Goal: Task Accomplishment & Management: Manage account settings

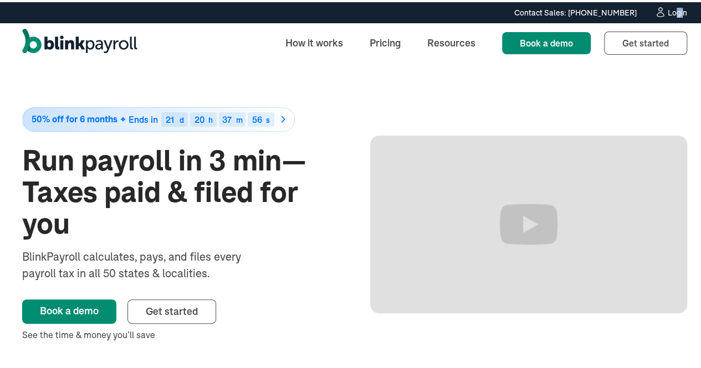
drag, startPoint x: 675, startPoint y: 4, endPoint x: 668, endPoint y: 9, distance: 8.5
click at [668, 9] on div "Contact Sales: (315) 915-5645 Contact Sales: (315) 915-5645 Login" at bounding box center [354, 10] width 709 height 12
click at [668, 9] on div "Login" at bounding box center [677, 11] width 19 height 8
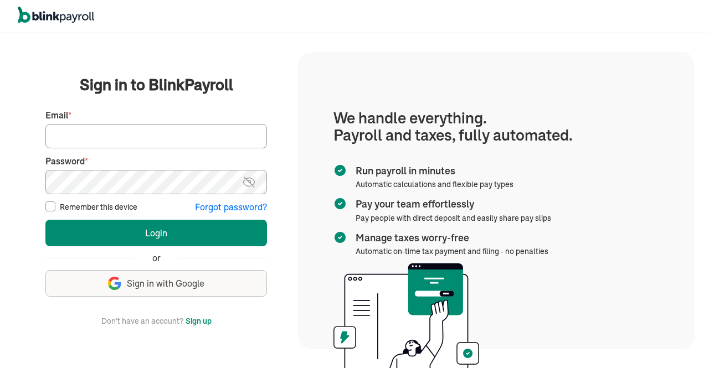
click at [163, 135] on input "Email *" at bounding box center [156, 136] width 222 height 24
type input "[EMAIL_ADDRESS][DOMAIN_NAME]"
click at [246, 187] on img at bounding box center [249, 182] width 14 height 13
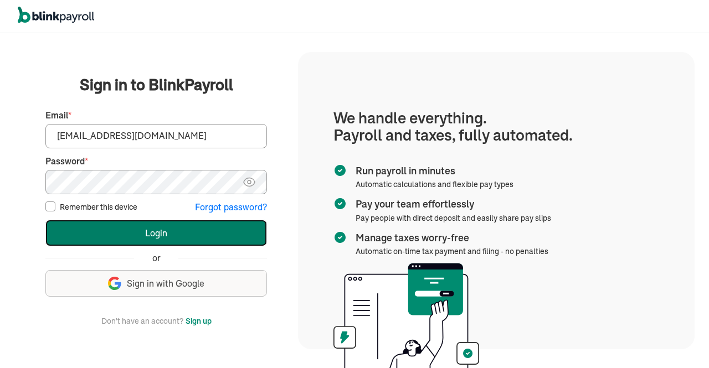
click at [176, 227] on button "Login" at bounding box center [156, 233] width 222 height 27
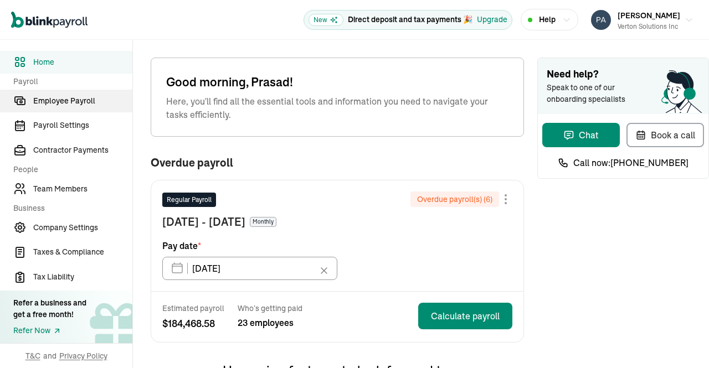
click at [74, 100] on span "Employee Payroll" at bounding box center [82, 101] width 99 height 12
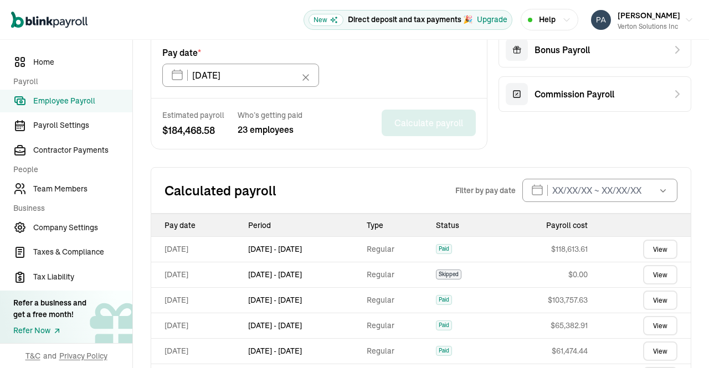
click at [656, 240] on link "View" at bounding box center [660, 249] width 34 height 19
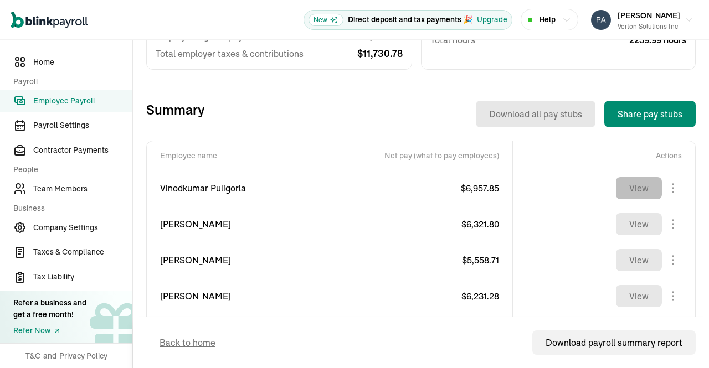
click at [623, 178] on button "View" at bounding box center [639, 188] width 46 height 22
click at [630, 230] on button "View" at bounding box center [639, 224] width 46 height 22
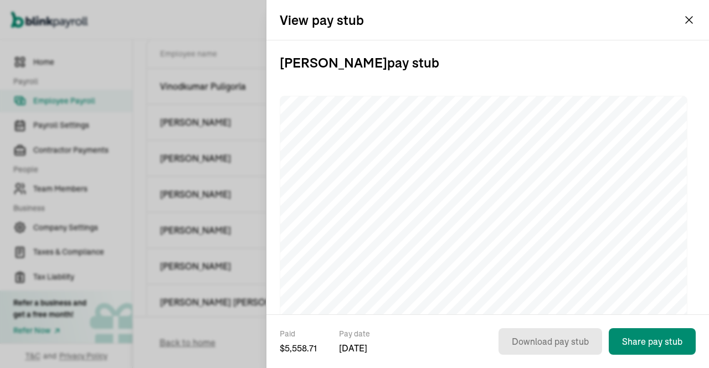
click at [686, 23] on button "Prasad Rao Verton Solutions Inc" at bounding box center [642, 20] width 111 height 28
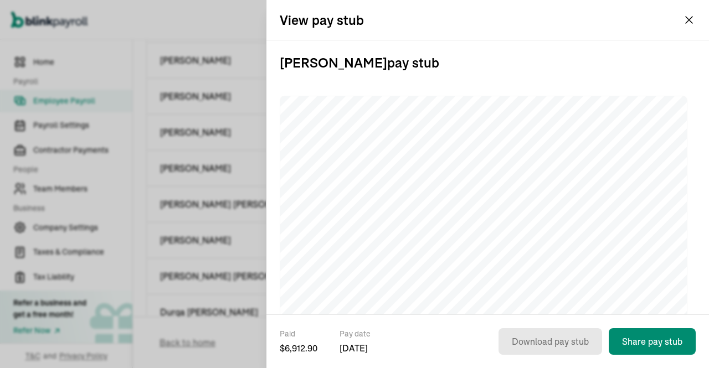
click at [687, 22] on button "Prasad Rao Verton Solutions Inc" at bounding box center [642, 20] width 111 height 28
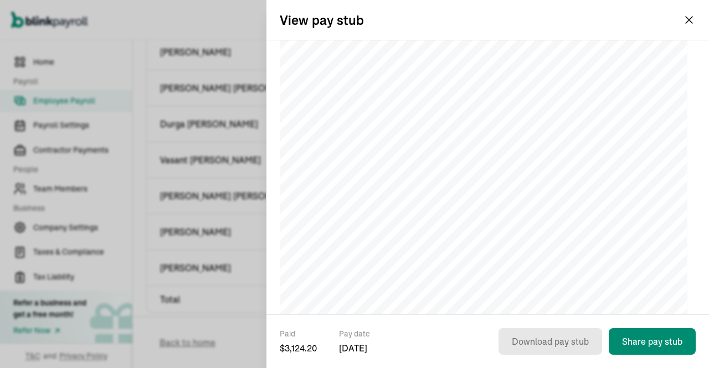
click at [689, 23] on icon "button" at bounding box center [689, 19] width 13 height 13
click at [693, 20] on icon "button" at bounding box center [689, 19] width 13 height 13
click at [690, 18] on div "Open main menu New Direct deposit and tax payments 🎉 Upgrade Help Prasad Rao Ve…" at bounding box center [354, 20] width 709 height 40
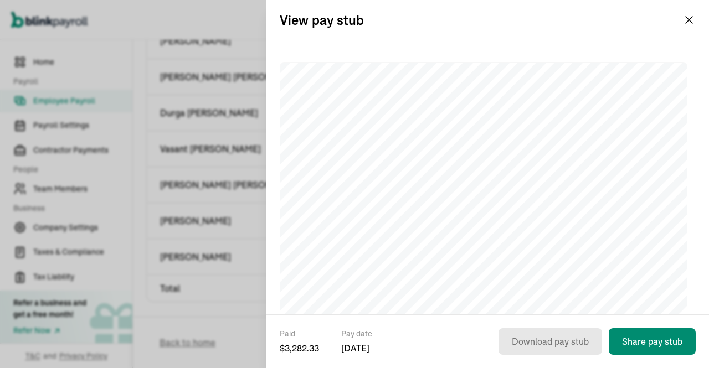
click at [689, 20] on button "Prasad Rao Verton Solutions Inc" at bounding box center [642, 20] width 111 height 28
click at [689, 19] on button "Prasad Rao Verton Solutions Inc" at bounding box center [642, 20] width 111 height 28
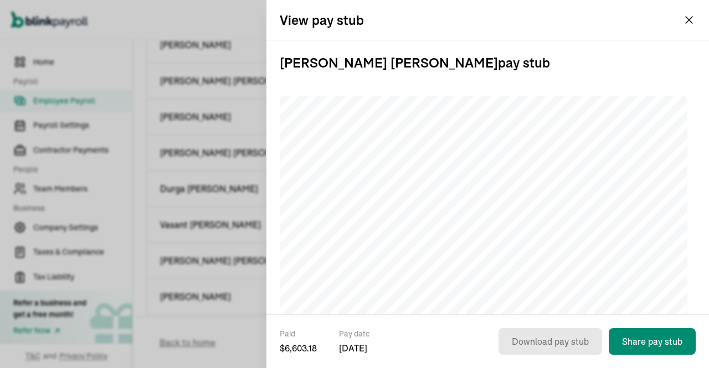
click at [702, 22] on div "View pay stub" at bounding box center [488, 20] width 443 height 40
click at [687, 21] on button "Prasad Rao Verton Solutions Inc" at bounding box center [642, 20] width 111 height 28
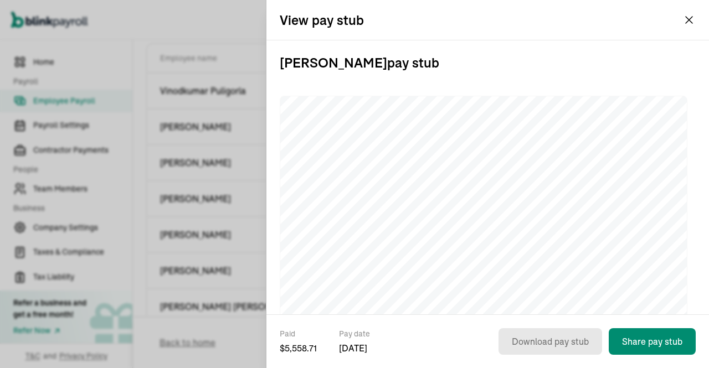
click at [689, 20] on div "Open main menu New Direct deposit and tax payments 🎉 Upgrade Help Prasad Rao Ve…" at bounding box center [354, 20] width 709 height 40
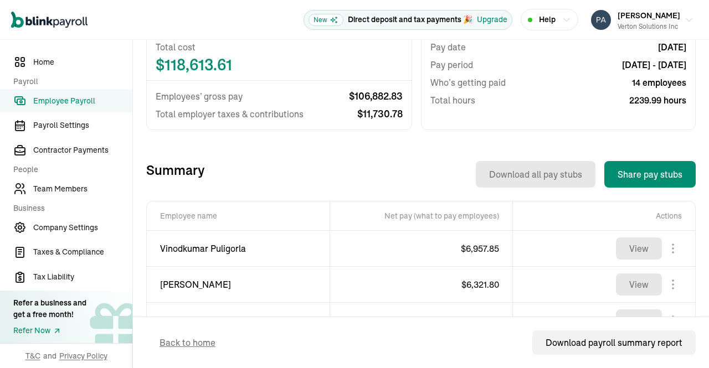
click at [99, 96] on span "Employee Payroll" at bounding box center [82, 101] width 99 height 12
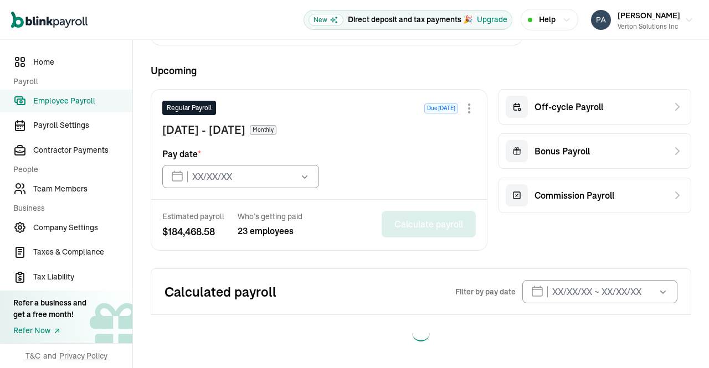
type input "03/14/2025"
type input "09/15/2025"
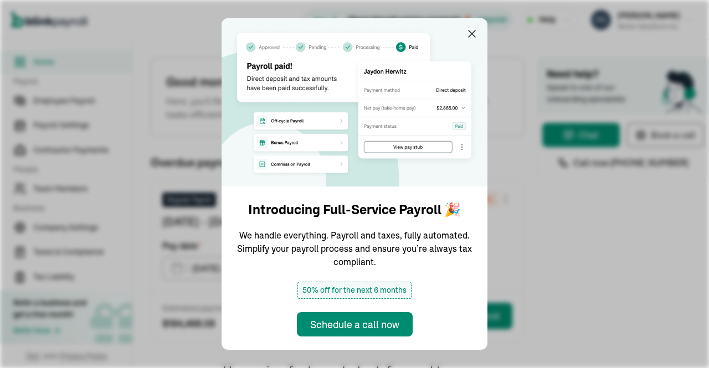
type input "[DATE]"
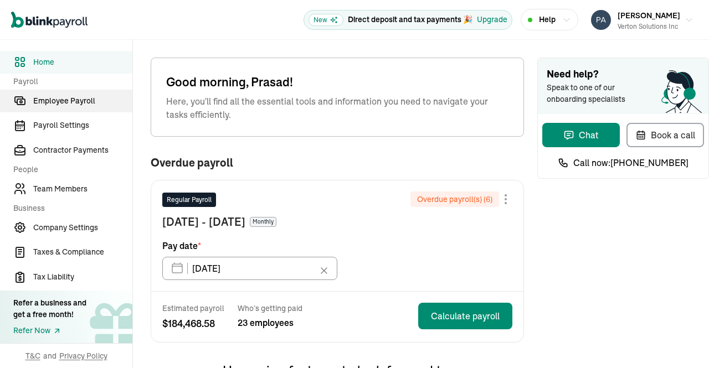
click at [74, 100] on span "Employee Payroll" at bounding box center [82, 101] width 99 height 12
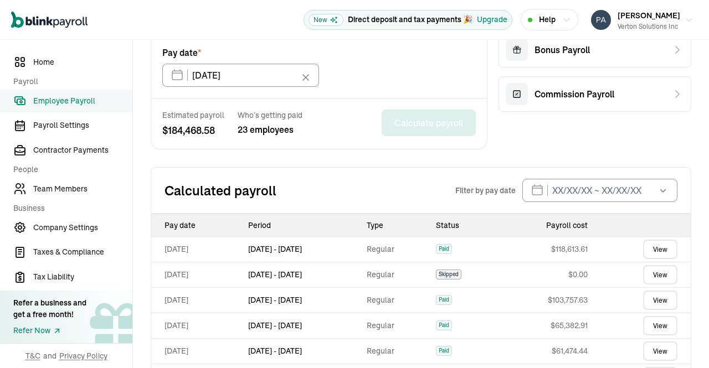
click at [656, 240] on link "View" at bounding box center [660, 249] width 34 height 19
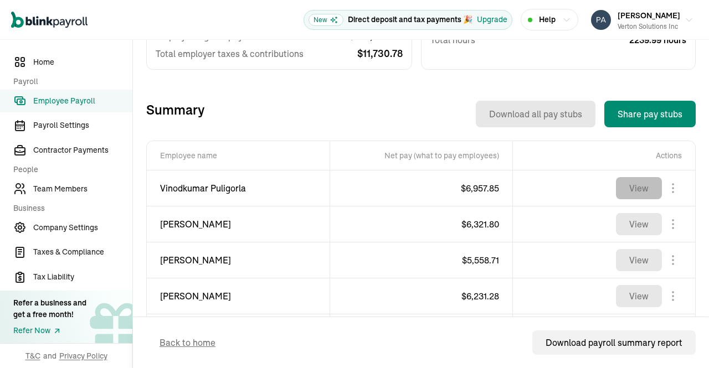
click at [623, 178] on button "View" at bounding box center [639, 188] width 46 height 22
click at [630, 230] on button "View" at bounding box center [639, 224] width 46 height 22
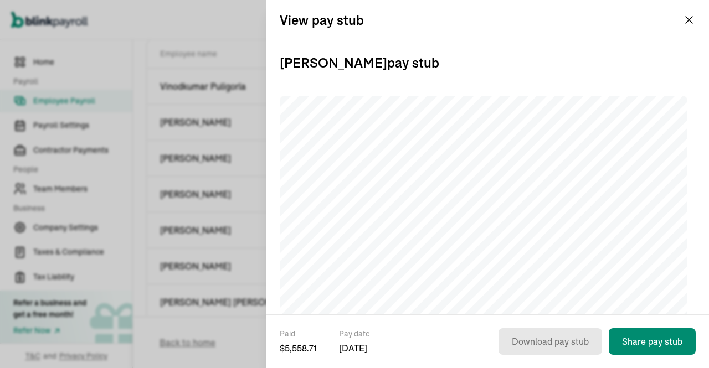
click at [686, 23] on button "Prasad Rao Verton Solutions Inc" at bounding box center [642, 20] width 111 height 28
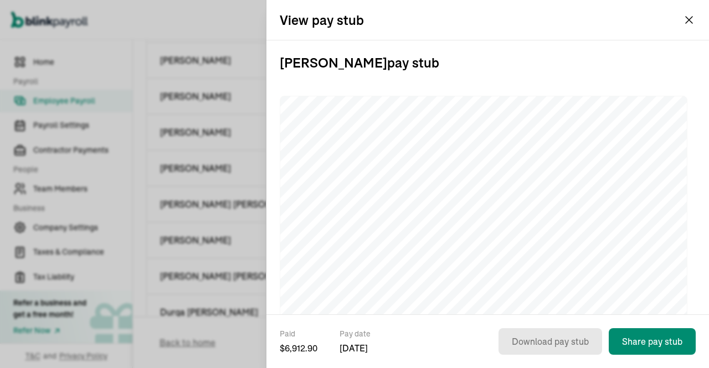
click at [687, 22] on button "Prasad Rao Verton Solutions Inc" at bounding box center [642, 20] width 111 height 28
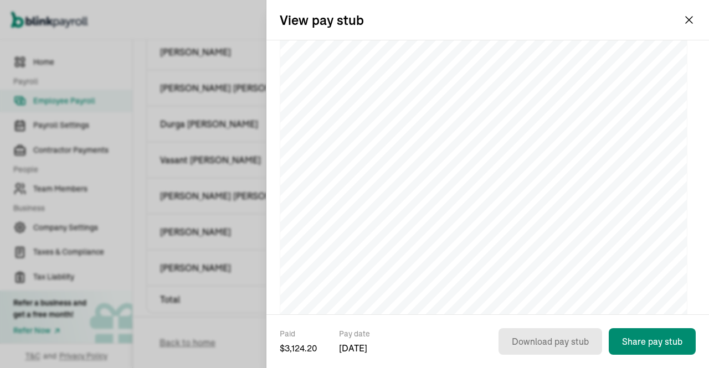
click at [689, 23] on icon "button" at bounding box center [689, 19] width 13 height 13
click at [693, 20] on icon "button" at bounding box center [689, 19] width 13 height 13
click at [690, 18] on div "Open main menu New Direct deposit and tax payments 🎉 Upgrade Help Prasad Rao Ve…" at bounding box center [354, 20] width 709 height 40
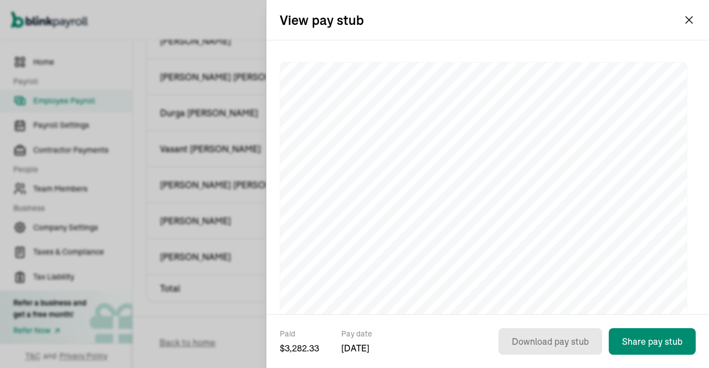
click at [689, 20] on button "Prasad Rao Verton Solutions Inc" at bounding box center [642, 20] width 111 height 28
click at [689, 19] on button "Prasad Rao Verton Solutions Inc" at bounding box center [642, 20] width 111 height 28
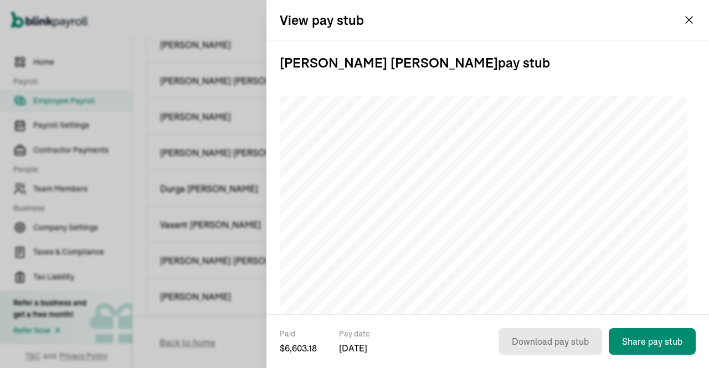
click at [702, 22] on div "View pay stub" at bounding box center [488, 20] width 443 height 40
click at [687, 21] on button "Prasad Rao Verton Solutions Inc" at bounding box center [642, 20] width 111 height 28
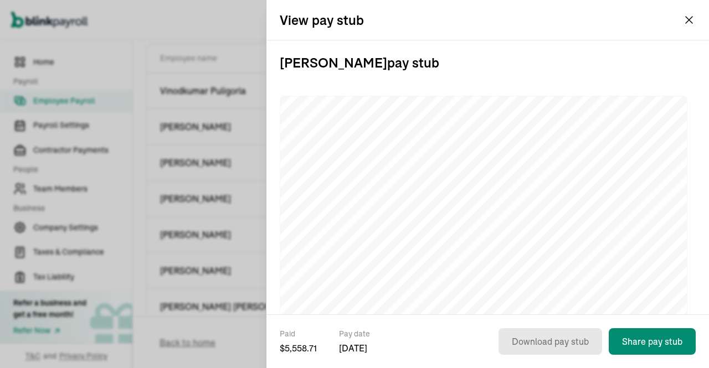
click at [689, 20] on div "Open main menu New Direct deposit and tax payments 🎉 Upgrade Help Prasad Rao Ve…" at bounding box center [354, 20] width 709 height 40
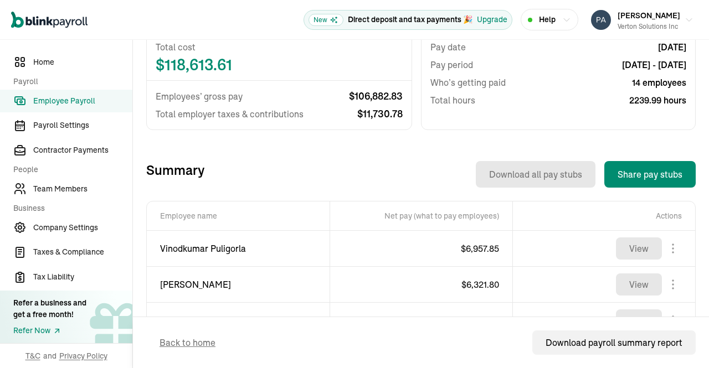
click at [99, 96] on span "Employee Payroll" at bounding box center [82, 101] width 99 height 12
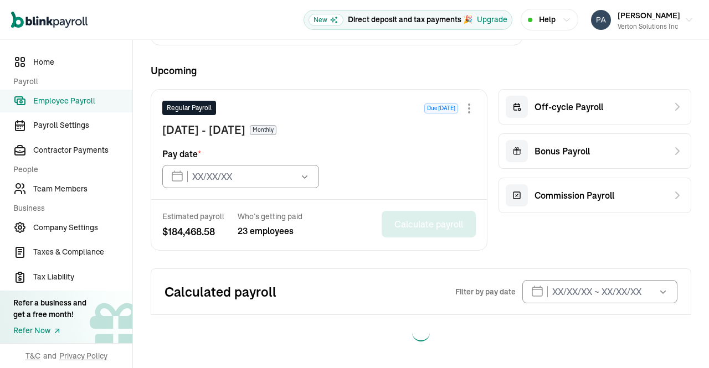
type input "03/14/2025"
type input "09/15/2025"
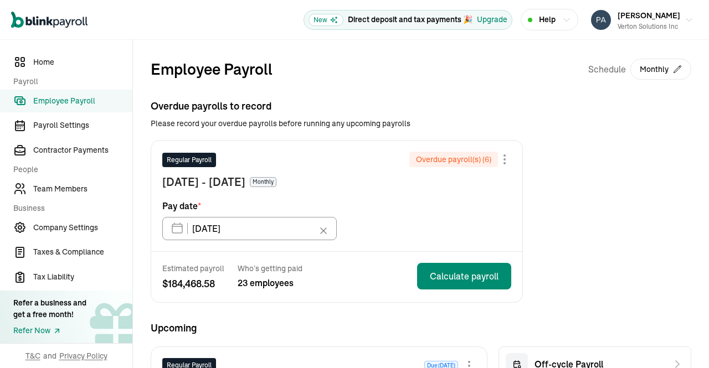
scroll to position [262, 0]
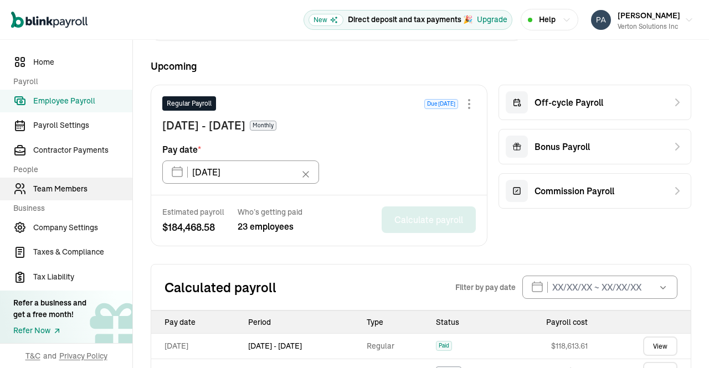
click at [62, 193] on span "Team Members" at bounding box center [82, 189] width 99 height 12
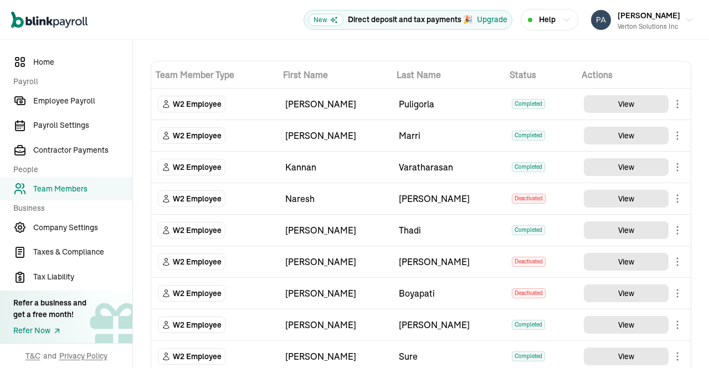
scroll to position [10, 0]
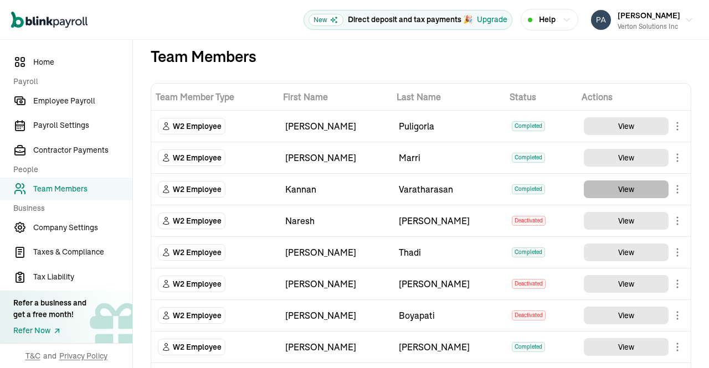
click at [623, 183] on button "View" at bounding box center [626, 190] width 85 height 18
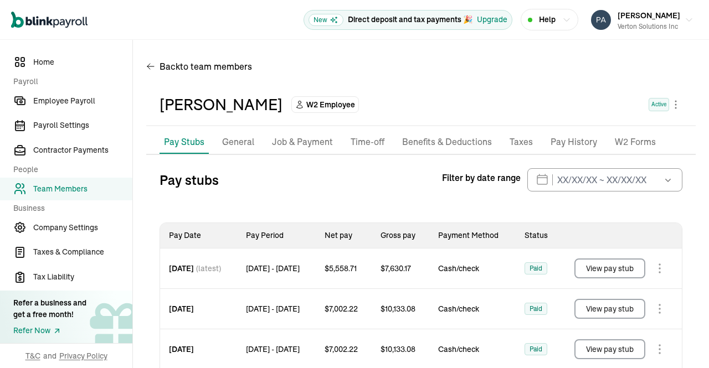
click at [514, 140] on p "Taxes" at bounding box center [521, 142] width 23 height 14
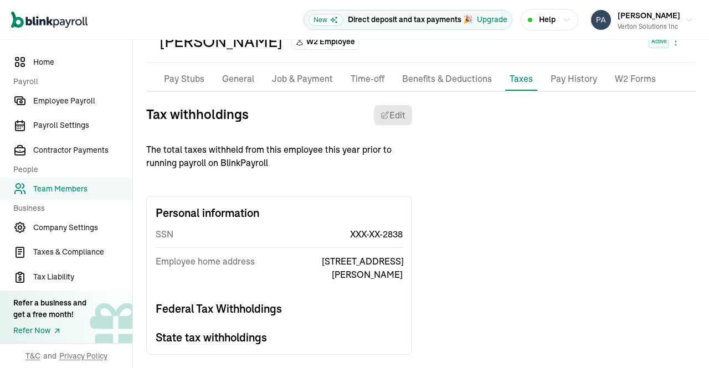
scroll to position [73, 0]
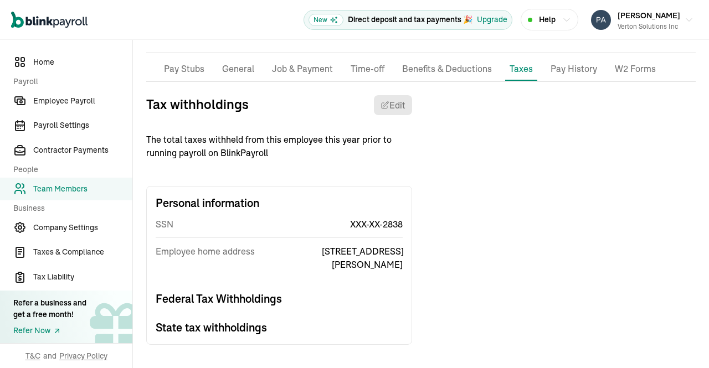
click at [222, 68] on p "General" at bounding box center [238, 69] width 32 height 14
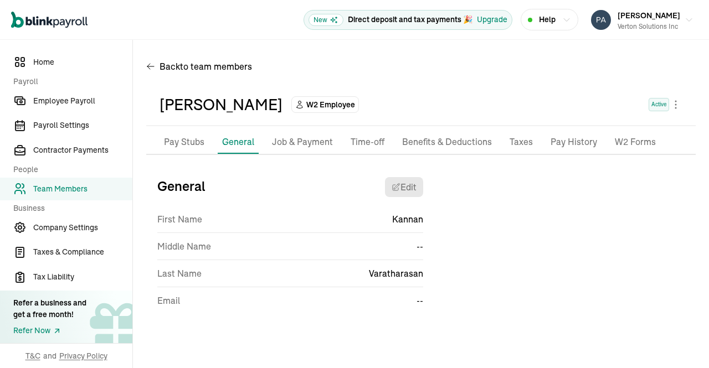
click at [300, 136] on p "Job & Payment" at bounding box center [302, 142] width 61 height 14
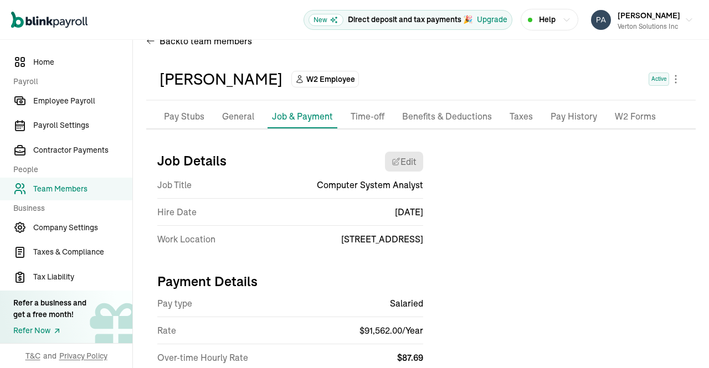
scroll to position [26, 0]
click at [191, 40] on div "Open main menu New Direct deposit and tax payments 🎉 Upgrade Help Prasad Rao Ve…" at bounding box center [354, 184] width 709 height 368
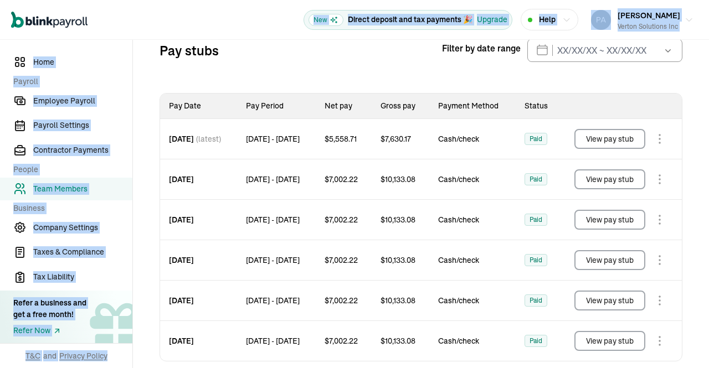
scroll to position [131, 0]
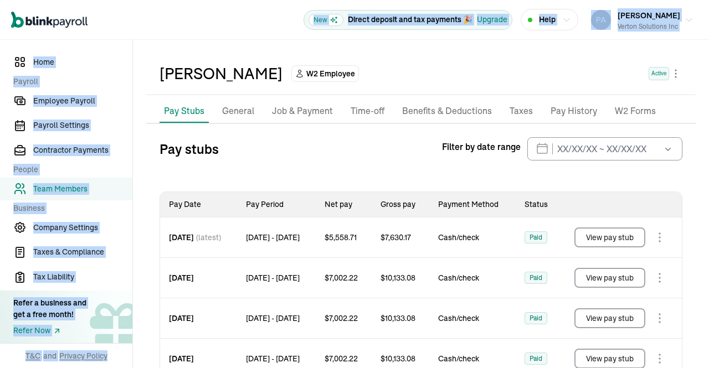
click at [291, 116] on p "Job & Payment" at bounding box center [302, 111] width 61 height 14
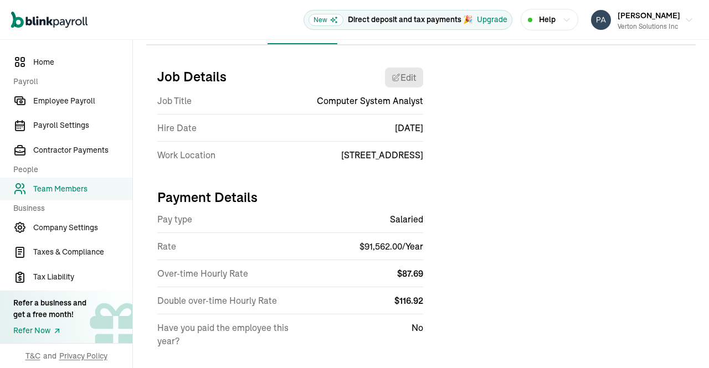
scroll to position [130, 0]
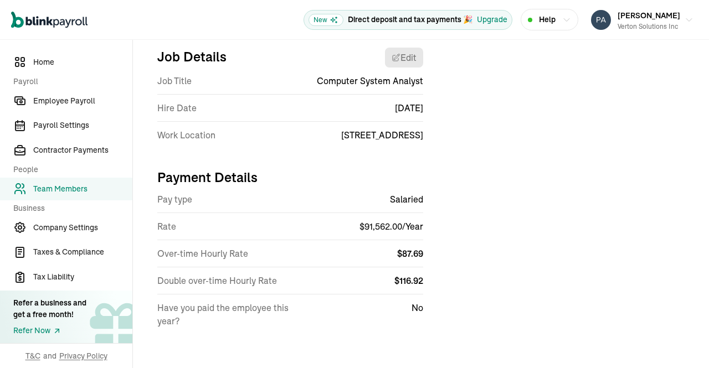
select select "7373 Gateway Boulevard"
select select "4"
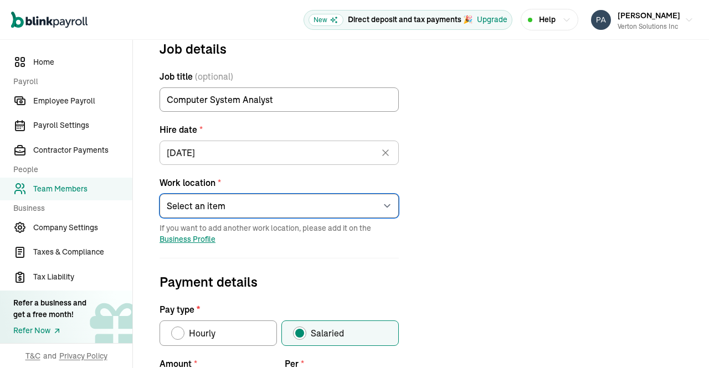
click at [378, 208] on select "Select an item 1 Mercedes-Benz Drive 7373 Gateway Boulevard 4100 Alpha Road 600…" at bounding box center [279, 206] width 239 height 24
select select "4100 Alpha Road"
click at [160, 194] on select "Select an item 1 Mercedes-Benz Drive 7373 Gateway Boulevard 4100 Alpha Road 600…" at bounding box center [279, 206] width 239 height 24
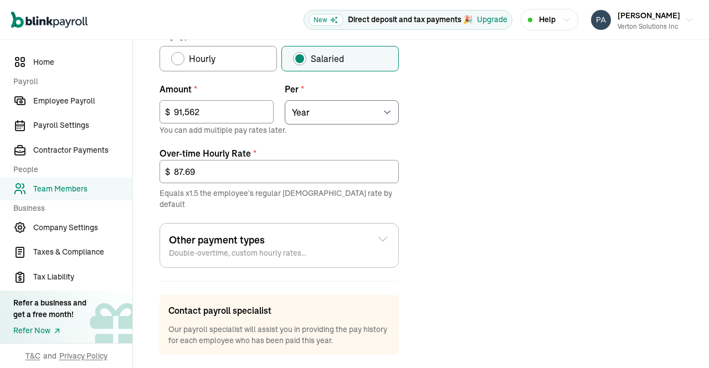
scroll to position [457, 0]
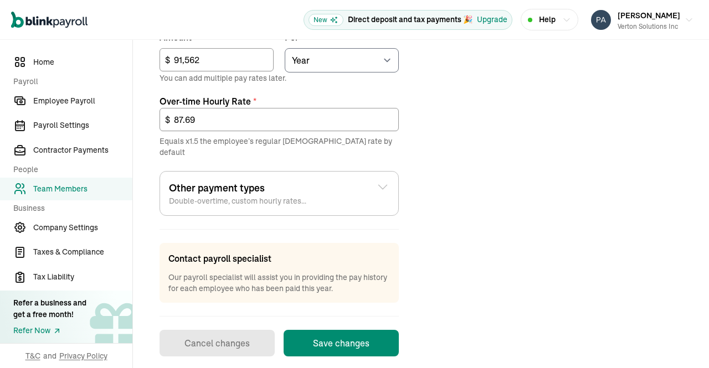
click at [340, 336] on button "Save changes" at bounding box center [341, 343] width 115 height 27
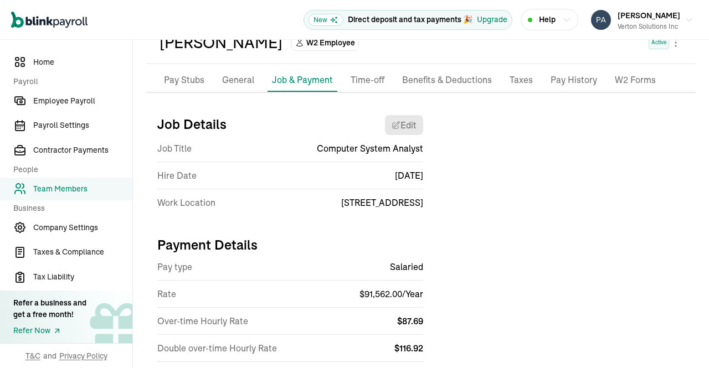
scroll to position [0, 0]
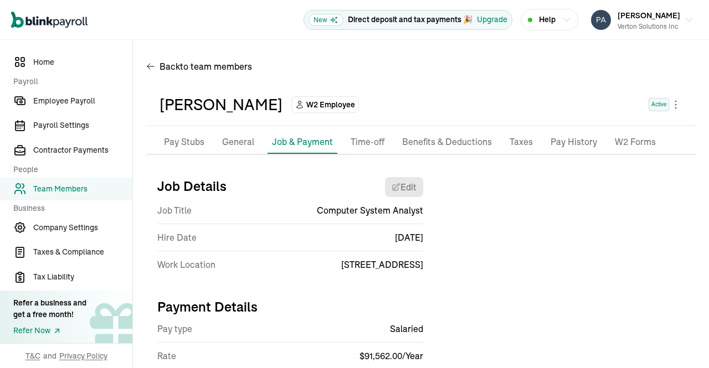
click at [568, 139] on p "Pay History" at bounding box center [574, 142] width 47 height 14
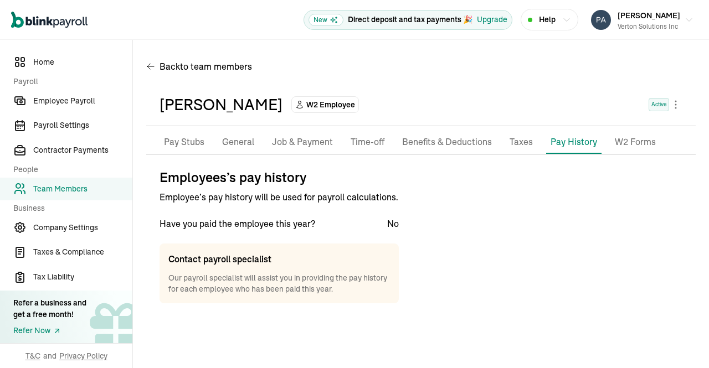
click at [514, 146] on p "Taxes" at bounding box center [521, 142] width 23 height 14
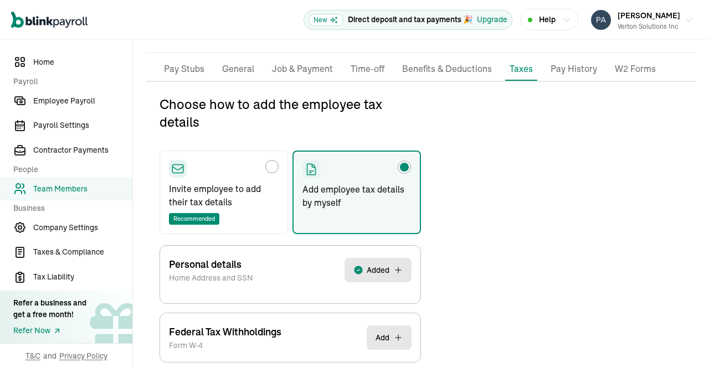
scroll to position [131, 0]
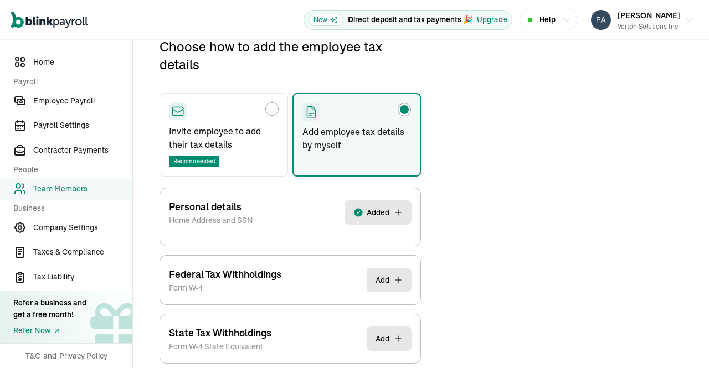
click at [381, 216] on span "Added" at bounding box center [378, 212] width 23 height 11
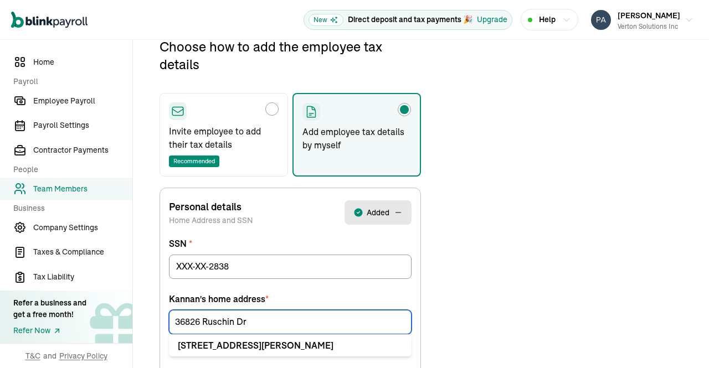
click at [262, 322] on input "36826 Ruschin Dr" at bounding box center [290, 322] width 243 height 24
drag, startPoint x: 262, startPoint y: 322, endPoint x: 40, endPoint y: 318, distance: 221.7
click at [40, 318] on div "Home Payroll Employee Payroll Payroll Settings Contractor Payments People Team …" at bounding box center [354, 337] width 709 height 857
paste input "6263 McNeil"
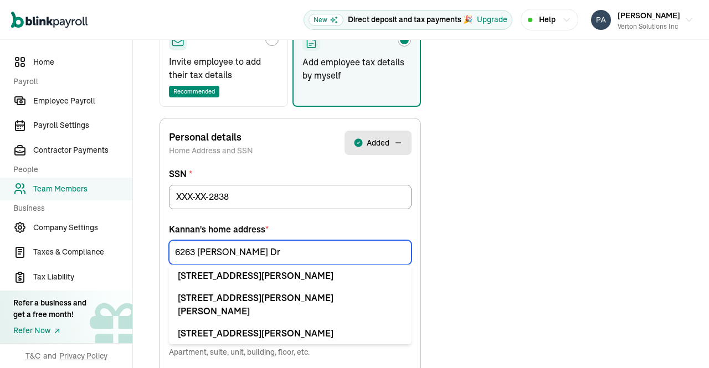
scroll to position [201, 0]
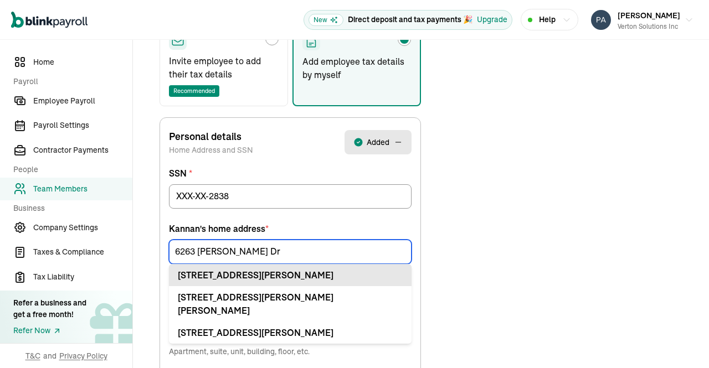
type input "6263 McNeil Dr"
click at [235, 274] on div "6263 McNeil Dr Apt Austin, TX 78729" at bounding box center [290, 275] width 225 height 13
type input "Apt"
type input "Austin"
type input "TX"
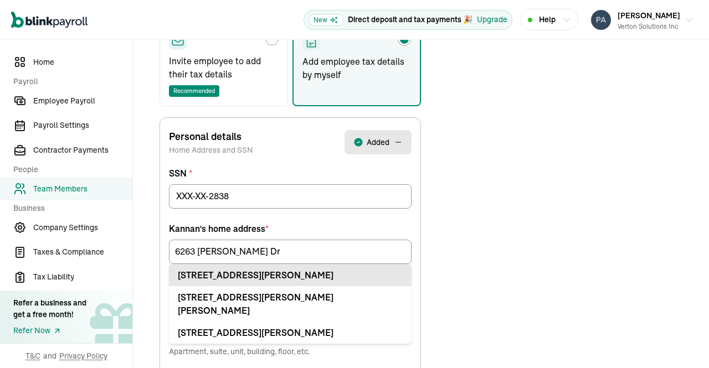
type input "78729"
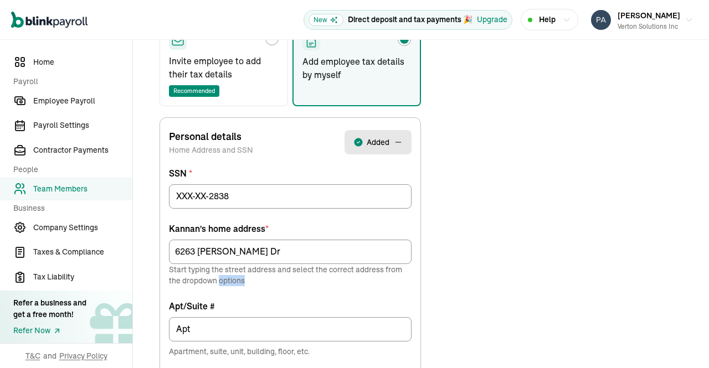
click at [235, 274] on p "Start typing the street address and select the correct address from the dropdow…" at bounding box center [290, 275] width 243 height 22
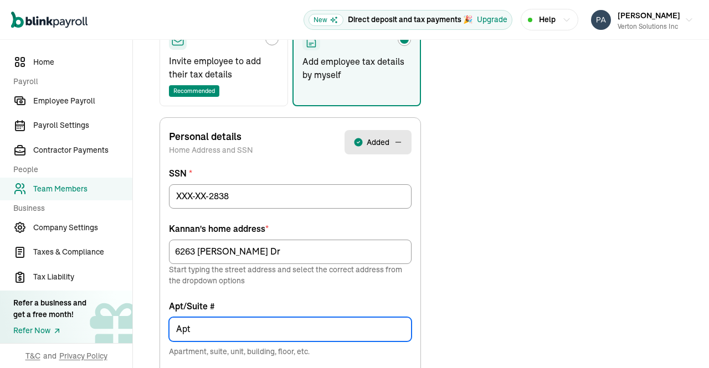
click at [233, 325] on input "Apt" at bounding box center [290, 330] width 243 height 24
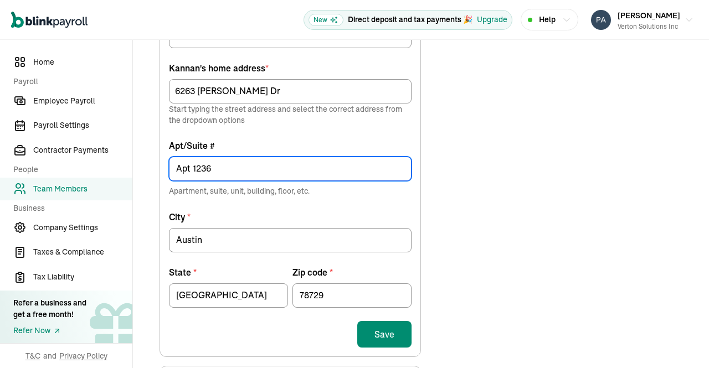
scroll to position [411, 0]
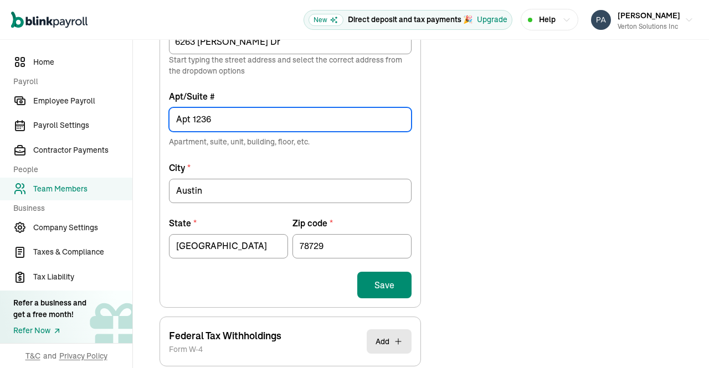
type input "Apt 1236"
click at [385, 287] on button "Save" at bounding box center [384, 285] width 54 height 27
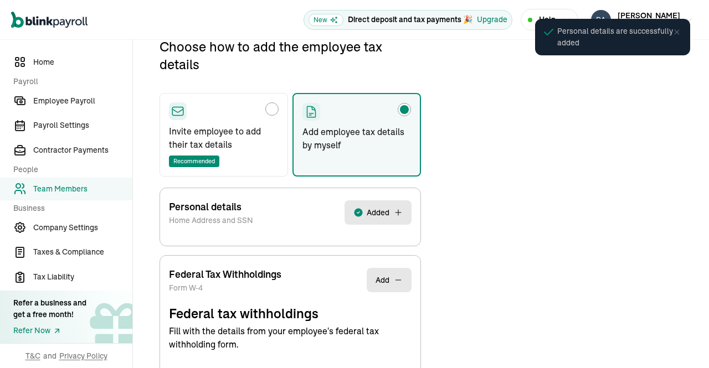
select select "S"
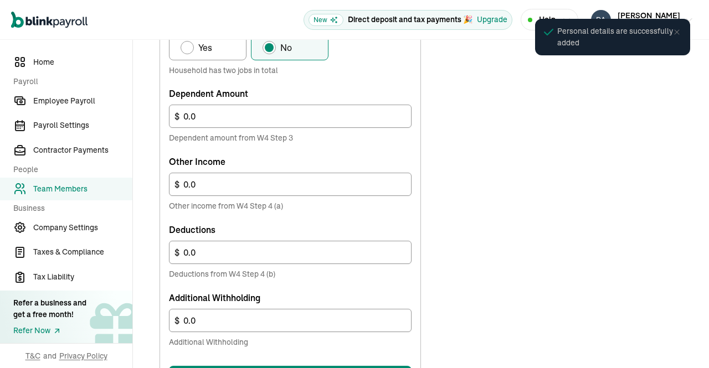
scroll to position [715, 0]
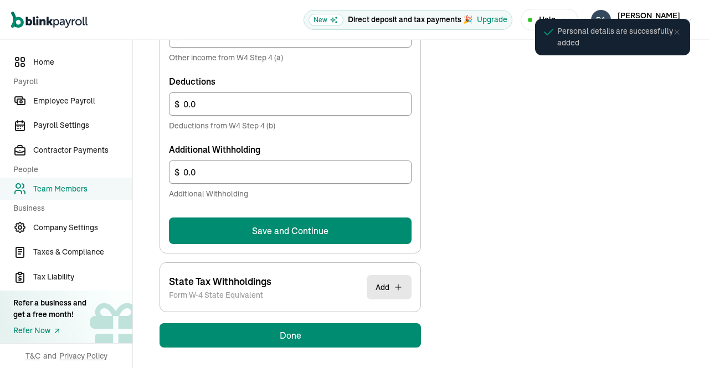
click at [359, 227] on button "Save and Continue" at bounding box center [290, 231] width 243 height 27
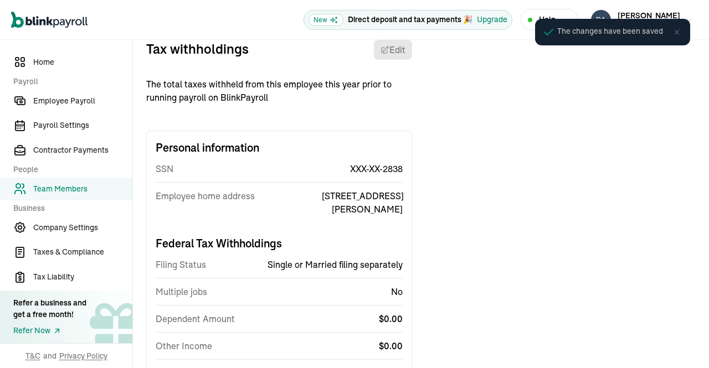
scroll to position [0, 0]
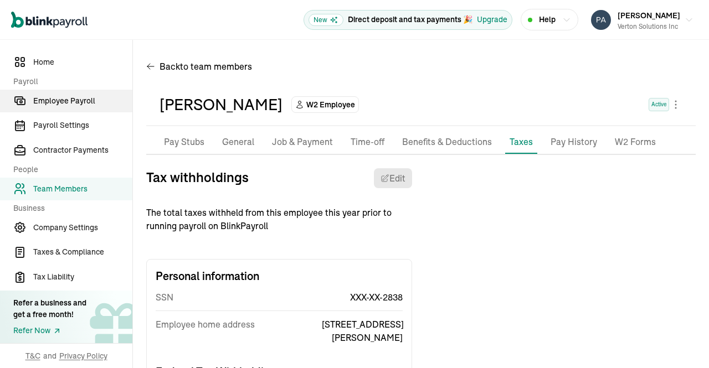
click at [63, 104] on span "Employee Payroll" at bounding box center [82, 101] width 99 height 12
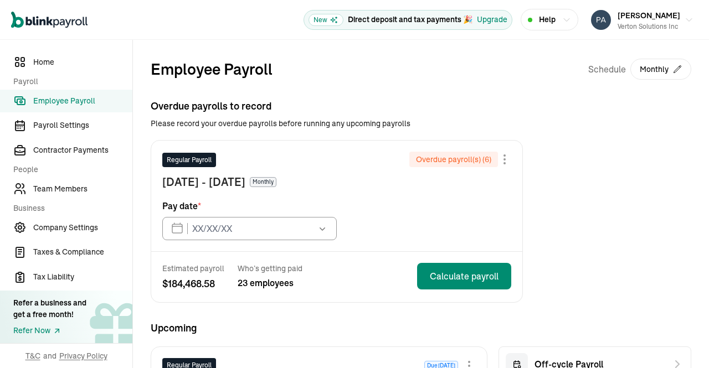
type input "03/14/2025"
type input "09/15/2025"
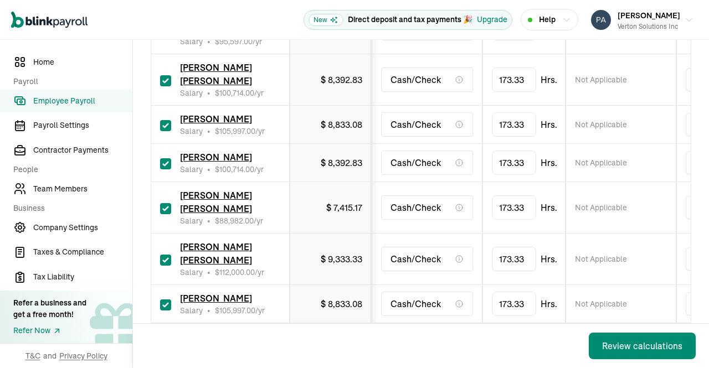
scroll to position [728, 0]
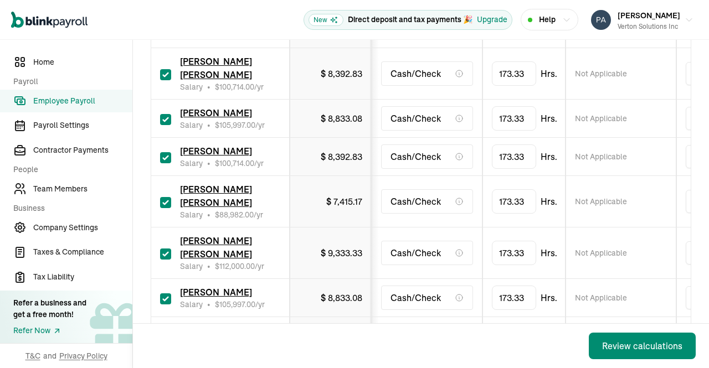
click at [213, 208] on span "Sangameswaran Balasubramaniam Ramaswamy" at bounding box center [216, 196] width 72 height 24
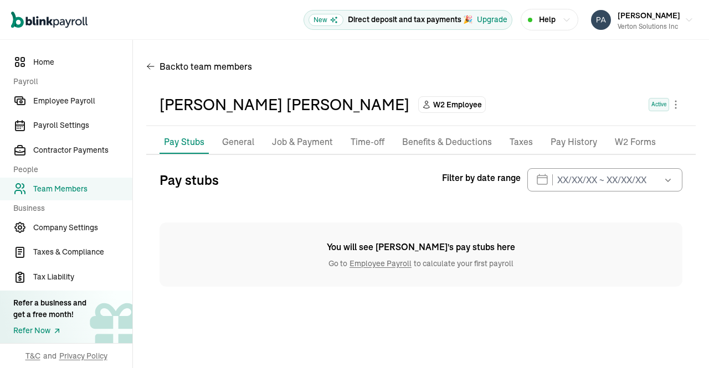
click at [295, 145] on p "Job & Payment" at bounding box center [302, 142] width 61 height 14
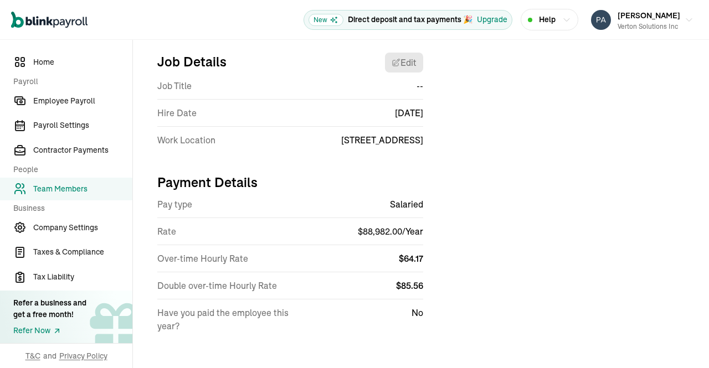
scroll to position [130, 0]
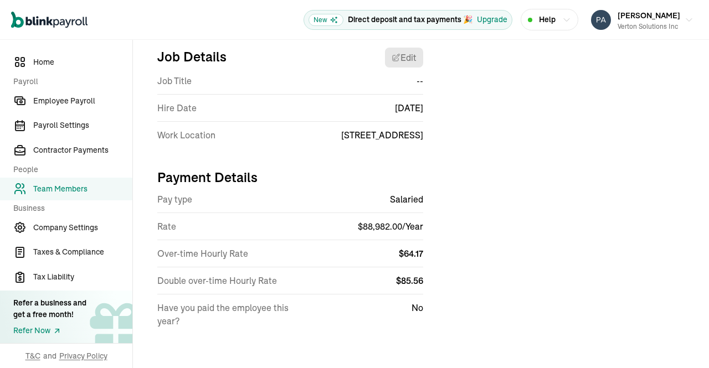
select select "600 Chesterfield Pkwy"
select select "4"
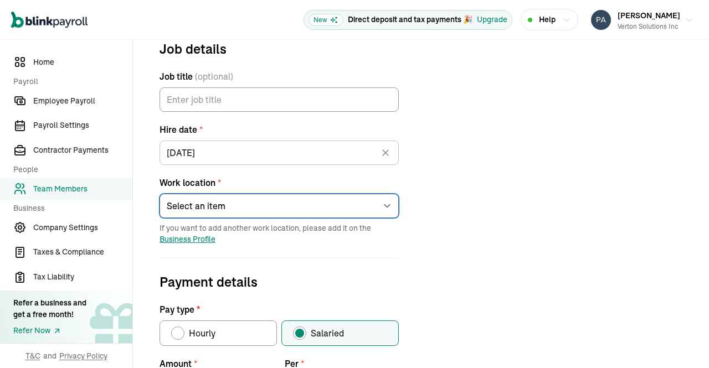
click at [385, 205] on select "Select an item 1 Mercedes-Benz Drive 7373 Gateway Boulevard 4100 Alpha Road 600…" at bounding box center [279, 206] width 239 height 24
select select "46 Nanel Dr"
click at [160, 194] on select "Select an item 1 Mercedes-Benz Drive 7373 Gateway Boulevard 4100 Alpha Road 600…" at bounding box center [279, 206] width 239 height 24
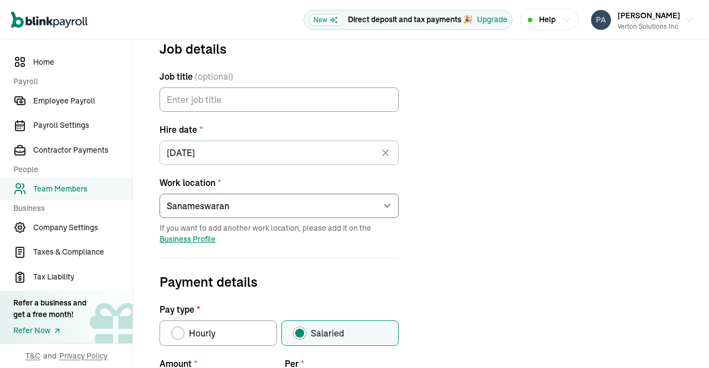
click at [451, 198] on div "Job details Job title (optional) Hire date * 02/04/2025 Feb 2025 Mon Tue Wed Th…" at bounding box center [421, 353] width 550 height 628
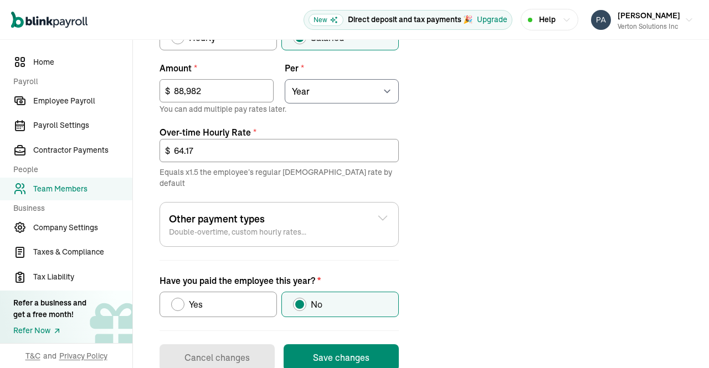
scroll to position [440, 0]
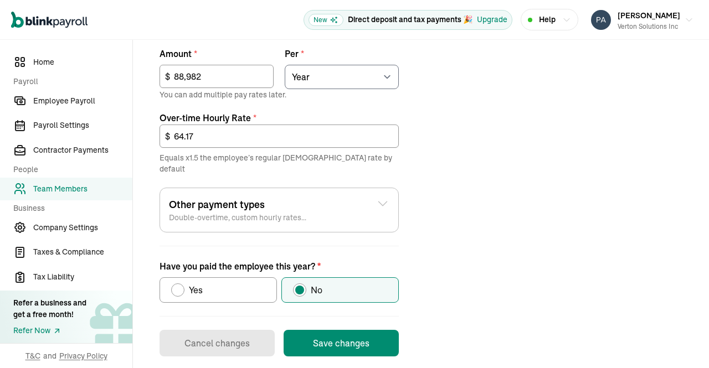
click at [360, 330] on button "Save changes" at bounding box center [341, 343] width 115 height 27
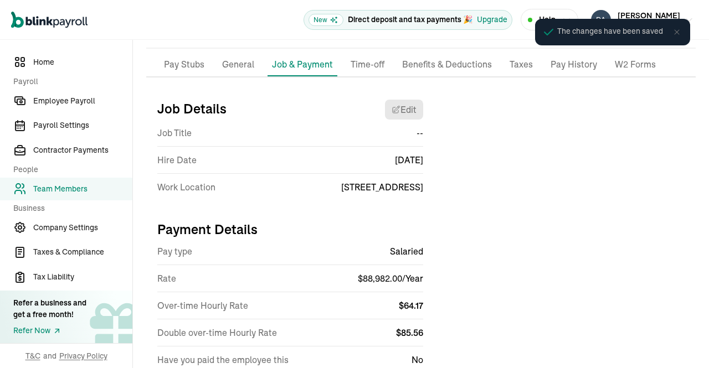
scroll to position [75, 0]
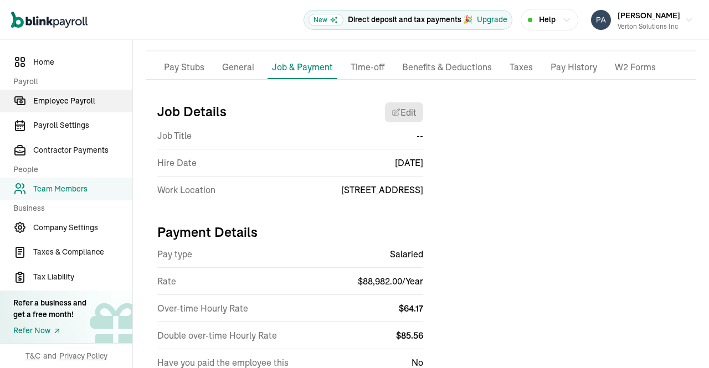
click at [76, 101] on span "Employee Payroll" at bounding box center [82, 101] width 99 height 12
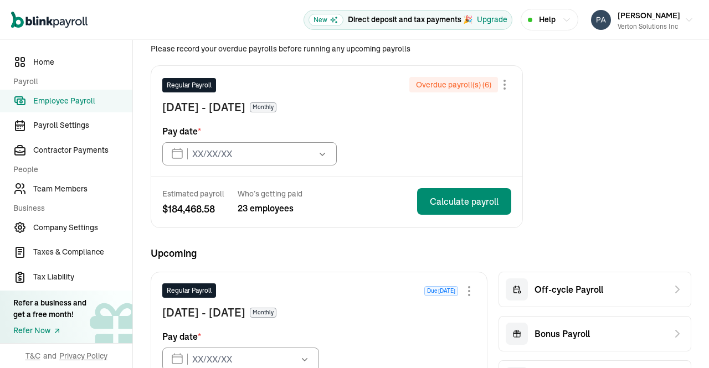
type input "03/14/2025"
type input "[DATE]"
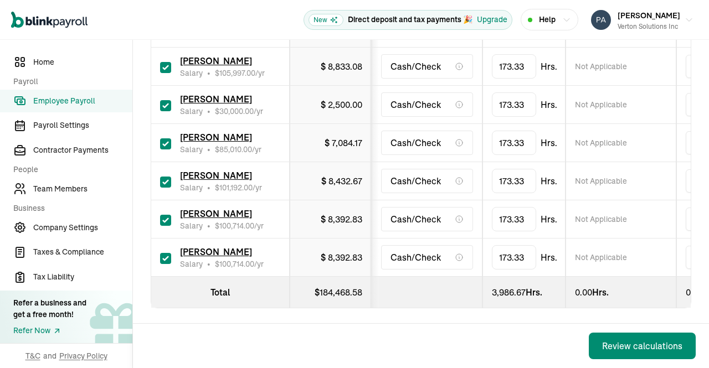
scroll to position [992, 0]
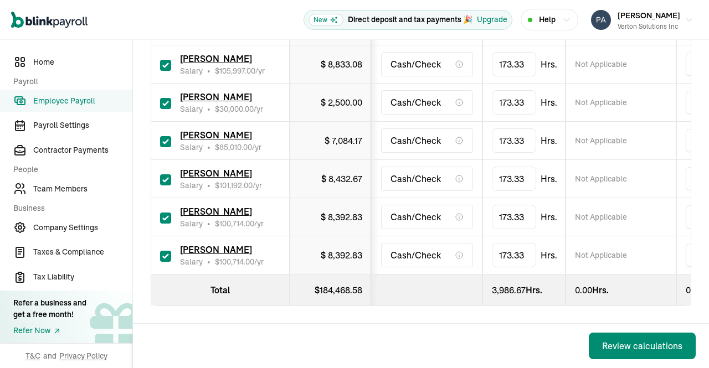
click at [165, 251] on input "checkbox" at bounding box center [165, 256] width 11 height 11
checkbox input "false"
type input "0.00"
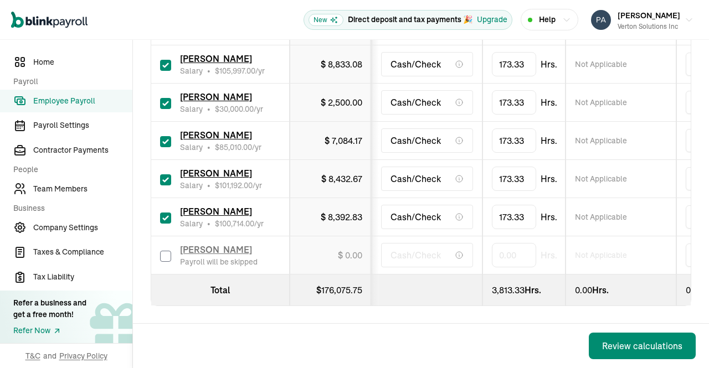
click at [164, 213] on input "checkbox" at bounding box center [165, 218] width 11 height 11
checkbox input "false"
type input "0.00"
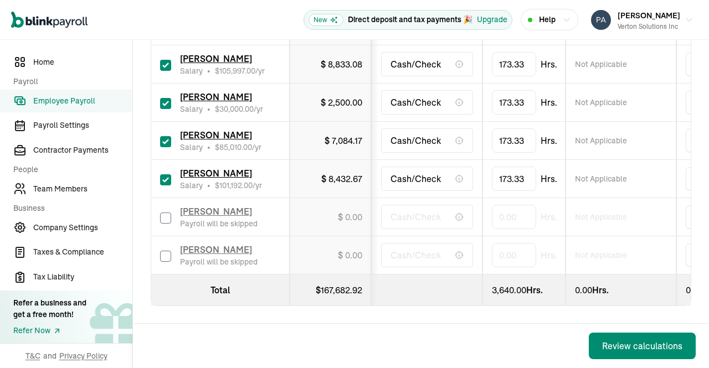
click at [166, 175] on input "checkbox" at bounding box center [165, 180] width 11 height 11
checkbox input "false"
type input "0.00"
click at [165, 136] on input "checkbox" at bounding box center [165, 141] width 11 height 11
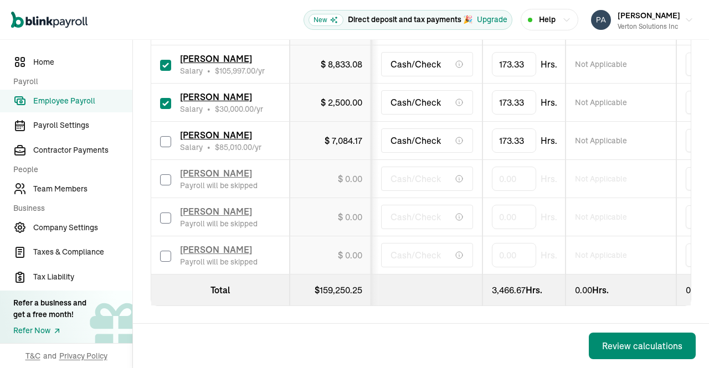
checkbox input "false"
type input "0.00"
click at [164, 98] on input "checkbox" at bounding box center [165, 103] width 11 height 11
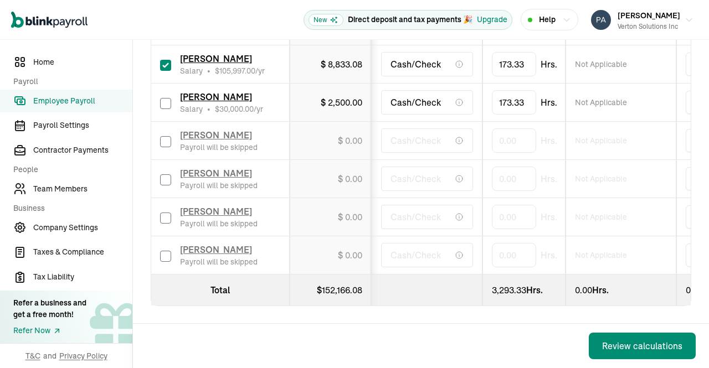
checkbox input "false"
type input "0.00"
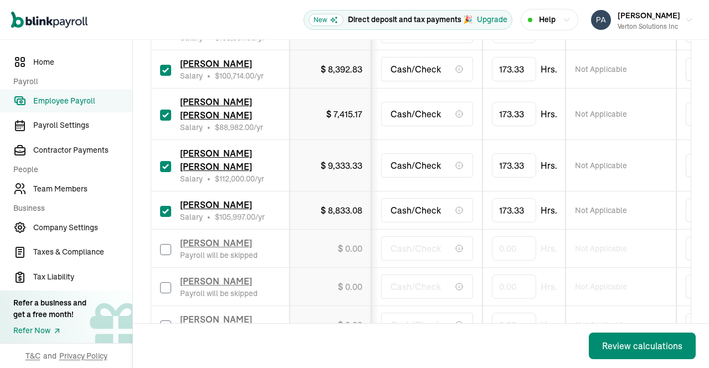
scroll to position [815, 0]
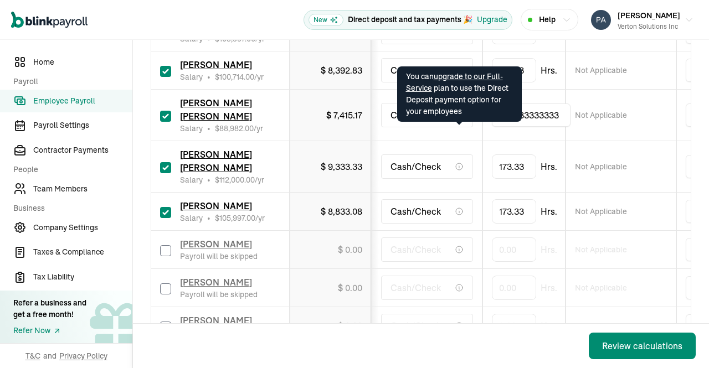
drag, startPoint x: 562, startPoint y: 131, endPoint x: 401, endPoint y: 127, distance: 160.8
click at [401, 127] on tr "[PERSON_NAME] [PERSON_NAME] Salary • $ 88,982.00 /yr $ 7,415.17 Cash/Check 173.…" at bounding box center [718, 116] width 1135 height 52
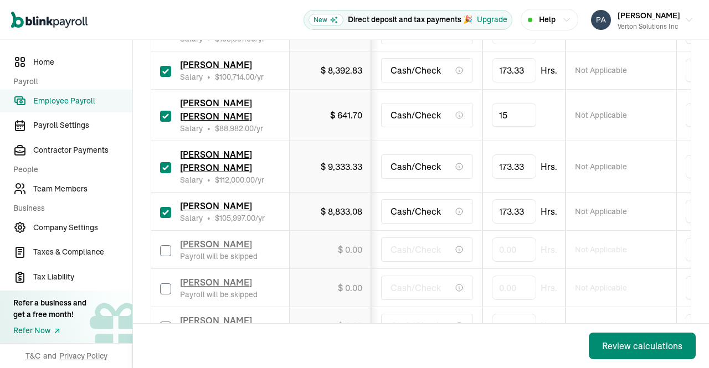
type input "154"
click at [581, 141] on td "Not Applicable" at bounding box center [621, 116] width 111 height 52
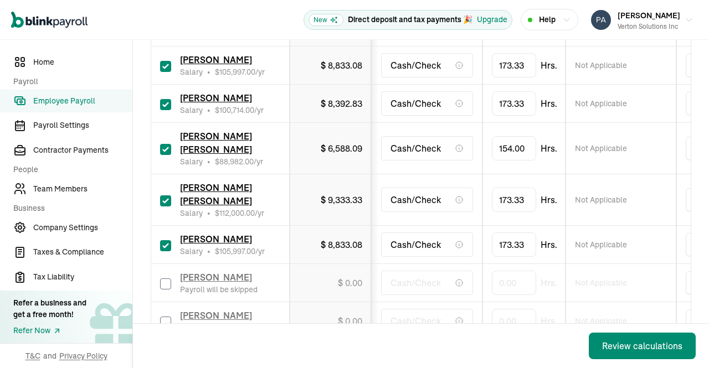
scroll to position [781, 0]
click at [166, 249] on input "checkbox" at bounding box center [165, 245] width 11 height 11
checkbox input "false"
type input "0.00"
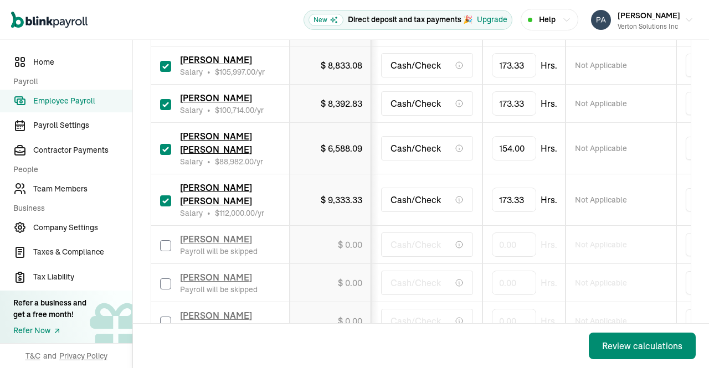
click at [164, 207] on input "checkbox" at bounding box center [165, 201] width 11 height 11
checkbox input "false"
type input "0.00"
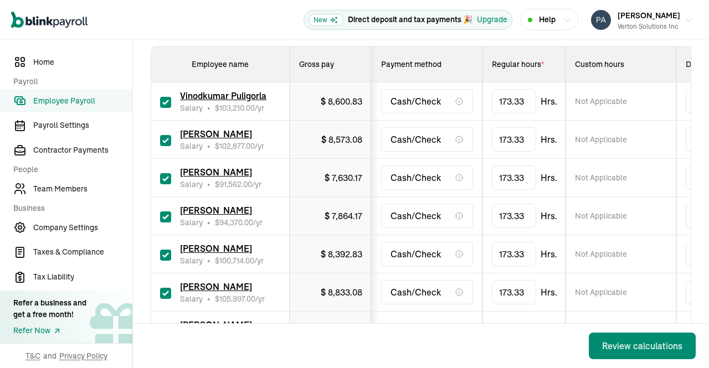
scroll to position [194, 0]
drag, startPoint x: 561, startPoint y: 178, endPoint x: 381, endPoint y: 172, distance: 180.7
click at [381, 172] on tr "[PERSON_NAME] Salary • $ 91,562.00 /yr $ 7,630.17 Cash/Check 173.333333333 Not …" at bounding box center [718, 179] width 1135 height 38
type input "120"
click at [582, 165] on td "Not Applicable" at bounding box center [621, 179] width 111 height 38
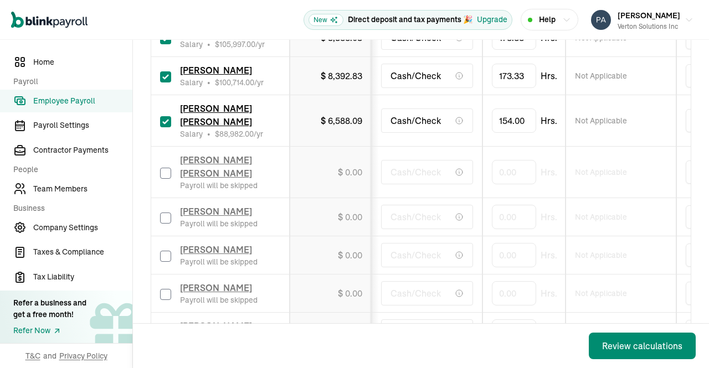
scroll to position [819, 0]
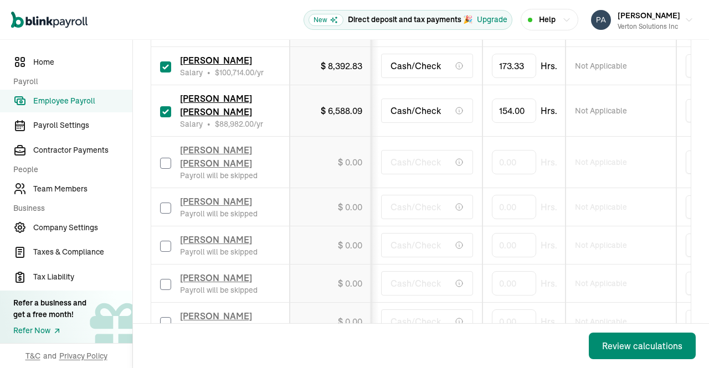
click at [632, 346] on div "Review calculations" at bounding box center [642, 346] width 80 height 13
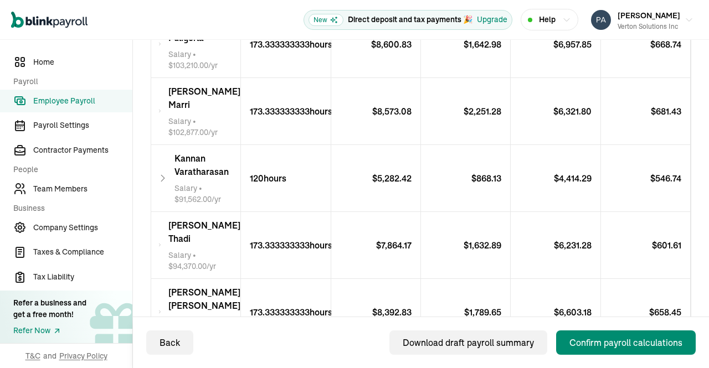
scroll to position [320, 0]
click at [163, 167] on div "[PERSON_NAME] Salary • $ 91,562.00 /yr" at bounding box center [196, 179] width 90 height 66
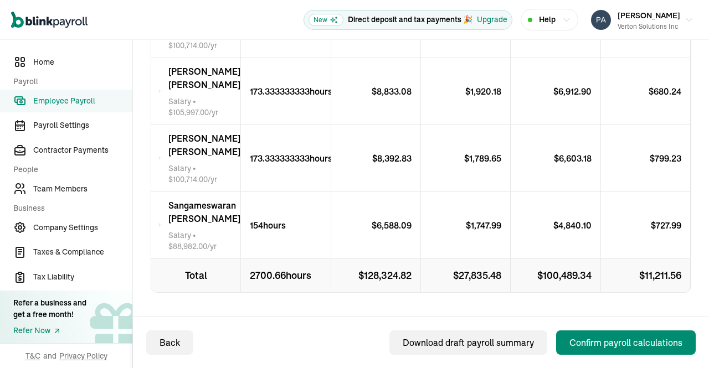
scroll to position [1292, 0]
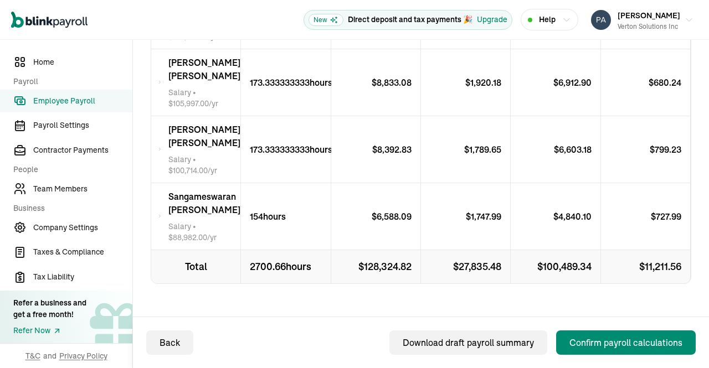
click at [180, 217] on span "[PERSON_NAME] [PERSON_NAME]" at bounding box center [204, 203] width 72 height 27
click at [168, 217] on span "[PERSON_NAME] [PERSON_NAME]" at bounding box center [204, 203] width 72 height 27
click at [191, 217] on span "[PERSON_NAME] [PERSON_NAME]" at bounding box center [204, 203] width 72 height 27
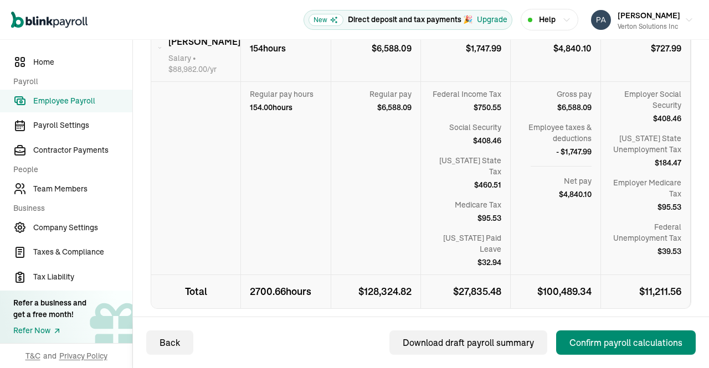
scroll to position [1467, 0]
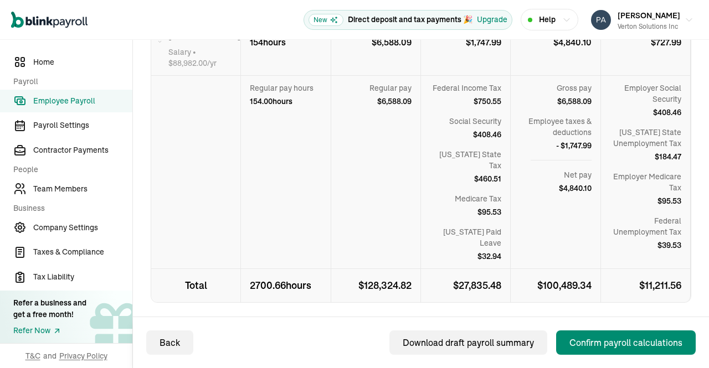
click at [627, 343] on div "Confirm payroll calculations" at bounding box center [626, 342] width 113 height 13
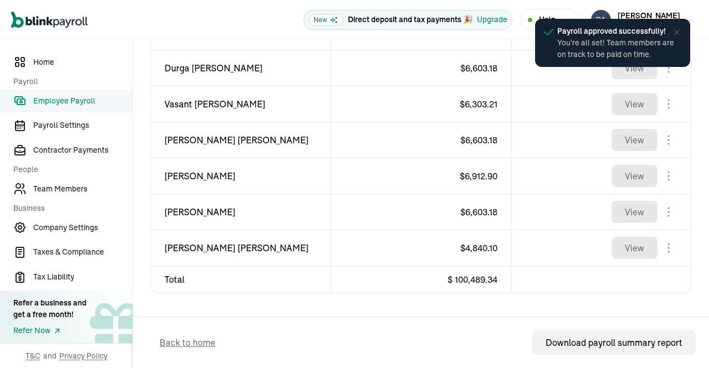
scroll to position [807, 0]
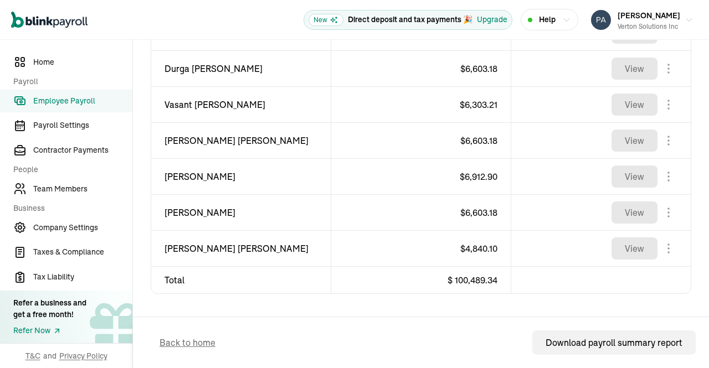
click at [81, 100] on span "Employee Payroll" at bounding box center [82, 101] width 99 height 12
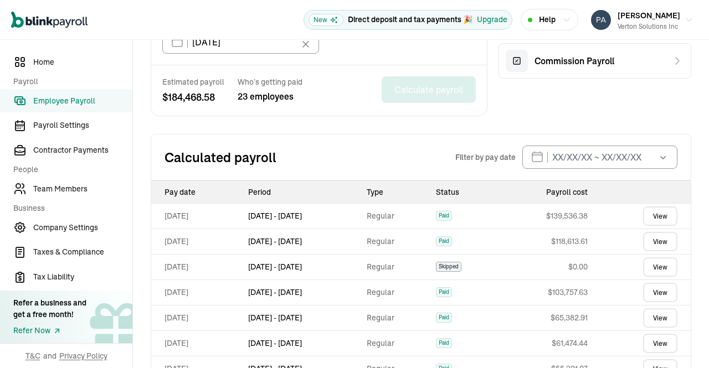
scroll to position [447, 0]
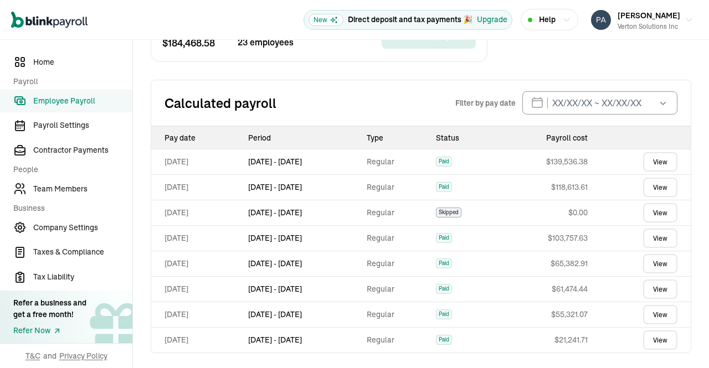
click at [648, 153] on link "View" at bounding box center [660, 161] width 34 height 19
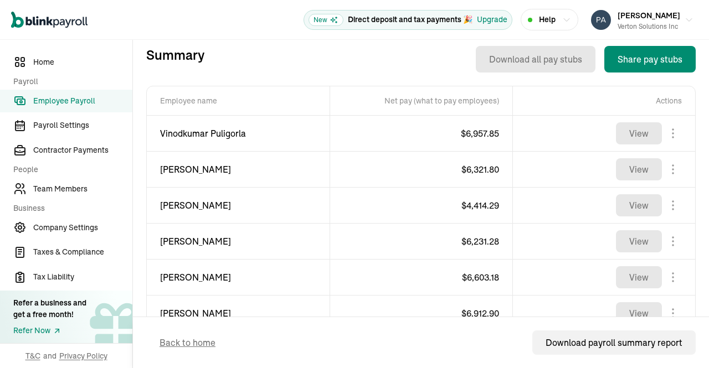
scroll to position [365, 0]
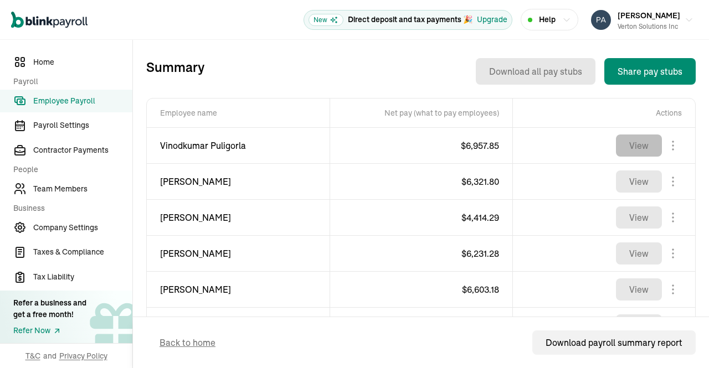
click at [637, 145] on button "View" at bounding box center [639, 146] width 46 height 22
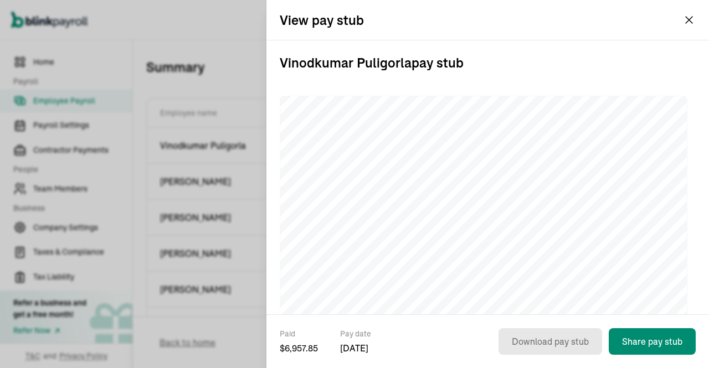
click at [702, 9] on div "View pay stub" at bounding box center [488, 20] width 443 height 40
click at [689, 20] on button "[PERSON_NAME] Solutions Inc" at bounding box center [642, 20] width 111 height 28
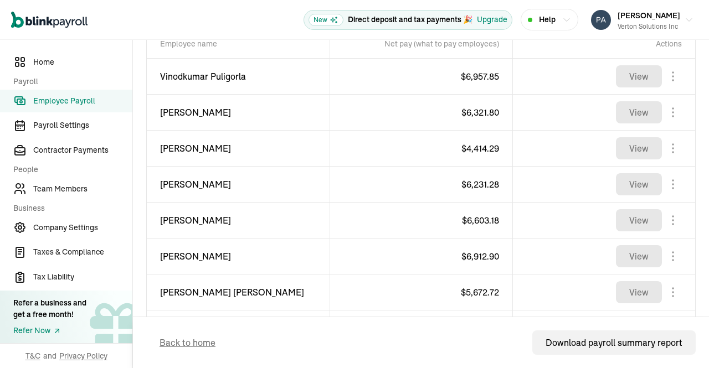
scroll to position [434, 0]
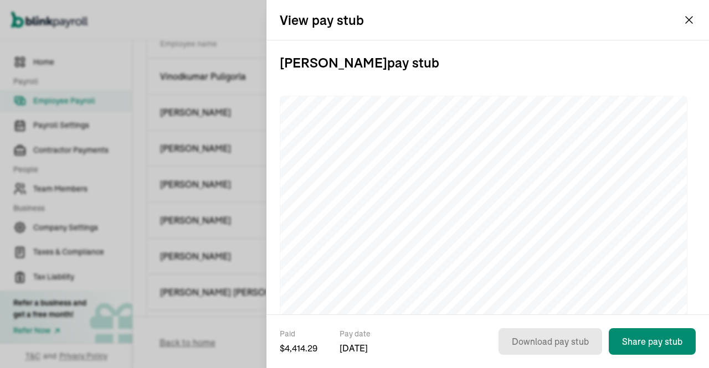
click at [689, 20] on button "[PERSON_NAME] Solutions Inc" at bounding box center [642, 20] width 111 height 28
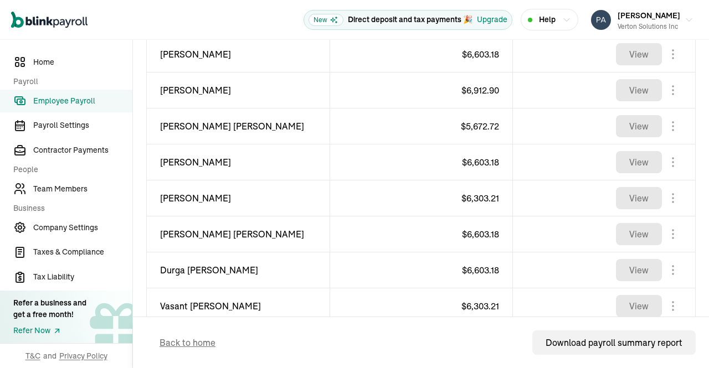
scroll to position [604, 0]
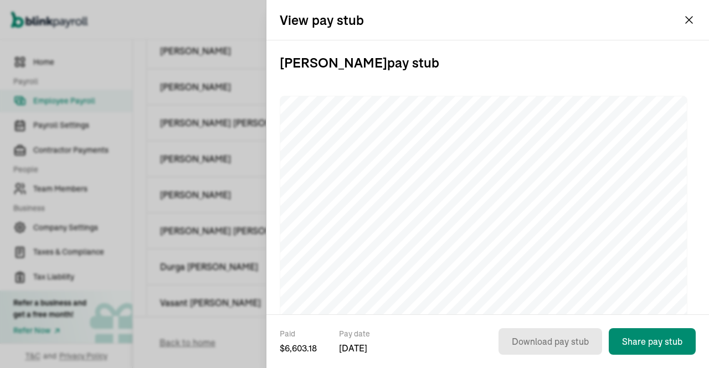
click at [689, 23] on div "[PERSON_NAME] Solutions Inc" at bounding box center [642, 20] width 111 height 28
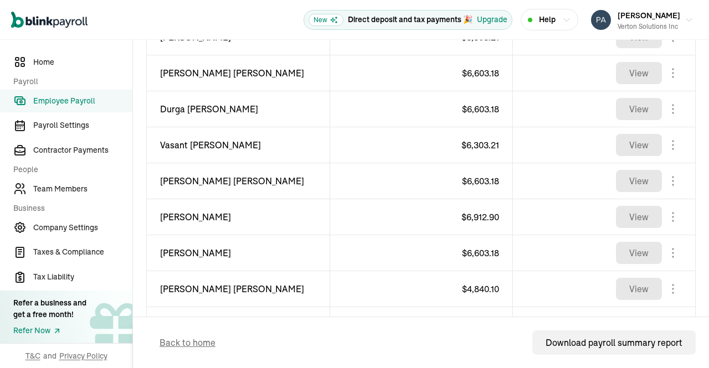
scroll to position [795, 0]
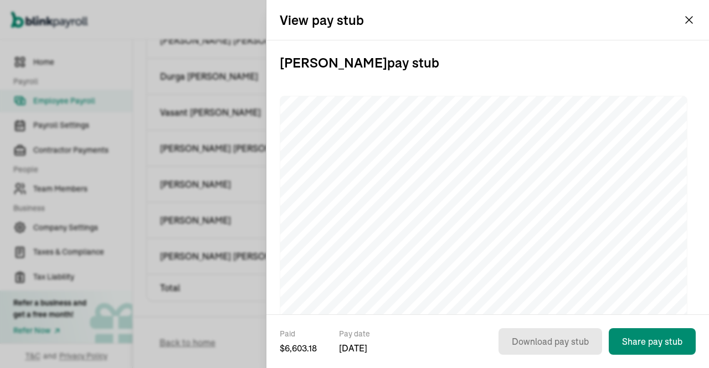
click at [685, 21] on button "[PERSON_NAME] Solutions Inc" at bounding box center [642, 20] width 111 height 28
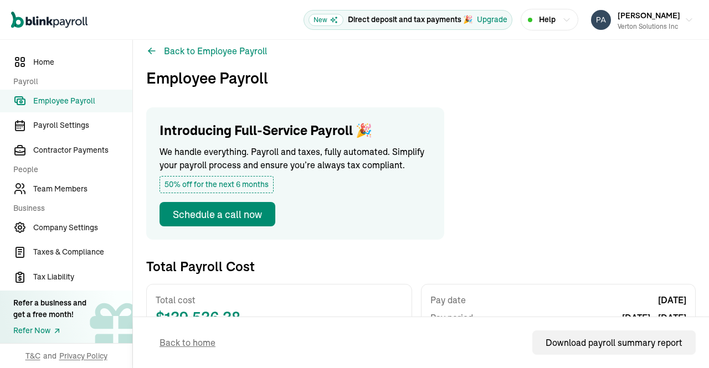
scroll to position [0, 0]
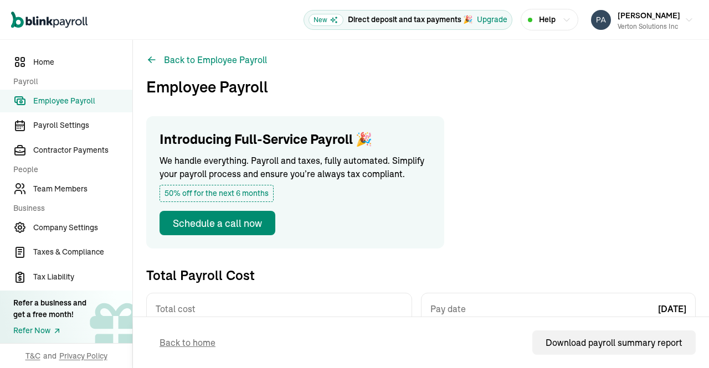
click at [85, 95] on span "Employee Payroll" at bounding box center [82, 101] width 99 height 12
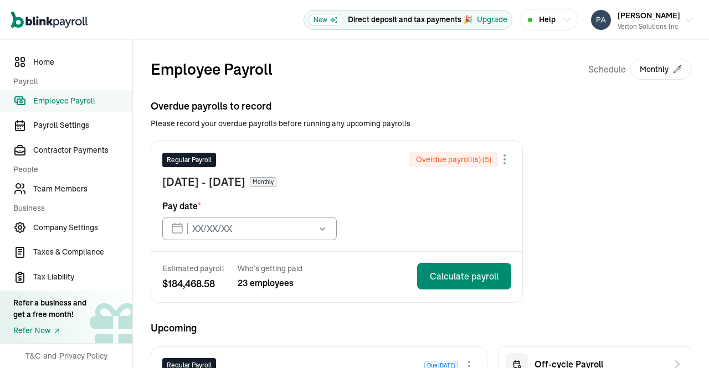
type input "[DATE]"
click at [66, 188] on span "Team Members" at bounding box center [82, 189] width 99 height 12
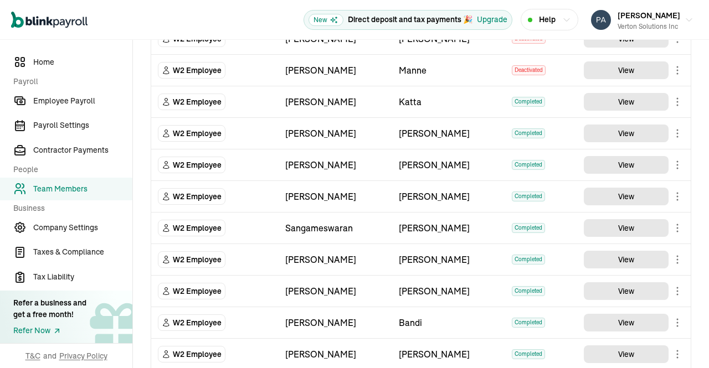
scroll to position [542, 0]
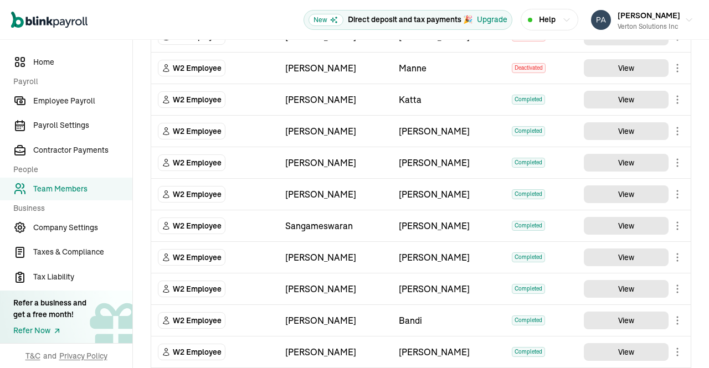
click at [629, 257] on main "Team Members Team Member Type First Name Last Name Status Actions W2 Employee […" at bounding box center [421, 3] width 576 height 1011
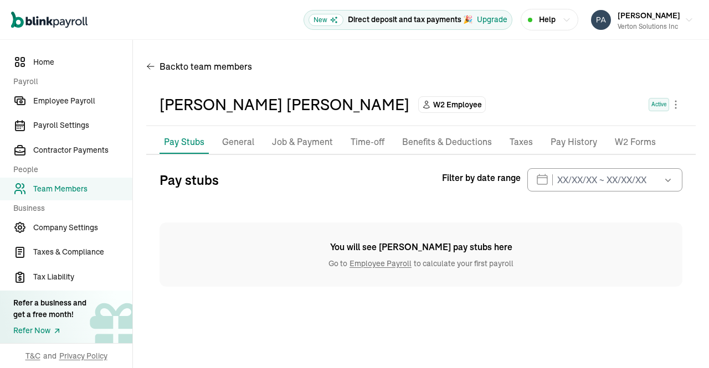
click at [522, 141] on p "Taxes" at bounding box center [521, 142] width 23 height 14
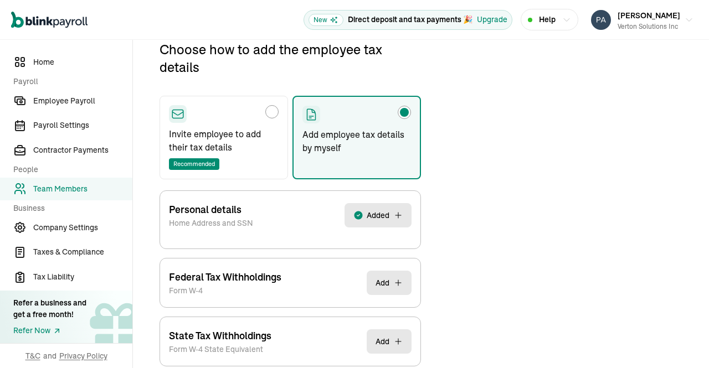
scroll to position [131, 0]
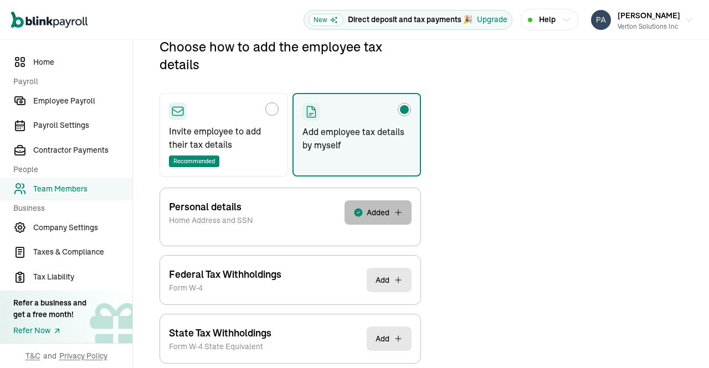
click at [387, 207] on span "Added" at bounding box center [378, 212] width 23 height 11
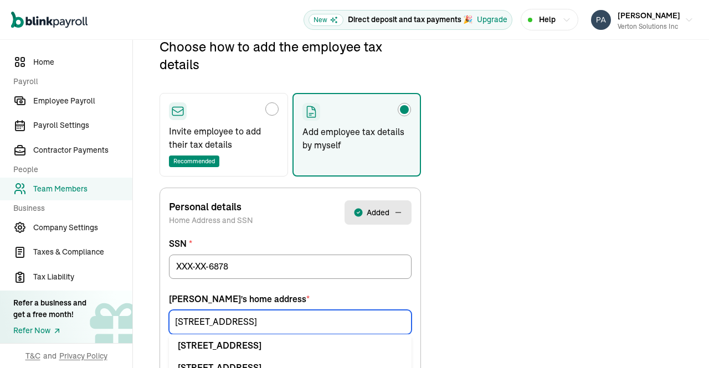
drag, startPoint x: 277, startPoint y: 325, endPoint x: 145, endPoint y: 309, distance: 132.9
click at [145, 309] on div "Back to team members Ravi Krishna Velchuri W2 Employee Active Pay Stubs General…" at bounding box center [421, 337] width 576 height 857
paste input "3021 Barefoot Ln"
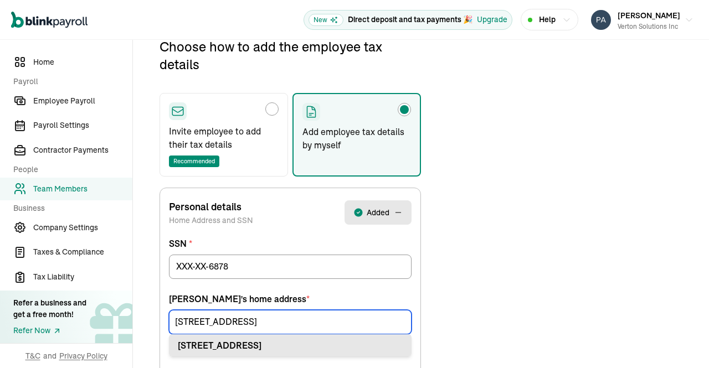
type input "3021 Barefoot Ln"
click at [309, 345] on div "3021 Barefoot Ln Prosper, TX 75078" at bounding box center [290, 345] width 225 height 13
type input "Prosper"
type input "75078"
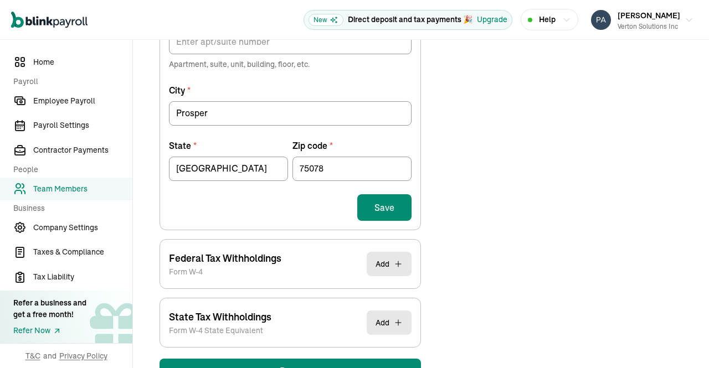
click at [389, 204] on button "Save" at bounding box center [384, 207] width 54 height 27
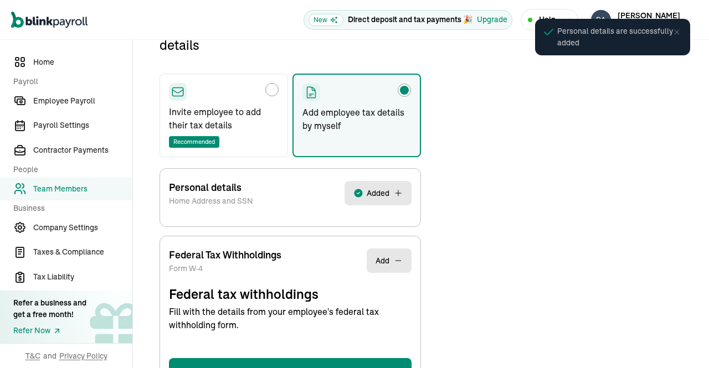
select select "S"
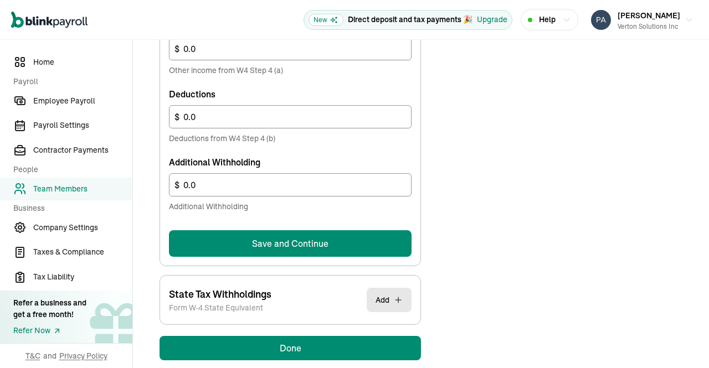
click at [357, 237] on button "Save and Continue" at bounding box center [290, 244] width 243 height 27
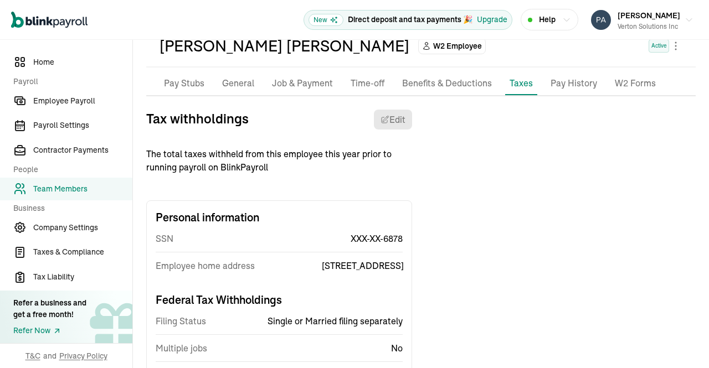
scroll to position [0, 0]
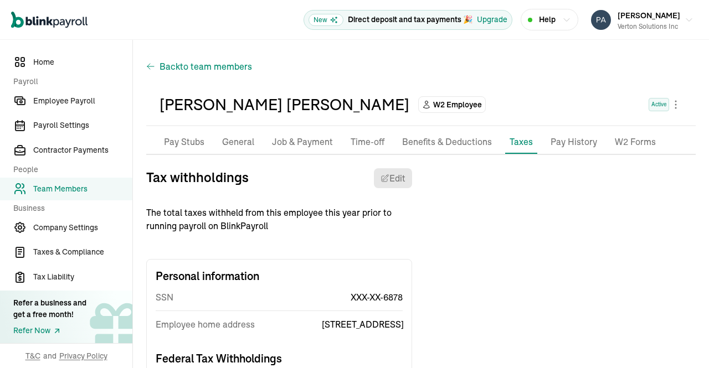
click at [188, 71] on span "to team members" at bounding box center [216, 66] width 72 height 13
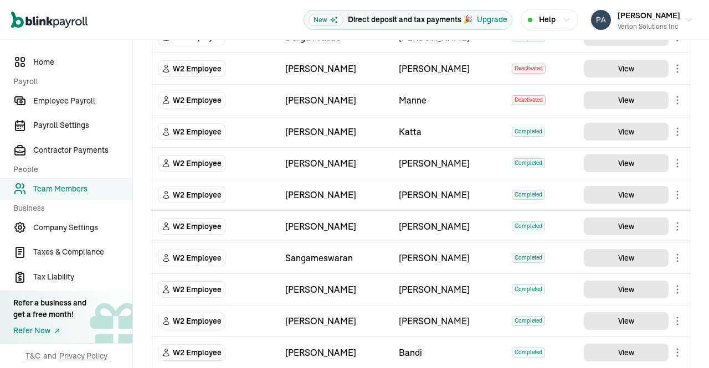
scroll to position [511, 0]
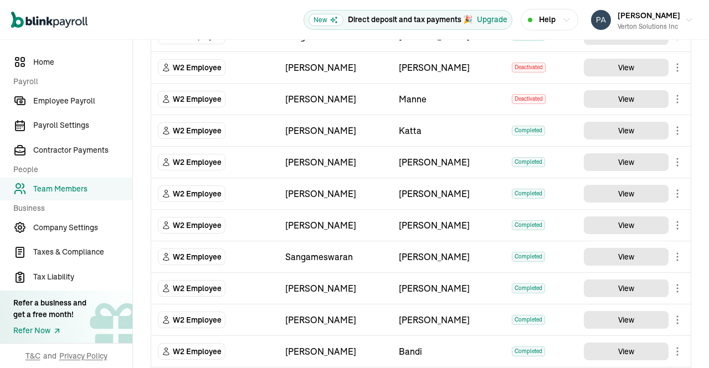
click at [632, 252] on main "Team Members Team Member Type First Name Last Name Status Actions W2 Employee V…" at bounding box center [421, 34] width 576 height 1011
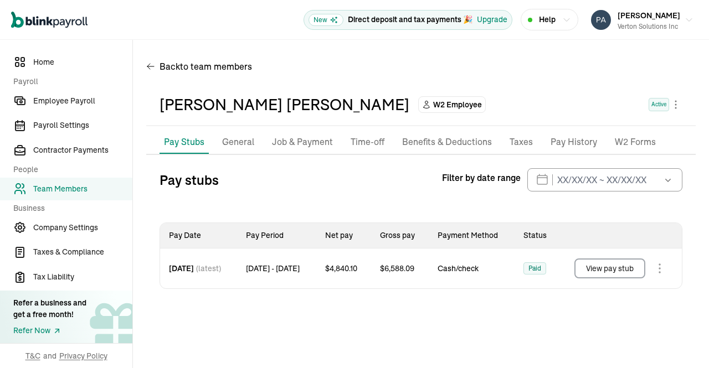
click at [282, 144] on p "Job & Payment" at bounding box center [302, 142] width 61 height 14
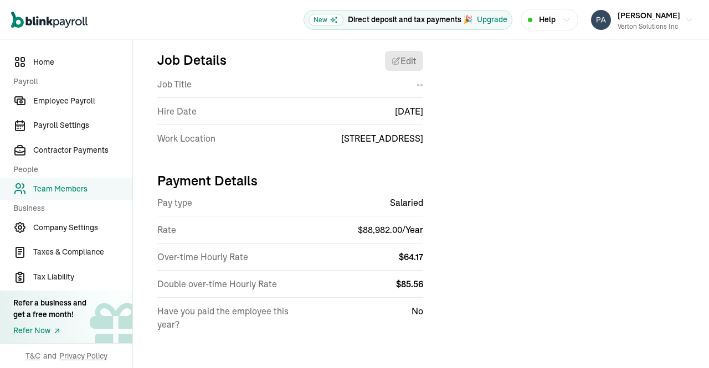
scroll to position [130, 0]
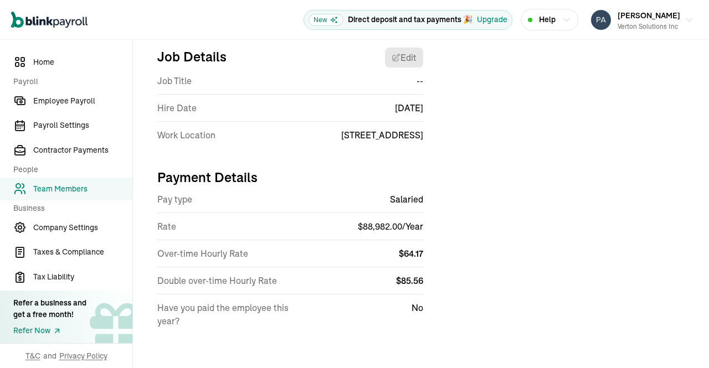
select select "46 Nanel Dr"
select select "4"
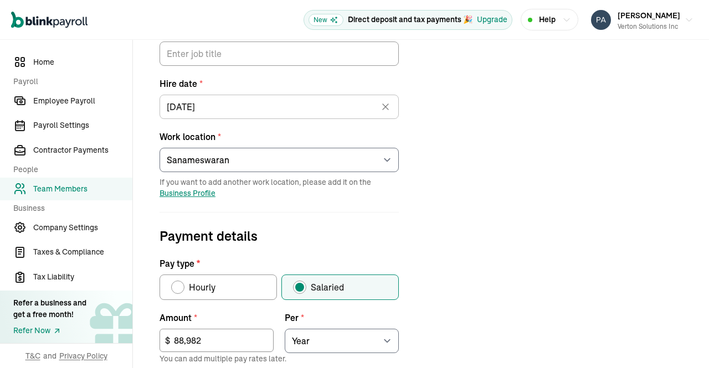
scroll to position [180, 0]
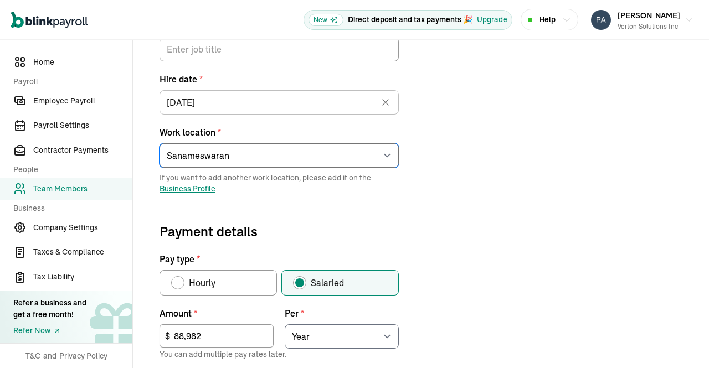
click at [389, 157] on select "Select an item 1 Mercedes-Benz Drive 7373 Gateway Boulevard 4100 Alpha Road 600…" at bounding box center [279, 156] width 239 height 24
select select "600 Chesterfield Pkwy"
click at [160, 144] on select "Select an item 1 Mercedes-Benz Drive 7373 Gateway Boulevard 4100 Alpha Road 600…" at bounding box center [279, 156] width 239 height 24
click at [464, 252] on div "Job details Job title (optional) Hire date * 02/04/2025 Feb 2025 Mon Tue Wed Th…" at bounding box center [421, 302] width 550 height 628
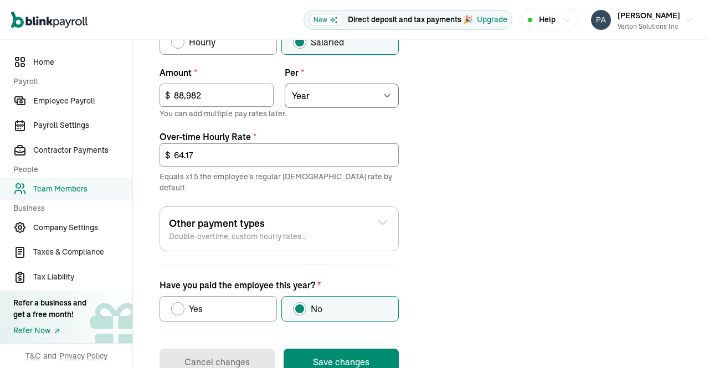
scroll to position [440, 0]
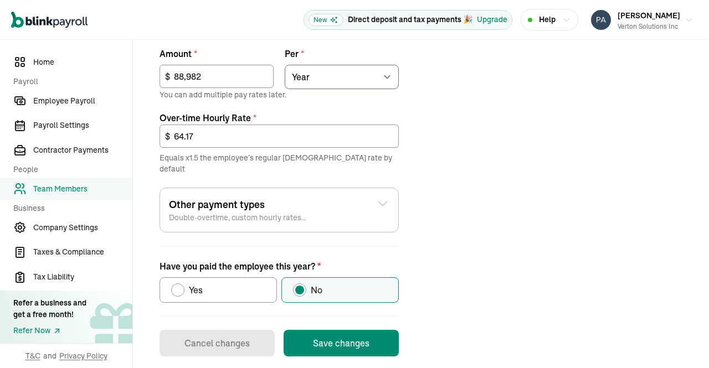
click at [348, 339] on button "Save changes" at bounding box center [341, 343] width 115 height 27
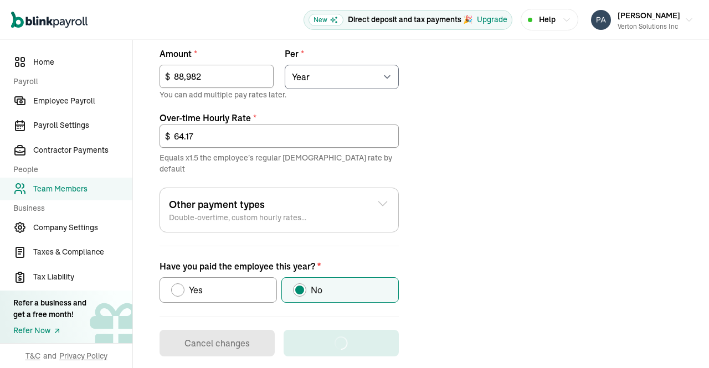
scroll to position [130, 0]
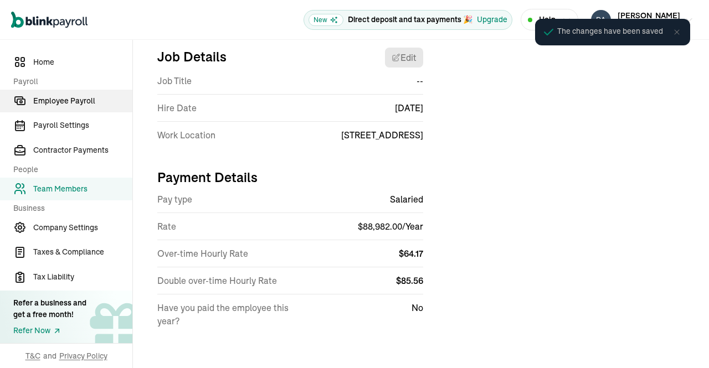
click at [71, 97] on span "Employee Payroll" at bounding box center [82, 101] width 99 height 12
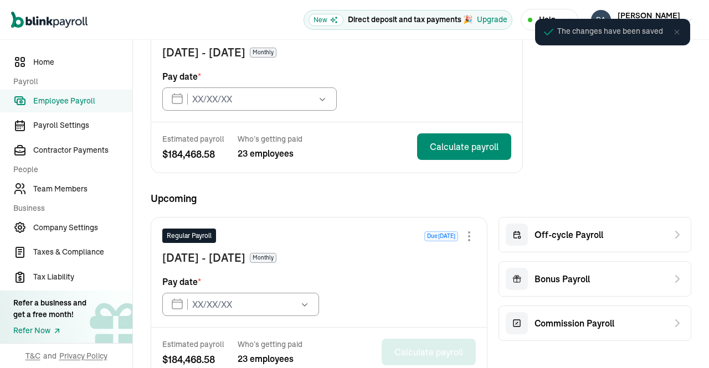
type input "04/15/2025"
type input "[DATE]"
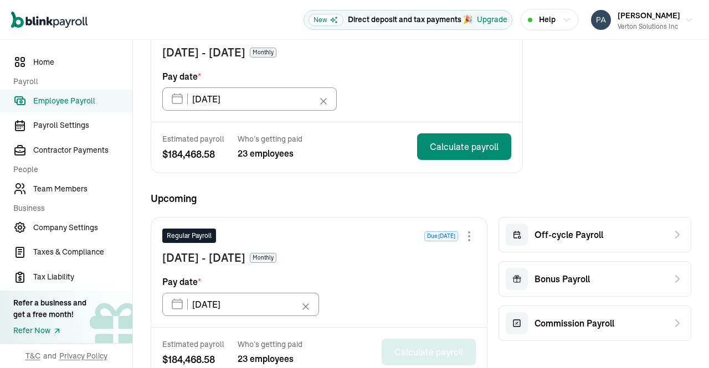
click at [72, 103] on span "Employee Payroll" at bounding box center [82, 101] width 99 height 12
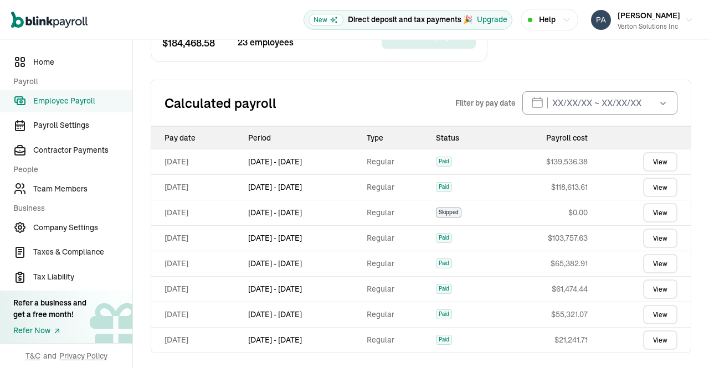
click at [649, 157] on link "View" at bounding box center [660, 161] width 34 height 19
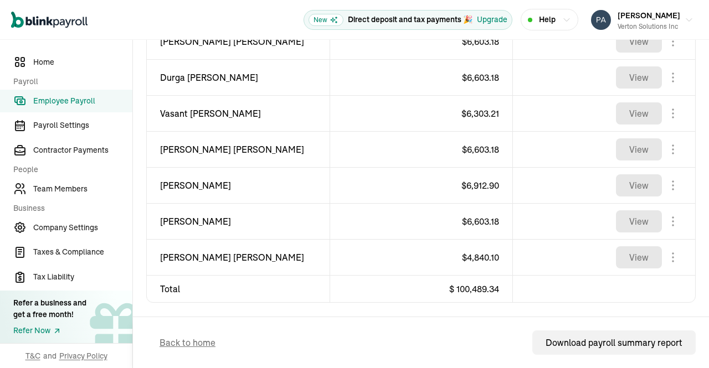
scroll to position [798, 0]
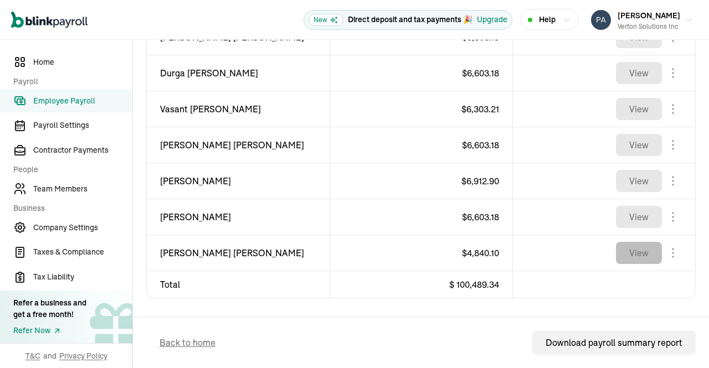
click at [616, 260] on button "View" at bounding box center [639, 253] width 46 height 22
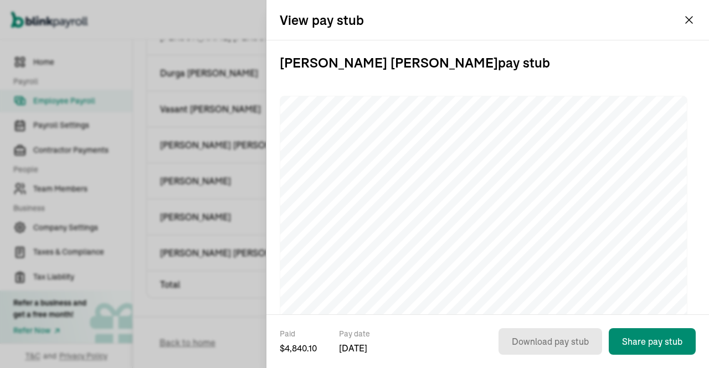
click at [689, 8] on div "View pay stub" at bounding box center [488, 20] width 443 height 40
click at [692, 22] on div "Open main menu New Direct deposit and tax payments 🎉 Upgrade Help Prasad Rao Ve…" at bounding box center [354, 20] width 709 height 40
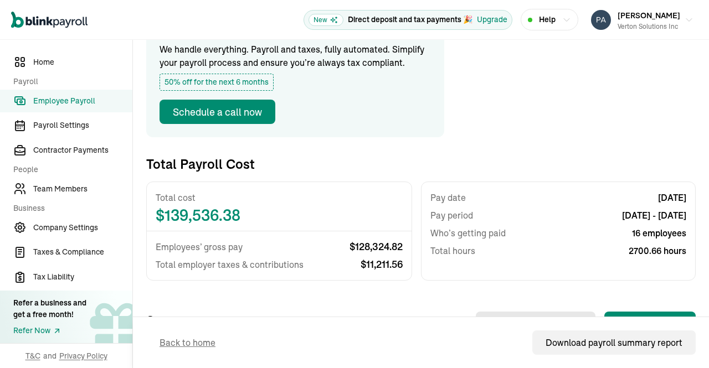
scroll to position [0, 0]
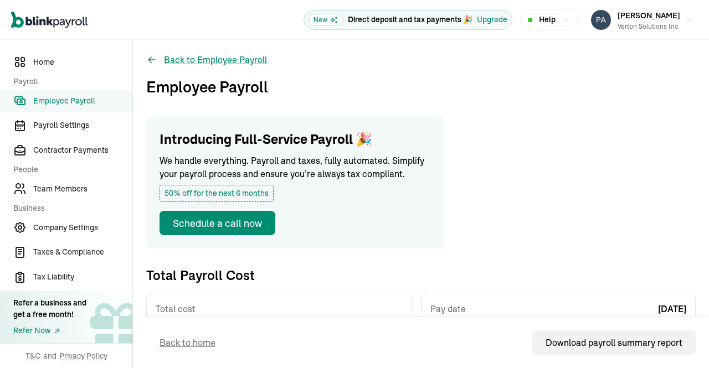
click at [234, 58] on button "Back to Employee Payroll" at bounding box center [206, 59] width 121 height 13
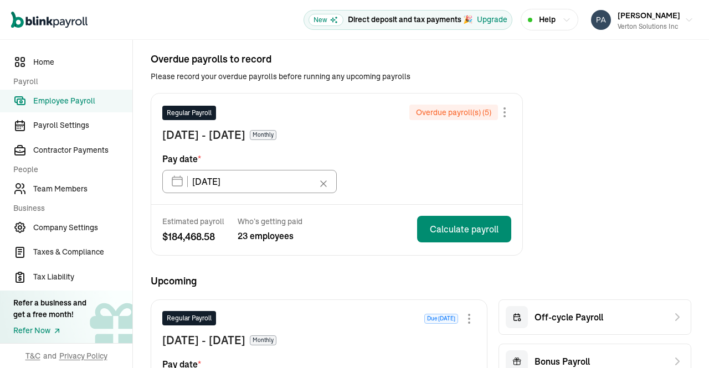
scroll to position [51, 0]
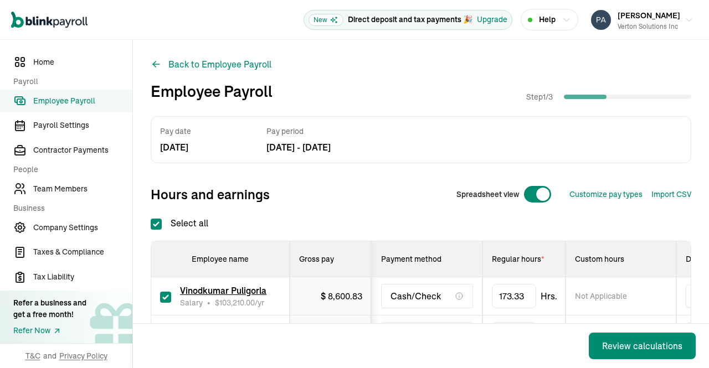
checkbox input "true"
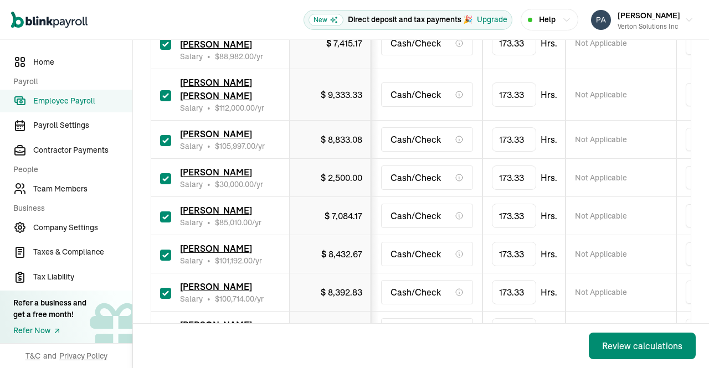
scroll to position [992, 0]
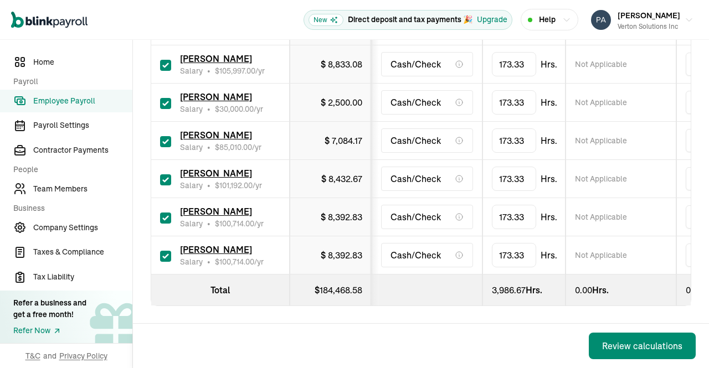
click at [162, 251] on input "checkbox" at bounding box center [165, 256] width 11 height 11
checkbox input "false"
type input "0.00"
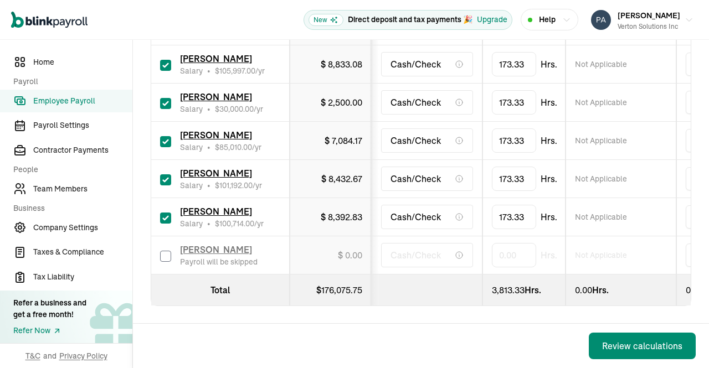
click at [163, 213] on input "checkbox" at bounding box center [165, 218] width 11 height 11
checkbox input "false"
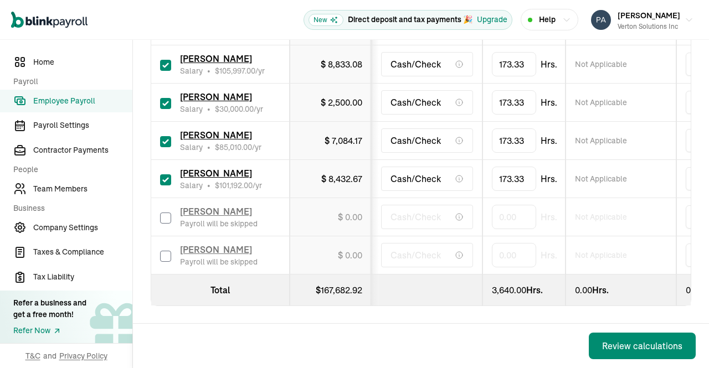
type input "0.00"
click at [161, 175] on input "checkbox" at bounding box center [165, 180] width 11 height 11
checkbox input "false"
type input "0.00"
click at [165, 136] on input "checkbox" at bounding box center [165, 141] width 11 height 11
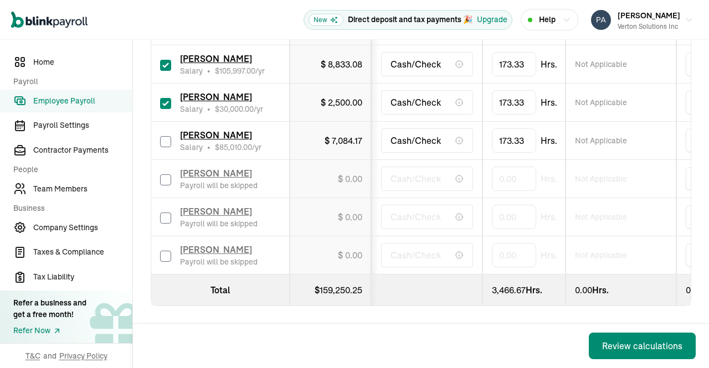
checkbox input "false"
type input "0.00"
click at [165, 98] on input "checkbox" at bounding box center [165, 103] width 11 height 11
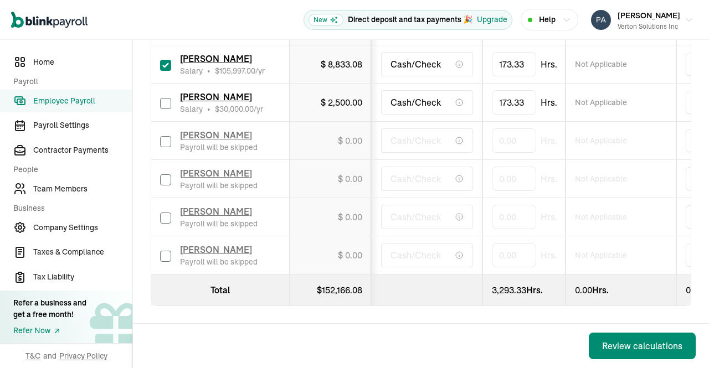
checkbox input "false"
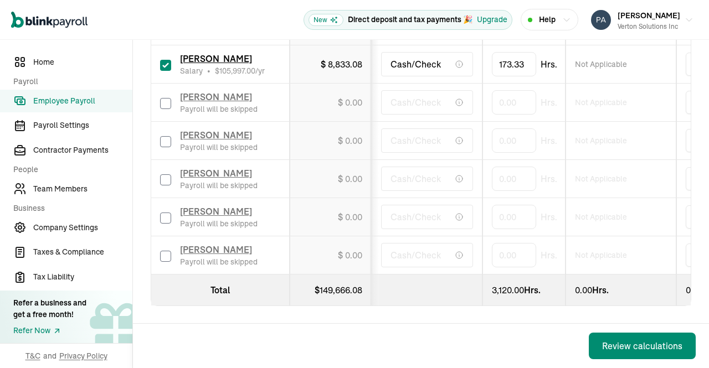
type input "0.00"
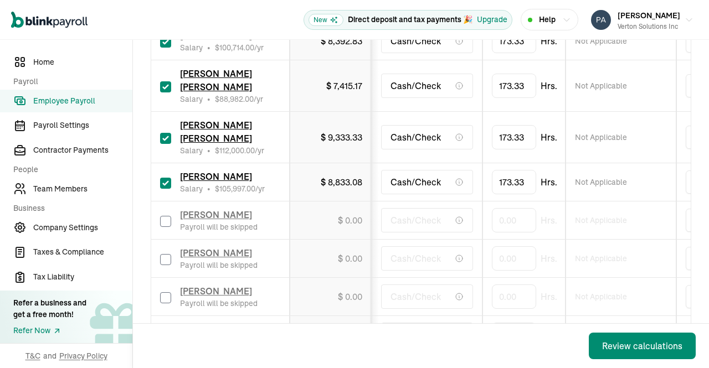
scroll to position [841, 0]
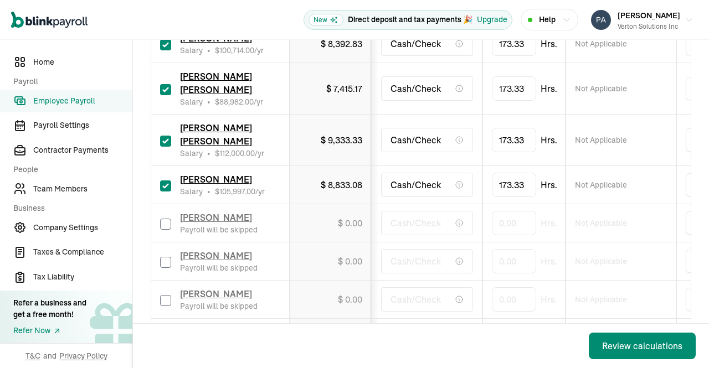
click at [165, 192] on input "checkbox" at bounding box center [165, 186] width 11 height 11
checkbox input "false"
type input "0.00"
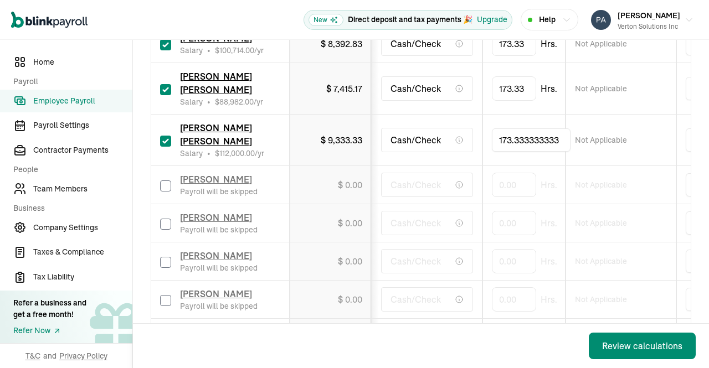
drag, startPoint x: 562, startPoint y: 156, endPoint x: 428, endPoint y: 163, distance: 133.8
click at [428, 163] on tr "Ravi Krishna Velchuri Salary • $ 112,000.00 /yr $ 9,333.33 Cash/Check 173.33333…" at bounding box center [718, 141] width 1135 height 52
type input "88"
click at [545, 115] on td "173.33 Hrs." at bounding box center [524, 89] width 83 height 52
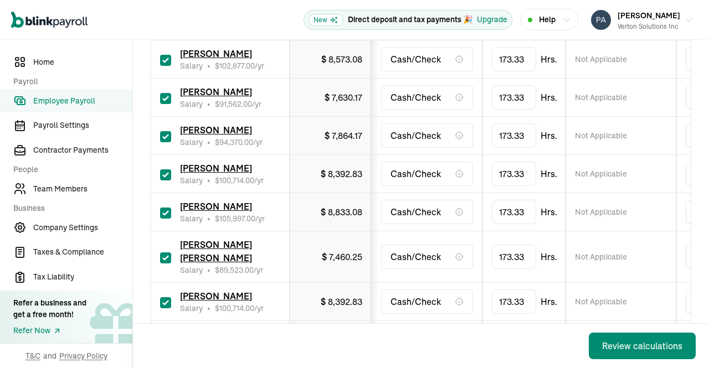
scroll to position [272, 0]
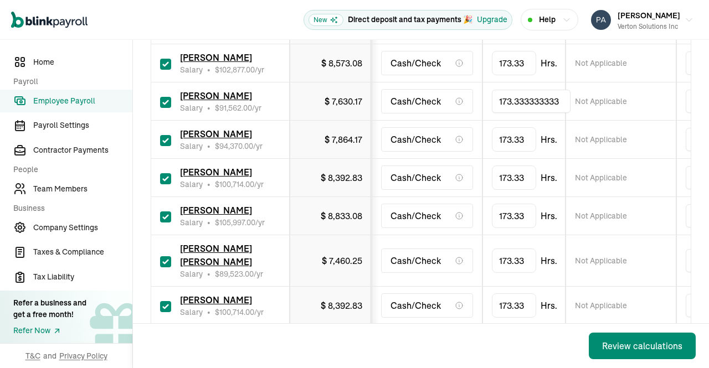
drag, startPoint x: 566, startPoint y: 103, endPoint x: 417, endPoint y: 89, distance: 150.3
click at [417, 89] on tr "Kannan Varatharasan Salary • $ 91,562.00 /yr $ 7,630.17 Cash/Check 173.33333333…" at bounding box center [718, 102] width 1135 height 38
type input "128"
click at [642, 114] on td "Not Applicable" at bounding box center [621, 102] width 111 height 38
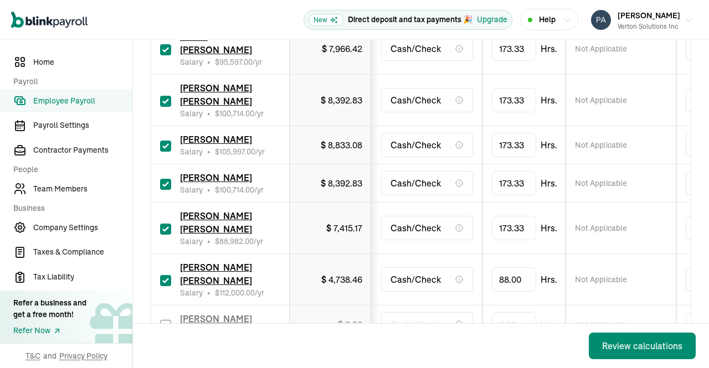
scroll to position [728, 0]
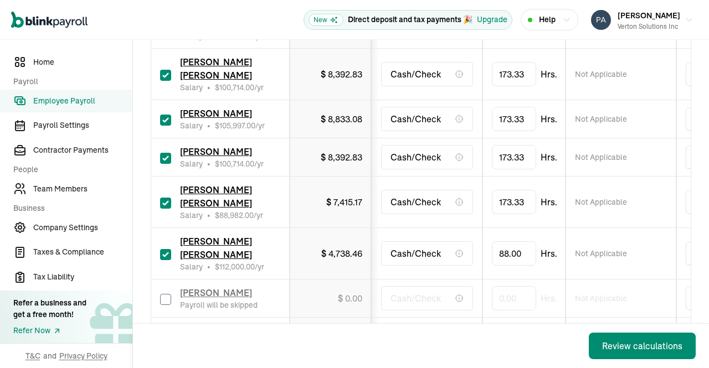
click at [626, 351] on div "Review calculations" at bounding box center [642, 346] width 80 height 13
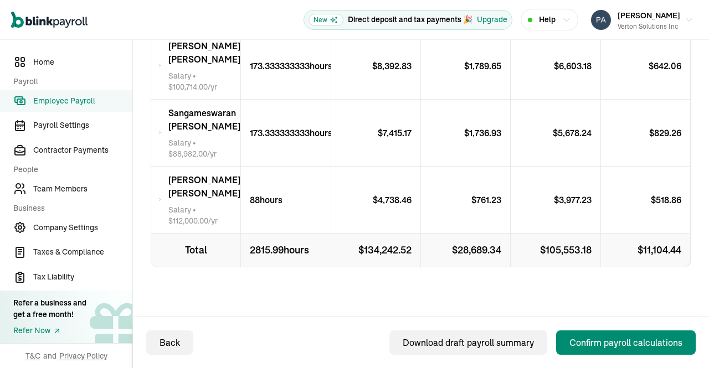
scroll to position [1259, 0]
click at [168, 106] on span "Sangameswaran Balasubramaniam Ramaswamy" at bounding box center [204, 119] width 72 height 27
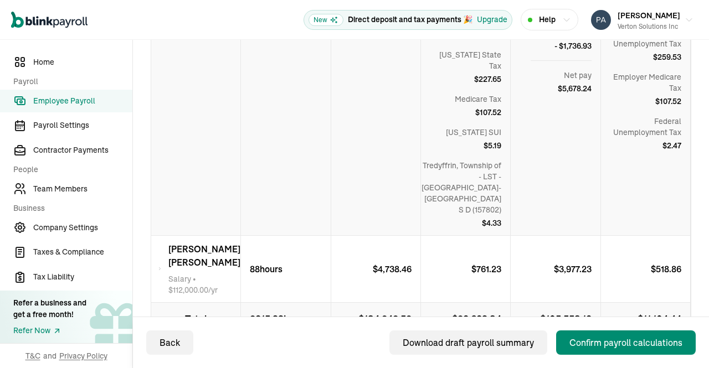
scroll to position [1508, 0]
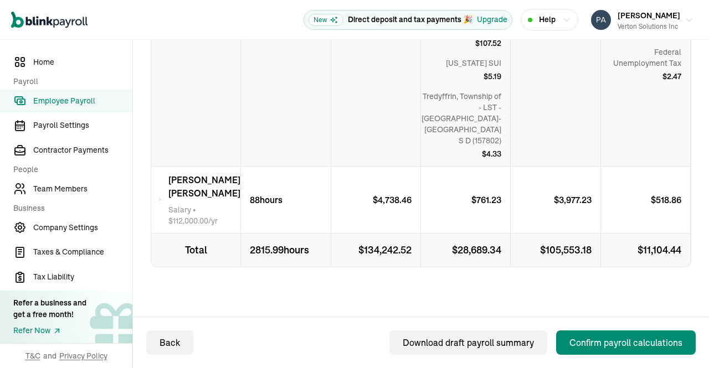
click at [621, 342] on div "Confirm payroll calculations" at bounding box center [626, 342] width 113 height 13
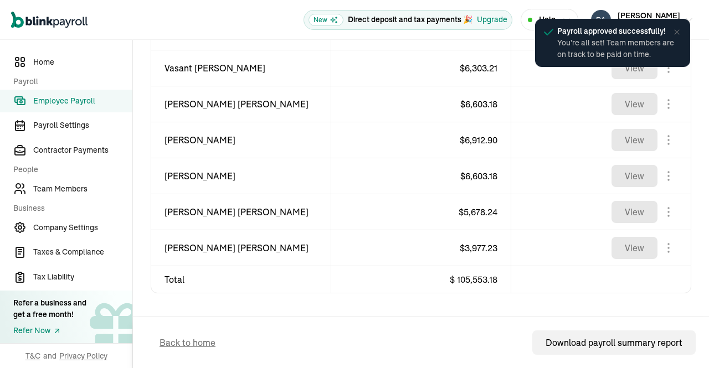
scroll to position [843, 0]
click at [75, 189] on span "Team Members" at bounding box center [82, 189] width 99 height 12
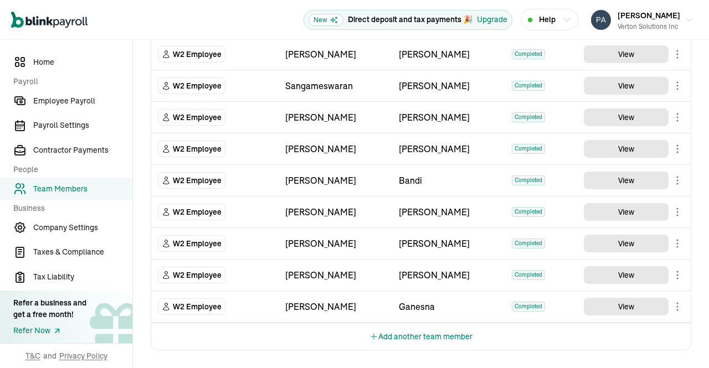
scroll to position [676, 0]
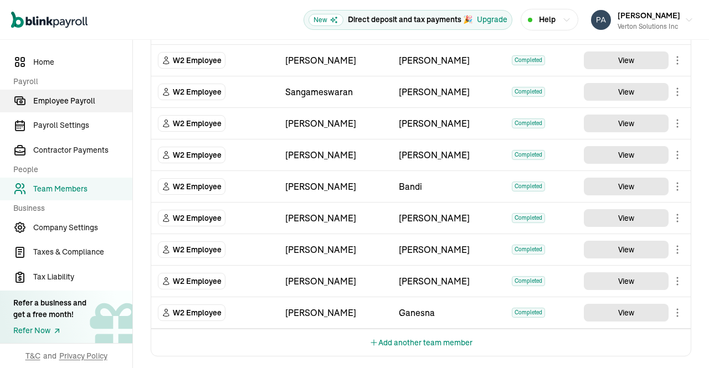
click at [75, 94] on link "Employee Payroll" at bounding box center [66, 101] width 132 height 23
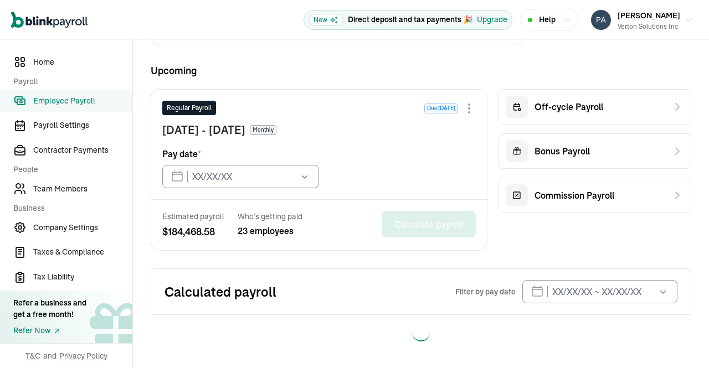
type input "05/15/2025"
type input "09/15/2025"
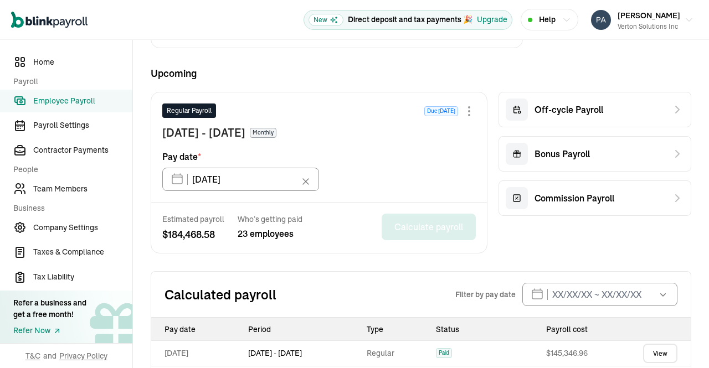
scroll to position [472, 0]
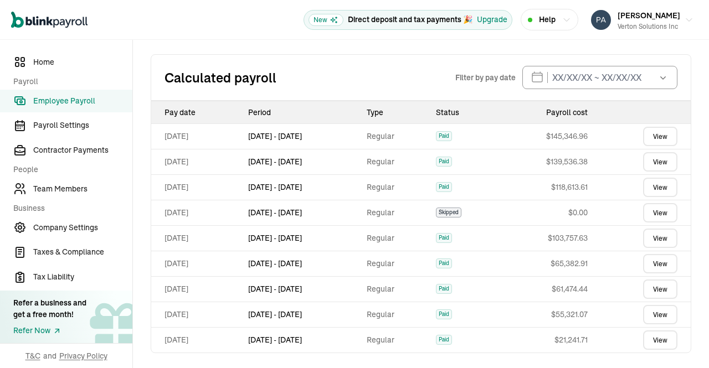
click at [654, 127] on link "View" at bounding box center [660, 136] width 34 height 19
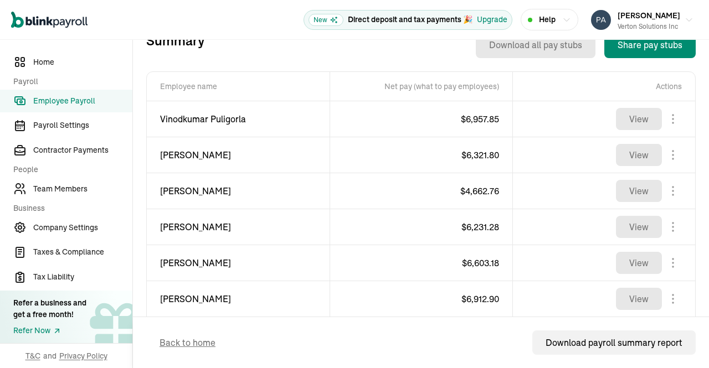
scroll to position [408, 0]
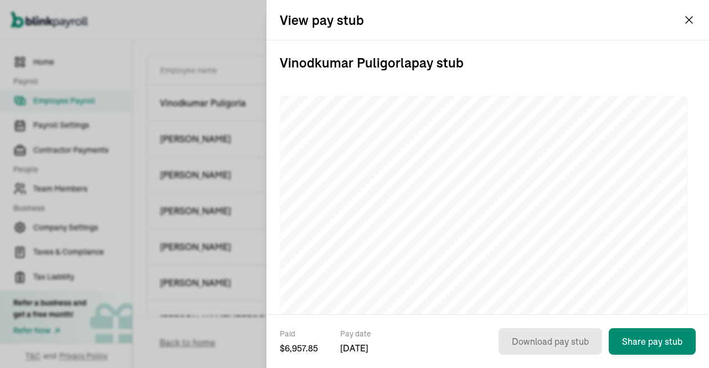
click at [689, 20] on button "Prasad Rao Verton Solutions Inc" at bounding box center [642, 20] width 111 height 28
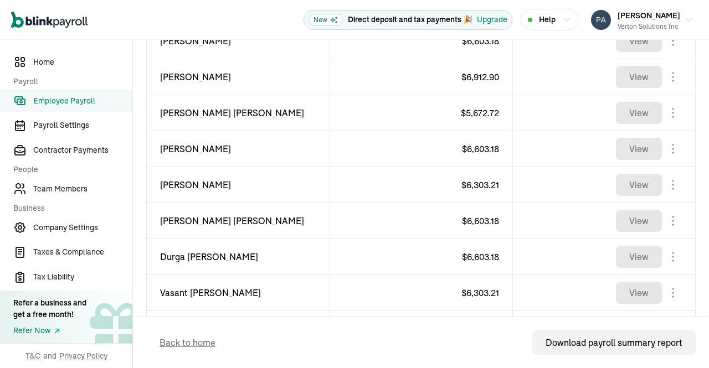
scroll to position [612, 0]
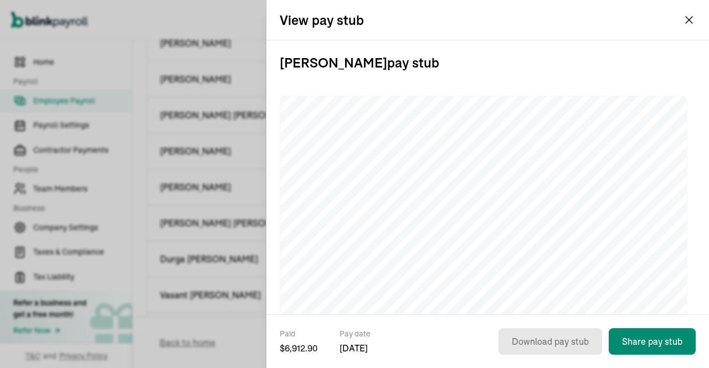
click at [689, 20] on button "Prasad Rao Verton Solutions Inc" at bounding box center [642, 20] width 111 height 28
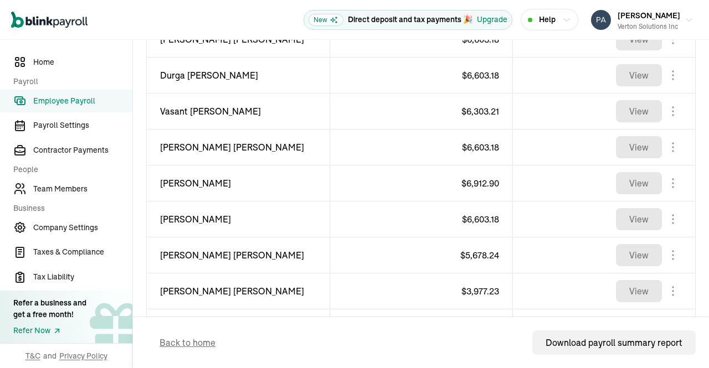
scroll to position [801, 0]
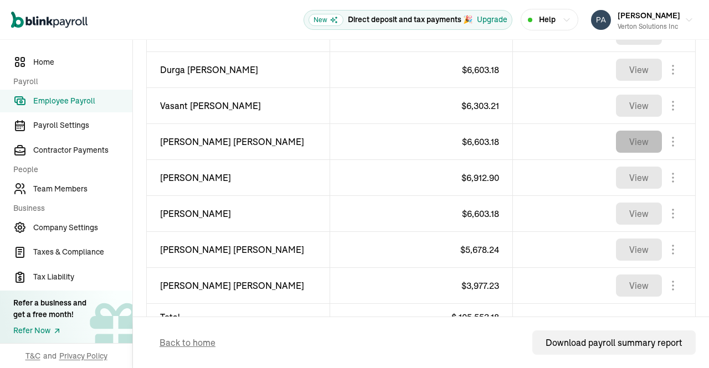
click at [635, 131] on button "View" at bounding box center [639, 142] width 46 height 22
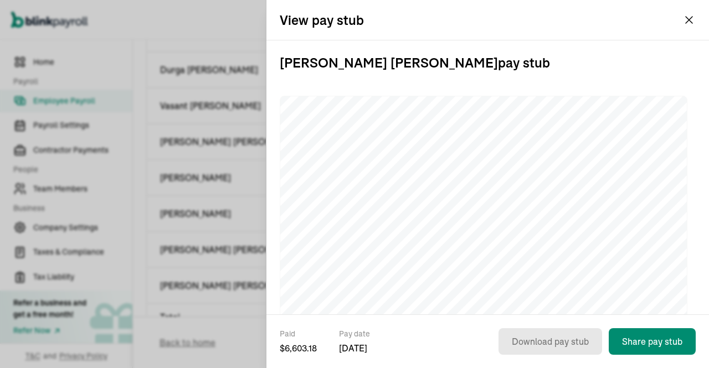
click at [689, 17] on button "Prasad Rao Verton Solutions Inc" at bounding box center [642, 20] width 111 height 28
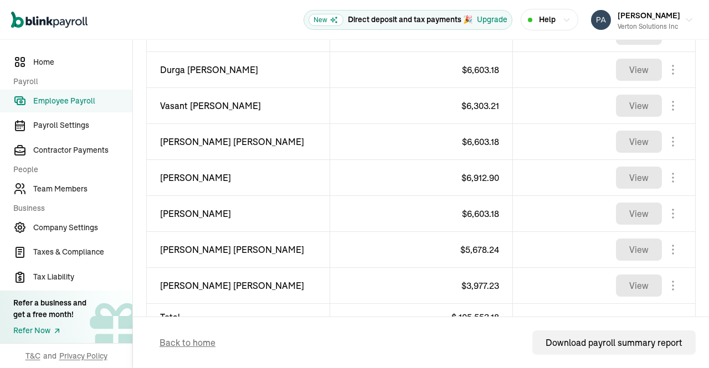
click at [82, 93] on link "Employee Payroll" at bounding box center [66, 101] width 132 height 23
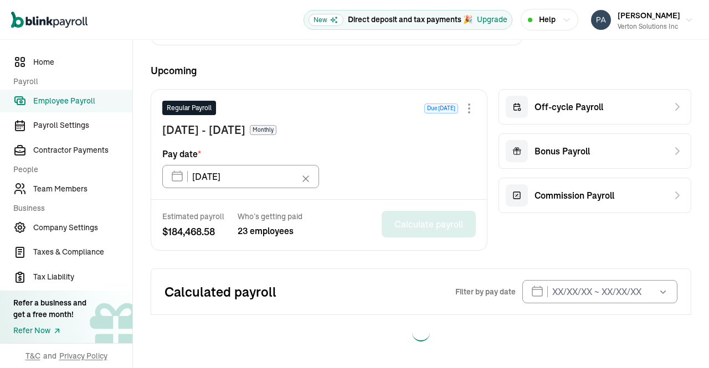
scroll to position [255, 0]
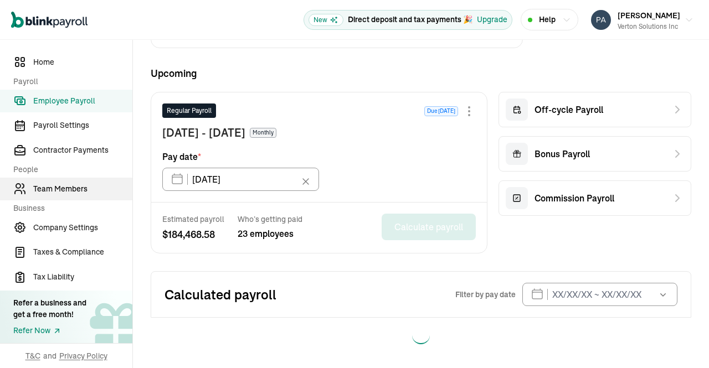
click at [74, 195] on link "Team Members" at bounding box center [66, 189] width 132 height 23
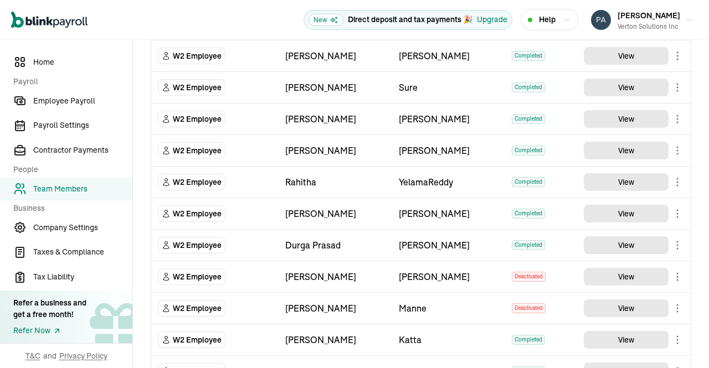
scroll to position [321, 0]
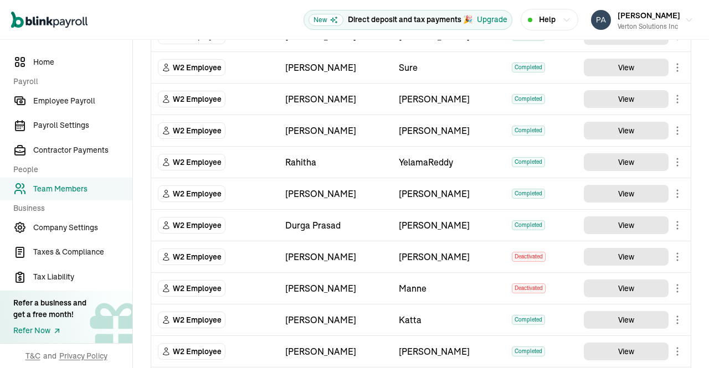
click at [635, 162] on main "Team Members Team Member Type First Name Last Name Status Actions W2 Employee V…" at bounding box center [421, 224] width 576 height 1011
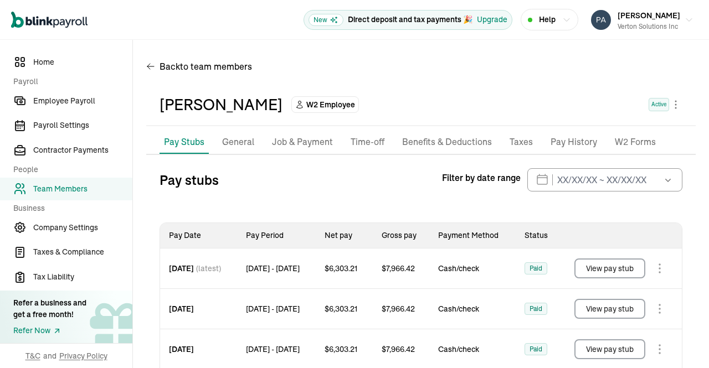
click at [516, 137] on p "Taxes" at bounding box center [521, 142] width 23 height 14
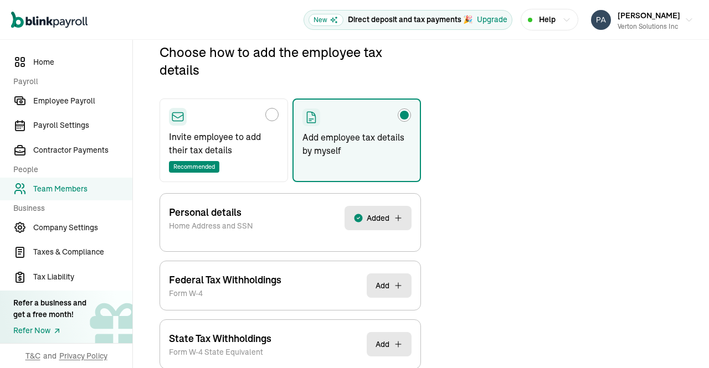
scroll to position [131, 0]
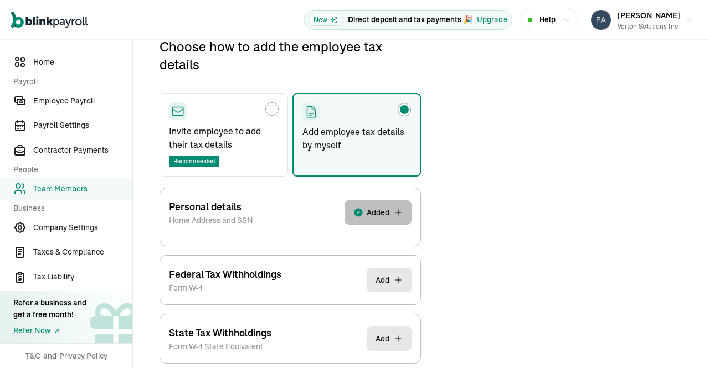
click at [387, 216] on span "Added" at bounding box center [378, 212] width 23 height 11
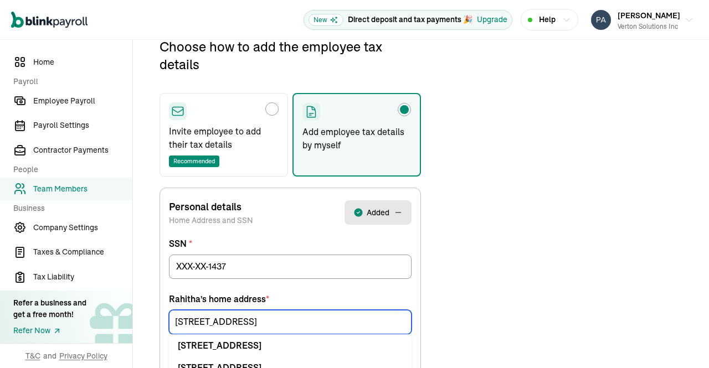
click at [281, 324] on input "3003 Memorial Ct" at bounding box center [290, 322] width 243 height 24
drag, startPoint x: 272, startPoint y: 316, endPoint x: 40, endPoint y: 334, distance: 232.3
click at [40, 334] on div "Home Payroll Employee Payroll Payroll Settings Contractor Payments People Team …" at bounding box center [354, 337] width 709 height 857
paste input "4619 Windsong Creek Ln"
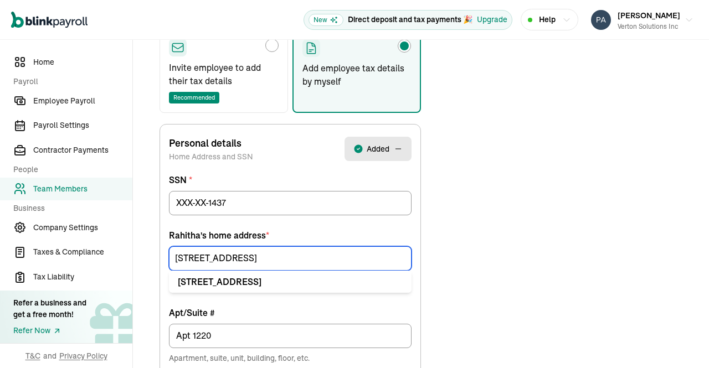
scroll to position [226, 0]
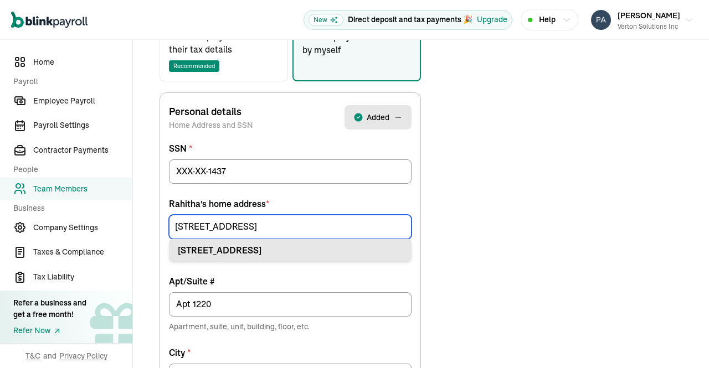
type input "4619 Windsong Creek Ln"
click at [250, 250] on div "4619 Windsong Creek Ln Sugar Land, TX 77479" at bounding box center [290, 250] width 225 height 13
type input "Sugar Land"
type input "77479"
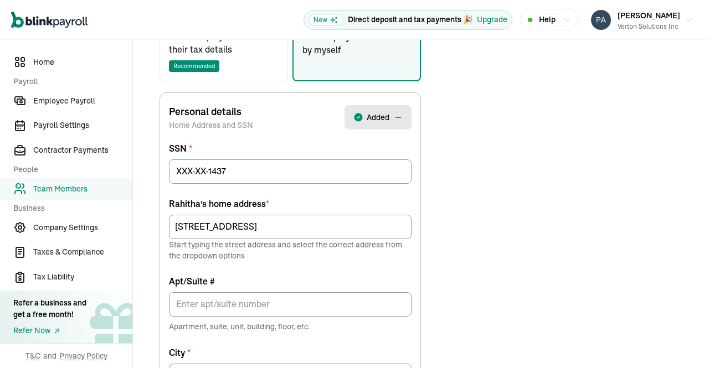
click at [421, 250] on div "Choose how to add the employee tax details Invite employee to add their tax det…" at bounding box center [290, 294] width 288 height 704
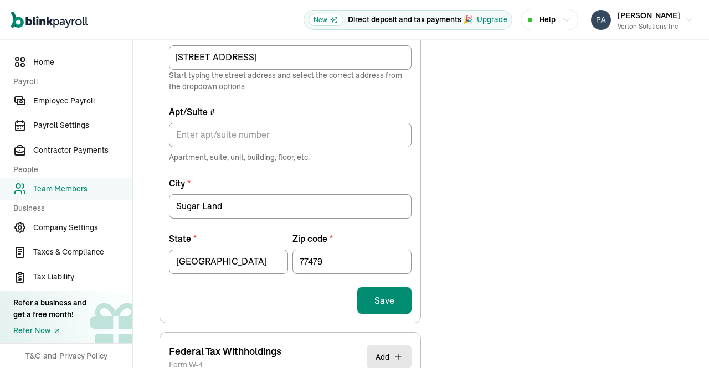
scroll to position [400, 0]
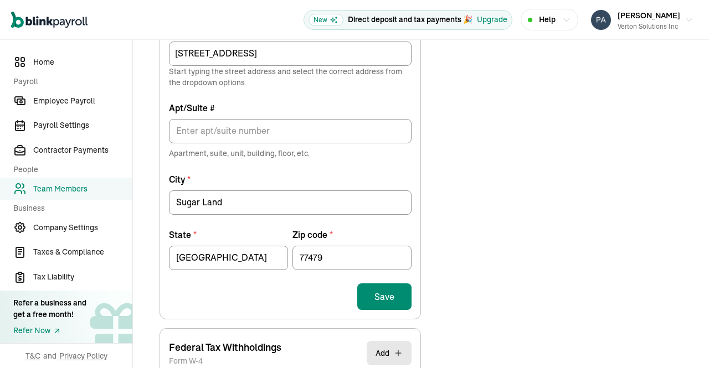
click at [383, 301] on button "Save" at bounding box center [384, 297] width 54 height 27
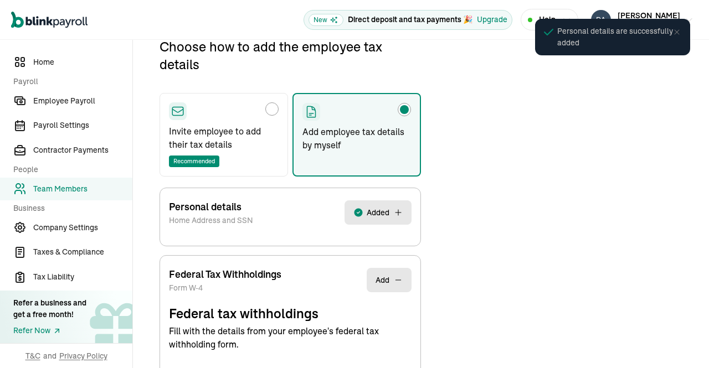
select select "S"
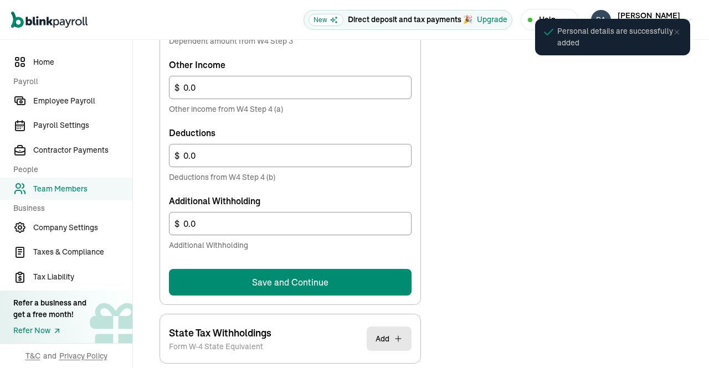
scroll to position [674, 0]
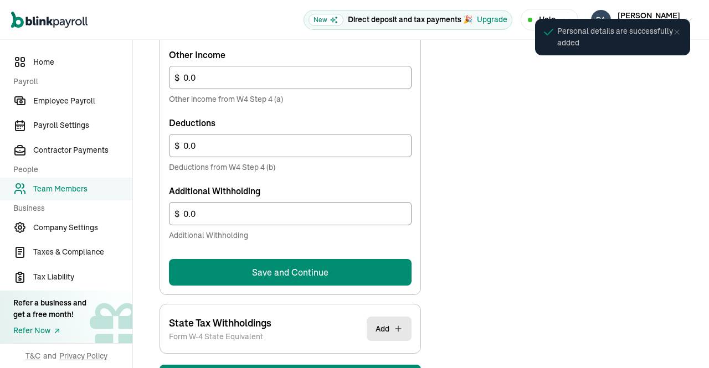
click at [310, 274] on button "Save and Continue" at bounding box center [290, 272] width 243 height 27
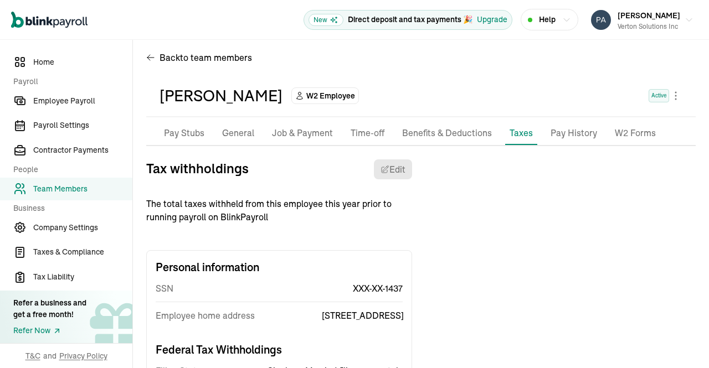
scroll to position [8, 0]
click at [74, 100] on span "Employee Payroll" at bounding box center [82, 101] width 99 height 12
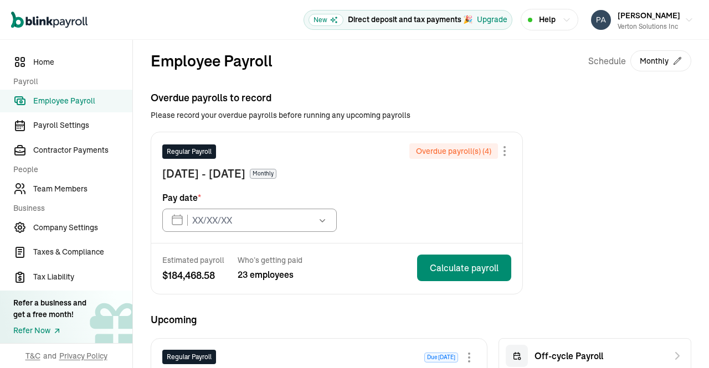
type input "05/15/2025"
type input "09/15/2025"
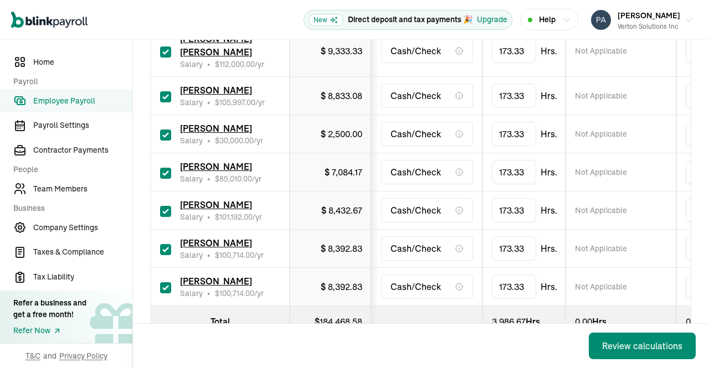
scroll to position [992, 0]
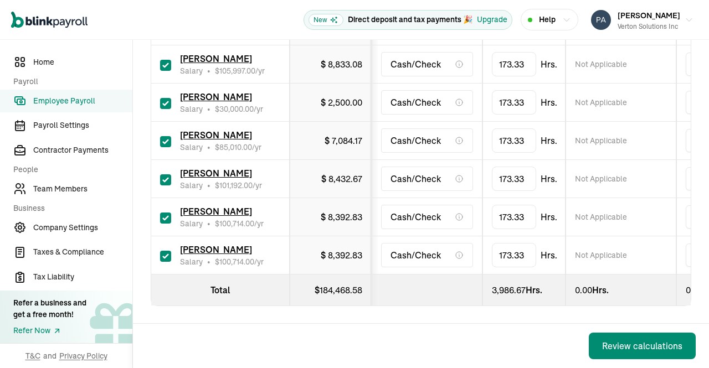
click at [163, 251] on input "checkbox" at bounding box center [165, 256] width 11 height 11
checkbox input "false"
type input "0.00"
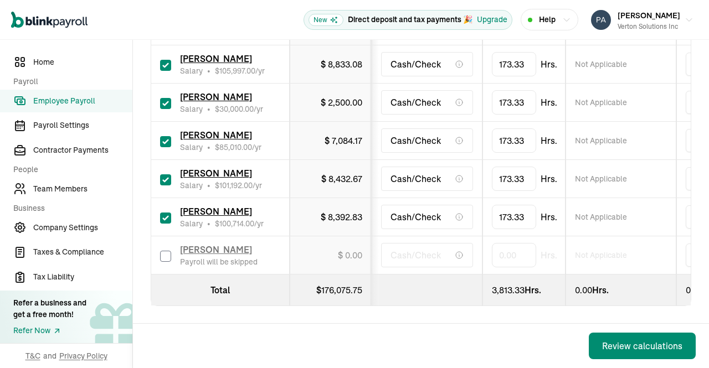
click at [164, 213] on input "checkbox" at bounding box center [165, 218] width 11 height 11
checkbox input "false"
type input "0.00"
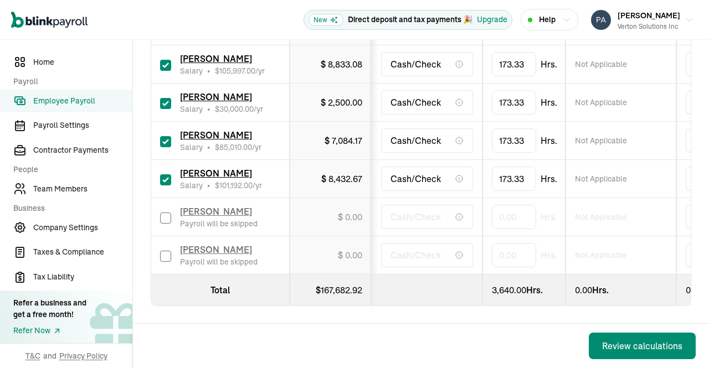
click at [167, 175] on input "checkbox" at bounding box center [165, 180] width 11 height 11
checkbox input "false"
type input "0.00"
click at [165, 136] on input "checkbox" at bounding box center [165, 141] width 11 height 11
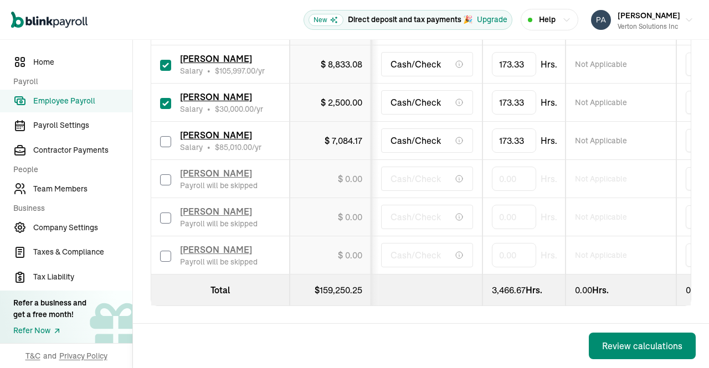
checkbox input "false"
type input "0.00"
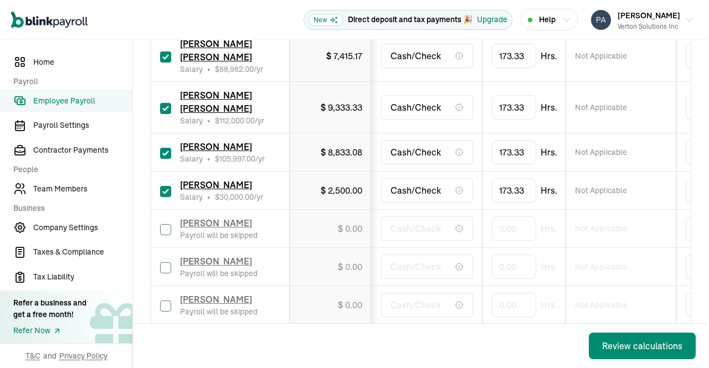
scroll to position [873, 0]
click at [162, 197] on input "checkbox" at bounding box center [165, 192] width 11 height 11
checkbox input "false"
type input "0.00"
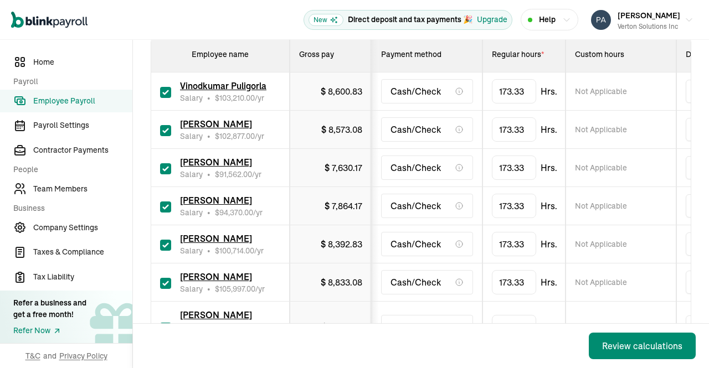
scroll to position [193, 0]
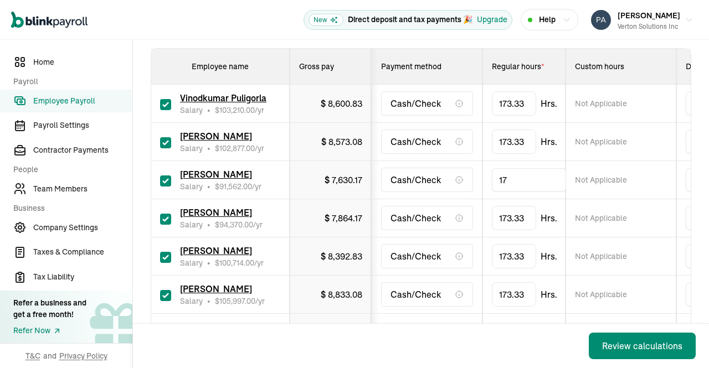
type input "1"
type input "120"
click at [644, 188] on td "Not Applicable" at bounding box center [621, 180] width 111 height 38
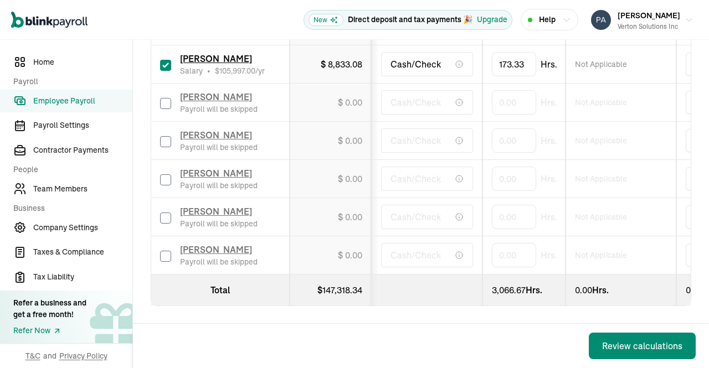
scroll to position [979, 0]
click at [628, 347] on div "Review calculations" at bounding box center [642, 346] width 80 height 13
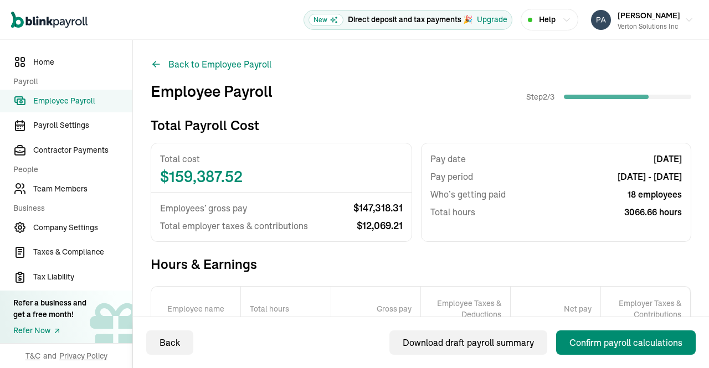
click at [604, 335] on button "Confirm payroll calculations" at bounding box center [626, 343] width 140 height 24
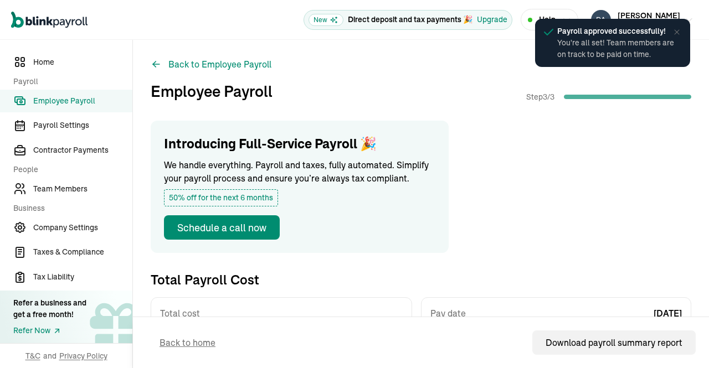
click at [51, 97] on span "Employee Payroll" at bounding box center [82, 101] width 99 height 12
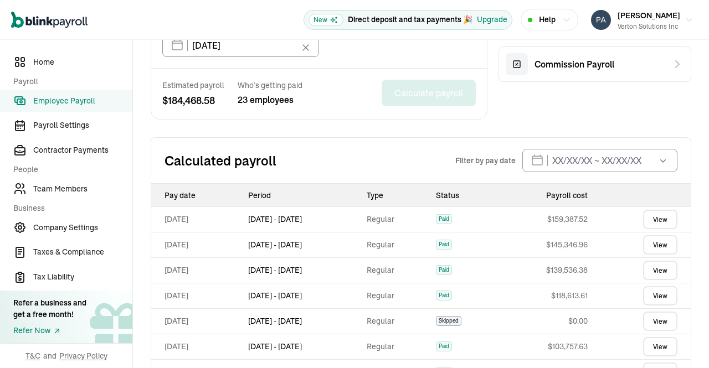
scroll to position [427, 0]
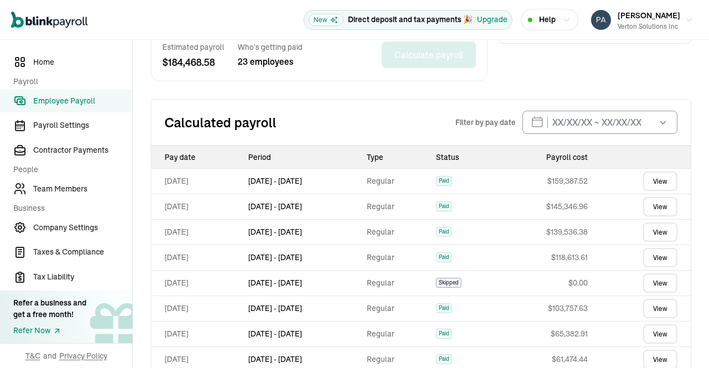
click at [644, 178] on link "View" at bounding box center [660, 181] width 34 height 19
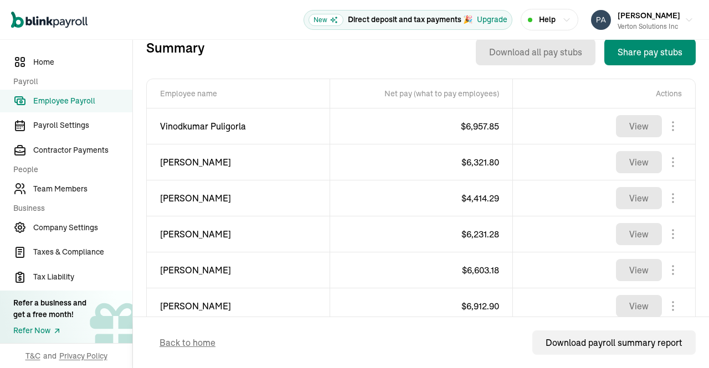
scroll to position [387, 0]
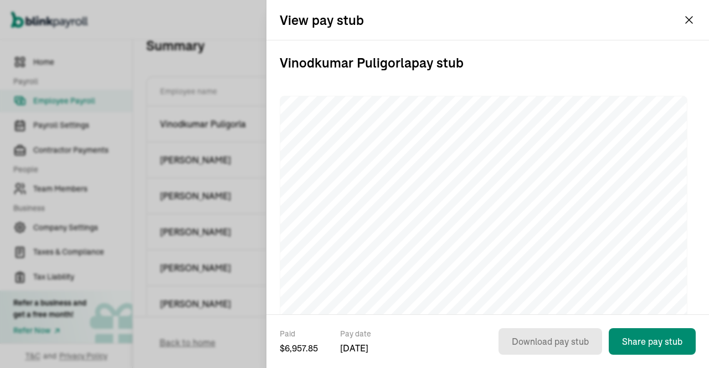
click at [702, 13] on div "View pay stub" at bounding box center [488, 20] width 443 height 40
click at [687, 21] on button "Prasad Rao Verton Solutions Inc" at bounding box center [642, 20] width 111 height 28
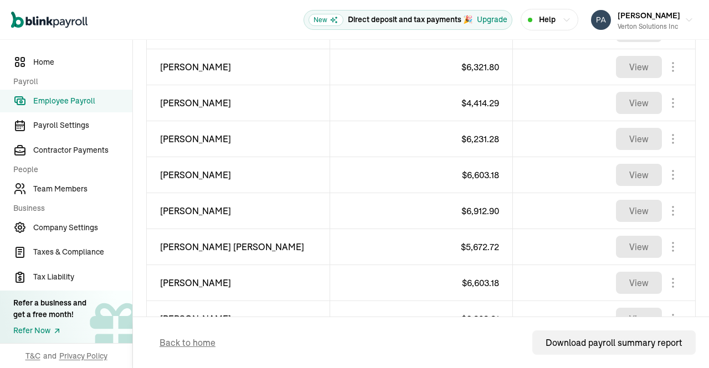
scroll to position [539, 0]
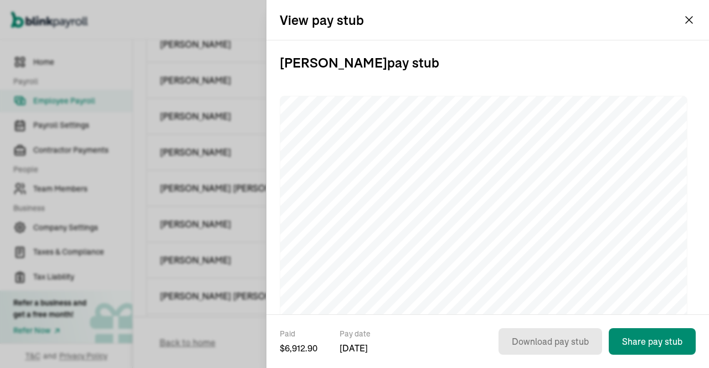
click at [685, 18] on button "Prasad Rao Verton Solutions Inc" at bounding box center [642, 20] width 111 height 28
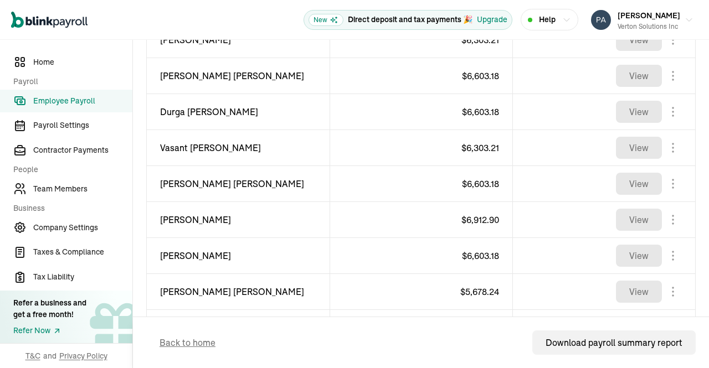
scroll to position [826, 0]
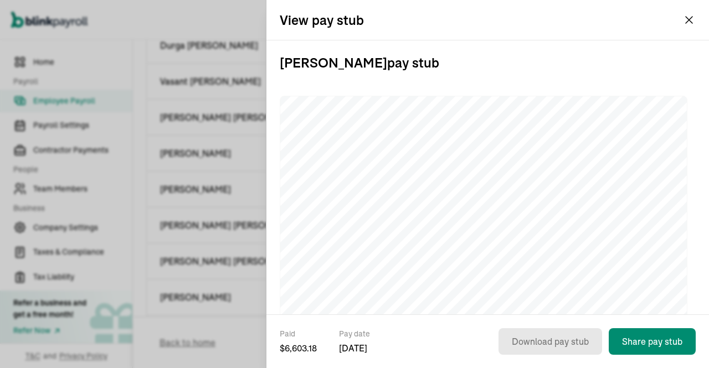
click at [689, 19] on icon "button" at bounding box center [689, 19] width 13 height 13
click at [689, 20] on button "Prasad Rao Verton Solutions Inc" at bounding box center [642, 20] width 111 height 28
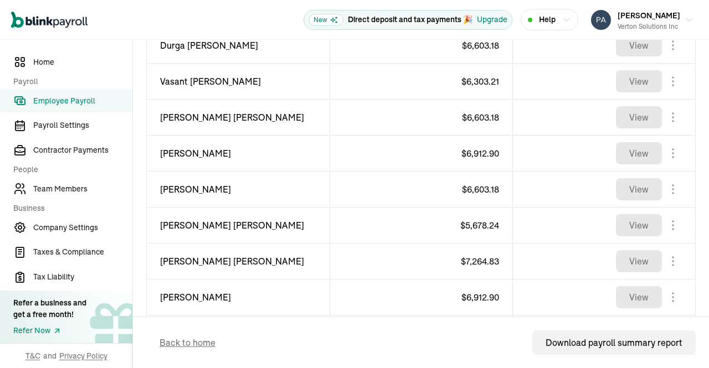
scroll to position [870, 0]
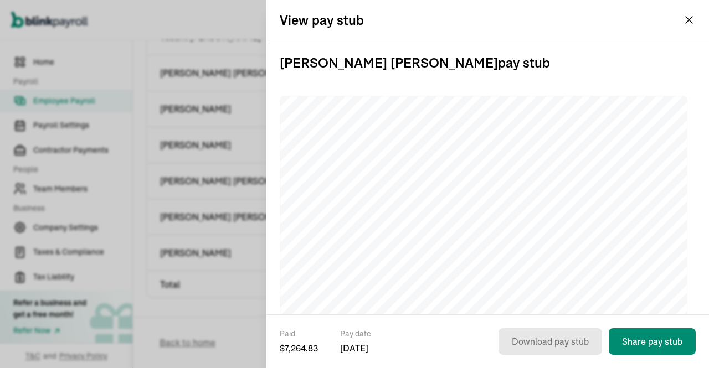
click at [689, 20] on button "Prasad Rao Verton Solutions Inc" at bounding box center [642, 20] width 111 height 28
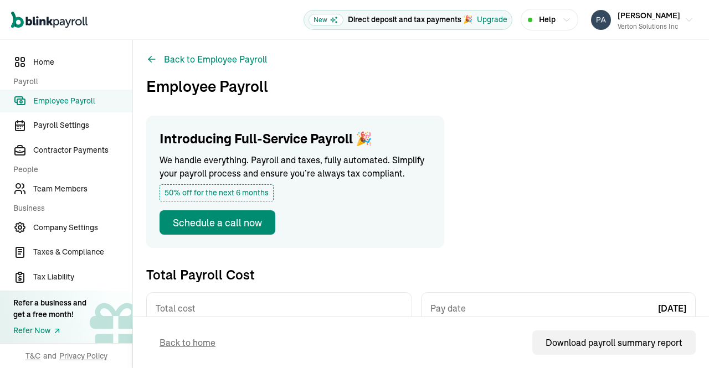
scroll to position [0, 0]
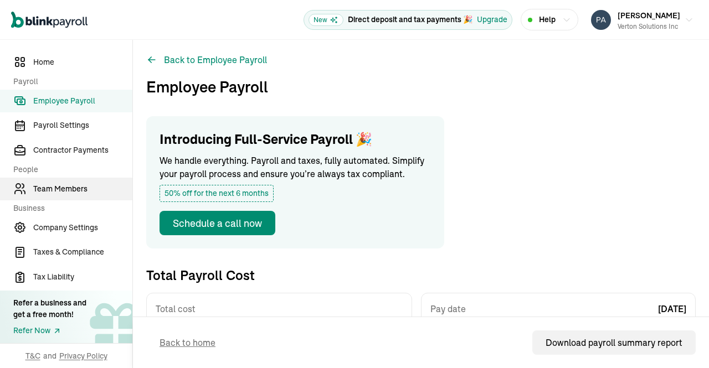
click at [79, 189] on span "Team Members" at bounding box center [82, 189] width 99 height 12
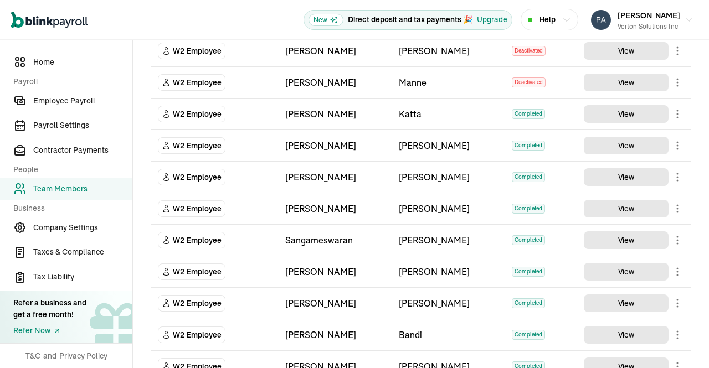
scroll to position [549, 0]
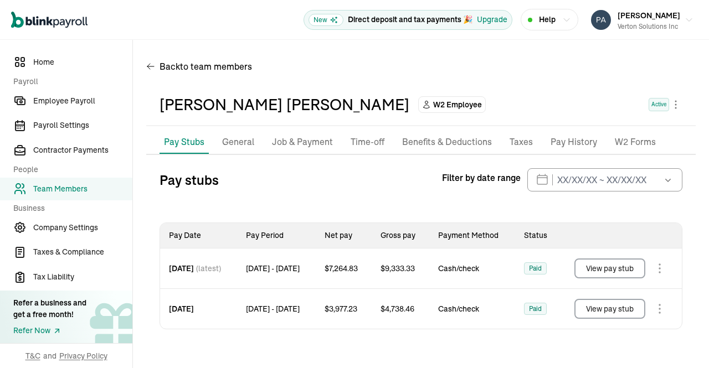
click at [522, 139] on p "Taxes" at bounding box center [521, 142] width 23 height 14
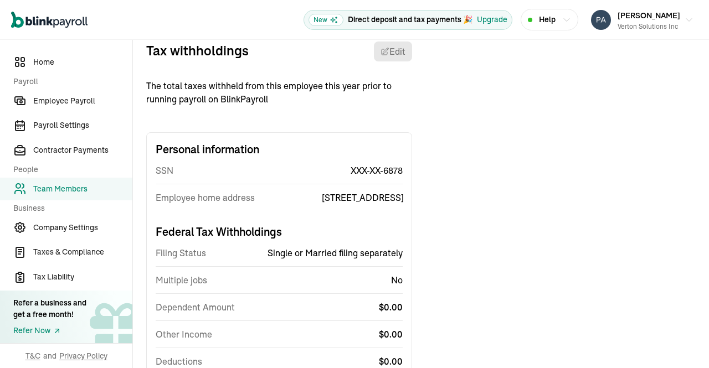
scroll to position [131, 0]
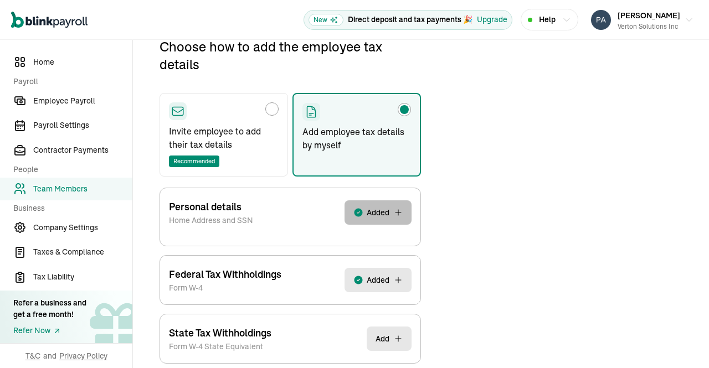
click at [374, 218] on button "Added" at bounding box center [378, 213] width 67 height 24
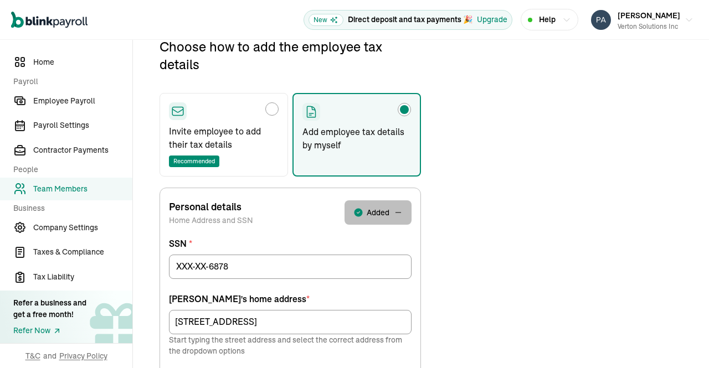
scroll to position [212, 0]
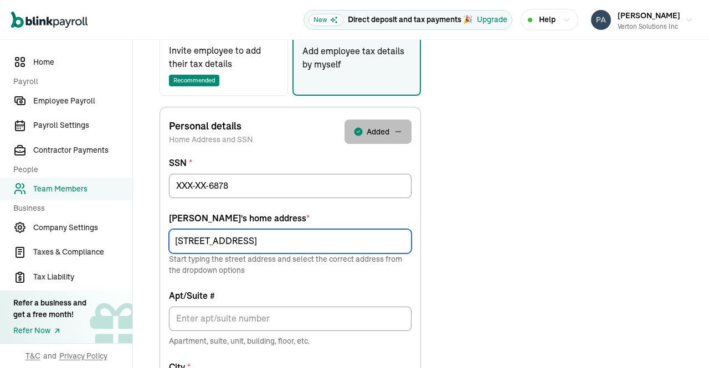
click at [332, 238] on input "3021 Barefoot Ln" at bounding box center [290, 241] width 243 height 24
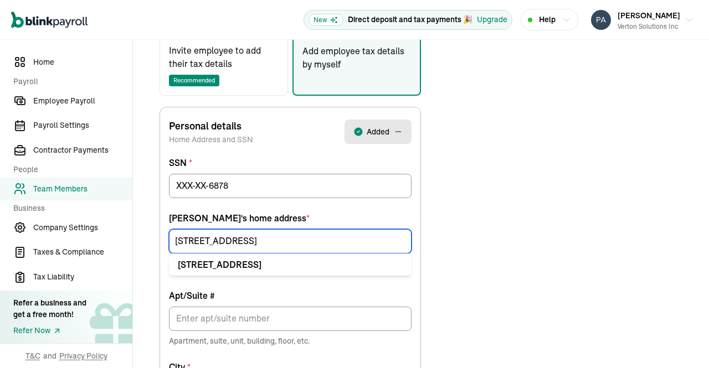
drag, startPoint x: 290, startPoint y: 240, endPoint x: 16, endPoint y: 240, distance: 274.3
click at [16, 240] on div "Home Payroll Employee Payroll Payroll Settings Contractor Payments People Team …" at bounding box center [354, 256] width 709 height 857
paste input "5305 N MacArthur Blvd"
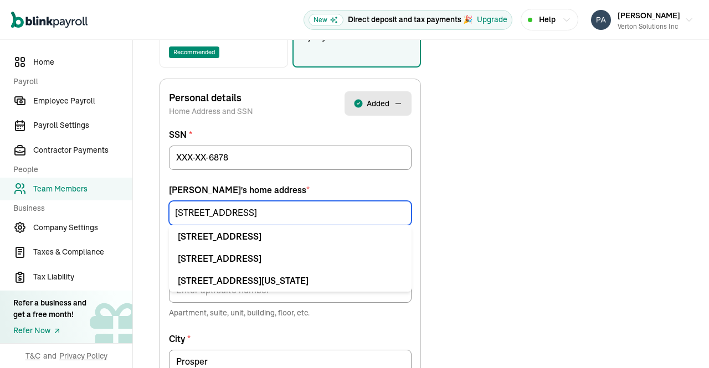
scroll to position [248, 0]
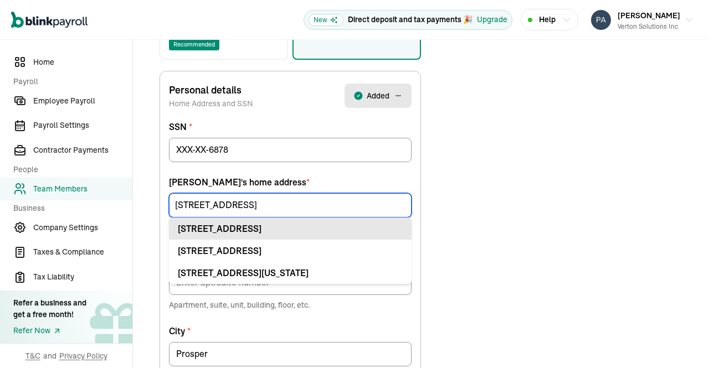
type input "5305 N MacArthur Blvd"
click at [316, 231] on div "5305 N MacArthur Blvd Apt Irving, TX 75038" at bounding box center [290, 228] width 225 height 13
type input "Apt"
type input "Irving"
type input "75038"
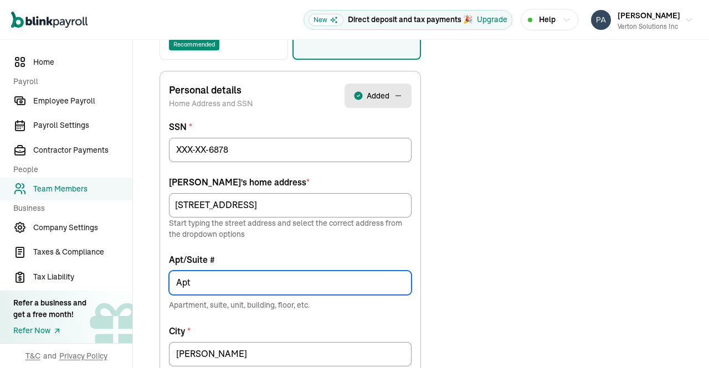
click at [214, 283] on input "Apt" at bounding box center [290, 283] width 243 height 24
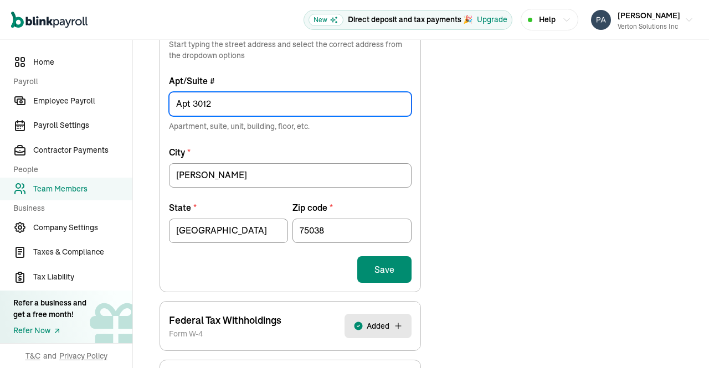
scroll to position [429, 0]
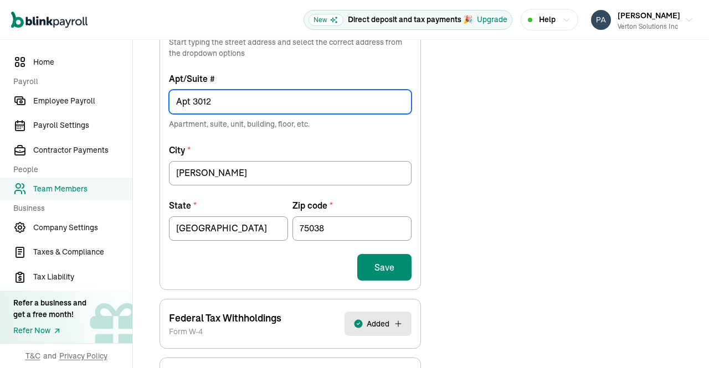
type input "Apt 3012"
click at [383, 265] on button "Save" at bounding box center [384, 267] width 54 height 27
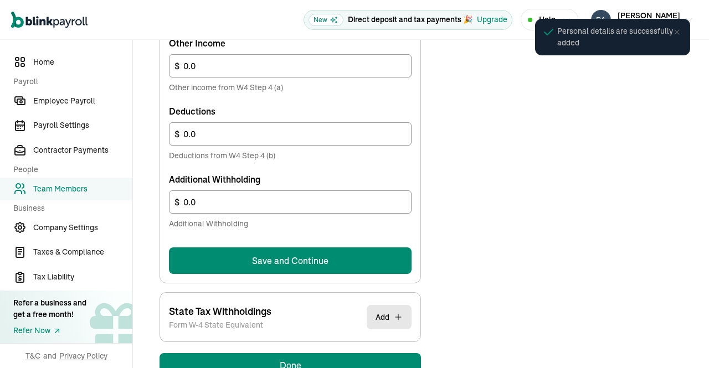
scroll to position [715, 0]
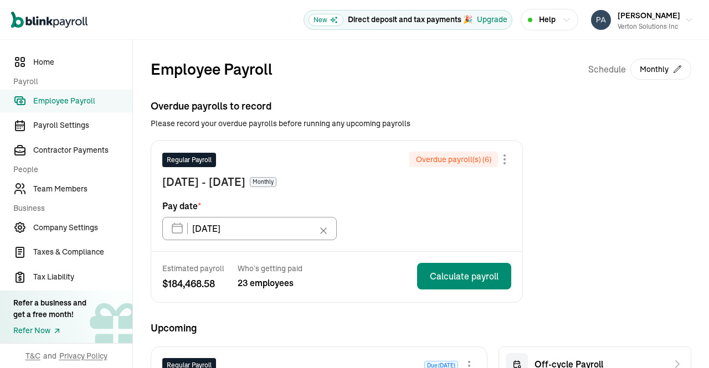
scroll to position [262, 0]
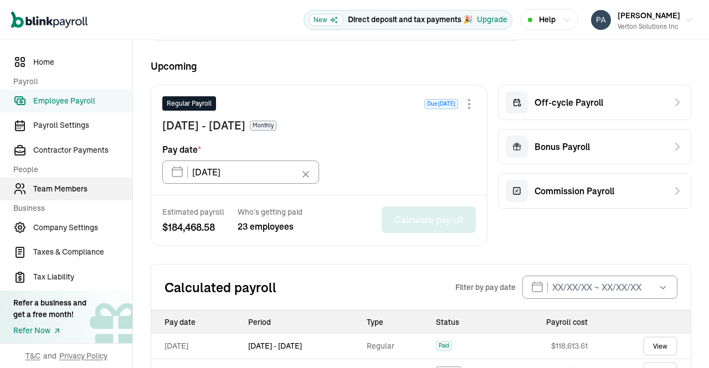
click at [62, 193] on span "Team Members" at bounding box center [82, 189] width 99 height 12
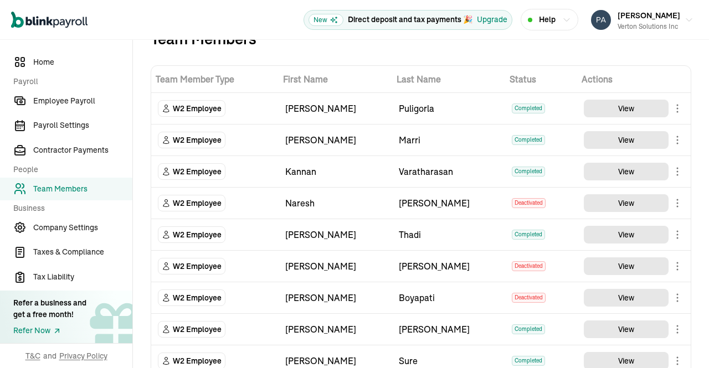
scroll to position [10, 0]
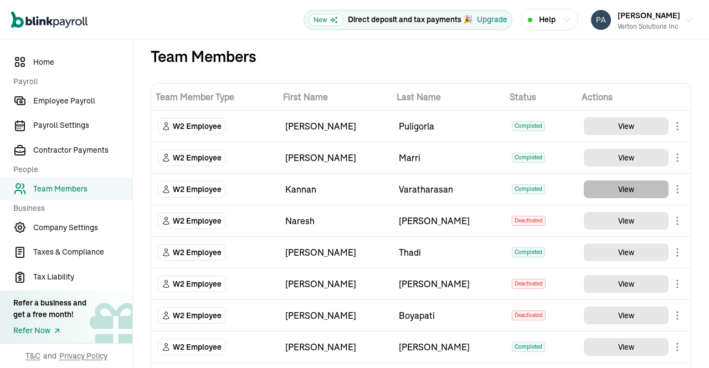
click at [623, 183] on button "View" at bounding box center [626, 190] width 85 height 18
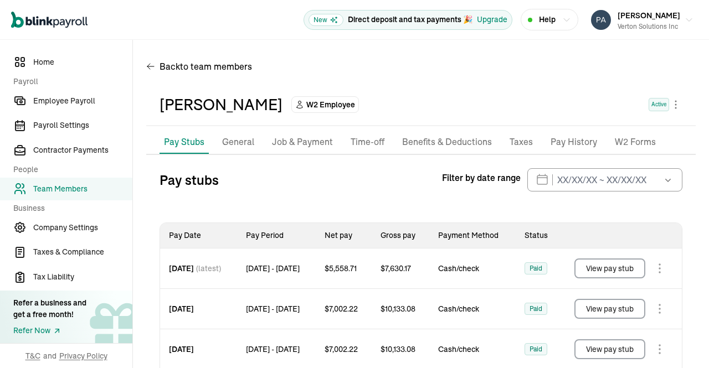
click at [514, 140] on p "Taxes" at bounding box center [521, 142] width 23 height 14
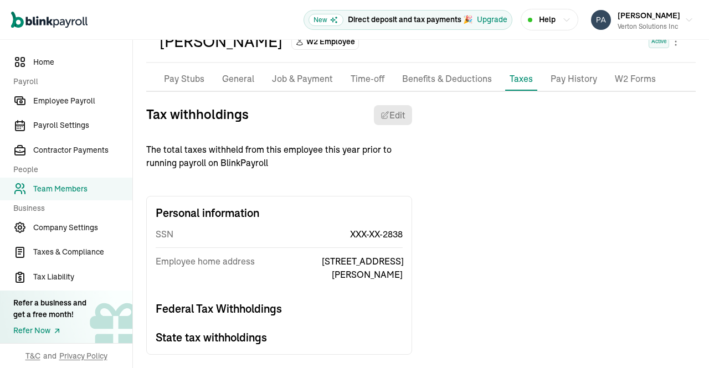
scroll to position [73, 0]
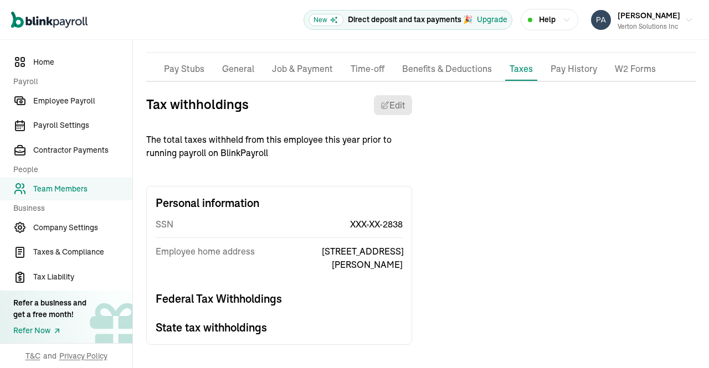
click at [222, 68] on p "General" at bounding box center [238, 69] width 32 height 14
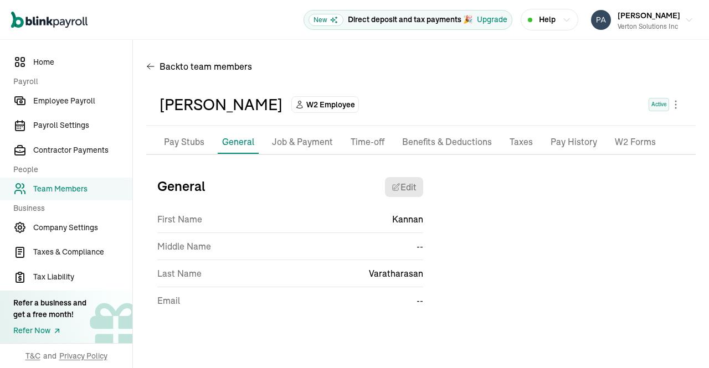
click at [300, 136] on p "Job & Payment" at bounding box center [302, 142] width 61 height 14
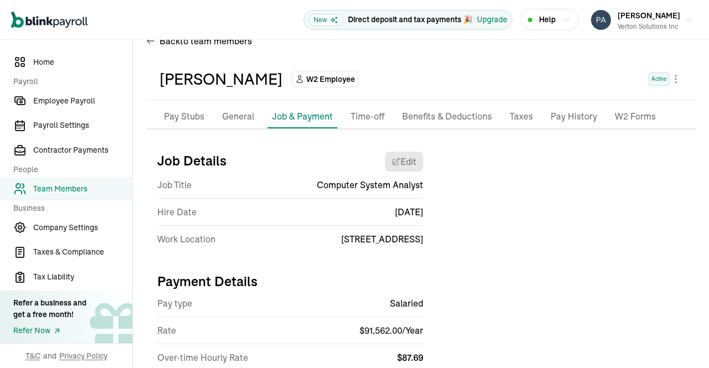
scroll to position [26, 0]
click at [191, 40] on div "Open main menu New Direct deposit and tax payments 🎉 Upgrade Help [PERSON_NAME]…" at bounding box center [354, 184] width 709 height 368
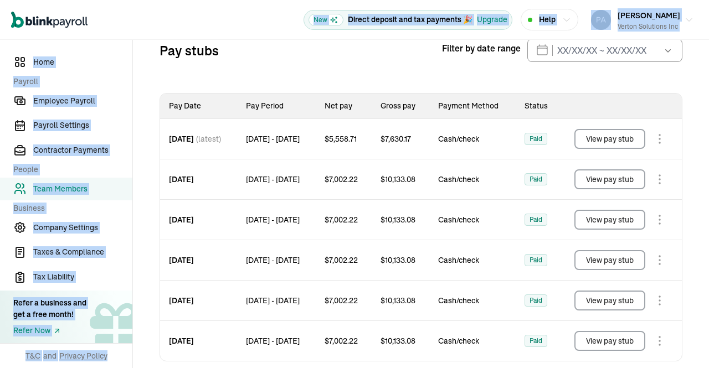
scroll to position [131, 0]
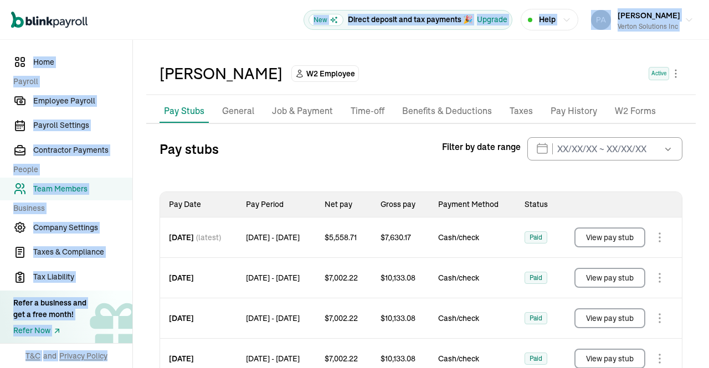
click at [291, 116] on p "Job & Payment" at bounding box center [302, 111] width 61 height 14
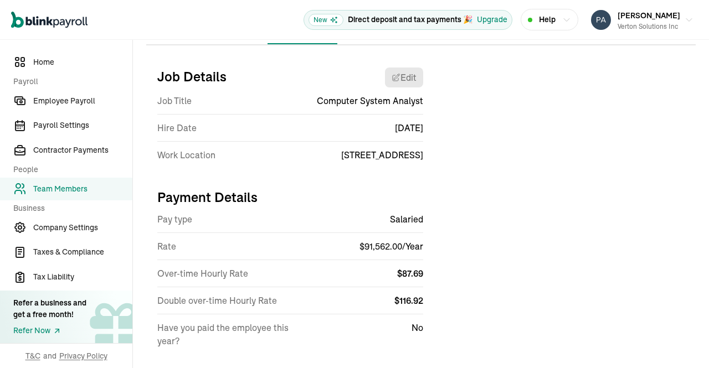
scroll to position [130, 0]
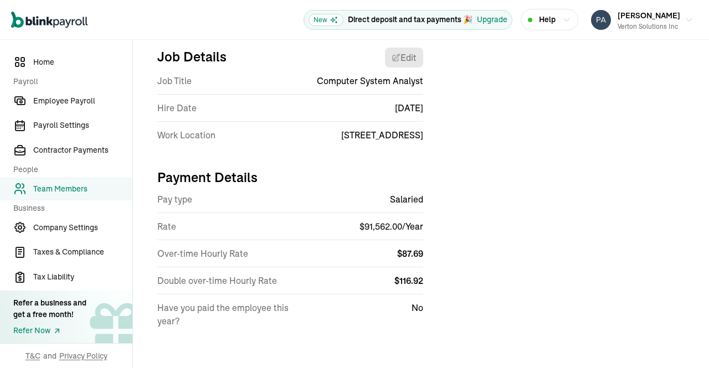
select select "7373 Gateway Boulevard"
select select "4"
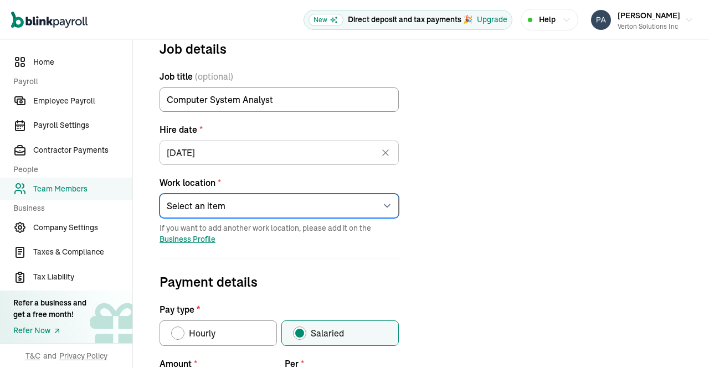
click at [378, 208] on select "Select an item 1 Mercedes-Benz Drive 7373 Gateway Boulevard 4100 Alpha Road 600…" at bounding box center [279, 206] width 239 height 24
select select "4100 Alpha Road"
click at [160, 194] on select "Select an item 1 Mercedes-Benz Drive 7373 Gateway Boulevard 4100 Alpha Road 600…" at bounding box center [279, 206] width 239 height 24
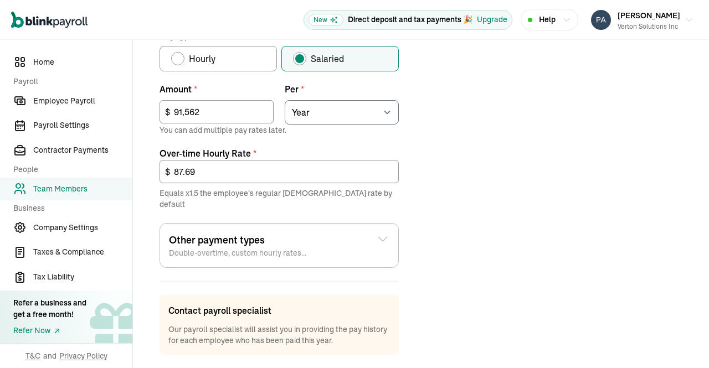
scroll to position [457, 0]
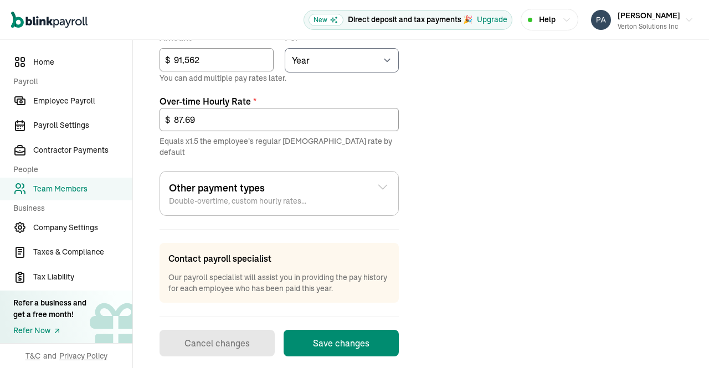
click at [340, 336] on button "Save changes" at bounding box center [341, 343] width 115 height 27
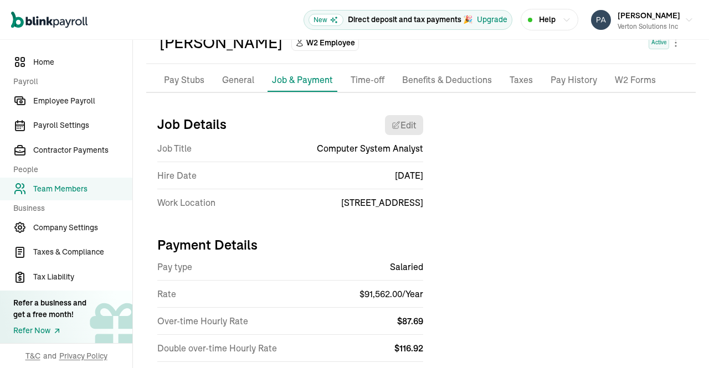
scroll to position [0, 0]
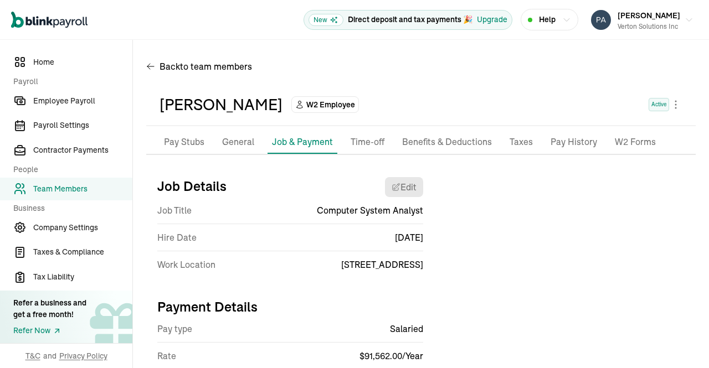
click at [568, 139] on p "Pay History" at bounding box center [574, 142] width 47 height 14
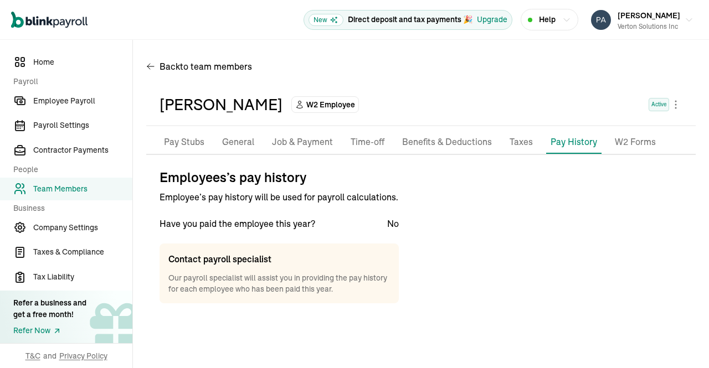
click at [514, 146] on p "Taxes" at bounding box center [521, 142] width 23 height 14
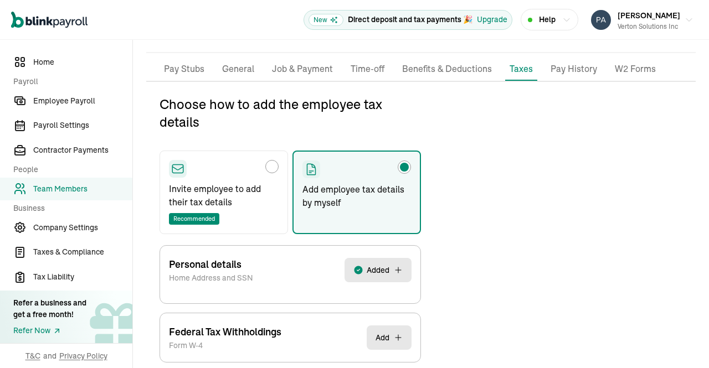
scroll to position [131, 0]
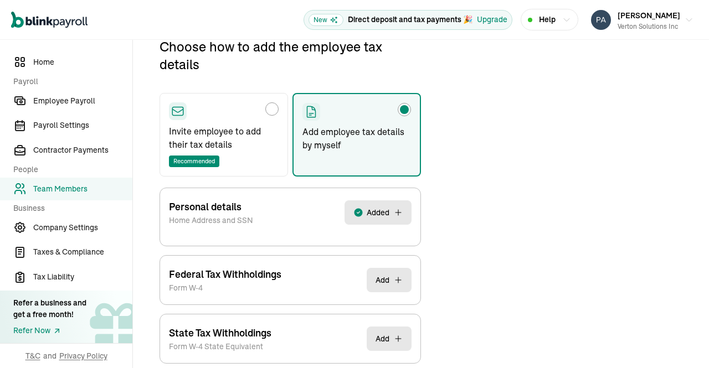
click at [381, 216] on span "Added" at bounding box center [378, 212] width 23 height 11
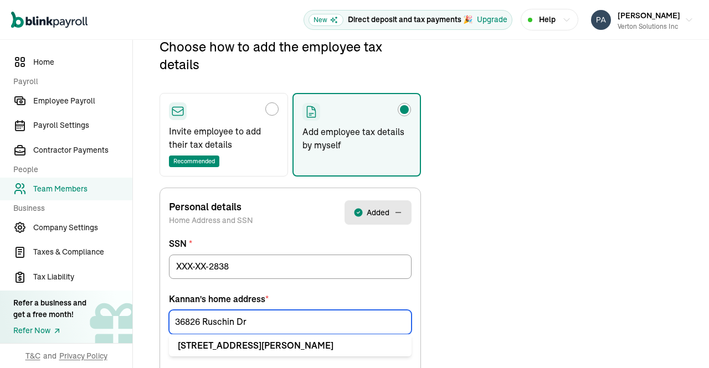
click at [262, 322] on input "36826 Ruschin Dr" at bounding box center [290, 322] width 243 height 24
drag, startPoint x: 262, startPoint y: 322, endPoint x: 40, endPoint y: 318, distance: 221.7
click at [40, 318] on div "Home Payroll Employee Payroll Payroll Settings Contractor Payments People Team …" at bounding box center [354, 337] width 709 height 857
paste input "6263 McNeil"
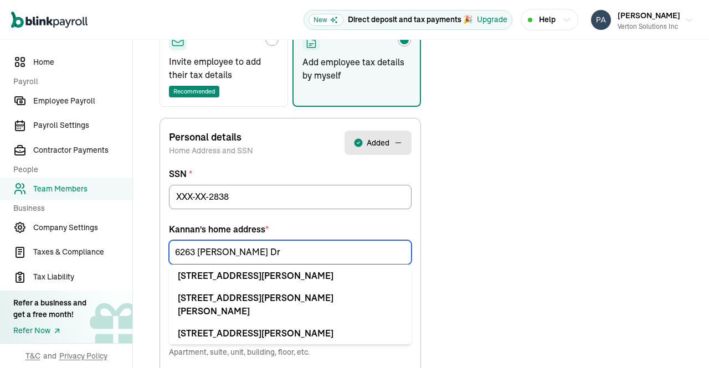
scroll to position [201, 0]
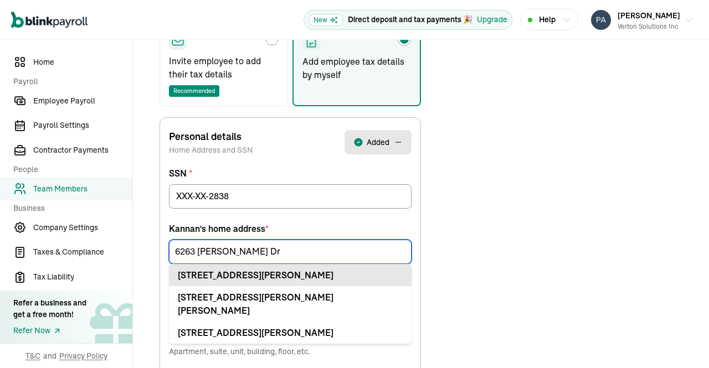
type input "6263 McNeil Dr"
click at [235, 274] on div "6263 McNeil Dr Apt Austin, TX 78729" at bounding box center [290, 275] width 225 height 13
type input "Apt"
type input "Austin"
type input "[GEOGRAPHIC_DATA]"
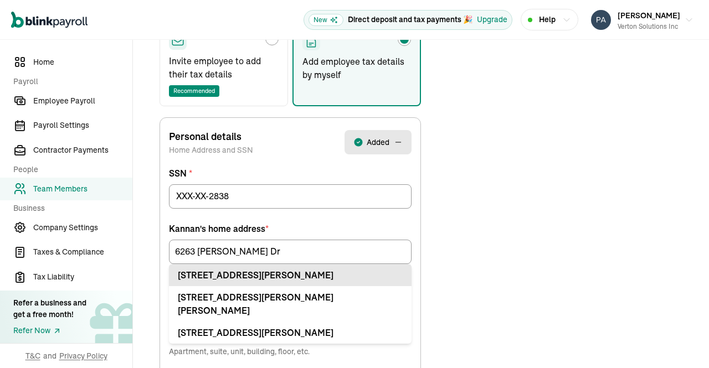
type input "78729"
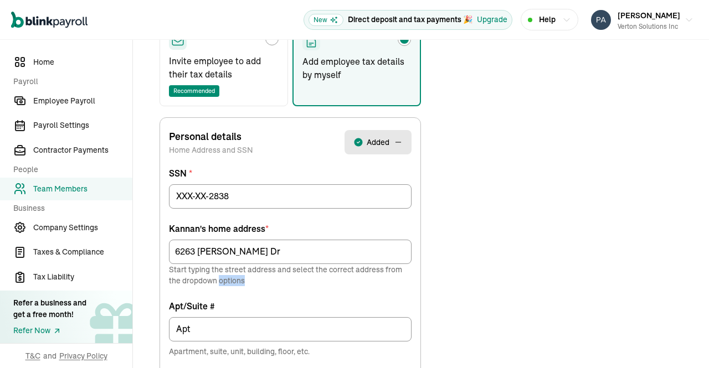
click at [235, 274] on p "Start typing the street address and select the correct address from the dropdow…" at bounding box center [290, 275] width 243 height 22
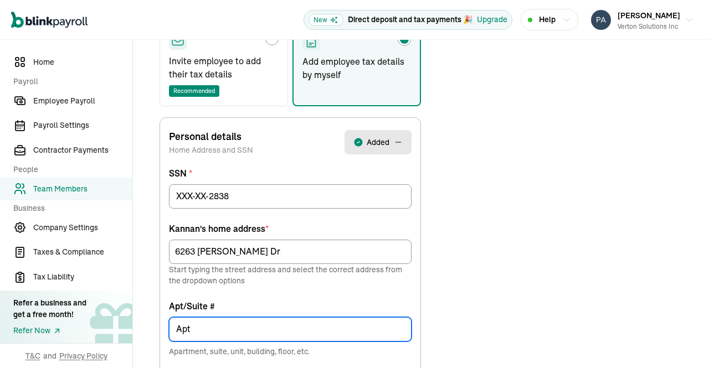
click at [233, 325] on input "Apt" at bounding box center [290, 330] width 243 height 24
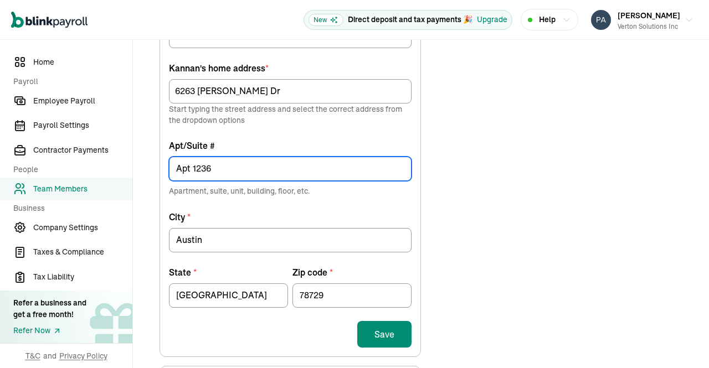
scroll to position [411, 0]
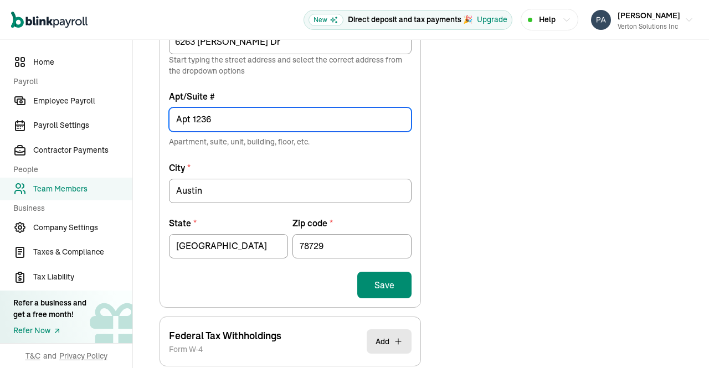
type input "Apt 1236"
click at [385, 287] on button "Save" at bounding box center [384, 285] width 54 height 27
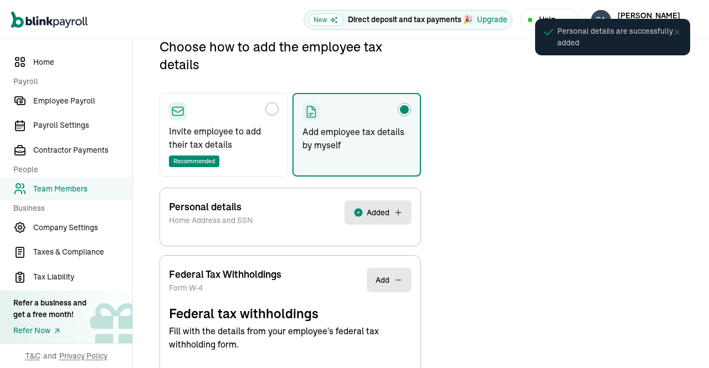
select select "S"
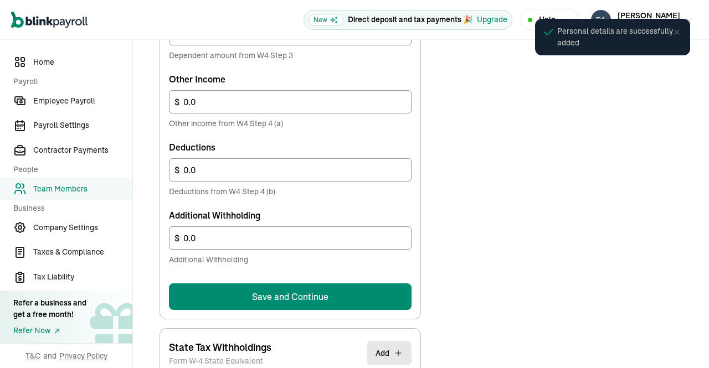
scroll to position [715, 0]
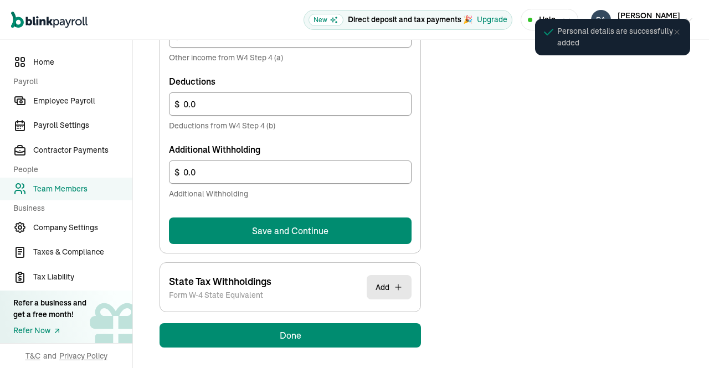
click at [359, 227] on button "Save and Continue" at bounding box center [290, 231] width 243 height 27
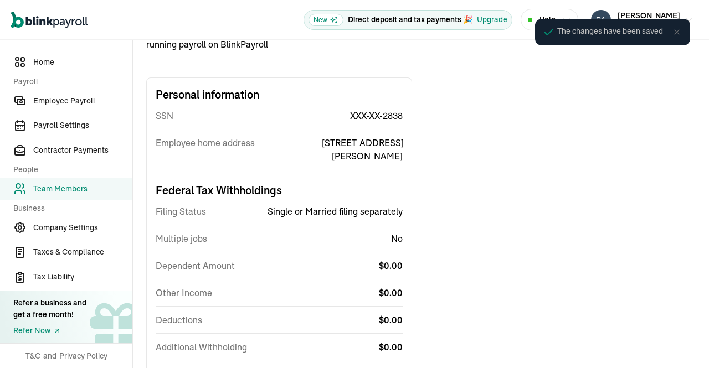
scroll to position [0, 0]
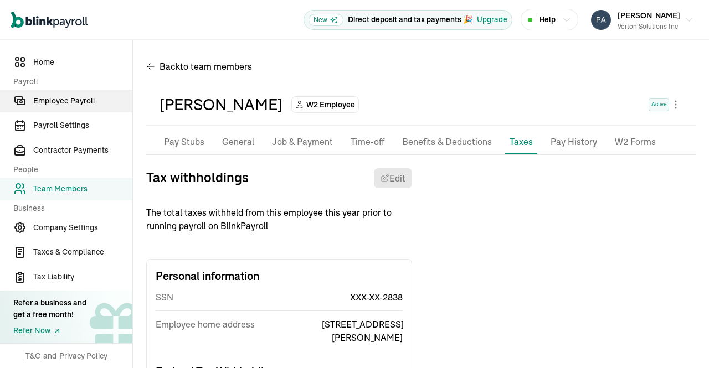
click at [63, 104] on span "Employee Payroll" at bounding box center [82, 101] width 99 height 12
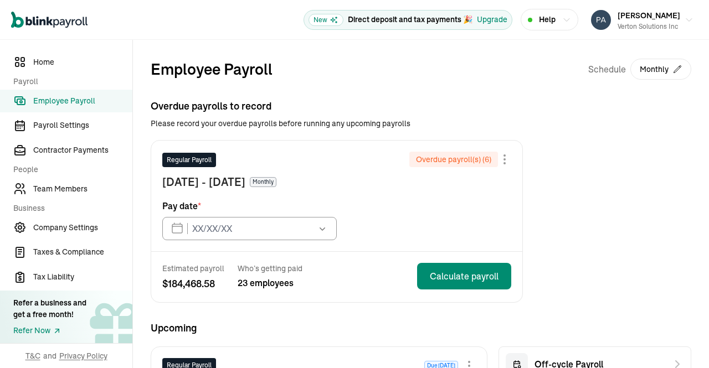
type input "03/14/2025"
type input "09/15/2025"
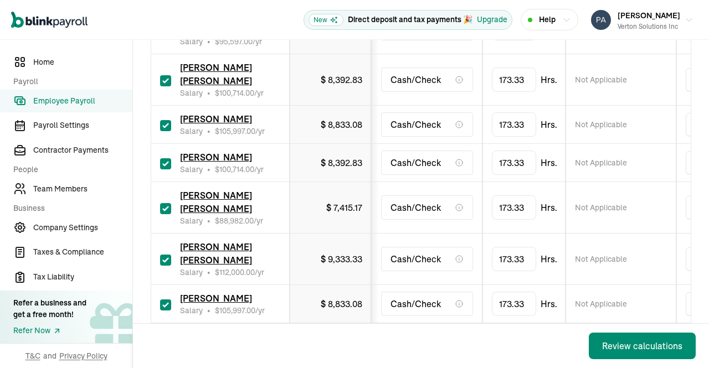
scroll to position [728, 0]
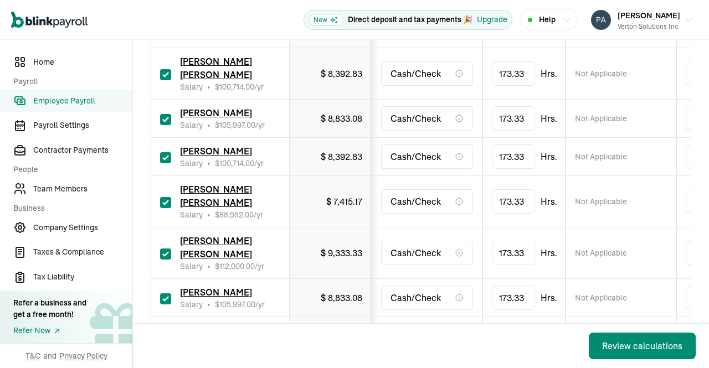
click at [213, 208] on span "[PERSON_NAME] [PERSON_NAME]" at bounding box center [216, 196] width 72 height 24
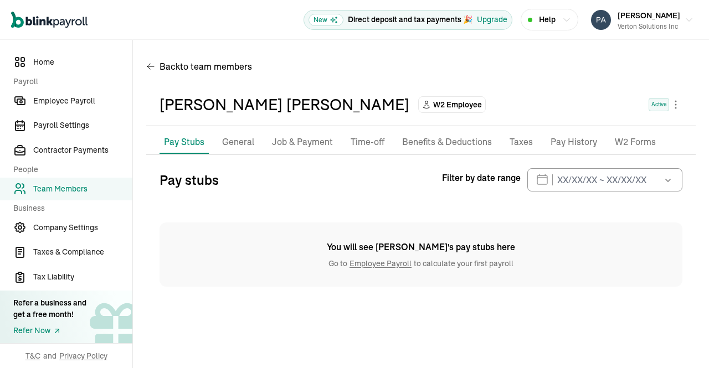
click at [295, 145] on p "Job & Payment" at bounding box center [302, 142] width 61 height 14
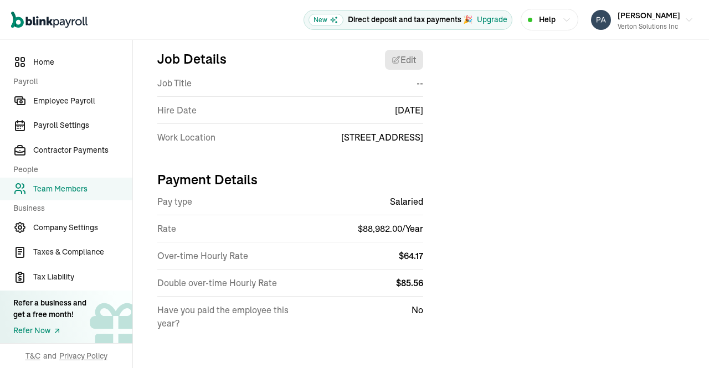
scroll to position [130, 0]
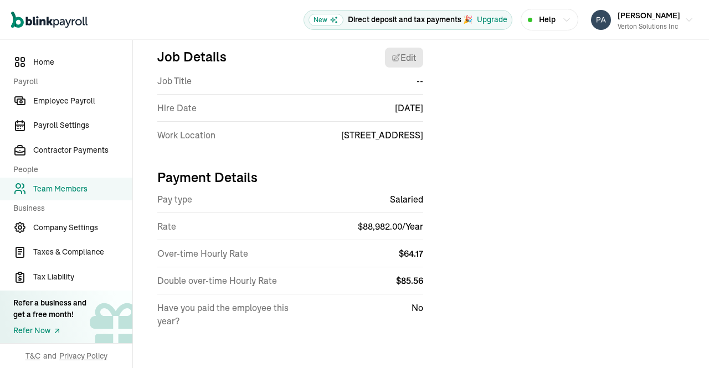
select select "600 Chesterfield Pkwy"
select select "4"
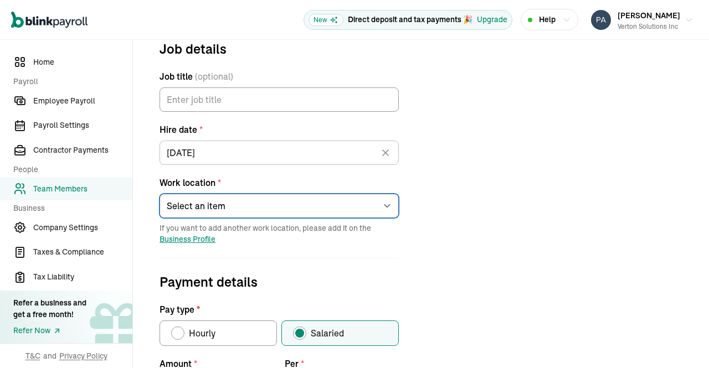
click at [385, 205] on select "Select an item 1 Mercedes-Benz Drive 7373 Gateway Boulevard 4100 Alpha Road 600…" at bounding box center [279, 206] width 239 height 24
select select "46 Nanel Dr"
click at [160, 194] on select "Select an item 1 Mercedes-Benz Drive 7373 Gateway Boulevard 4100 Alpha Road 600…" at bounding box center [279, 206] width 239 height 24
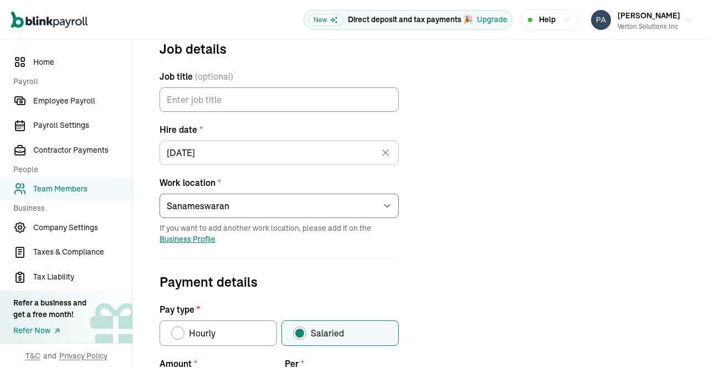
click at [451, 198] on div "Job details Job title (optional) Hire date * 02/04/2025 Feb 2025 Mon Tue Wed Th…" at bounding box center [421, 353] width 550 height 628
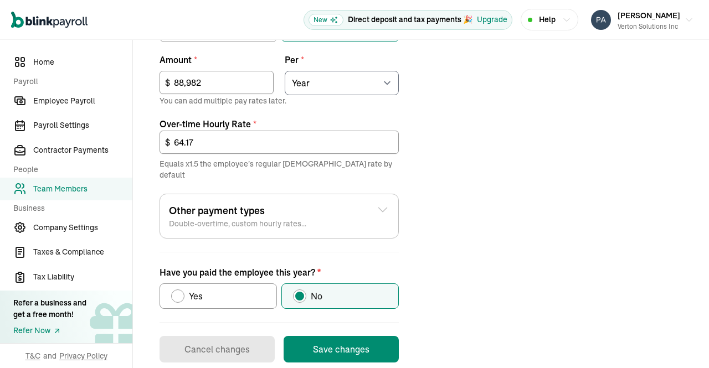
scroll to position [440, 0]
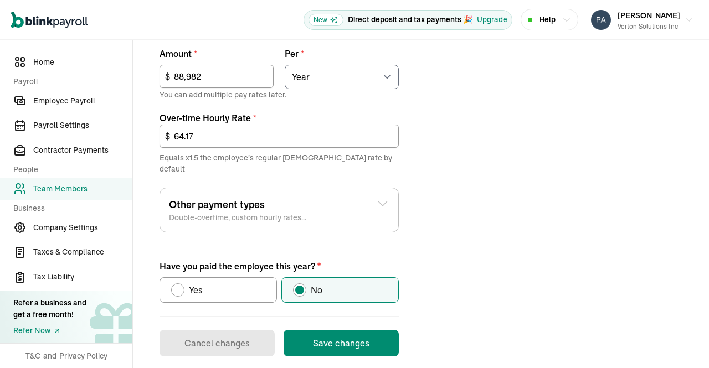
click at [360, 330] on button "Save changes" at bounding box center [341, 343] width 115 height 27
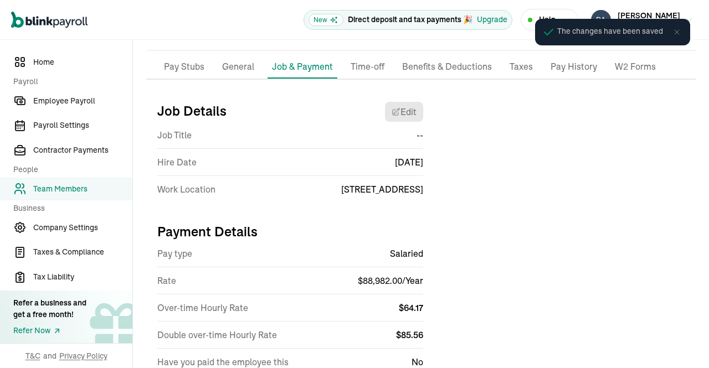
scroll to position [75, 0]
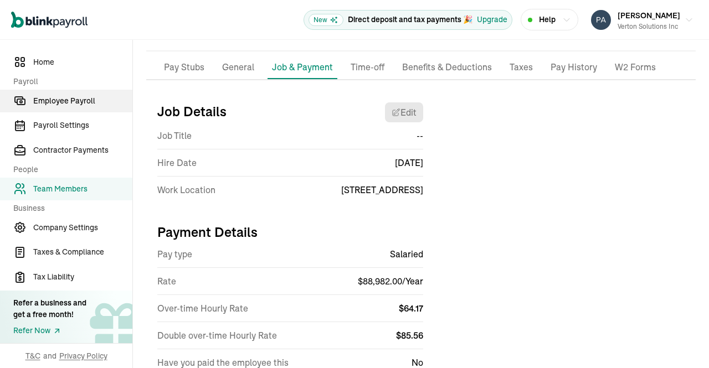
click at [76, 101] on span "Employee Payroll" at bounding box center [82, 101] width 99 height 12
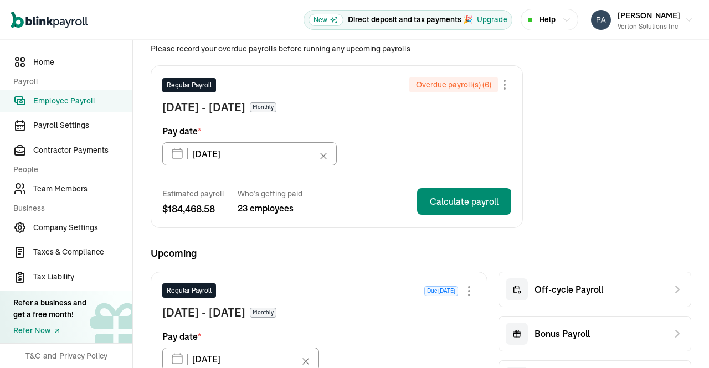
scroll to position [75, 0]
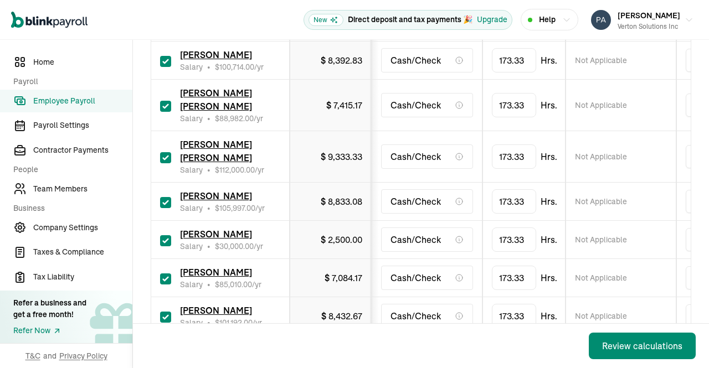
scroll to position [992, 0]
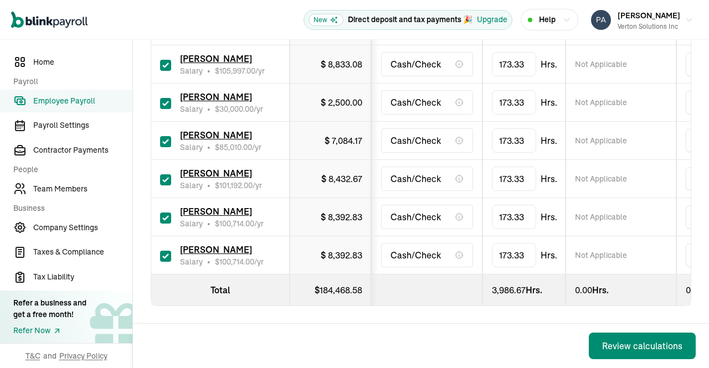
click at [165, 251] on input "checkbox" at bounding box center [165, 256] width 11 height 11
checkbox input "false"
type input "0.00"
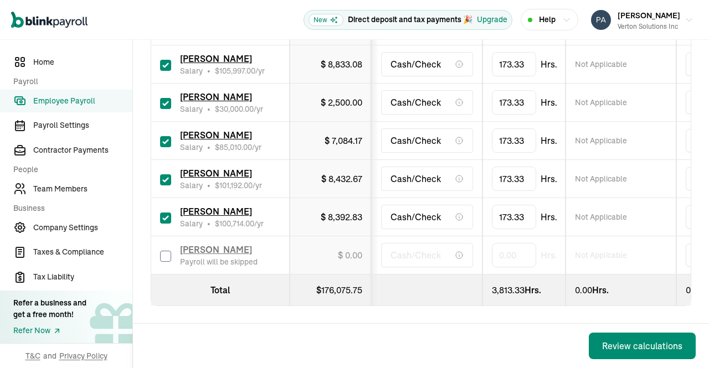
click at [164, 213] on input "checkbox" at bounding box center [165, 218] width 11 height 11
checkbox input "false"
type input "0.00"
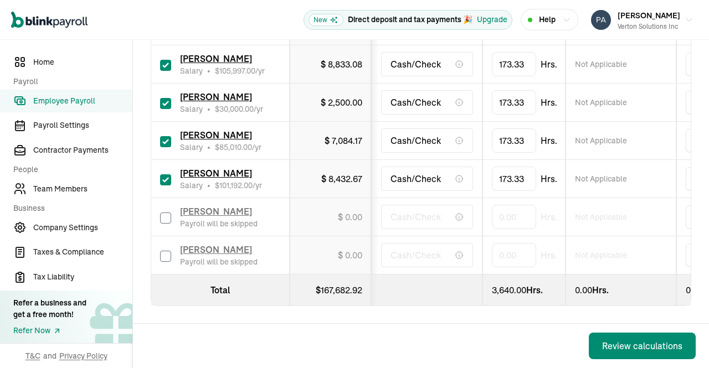
click at [166, 175] on input "checkbox" at bounding box center [165, 180] width 11 height 11
checkbox input "false"
type input "0.00"
click at [165, 136] on input "checkbox" at bounding box center [165, 141] width 11 height 11
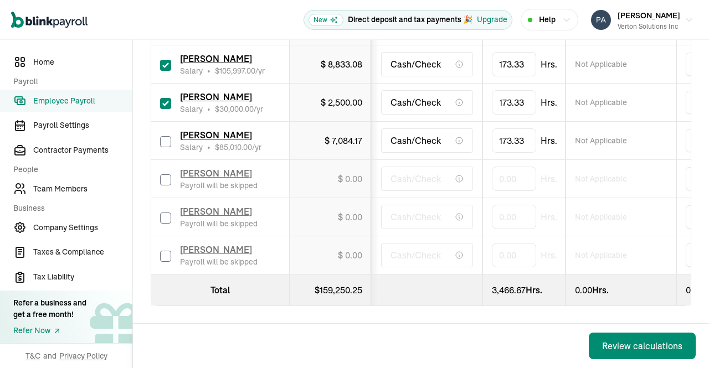
checkbox input "false"
type input "0.00"
click at [164, 98] on input "checkbox" at bounding box center [165, 103] width 11 height 11
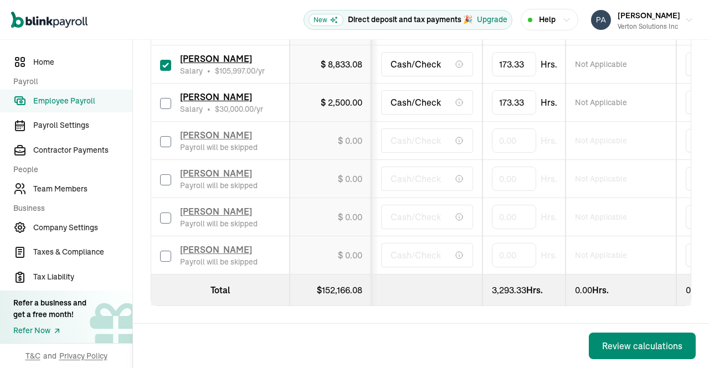
checkbox input "false"
type input "0.00"
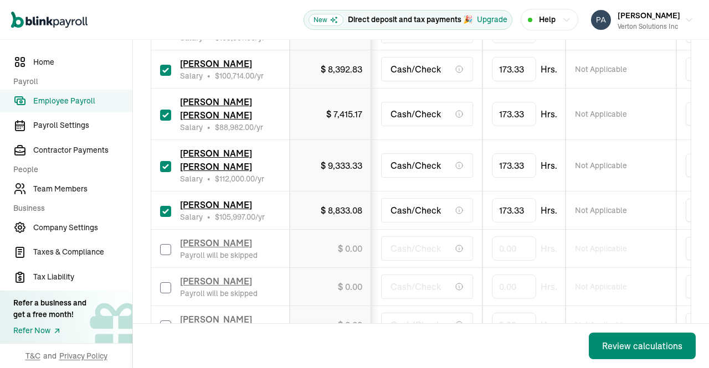
scroll to position [815, 0]
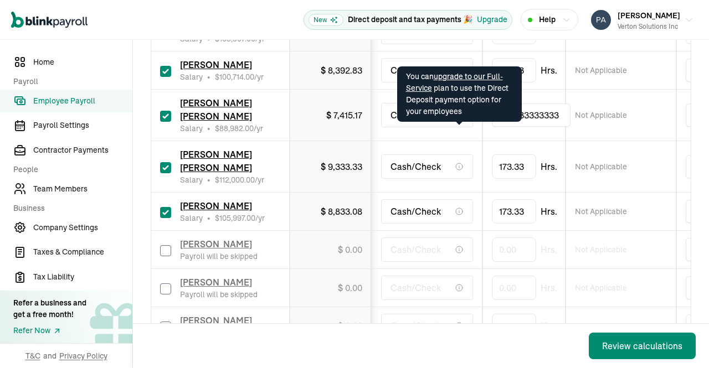
drag, startPoint x: 562, startPoint y: 131, endPoint x: 401, endPoint y: 127, distance: 160.8
click at [401, 127] on tr "Sangameswaran Balasubramaniam Ramaswamy Salary • $ 88,982.00 /yr $ 7,415.17 Cas…" at bounding box center [718, 116] width 1135 height 52
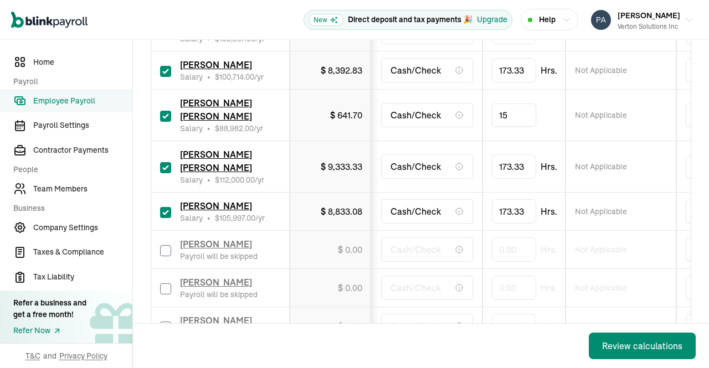
type input "154"
click at [581, 141] on td "Not Applicable" at bounding box center [621, 116] width 111 height 52
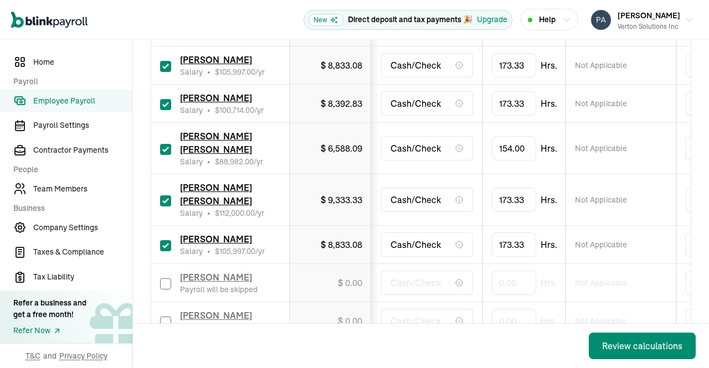
scroll to position [781, 0]
click at [166, 249] on input "checkbox" at bounding box center [165, 245] width 11 height 11
checkbox input "false"
type input "0.00"
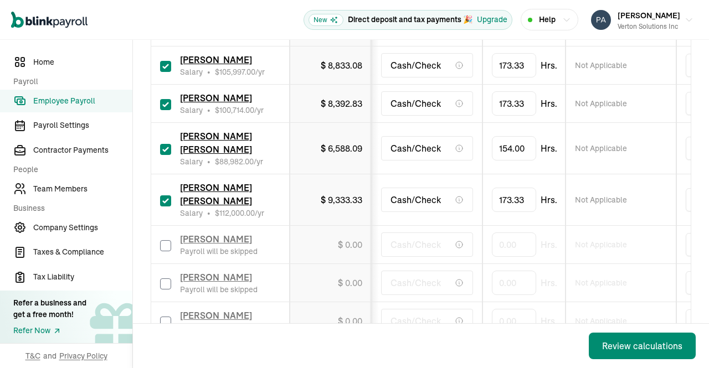
click at [164, 207] on input "checkbox" at bounding box center [165, 201] width 11 height 11
checkbox input "false"
type input "0.00"
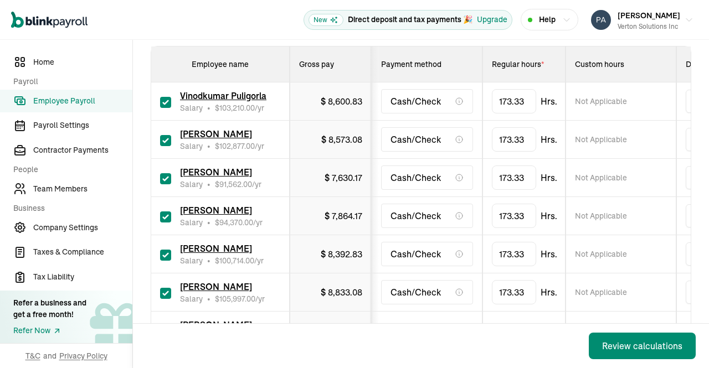
scroll to position [194, 0]
drag, startPoint x: 561, startPoint y: 178, endPoint x: 381, endPoint y: 172, distance: 180.7
click at [381, 172] on tr "Kannan Varatharasan Salary • $ 91,562.00 /yr $ 7,630.17 Cash/Check 173.33333333…" at bounding box center [718, 179] width 1135 height 38
type input "120"
click at [582, 165] on td "Not Applicable" at bounding box center [621, 179] width 111 height 38
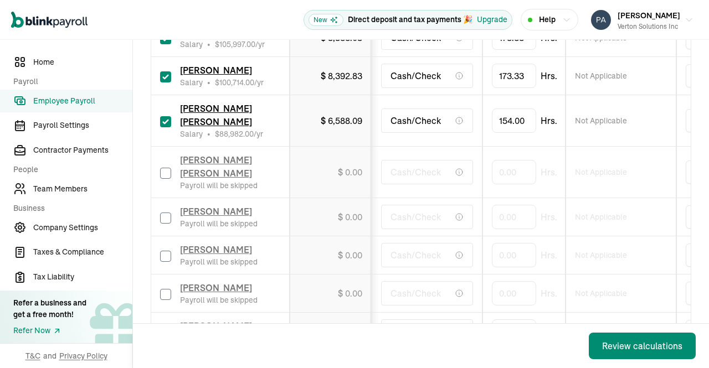
scroll to position [819, 0]
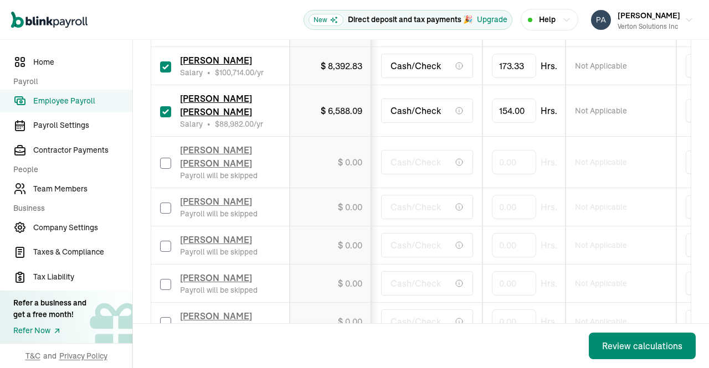
click at [632, 346] on div "Review calculations" at bounding box center [642, 346] width 80 height 13
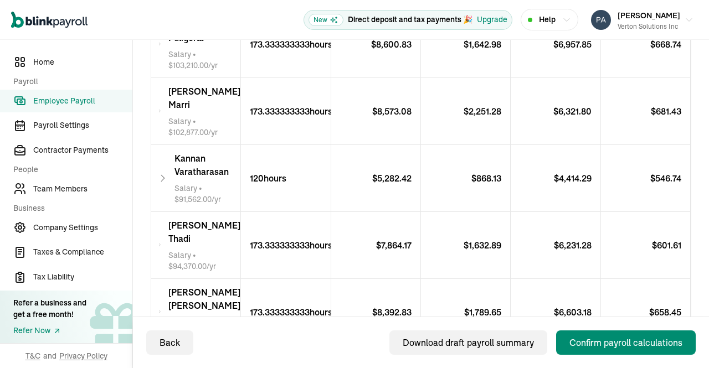
scroll to position [320, 0]
click at [163, 167] on div "Kannan Varatharasan Salary • $ 91,562.00 /yr" at bounding box center [196, 179] width 90 height 66
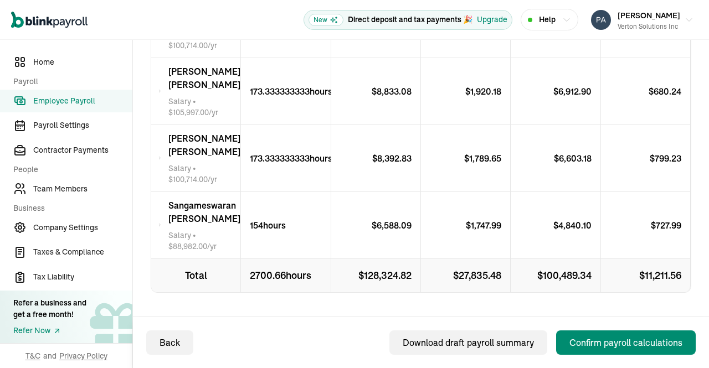
scroll to position [1292, 0]
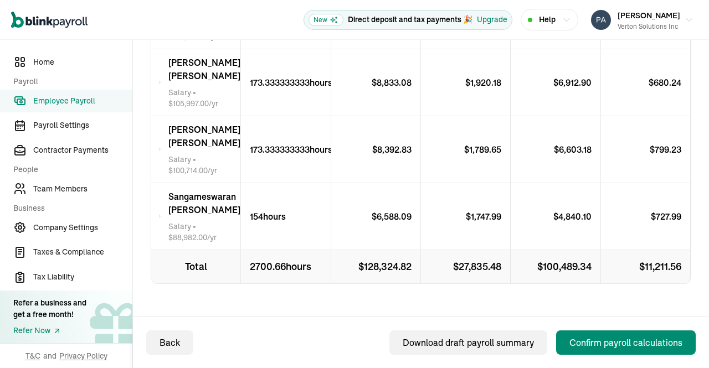
click at [180, 217] on span "Sangameswaran Balasubramaniam Ramaswamy" at bounding box center [204, 203] width 72 height 27
click at [168, 217] on span "Sangameswaran Balasubramaniam Ramaswamy" at bounding box center [204, 203] width 72 height 27
click at [191, 217] on span "Sangameswaran Balasubramaniam Ramaswamy" at bounding box center [204, 203] width 72 height 27
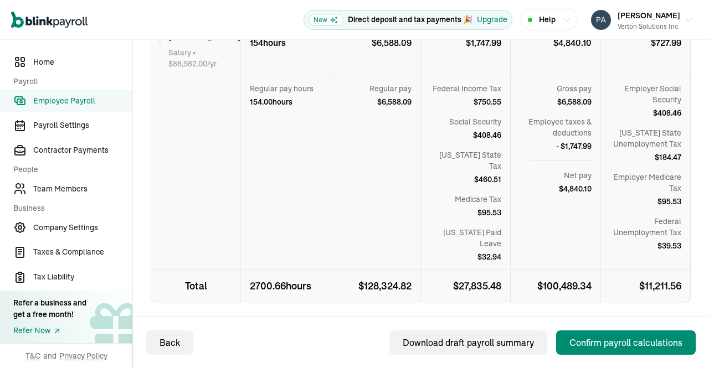
scroll to position [1467, 0]
click at [627, 343] on div "Confirm payroll calculations" at bounding box center [626, 342] width 113 height 13
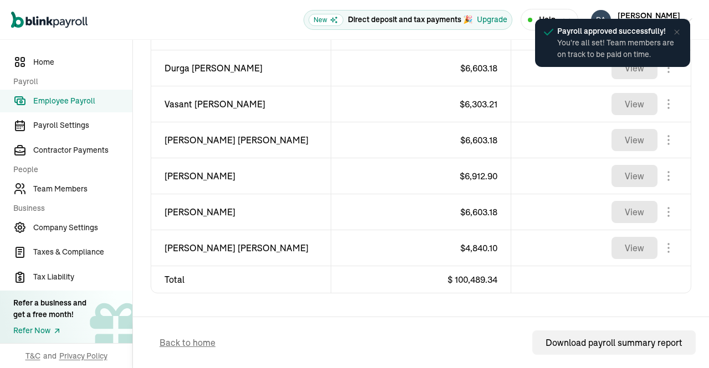
scroll to position [807, 0]
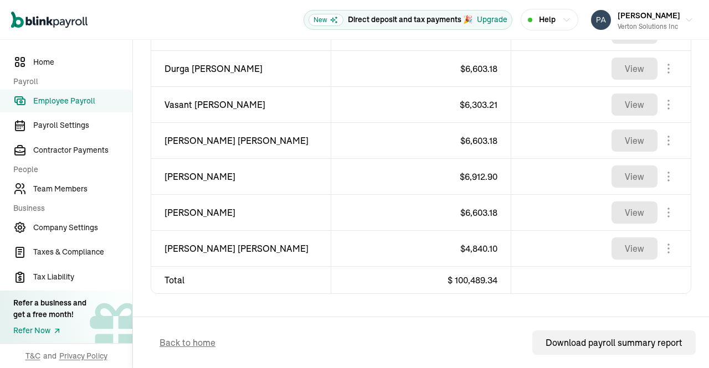
click at [81, 100] on span "Employee Payroll" at bounding box center [82, 101] width 99 height 12
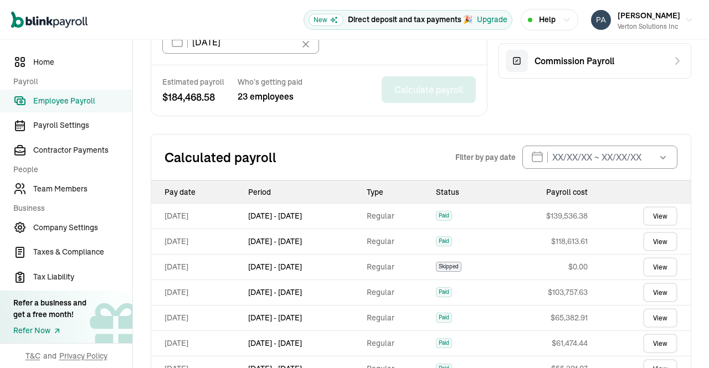
scroll to position [447, 0]
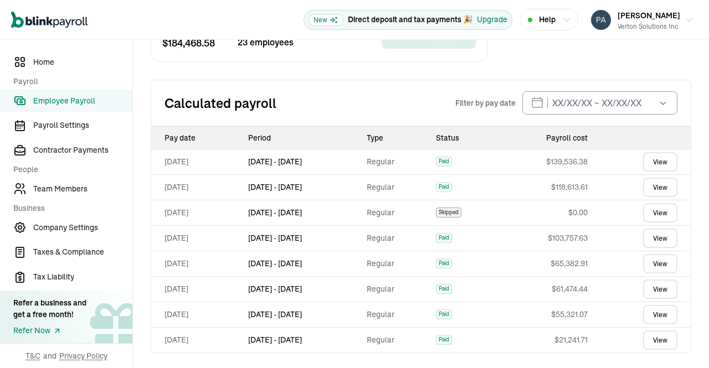
click at [648, 153] on link "View" at bounding box center [660, 161] width 34 height 19
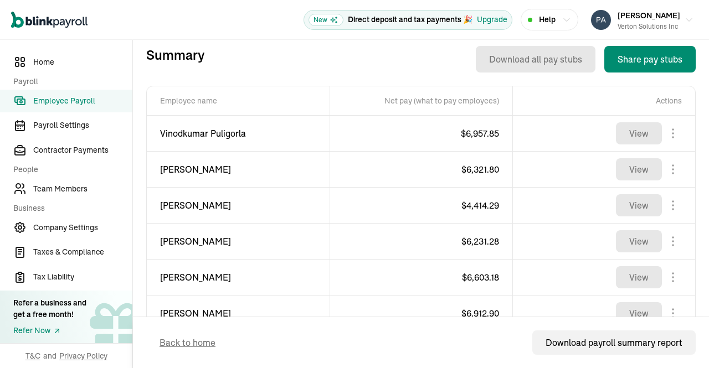
scroll to position [365, 0]
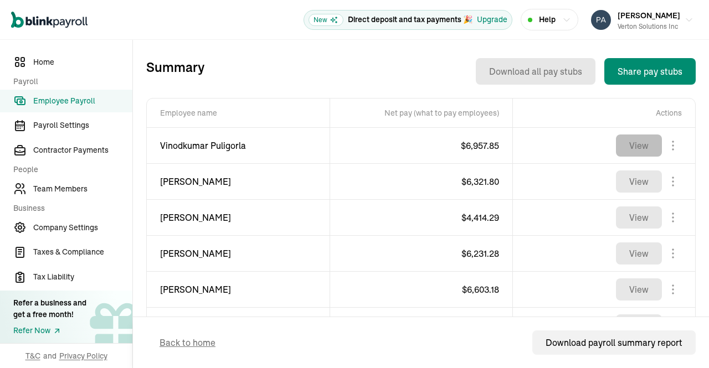
click at [637, 145] on button "View" at bounding box center [639, 146] width 46 height 22
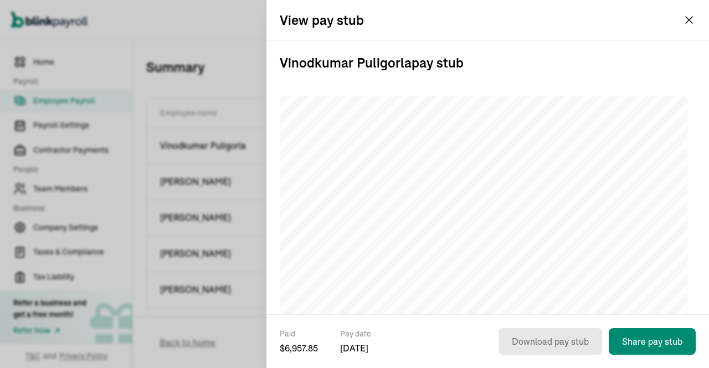
click at [702, 9] on div "View pay stub" at bounding box center [488, 20] width 443 height 40
click at [689, 20] on button "Prasad Rao Verton Solutions Inc" at bounding box center [642, 20] width 111 height 28
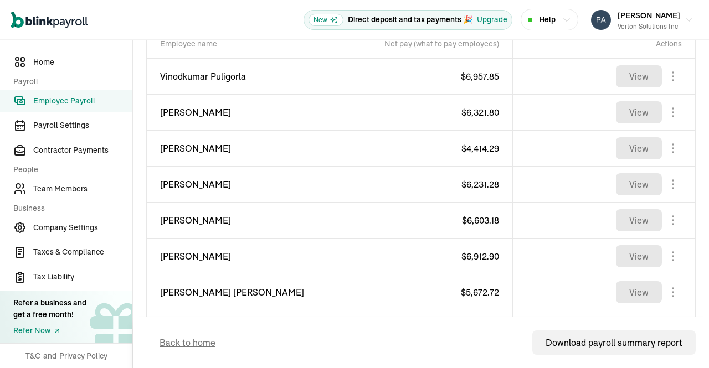
scroll to position [434, 0]
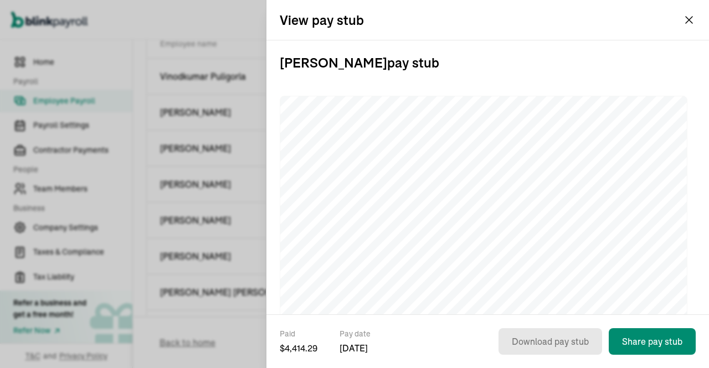
click at [689, 20] on button "Prasad Rao Verton Solutions Inc" at bounding box center [642, 20] width 111 height 28
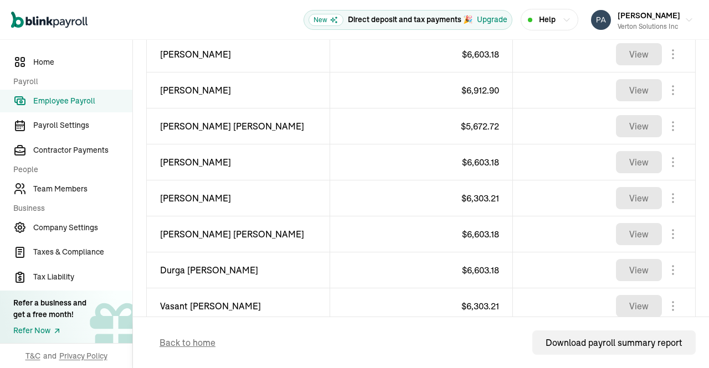
scroll to position [604, 0]
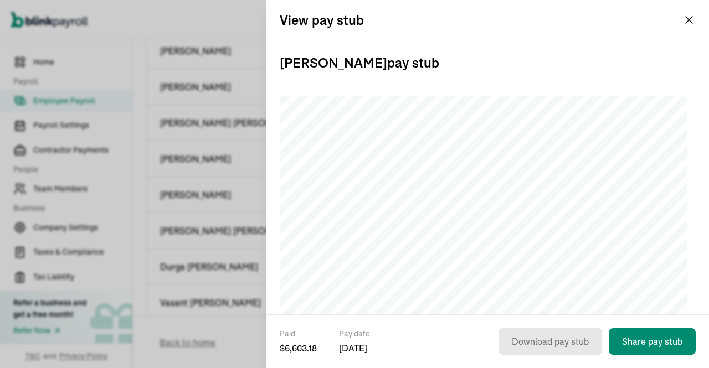
click at [689, 23] on div "Prasad Rao Verton Solutions Inc" at bounding box center [642, 20] width 111 height 28
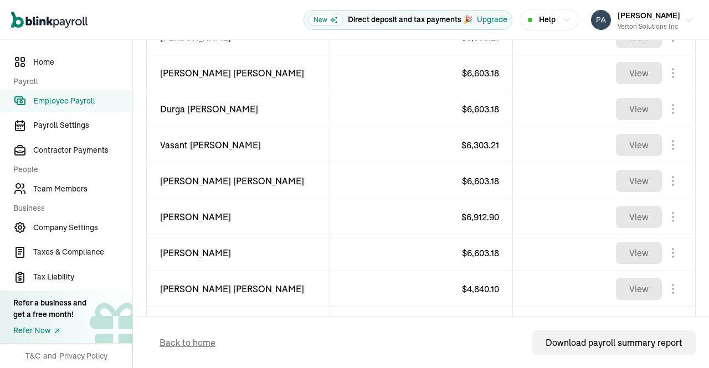
scroll to position [795, 0]
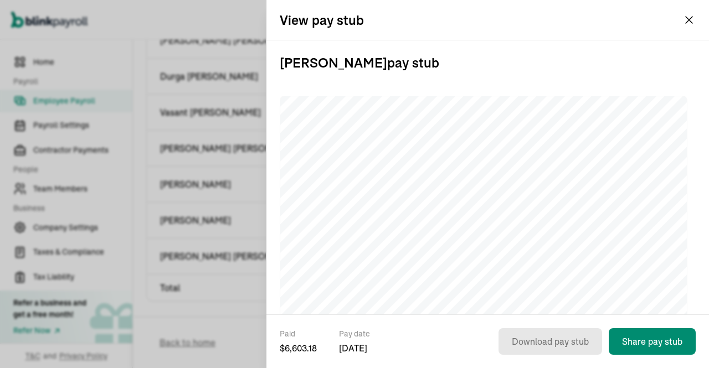
click at [685, 21] on button "Prasad Rao Verton Solutions Inc" at bounding box center [642, 20] width 111 height 28
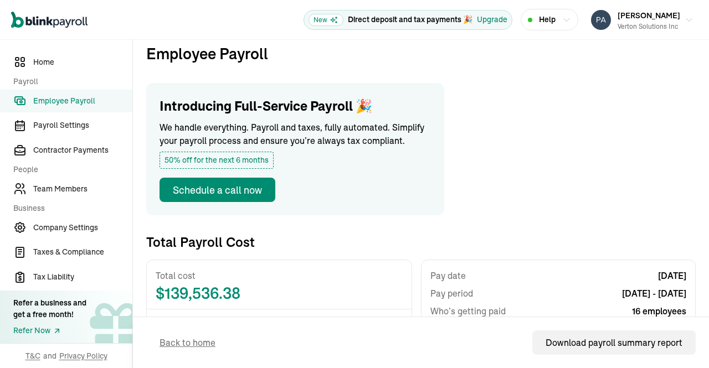
scroll to position [0, 0]
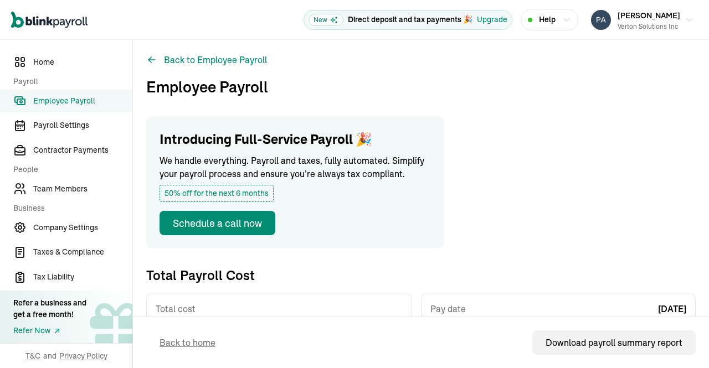
click at [85, 95] on span "Employee Payroll" at bounding box center [82, 101] width 99 height 12
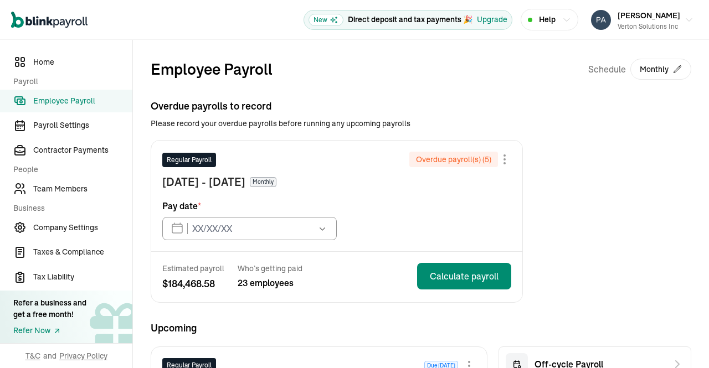
type input "04/15/2025"
type input "09/15/2025"
click at [66, 188] on span "Team Members" at bounding box center [82, 189] width 99 height 12
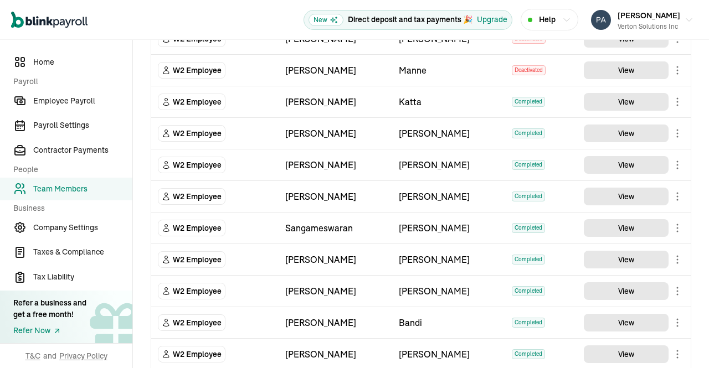
scroll to position [542, 0]
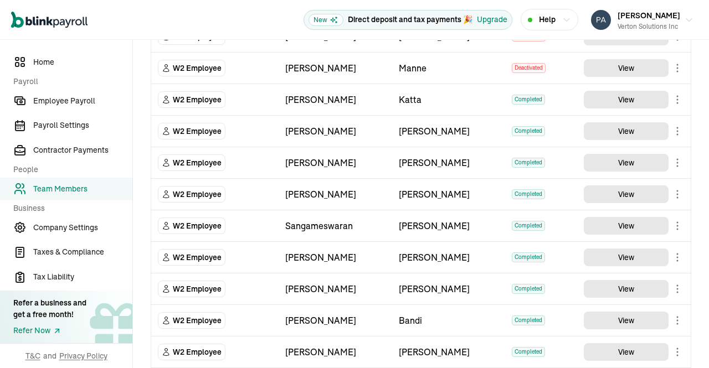
click at [629, 257] on main "Team Members Team Member Type First Name Last Name Status Actions W2 Employee V…" at bounding box center [421, 3] width 576 height 1011
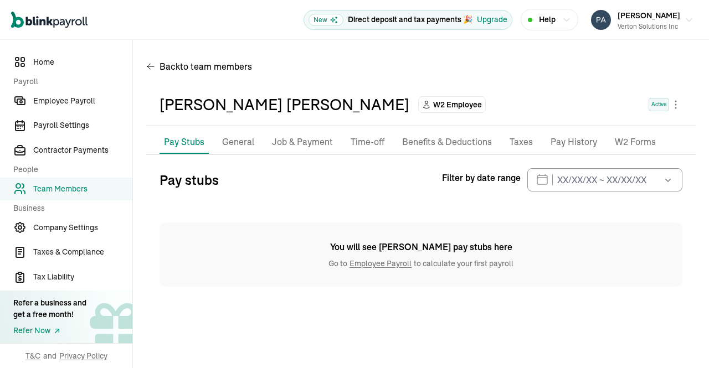
click at [522, 141] on p "Taxes" at bounding box center [521, 142] width 23 height 14
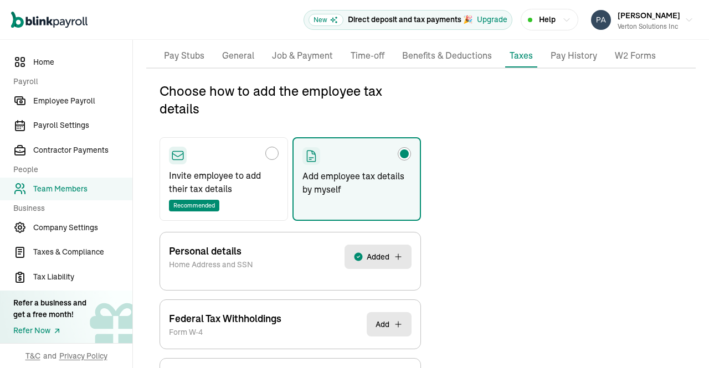
scroll to position [131, 0]
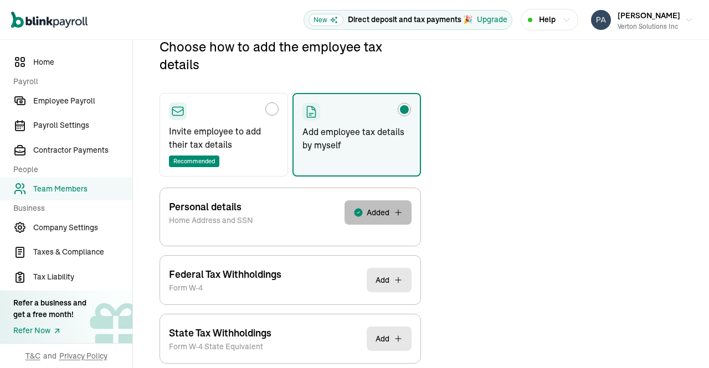
click at [387, 207] on span "Added" at bounding box center [378, 212] width 23 height 11
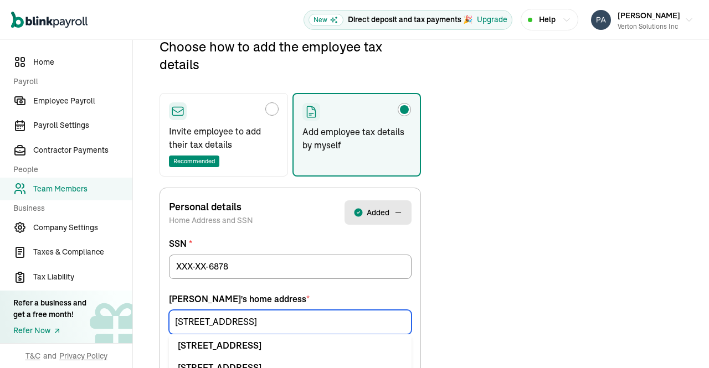
drag, startPoint x: 277, startPoint y: 325, endPoint x: 145, endPoint y: 309, distance: 132.9
click at [145, 309] on div "Back to team members Ravi Krishna Velchuri W2 Employee Active Pay Stubs General…" at bounding box center [421, 337] width 576 height 857
paste input "3021 Barefoot Ln"
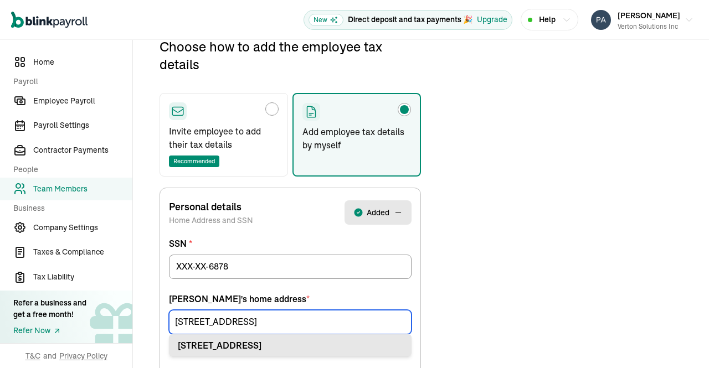
type input "3021 Barefoot Ln"
click at [309, 345] on div "3021 Barefoot Ln Prosper, TX 75078" at bounding box center [290, 345] width 225 height 13
type input "Prosper"
type input "75078"
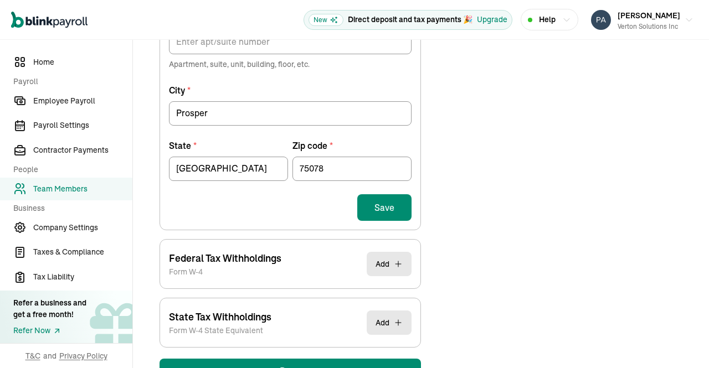
click at [389, 204] on button "Save" at bounding box center [384, 207] width 54 height 27
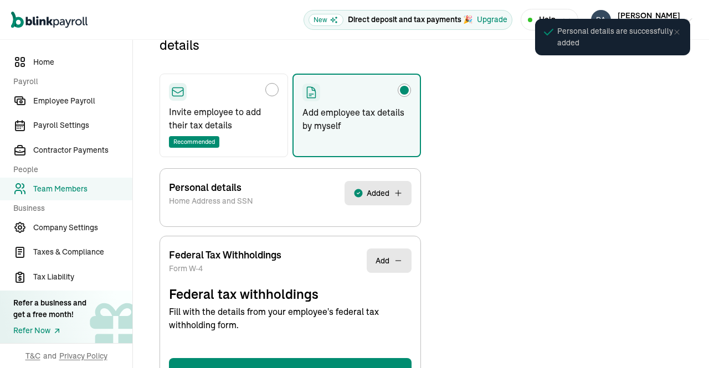
select select "S"
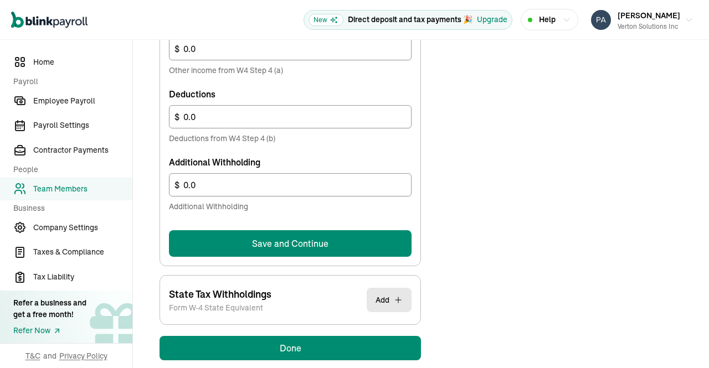
click at [357, 237] on button "Save and Continue" at bounding box center [290, 244] width 243 height 27
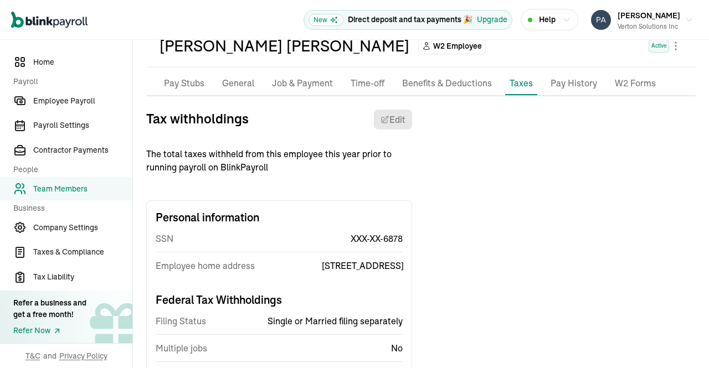
scroll to position [0, 0]
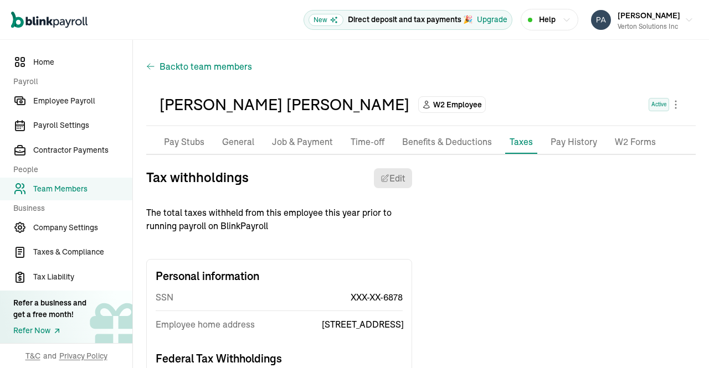
click at [188, 71] on span "to team members" at bounding box center [216, 66] width 72 height 13
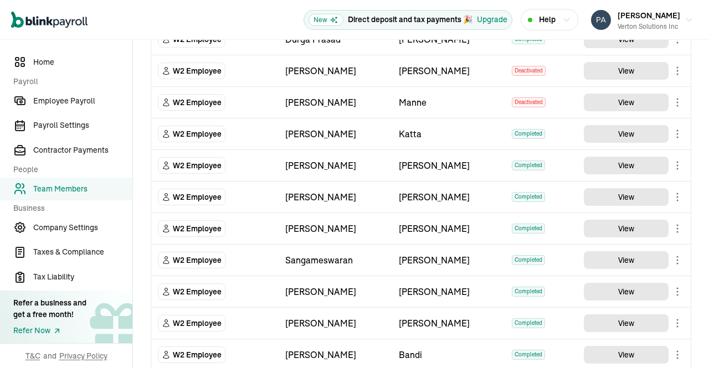
scroll to position [511, 0]
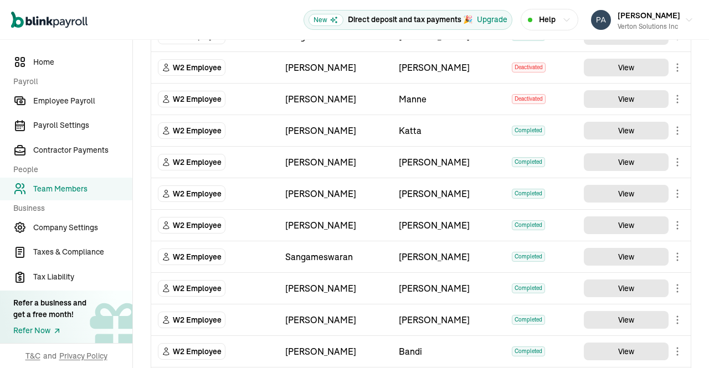
click at [632, 252] on main "Team Members Team Member Type First Name Last Name Status Actions W2 Employee V…" at bounding box center [421, 34] width 576 height 1011
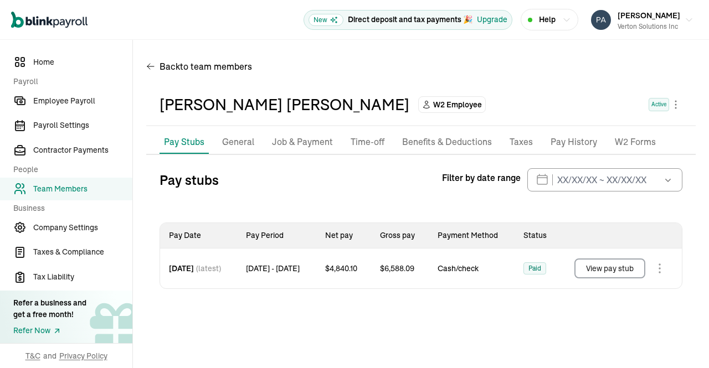
click at [282, 144] on p "Job & Payment" at bounding box center [302, 142] width 61 height 14
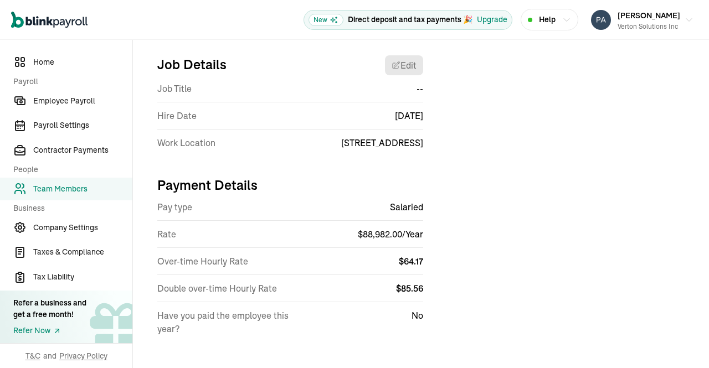
scroll to position [130, 0]
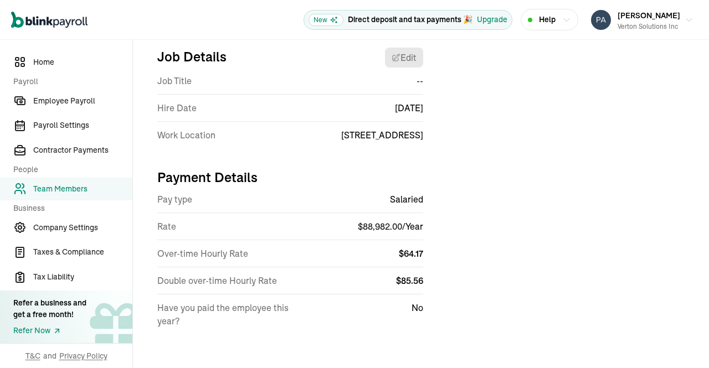
select select "46 Nanel Dr"
select select "4"
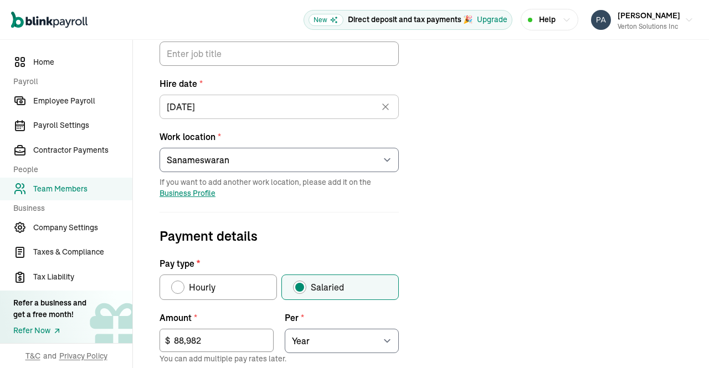
scroll to position [180, 0]
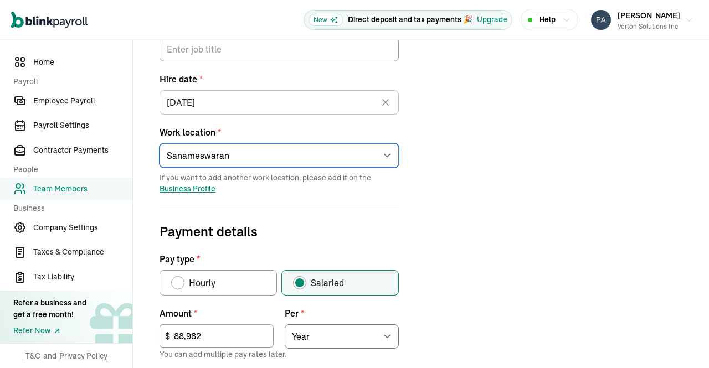
click at [389, 157] on select "Select an item 1 Mercedes-Benz Drive 7373 Gateway Boulevard 4100 Alpha Road 600…" at bounding box center [279, 156] width 239 height 24
select select "600 Chesterfield Pkwy"
click at [160, 144] on select "Select an item 1 Mercedes-Benz Drive 7373 Gateway Boulevard 4100 Alpha Road 600…" at bounding box center [279, 156] width 239 height 24
click at [464, 252] on div "Job details Job title (optional) Hire date * 02/04/2025 Feb 2025 Mon Tue Wed Th…" at bounding box center [421, 302] width 550 height 628
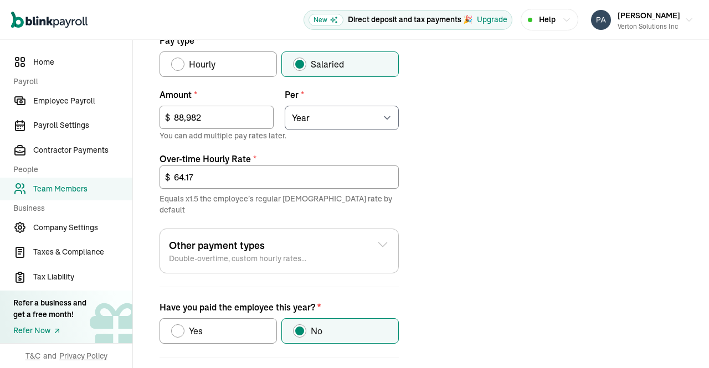
scroll to position [440, 0]
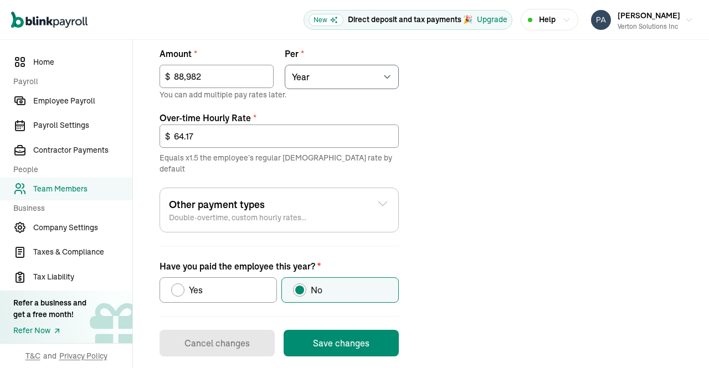
click at [348, 339] on button "Save changes" at bounding box center [341, 343] width 115 height 27
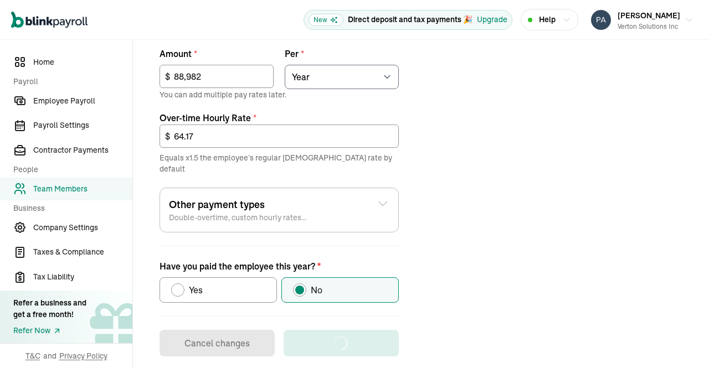
scroll to position [130, 0]
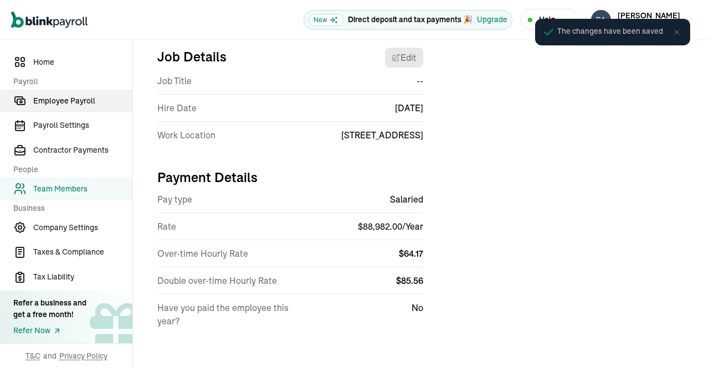
click at [71, 97] on span "Employee Payroll" at bounding box center [82, 101] width 99 height 12
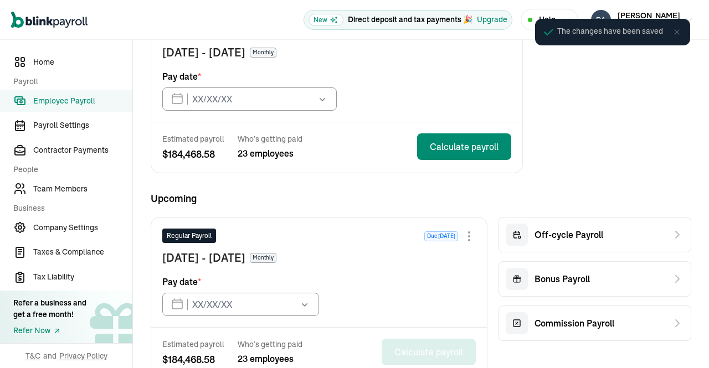
type input "04/15/2025"
type input "09/15/2025"
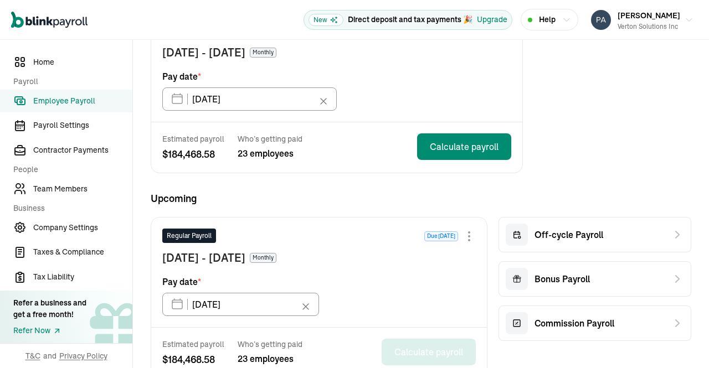
click at [72, 103] on span "Employee Payroll" at bounding box center [82, 101] width 99 height 12
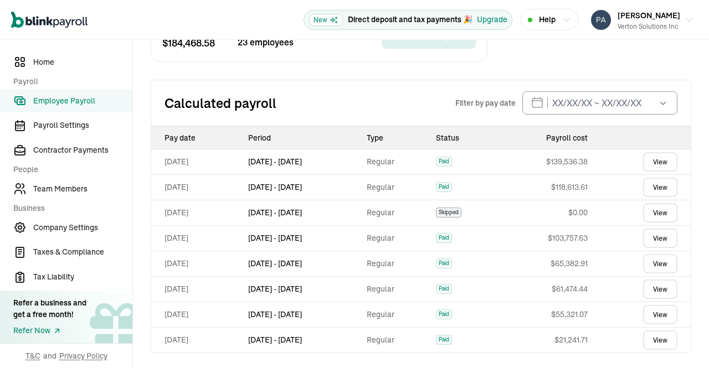
click at [649, 157] on link "View" at bounding box center [660, 161] width 34 height 19
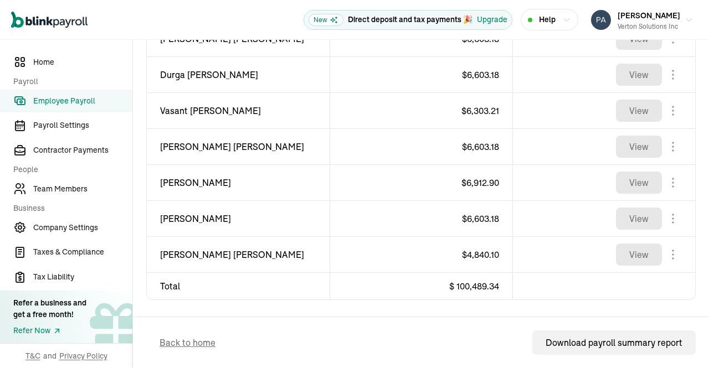
scroll to position [798, 0]
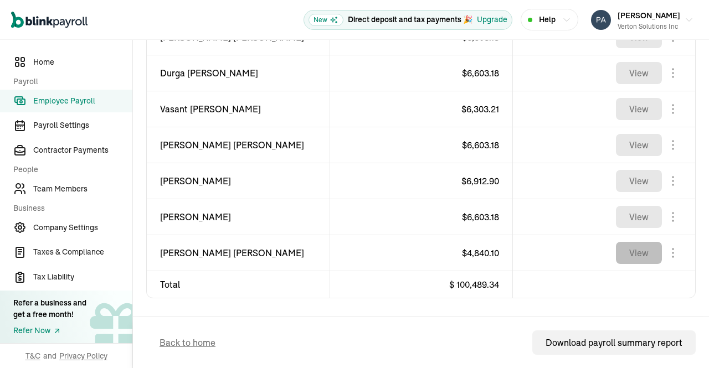
click at [616, 260] on button "View" at bounding box center [639, 253] width 46 height 22
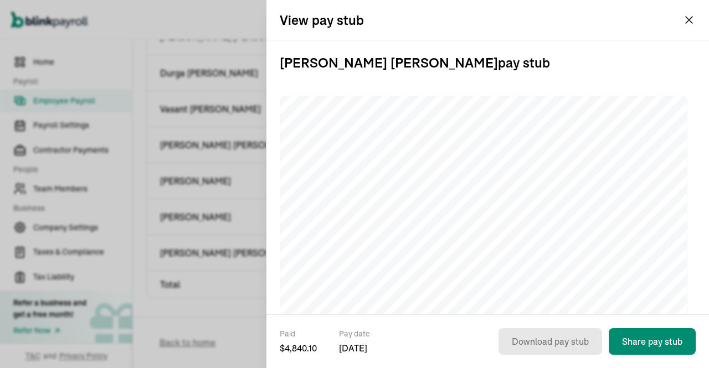
click at [689, 8] on div "View pay stub" at bounding box center [488, 20] width 443 height 40
click at [692, 22] on div "Open main menu New Direct deposit and tax payments 🎉 Upgrade Help Prasad Rao Ve…" at bounding box center [354, 20] width 709 height 40
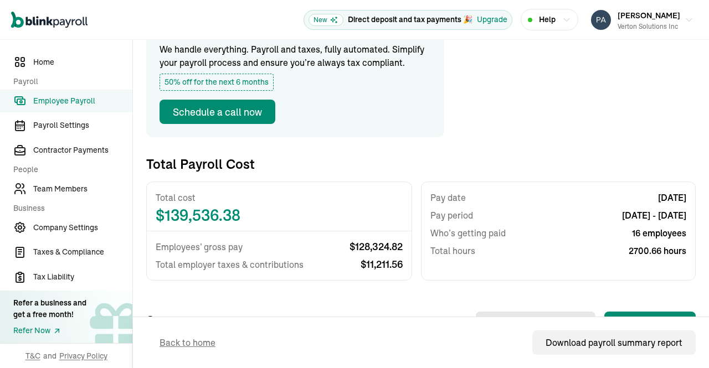
scroll to position [0, 0]
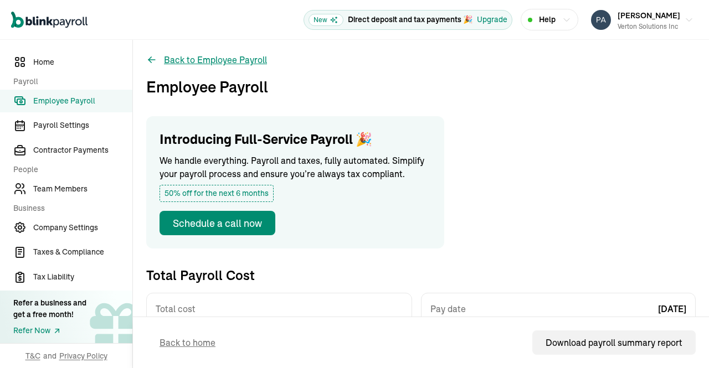
click at [234, 58] on button "Back to Employee Payroll" at bounding box center [206, 59] width 121 height 13
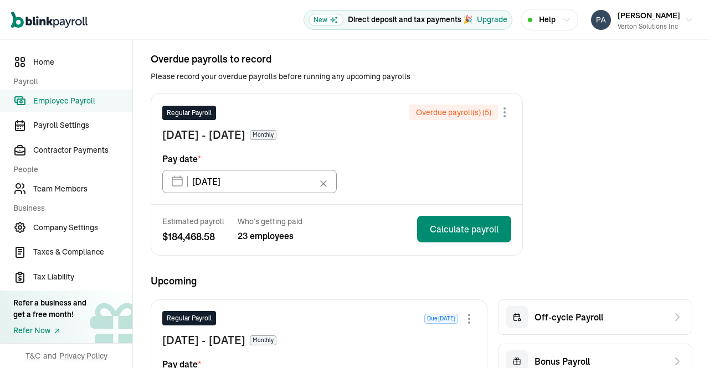
scroll to position [51, 0]
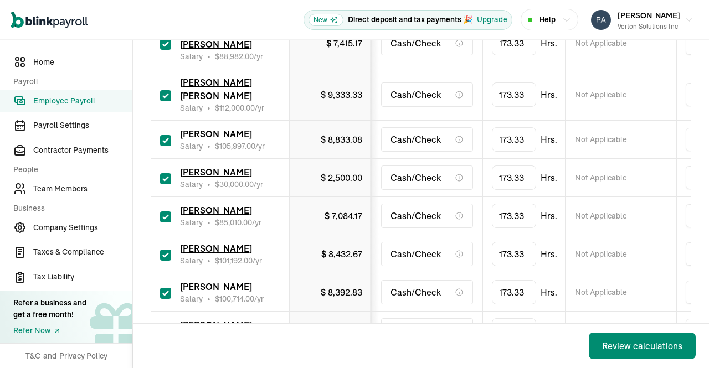
scroll to position [992, 0]
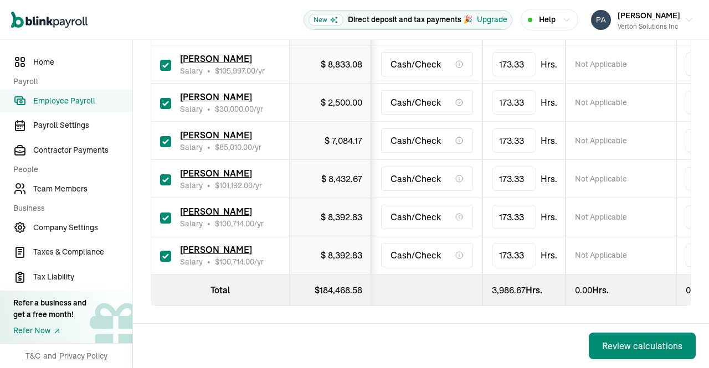
click at [162, 251] on input "checkbox" at bounding box center [165, 256] width 11 height 11
checkbox input "false"
type input "0.00"
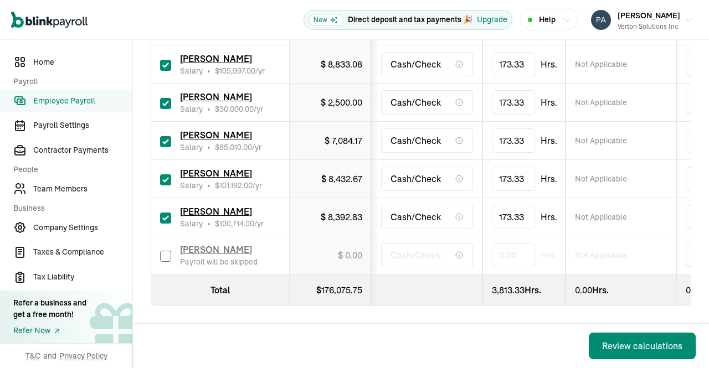
click at [163, 213] on input "checkbox" at bounding box center [165, 218] width 11 height 11
checkbox input "false"
type input "0.00"
click at [161, 175] on input "checkbox" at bounding box center [165, 180] width 11 height 11
checkbox input "false"
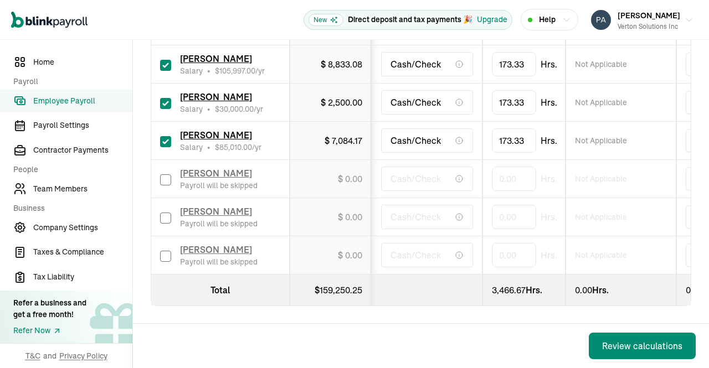
type input "0.00"
click at [165, 136] on input "checkbox" at bounding box center [165, 141] width 11 height 11
checkbox input "false"
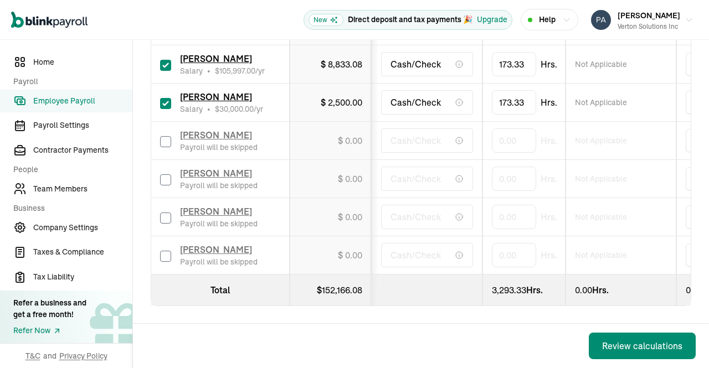
type input "0.00"
click at [165, 98] on input "checkbox" at bounding box center [165, 103] width 11 height 11
checkbox input "false"
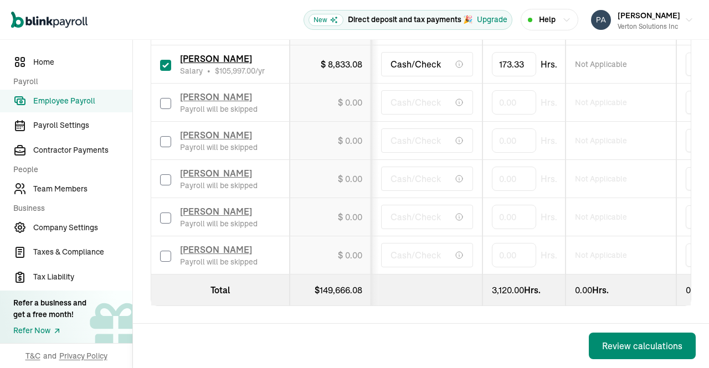
type input "0.00"
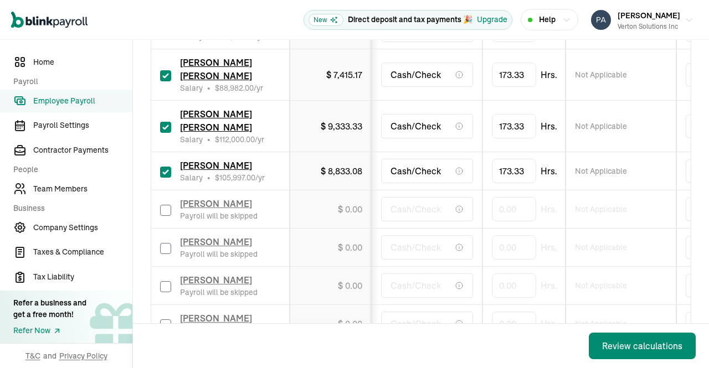
scroll to position [841, 0]
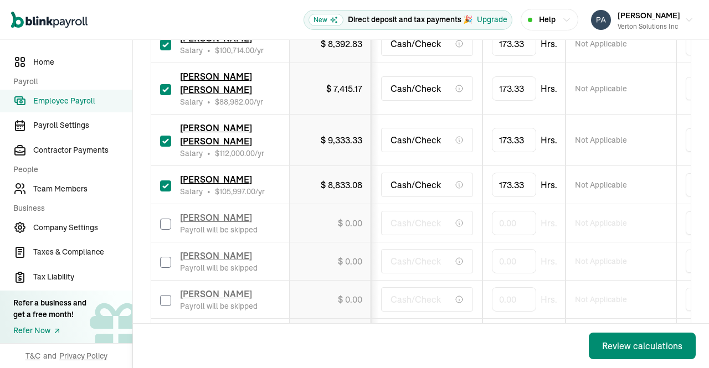
click at [165, 192] on input "checkbox" at bounding box center [165, 186] width 11 height 11
checkbox input "false"
type input "0.00"
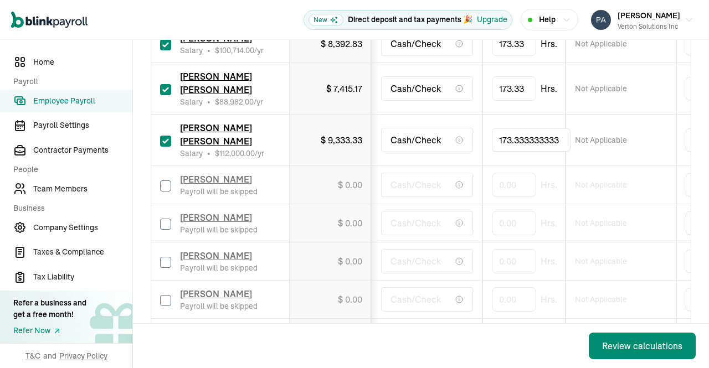
drag, startPoint x: 562, startPoint y: 156, endPoint x: 428, endPoint y: 163, distance: 133.8
click at [428, 163] on tr "Ravi Krishna Velchuri Salary • $ 112,000.00 /yr $ 9,333.33 Cash/Check 173.33333…" at bounding box center [718, 141] width 1135 height 52
type input "88"
click at [545, 115] on td "173.33 Hrs." at bounding box center [524, 89] width 83 height 52
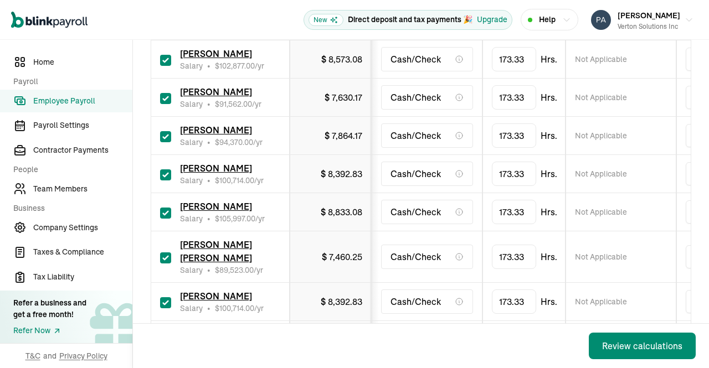
scroll to position [272, 0]
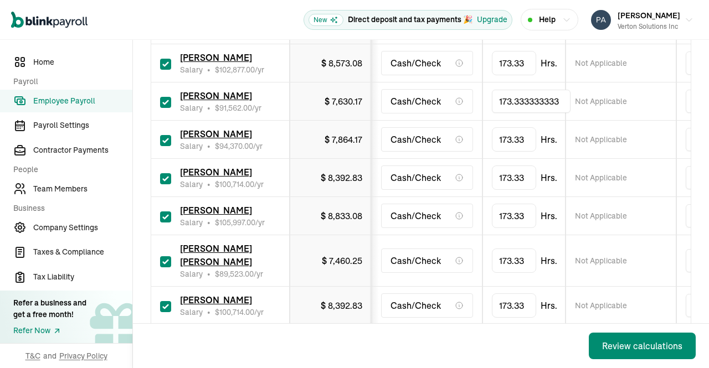
drag, startPoint x: 566, startPoint y: 103, endPoint x: 417, endPoint y: 89, distance: 150.3
click at [417, 89] on tr "Kannan Varatharasan Salary • $ 91,562.00 /yr $ 7,630.17 Cash/Check 173.33333333…" at bounding box center [718, 102] width 1135 height 38
type input "128"
click at [642, 114] on td "Not Applicable" at bounding box center [621, 102] width 111 height 38
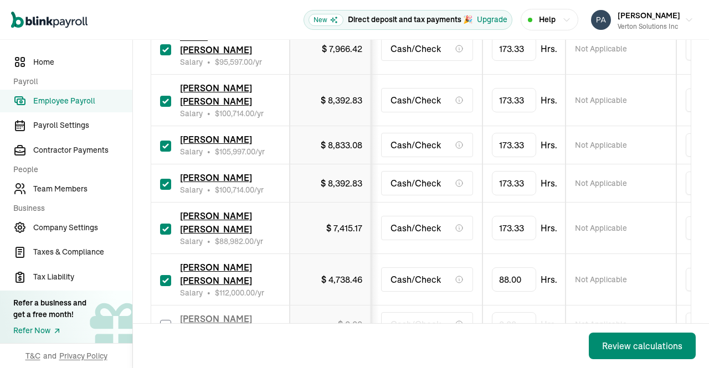
scroll to position [728, 0]
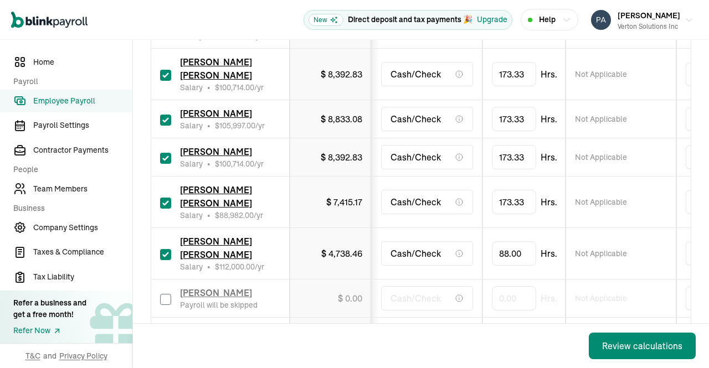
click at [626, 351] on div "Review calculations" at bounding box center [642, 346] width 80 height 13
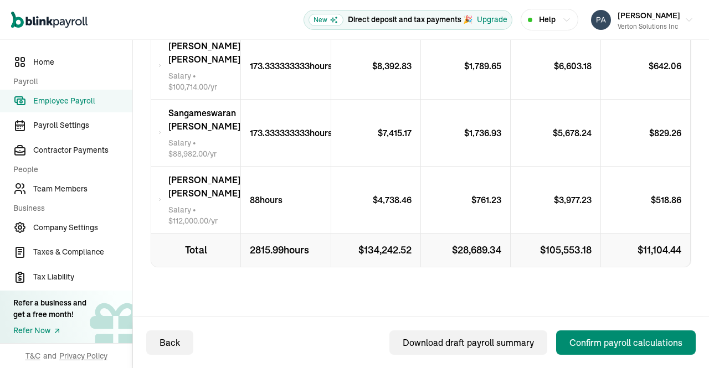
scroll to position [1259, 0]
click at [168, 106] on span "Sangameswaran Balasubramaniam Ramaswamy" at bounding box center [204, 119] width 72 height 27
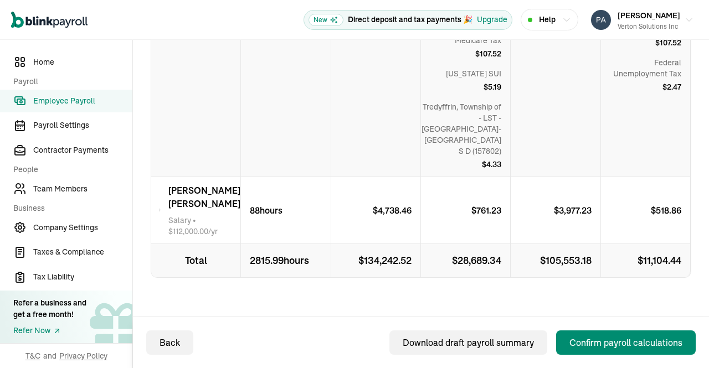
scroll to position [1508, 0]
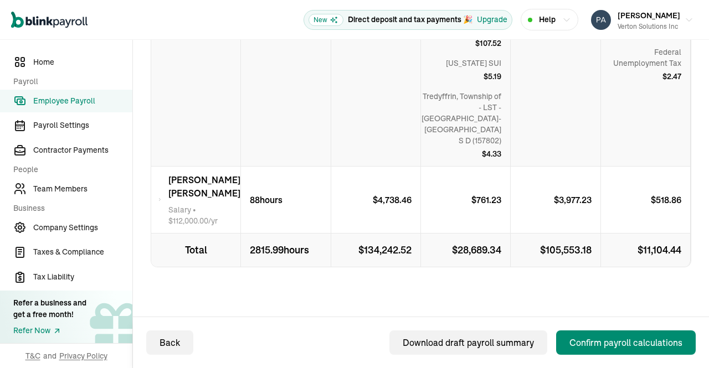
click at [621, 342] on div "Confirm payroll calculations" at bounding box center [626, 342] width 113 height 13
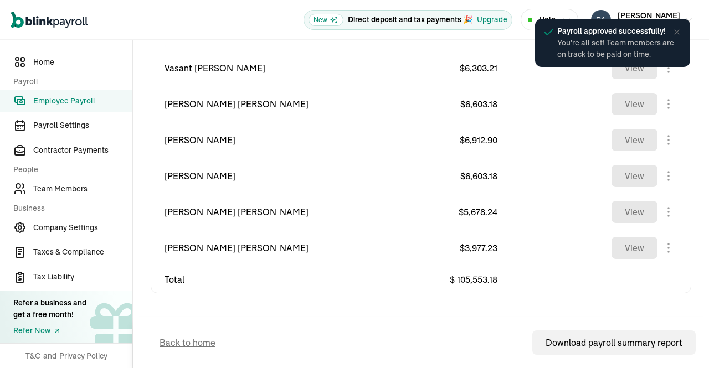
scroll to position [843, 0]
click at [75, 189] on span "Team Members" at bounding box center [82, 189] width 99 height 12
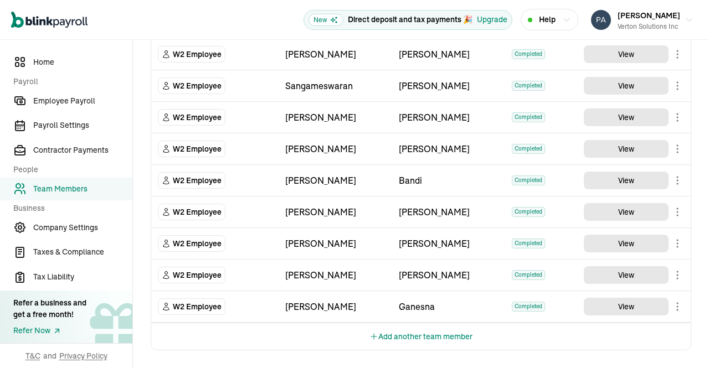
scroll to position [676, 0]
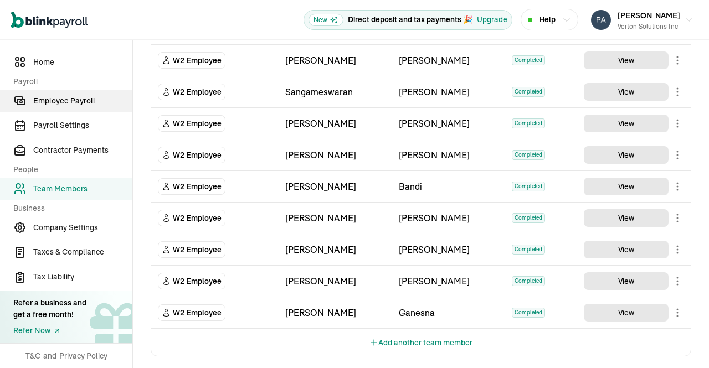
click at [75, 94] on link "Employee Payroll" at bounding box center [66, 101] width 132 height 23
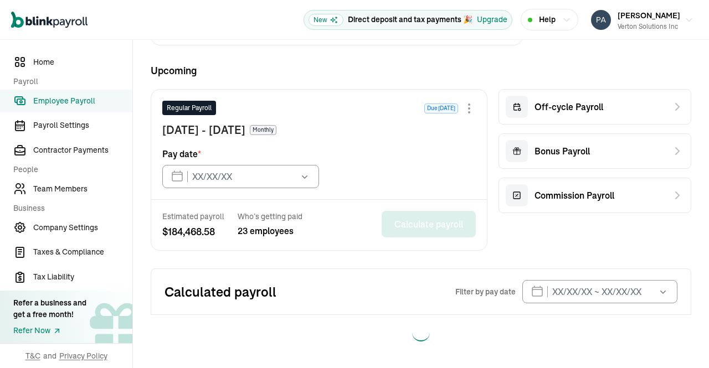
type input "05/15/2025"
type input "09/15/2025"
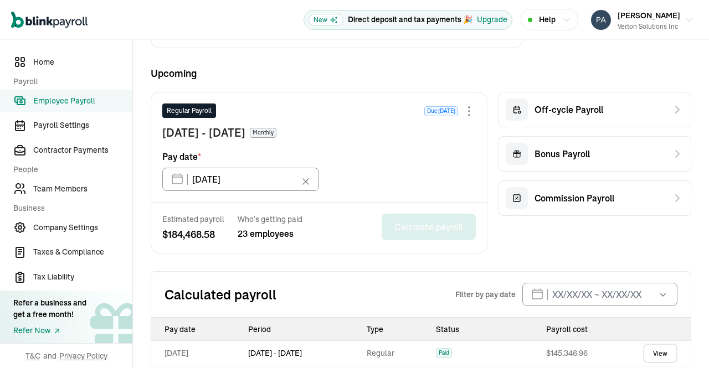
scroll to position [472, 0]
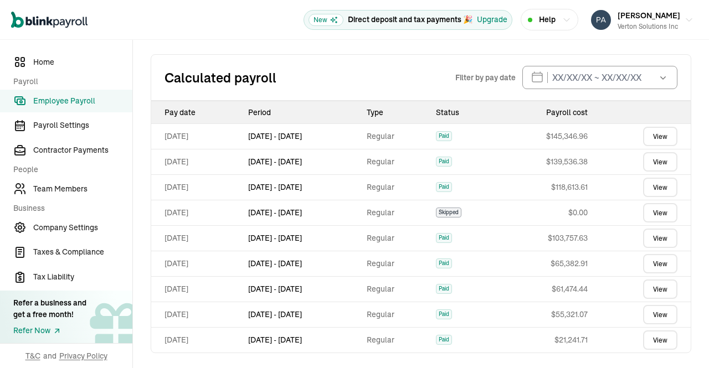
click at [654, 127] on link "View" at bounding box center [660, 136] width 34 height 19
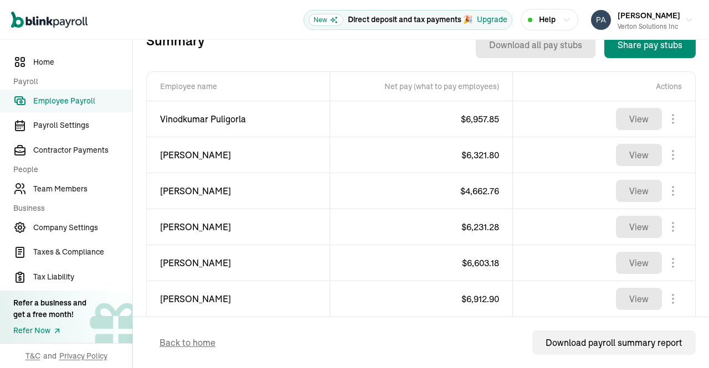
scroll to position [408, 0]
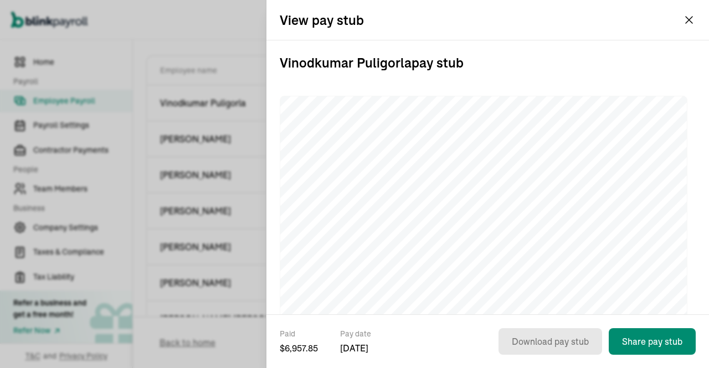
click at [689, 20] on button "Prasad Rao Verton Solutions Inc" at bounding box center [642, 20] width 111 height 28
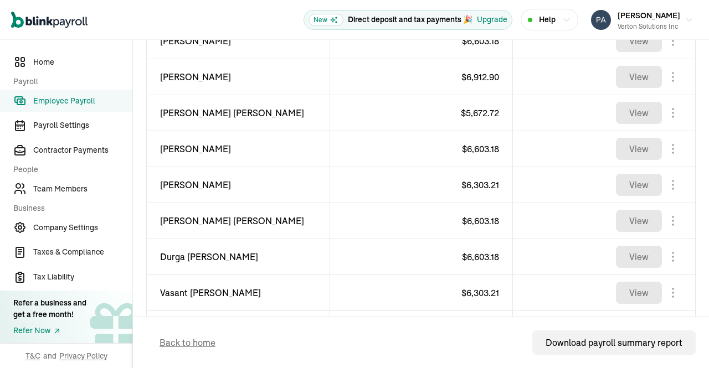
scroll to position [612, 0]
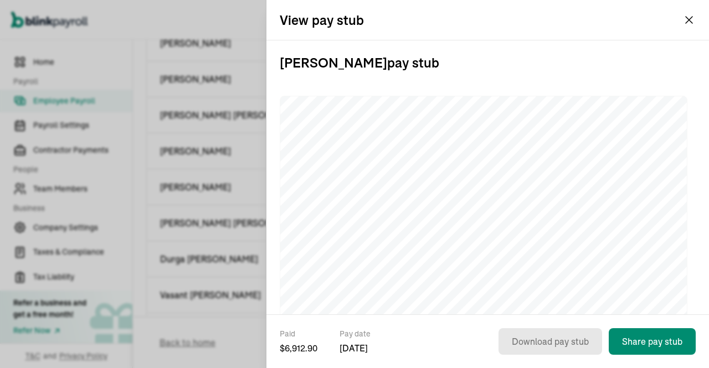
click at [689, 20] on button "Prasad Rao Verton Solutions Inc" at bounding box center [642, 20] width 111 height 28
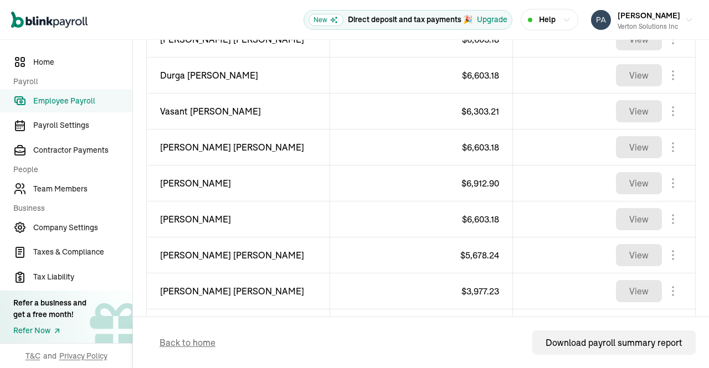
scroll to position [801, 0]
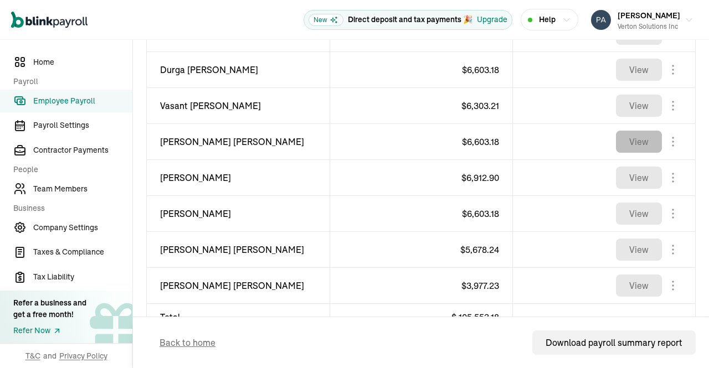
click at [635, 131] on button "View" at bounding box center [639, 142] width 46 height 22
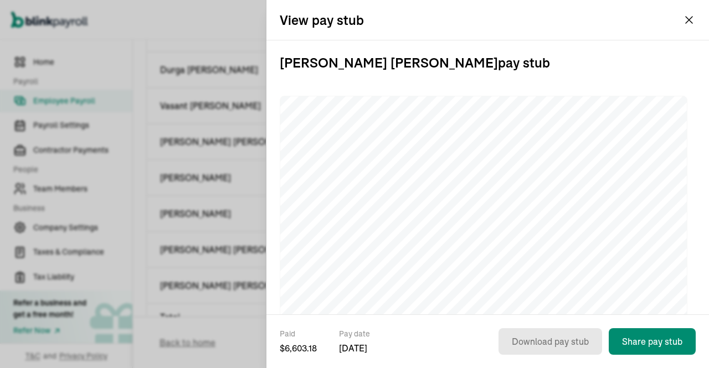
click at [689, 17] on button "Prasad Rao Verton Solutions Inc" at bounding box center [642, 20] width 111 height 28
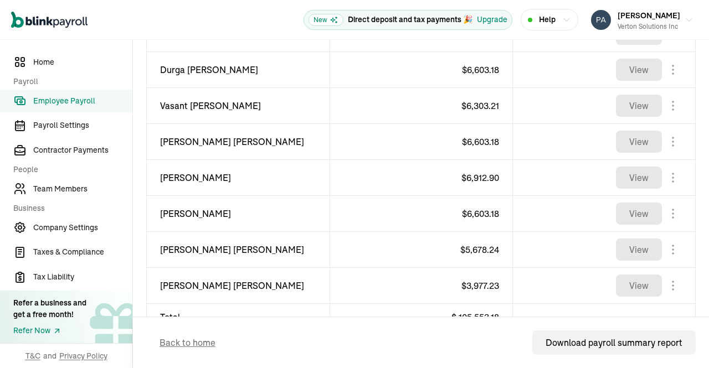
click at [82, 93] on link "Employee Payroll" at bounding box center [66, 101] width 132 height 23
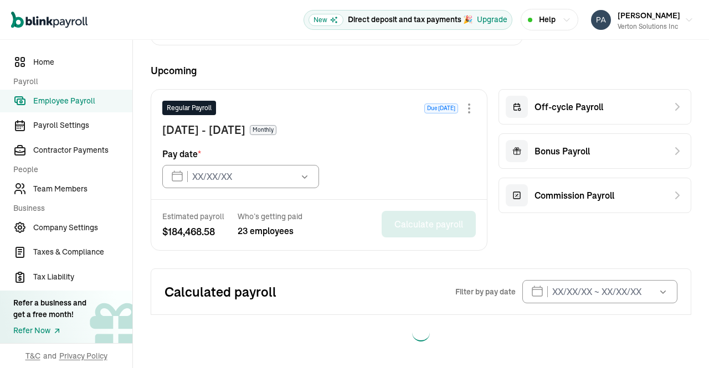
type input "05/15/2025"
type input "09/15/2025"
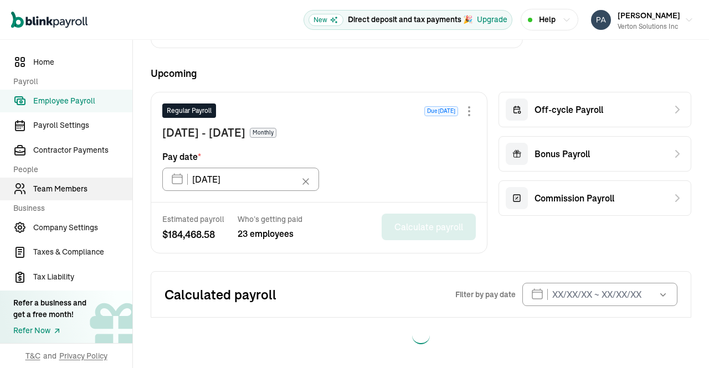
click at [74, 195] on link "Team Members" at bounding box center [66, 189] width 132 height 23
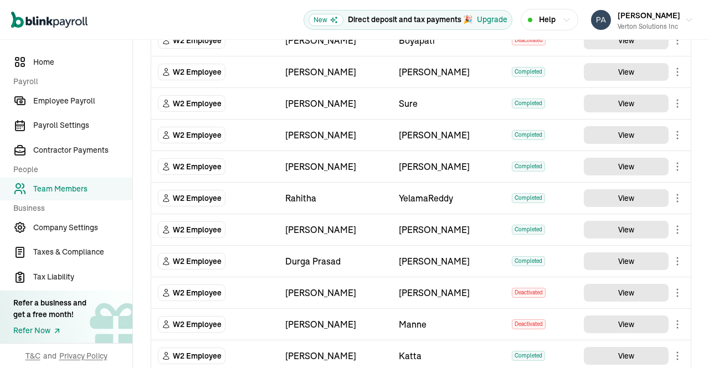
scroll to position [321, 0]
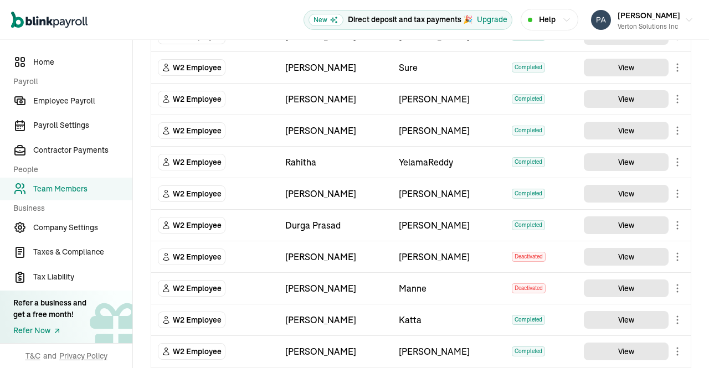
click at [635, 162] on main "Team Members Team Member Type First Name Last Name Status Actions W2 Employee V…" at bounding box center [421, 224] width 576 height 1011
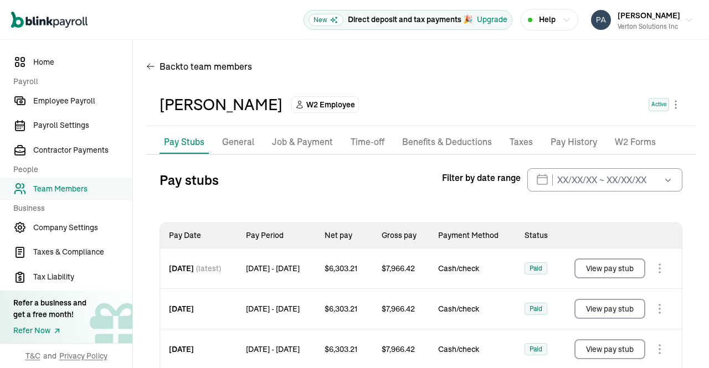
click at [516, 137] on p "Taxes" at bounding box center [521, 142] width 23 height 14
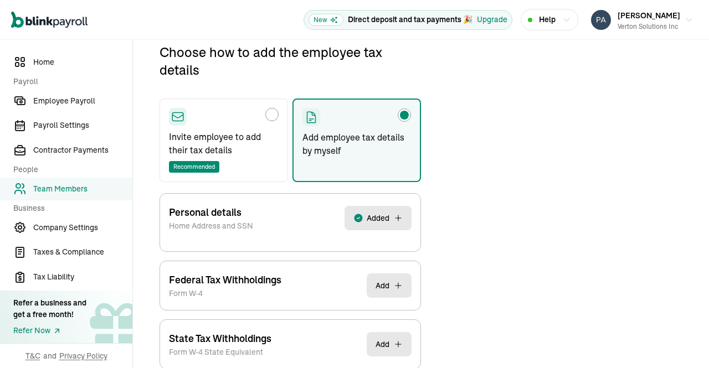
scroll to position [131, 0]
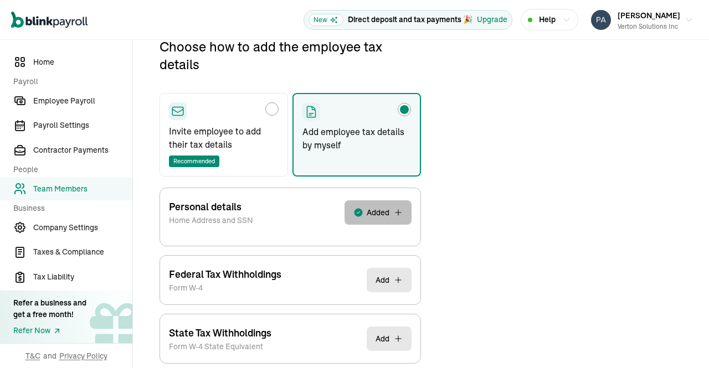
click at [387, 216] on span "Added" at bounding box center [378, 212] width 23 height 11
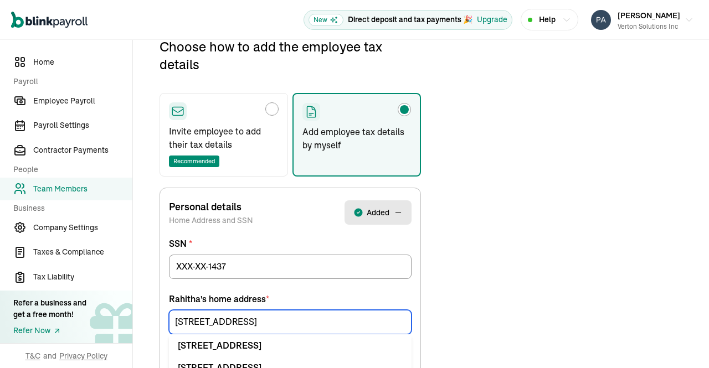
click at [281, 324] on input "3003 Memorial Ct" at bounding box center [290, 322] width 243 height 24
drag, startPoint x: 272, startPoint y: 316, endPoint x: 40, endPoint y: 334, distance: 232.3
click at [40, 334] on div "Home Payroll Employee Payroll Payroll Settings Contractor Payments People Team …" at bounding box center [354, 337] width 709 height 857
paste input "4619 Windsong Creek Ln"
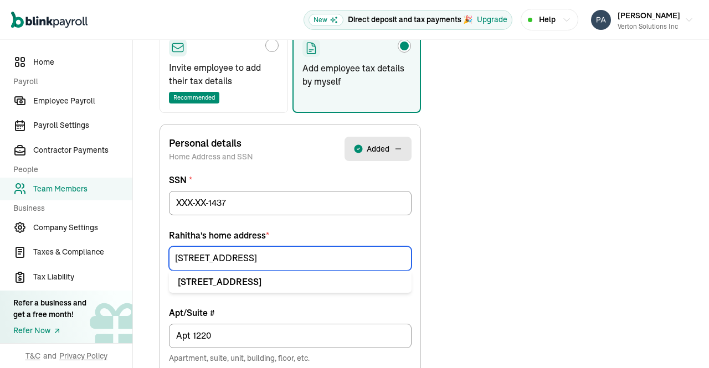
scroll to position [226, 0]
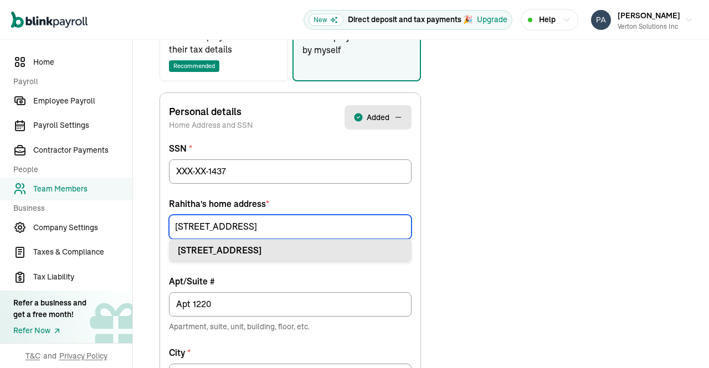
type input "4619 Windsong Creek Ln"
click at [250, 250] on div "4619 Windsong Creek Ln Sugar Land, TX 77479" at bounding box center [290, 250] width 225 height 13
type input "Sugar Land"
type input "77479"
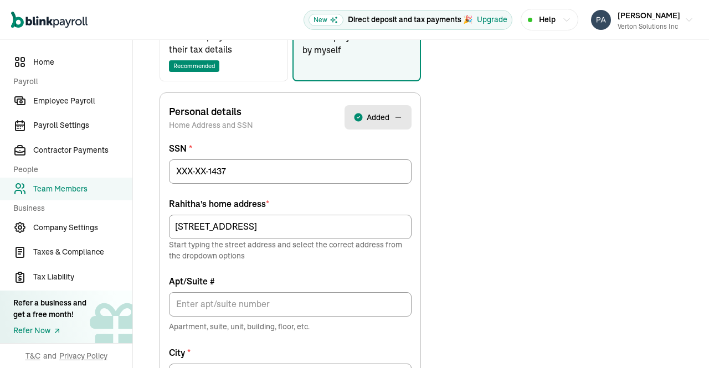
click at [421, 250] on div "Choose how to add the employee tax details Invite employee to add their tax det…" at bounding box center [290, 294] width 288 height 704
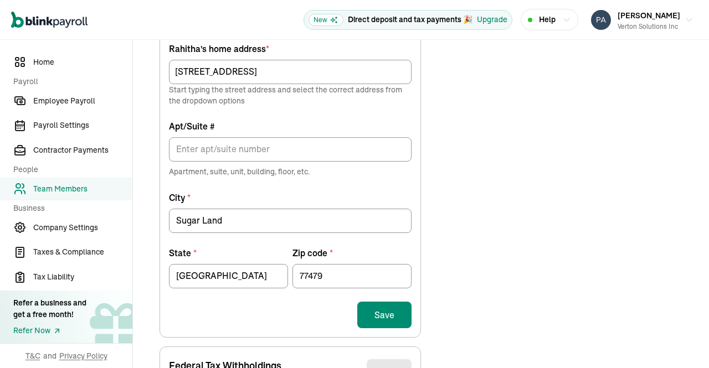
scroll to position [400, 0]
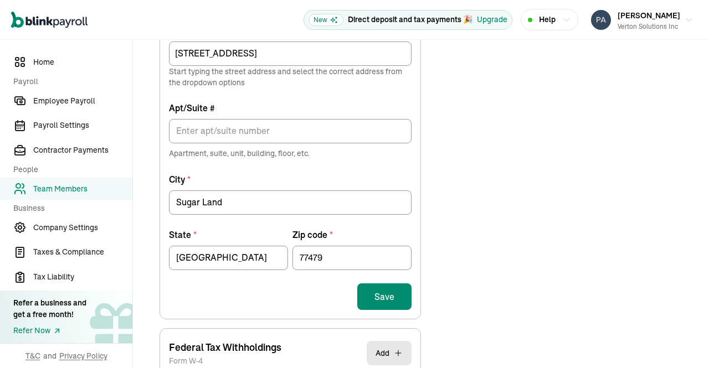
click at [383, 301] on button "Save" at bounding box center [384, 297] width 54 height 27
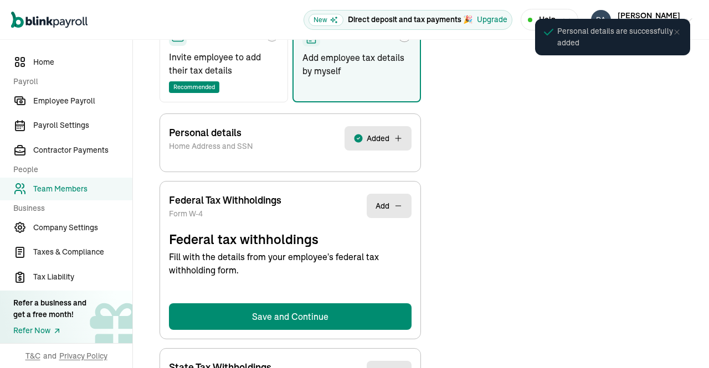
select select "S"
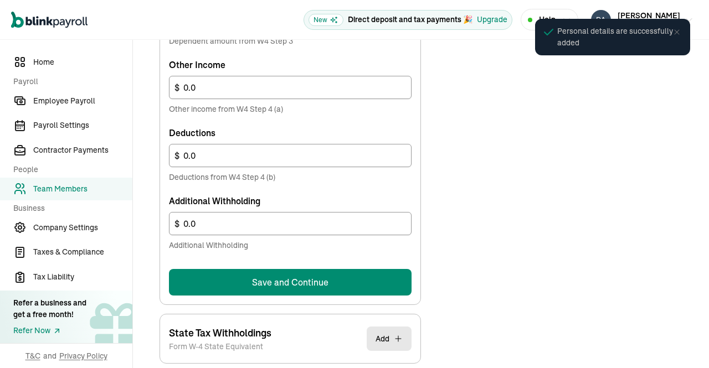
scroll to position [674, 0]
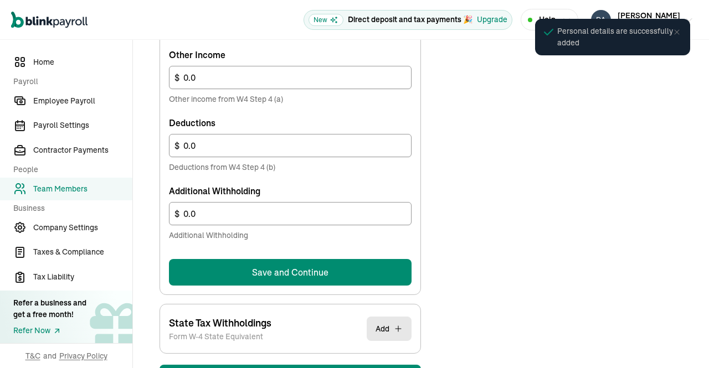
click at [310, 274] on button "Save and Continue" at bounding box center [290, 272] width 243 height 27
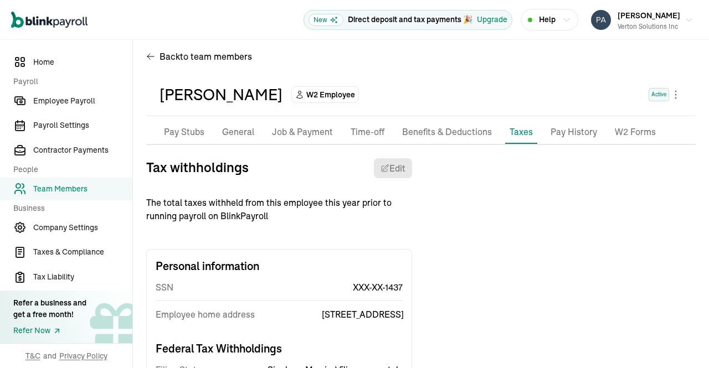
scroll to position [8, 0]
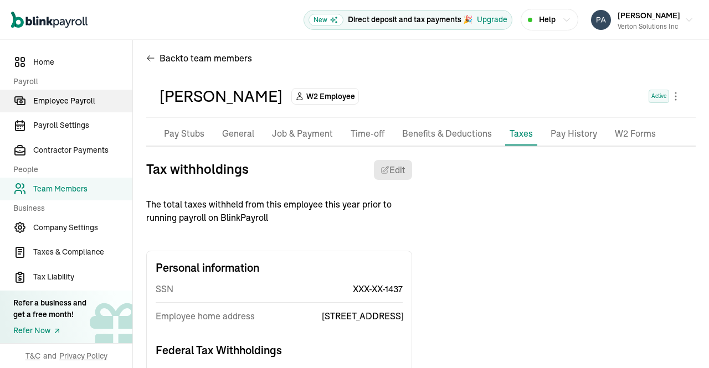
click at [74, 100] on span "Employee Payroll" at bounding box center [82, 101] width 99 height 12
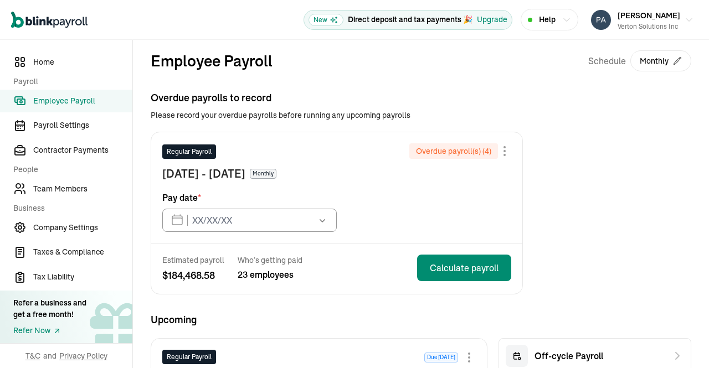
type input "05/15/2025"
type input "09/15/2025"
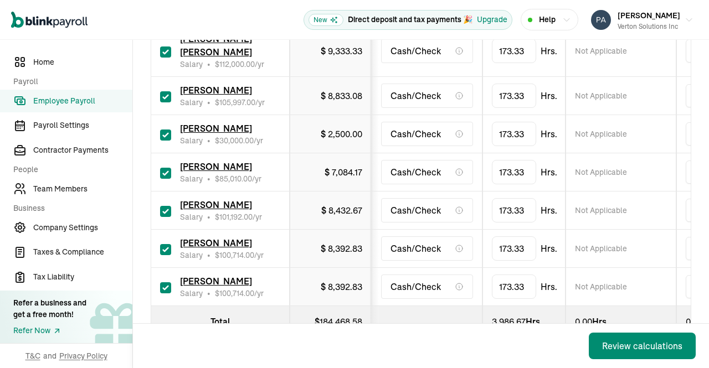
scroll to position [992, 0]
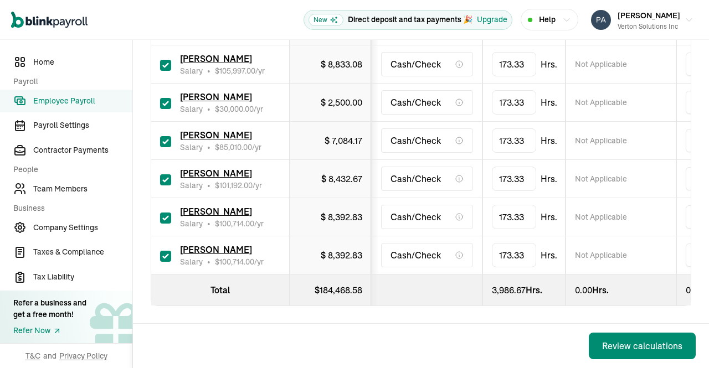
click at [163, 251] on input "checkbox" at bounding box center [165, 256] width 11 height 11
checkbox input "false"
type input "0.00"
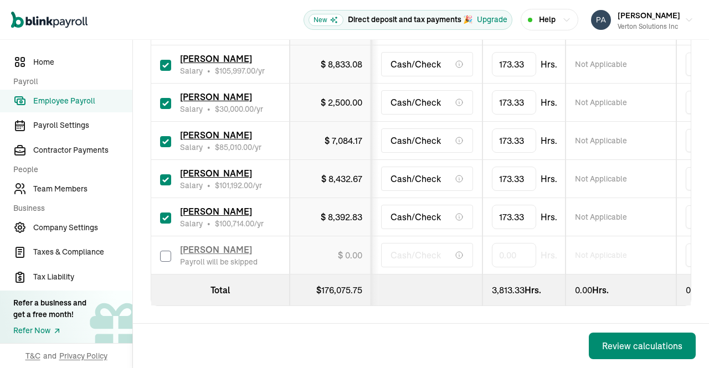
click at [164, 213] on input "checkbox" at bounding box center [165, 218] width 11 height 11
checkbox input "false"
type input "0.00"
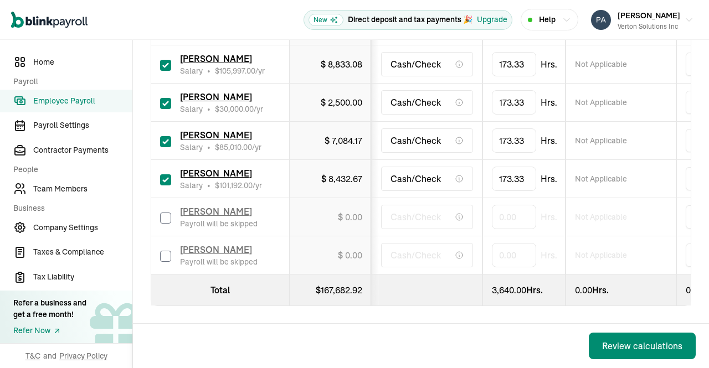
click at [167, 175] on input "checkbox" at bounding box center [165, 180] width 11 height 11
checkbox input "false"
type input "0.00"
click at [165, 136] on input "checkbox" at bounding box center [165, 141] width 11 height 11
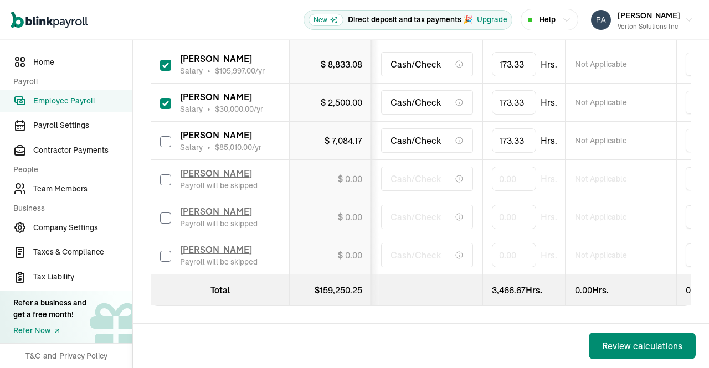
checkbox input "false"
type input "0.00"
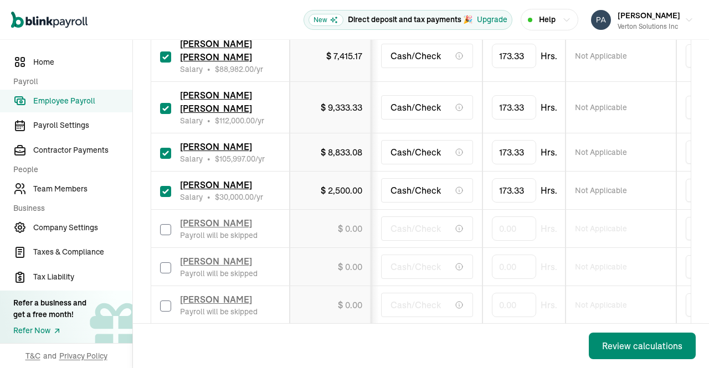
scroll to position [873, 0]
click at [162, 197] on input "checkbox" at bounding box center [165, 192] width 11 height 11
checkbox input "false"
type input "0.00"
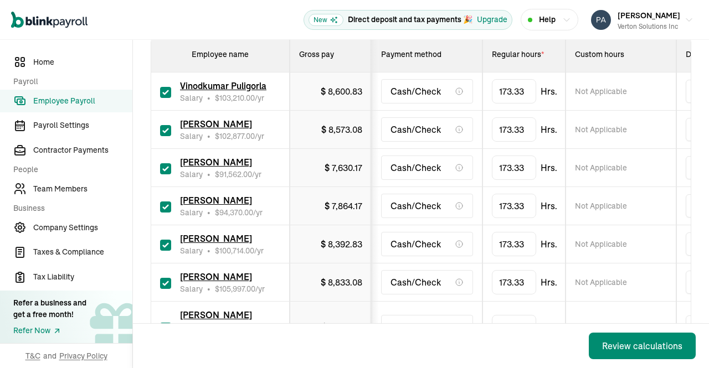
scroll to position [193, 0]
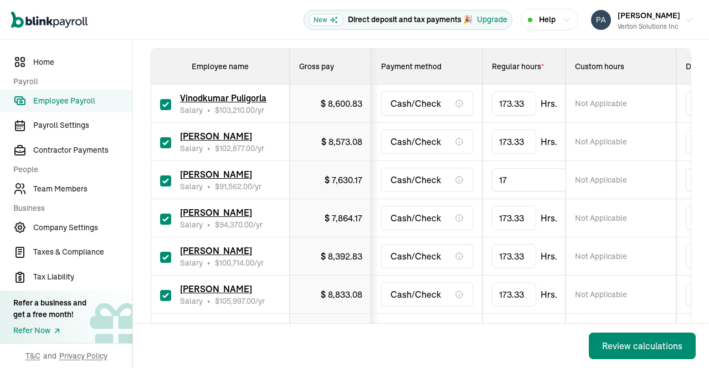
type input "1"
type input "120"
click at [644, 188] on td "Not Applicable" at bounding box center [621, 180] width 111 height 38
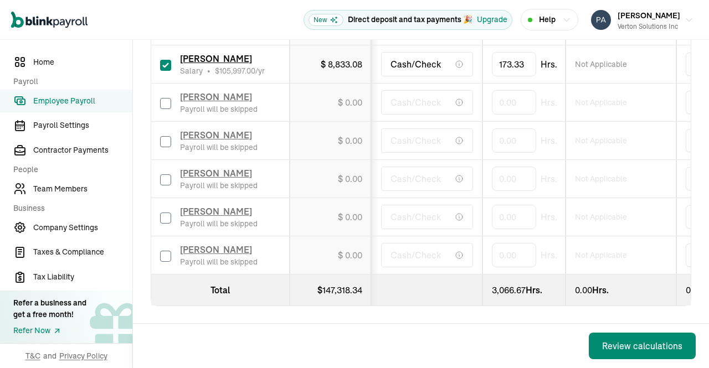
scroll to position [979, 0]
click at [628, 347] on div "Review calculations" at bounding box center [642, 346] width 80 height 13
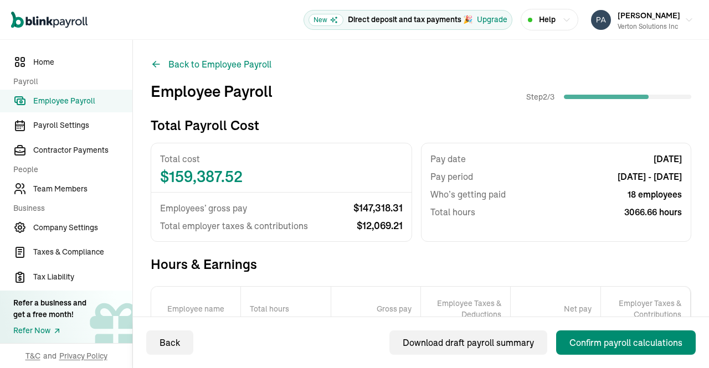
click at [604, 335] on button "Confirm payroll calculations" at bounding box center [626, 343] width 140 height 24
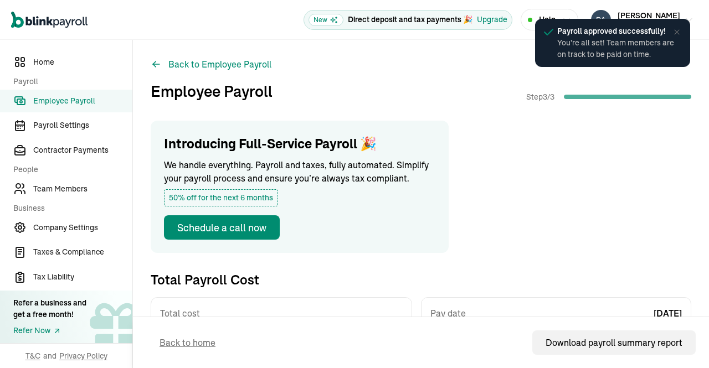
click at [51, 97] on span "Employee Payroll" at bounding box center [82, 101] width 99 height 12
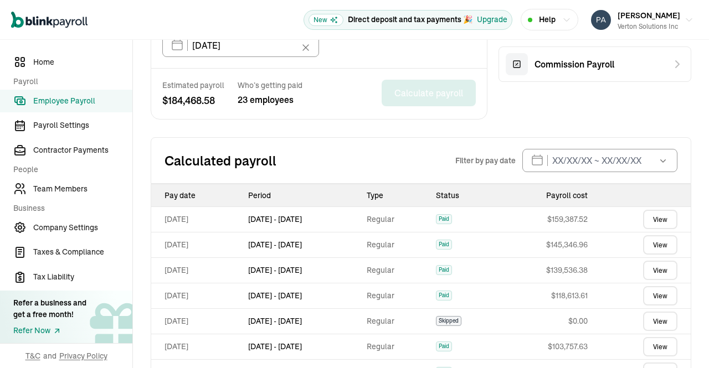
scroll to position [427, 0]
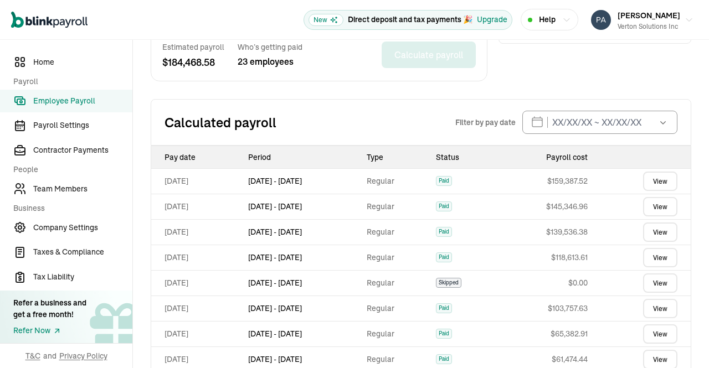
click at [644, 178] on link "View" at bounding box center [660, 181] width 34 height 19
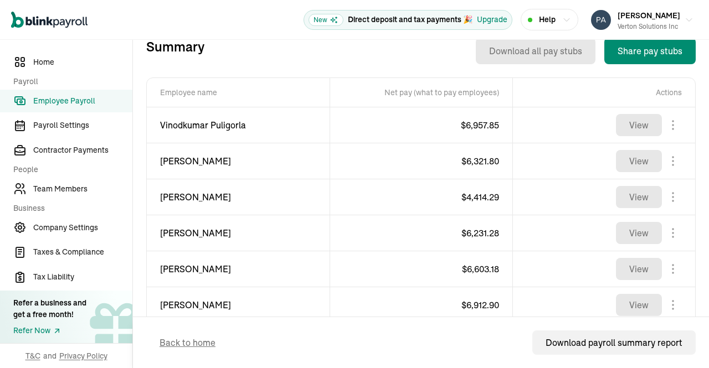
scroll to position [387, 0]
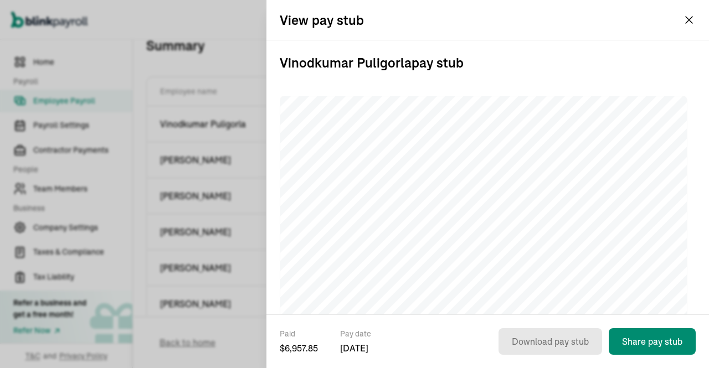
click at [702, 13] on div "View pay stub" at bounding box center [488, 20] width 443 height 40
click at [687, 21] on button "Prasad Rao Verton Solutions Inc" at bounding box center [642, 20] width 111 height 28
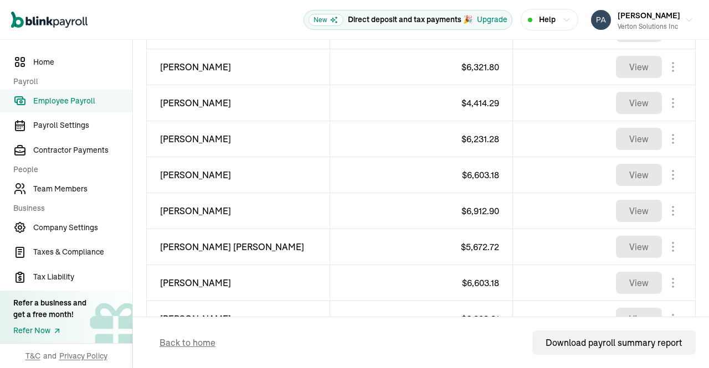
scroll to position [539, 0]
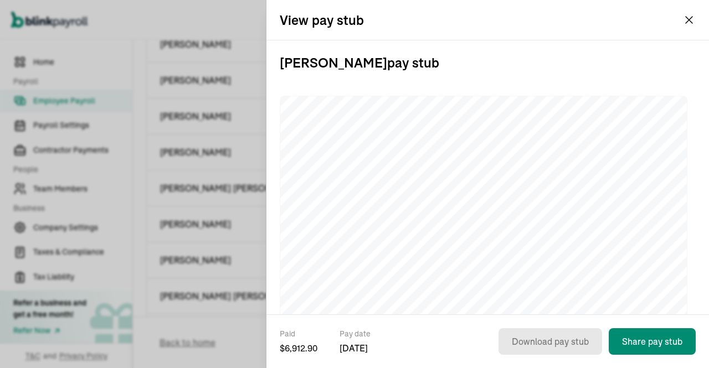
click at [685, 18] on button "Prasad Rao Verton Solutions Inc" at bounding box center [642, 20] width 111 height 28
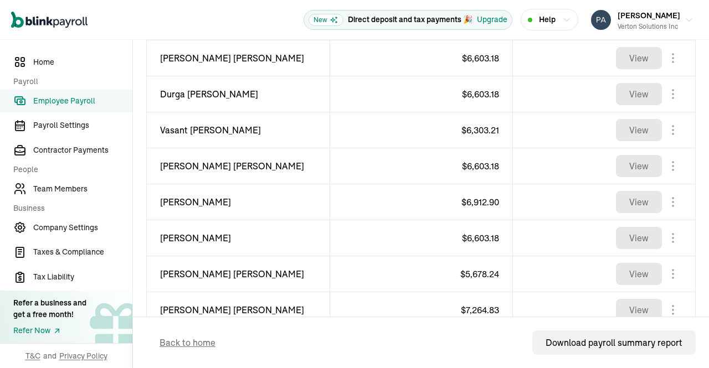
scroll to position [826, 0]
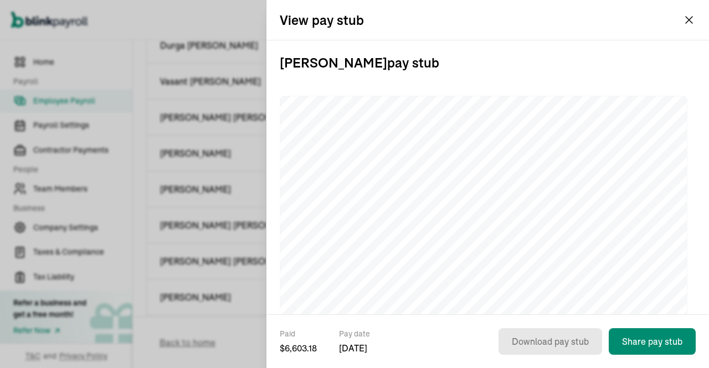
click at [689, 19] on icon "button" at bounding box center [689, 19] width 13 height 13
click at [689, 20] on button "Prasad Rao Verton Solutions Inc" at bounding box center [642, 20] width 111 height 28
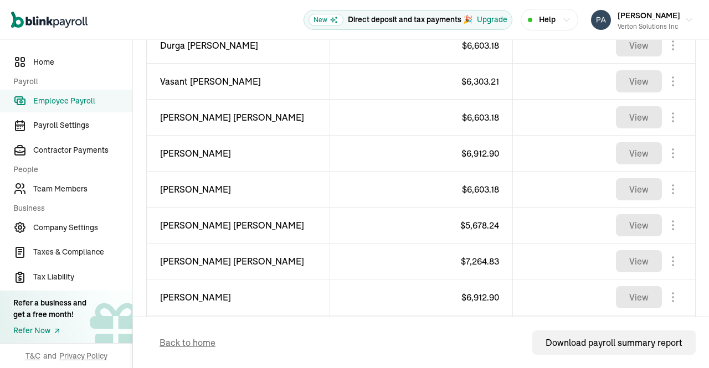
scroll to position [870, 0]
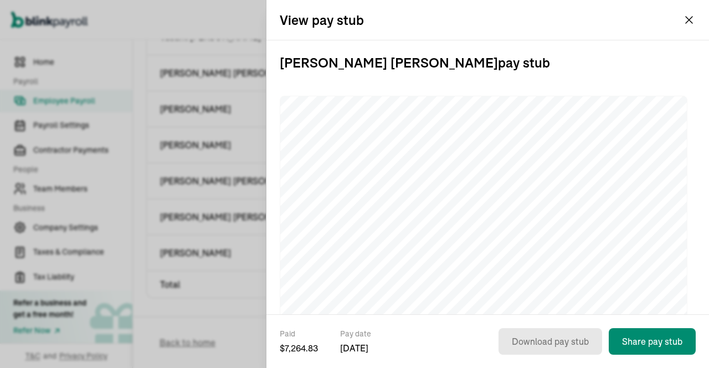
click at [689, 20] on button "Prasad Rao Verton Solutions Inc" at bounding box center [642, 20] width 111 height 28
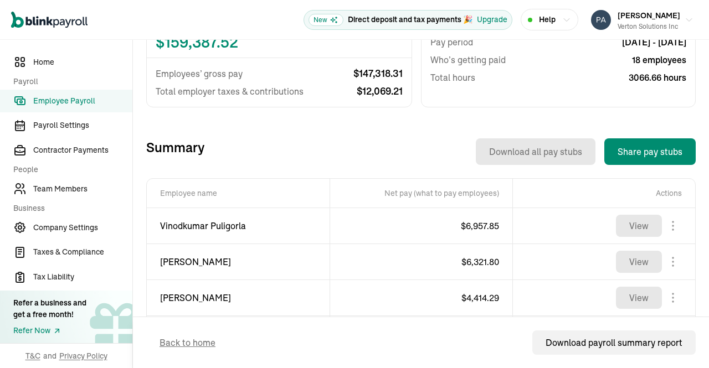
scroll to position [0, 0]
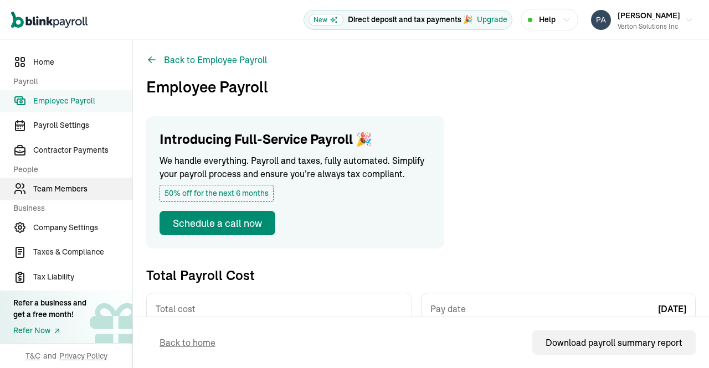
click at [79, 189] on span "Team Members" at bounding box center [82, 189] width 99 height 12
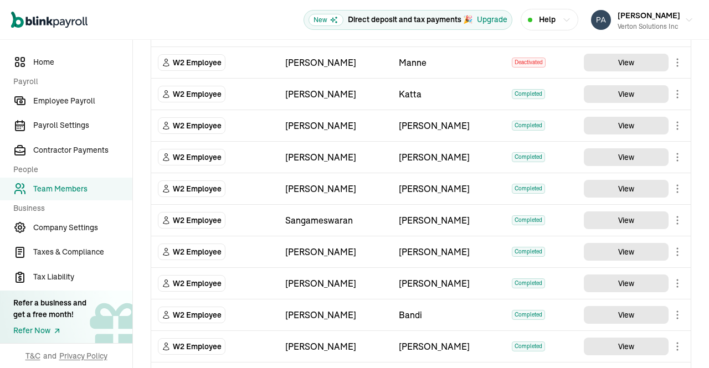
scroll to position [549, 0]
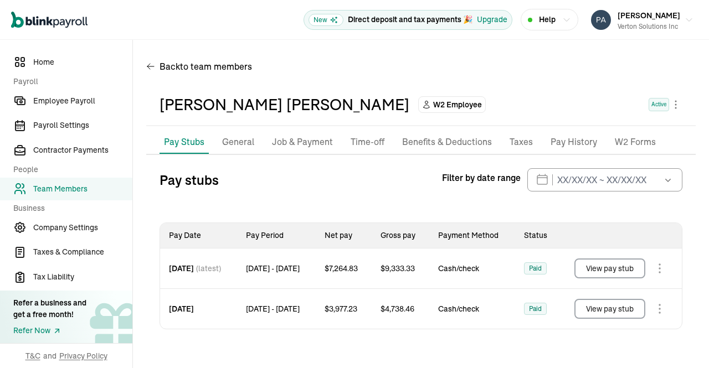
click at [522, 139] on p "Taxes" at bounding box center [521, 142] width 23 height 14
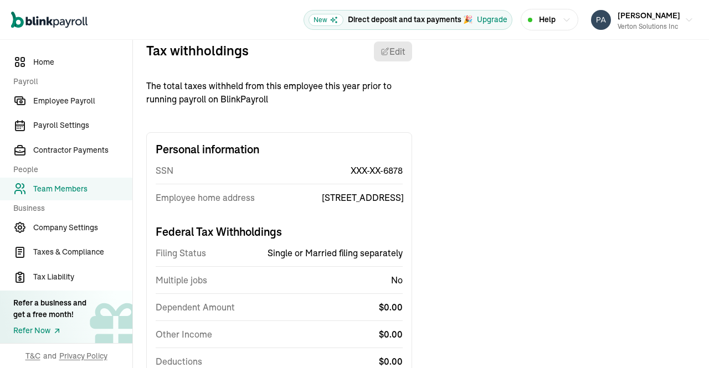
scroll to position [131, 0]
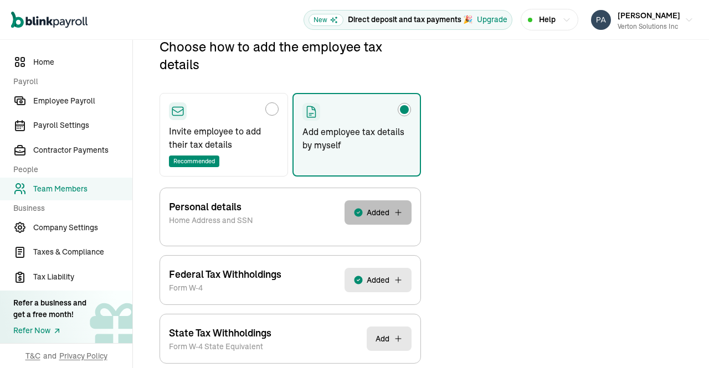
click at [374, 218] on button "Added" at bounding box center [378, 213] width 67 height 24
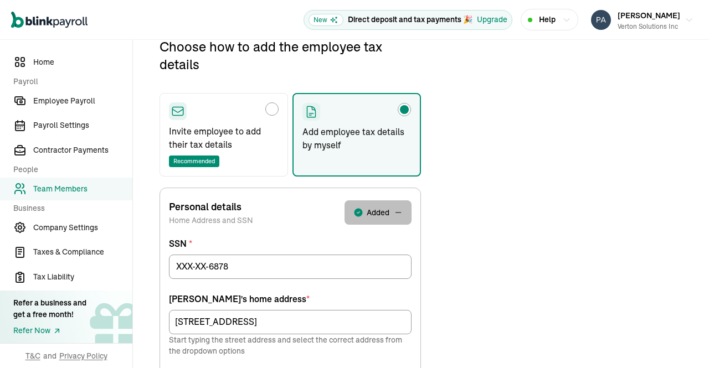
scroll to position [212, 0]
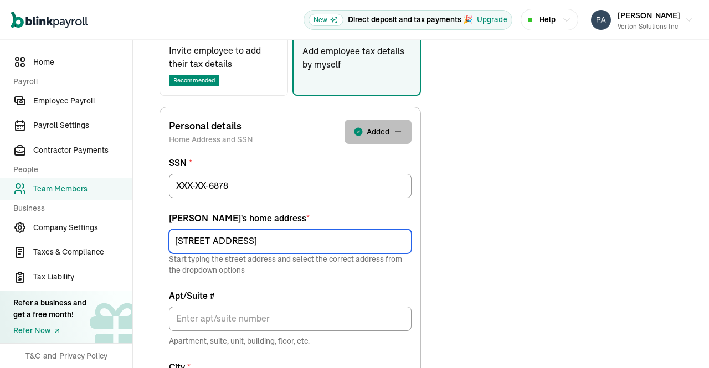
click at [332, 238] on input "3021 Barefoot Ln" at bounding box center [290, 241] width 243 height 24
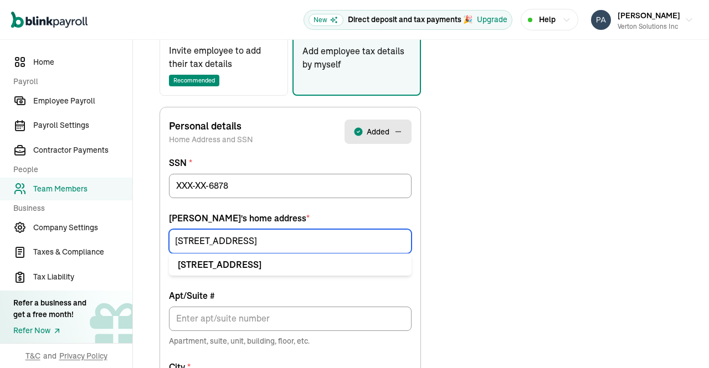
drag, startPoint x: 290, startPoint y: 240, endPoint x: 16, endPoint y: 240, distance: 274.3
click at [16, 240] on div "Home Payroll Employee Payroll Payroll Settings Contractor Payments People Team …" at bounding box center [354, 256] width 709 height 857
paste input "5305 N MacArthur Blvd"
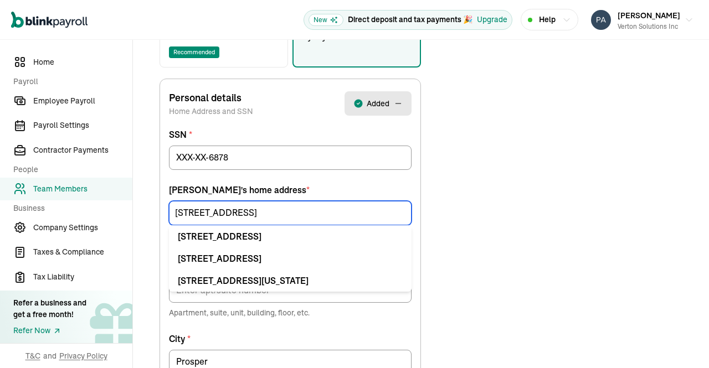
scroll to position [248, 0]
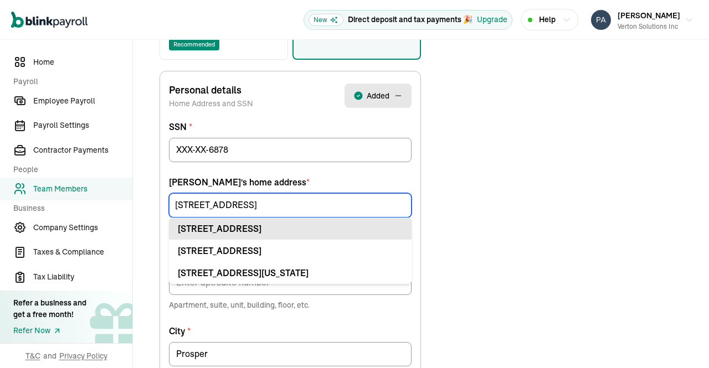
type input "5305 N MacArthur Blvd"
click at [316, 231] on div "5305 N MacArthur Blvd Apt Irving, TX 75038" at bounding box center [290, 228] width 225 height 13
type input "Apt"
type input "Irving"
type input "75038"
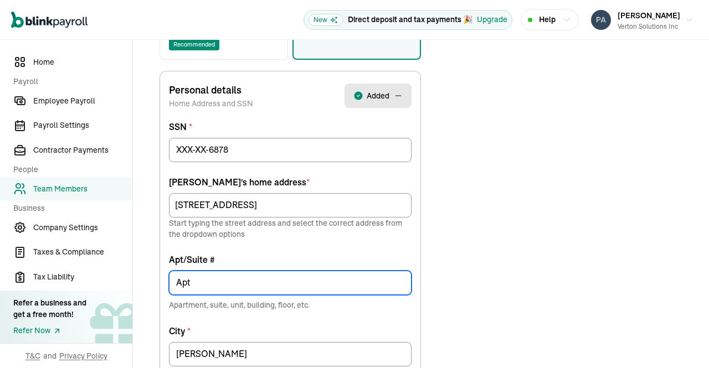
click at [214, 283] on input "Apt" at bounding box center [290, 283] width 243 height 24
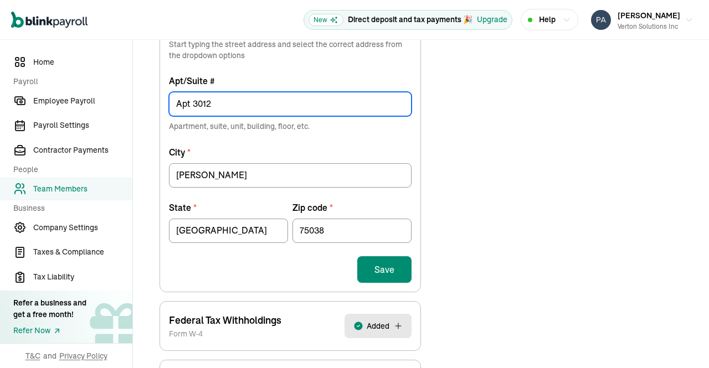
scroll to position [429, 0]
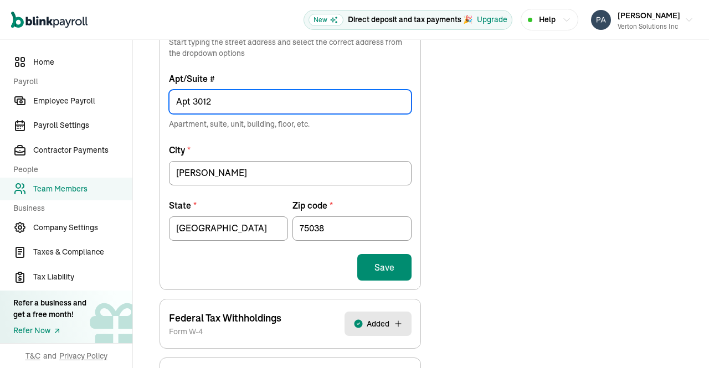
type input "Apt 3012"
click at [383, 265] on button "Save" at bounding box center [384, 267] width 54 height 27
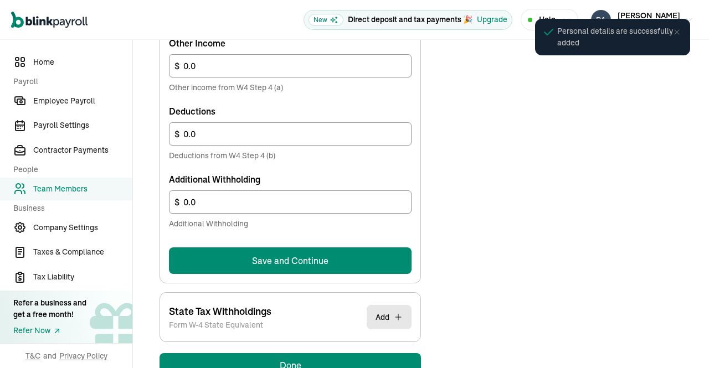
scroll to position [715, 0]
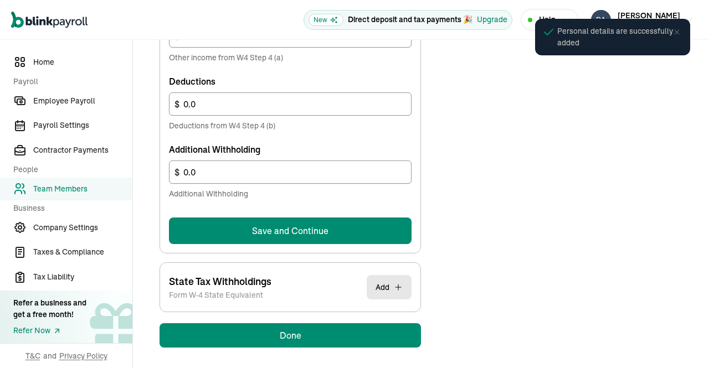
click at [341, 222] on button "Save and Continue" at bounding box center [290, 231] width 243 height 27
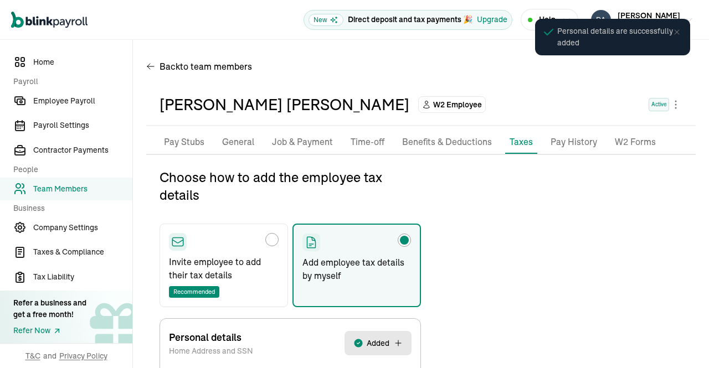
select select "S"
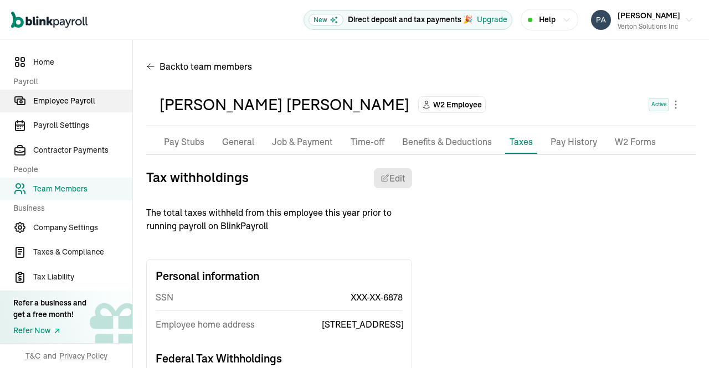
click at [85, 98] on span "Employee Payroll" at bounding box center [82, 101] width 99 height 12
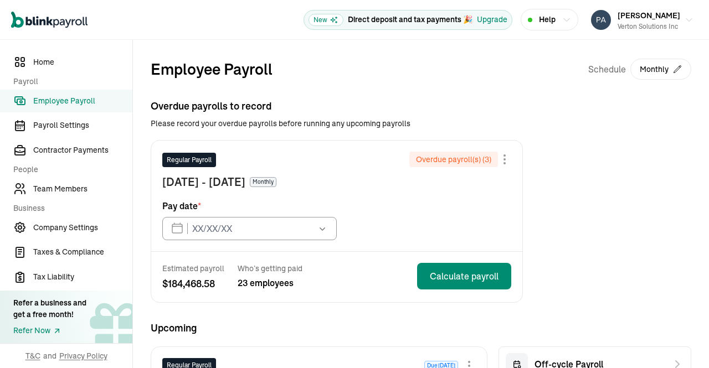
type input "[DATE]"
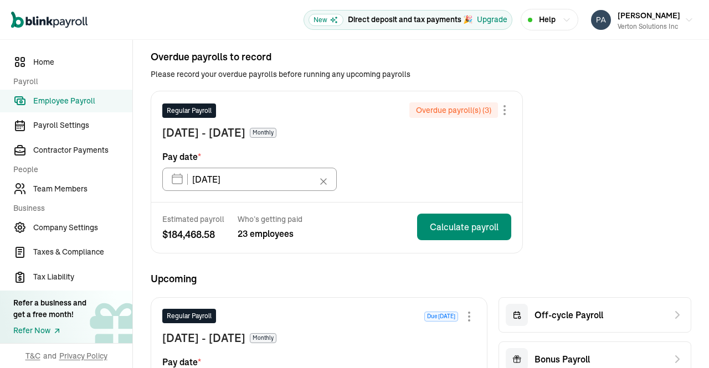
scroll to position [46, 0]
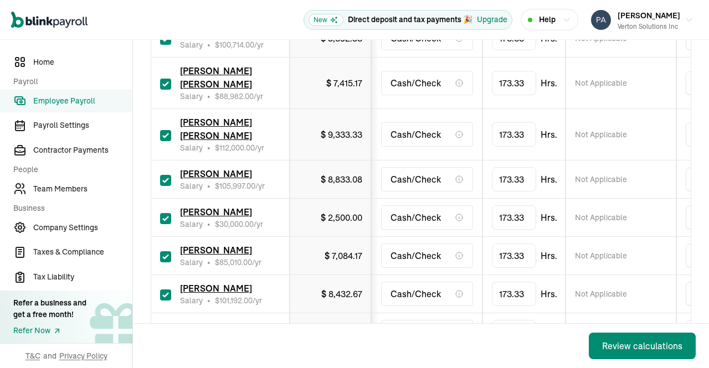
scroll to position [992, 0]
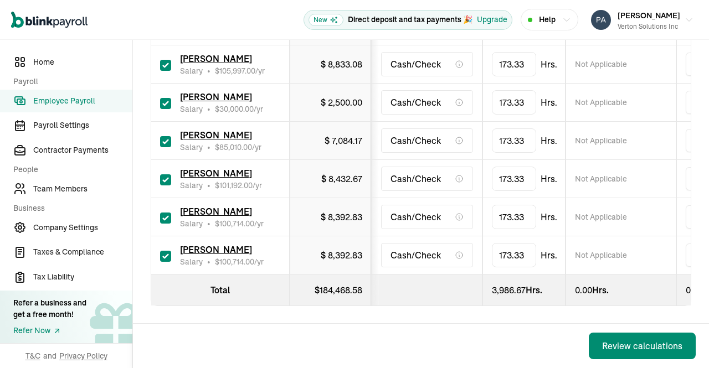
click at [169, 251] on input "checkbox" at bounding box center [165, 256] width 11 height 11
checkbox input "false"
type input "0.00"
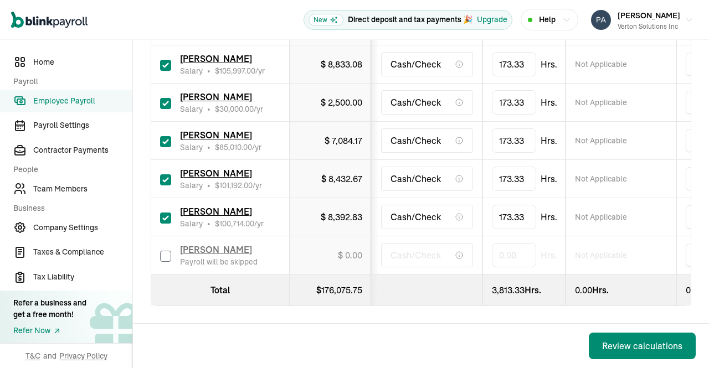
click at [168, 136] on input "checkbox" at bounding box center [165, 141] width 11 height 11
checkbox input "false"
type input "0.00"
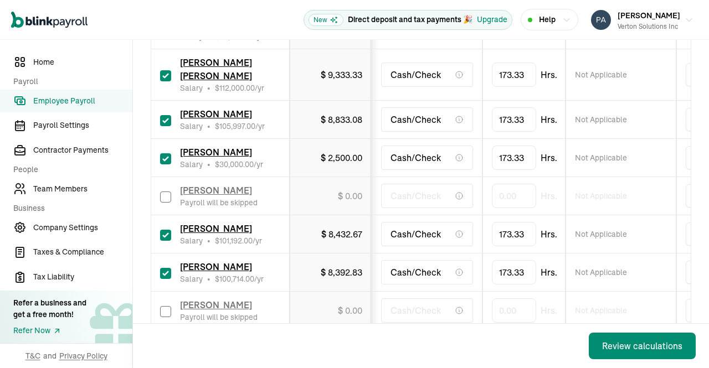
scroll to position [897, 0]
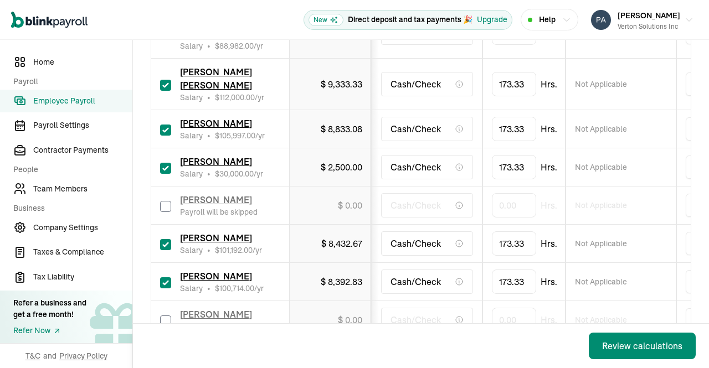
click at [165, 174] on input "checkbox" at bounding box center [165, 168] width 11 height 11
checkbox input "false"
type input "0.00"
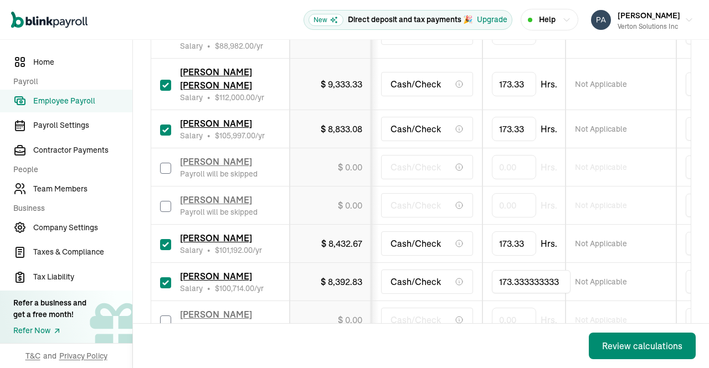
drag, startPoint x: 526, startPoint y: 292, endPoint x: 498, endPoint y: 284, distance: 29.5
drag, startPoint x: 562, startPoint y: 289, endPoint x: 391, endPoint y: 288, distance: 170.7
click at [391, 288] on tr "Sreedhar Jutla Salary • $ 100,714.00 /yr $ 8,392.83 Cash/Check 173.333333333 No…" at bounding box center [718, 282] width 1135 height 38
type input "40"
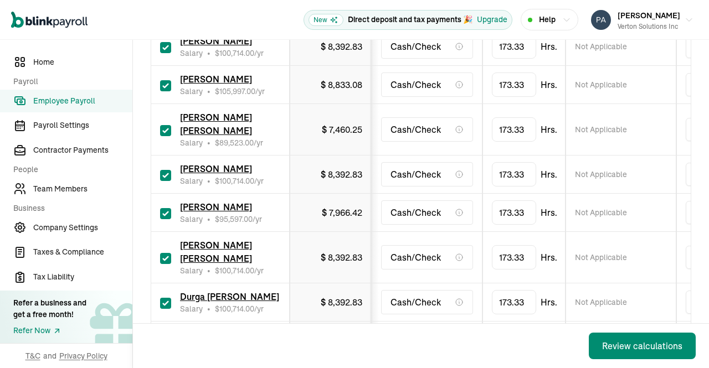
scroll to position [400, 0]
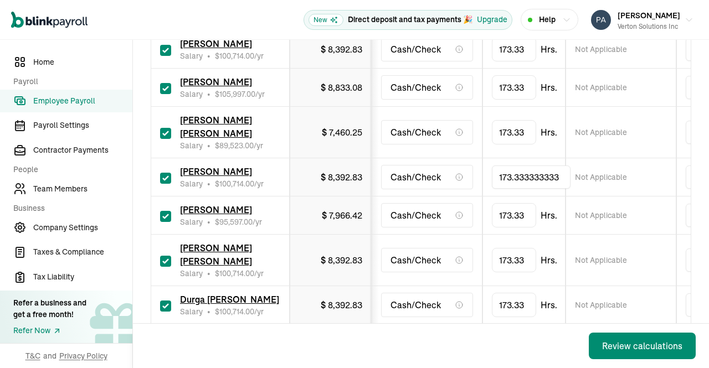
drag, startPoint x: 510, startPoint y: 175, endPoint x: 472, endPoint y: 176, distance: 38.3
click at [472, 176] on tr "Sita Ramaraju Dantuluri Salary • $ 100,714.00 /yr $ 8,392.83 Cash/Check 173.333…" at bounding box center [718, 177] width 1135 height 38
type input "149.333333333"
click at [208, 247] on span "[PERSON_NAME] [PERSON_NAME]" at bounding box center [216, 255] width 72 height 24
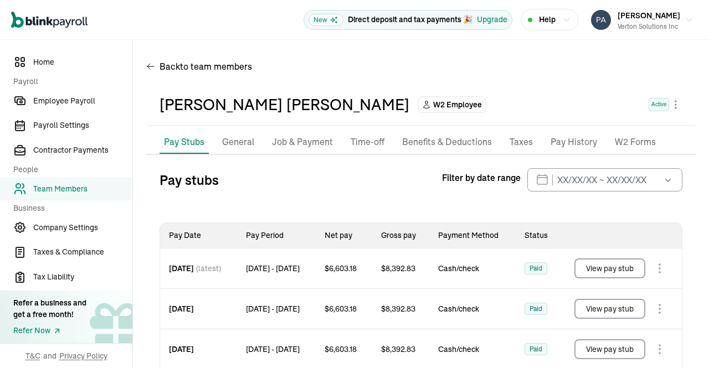
click at [526, 143] on p "Taxes" at bounding box center [521, 142] width 23 height 14
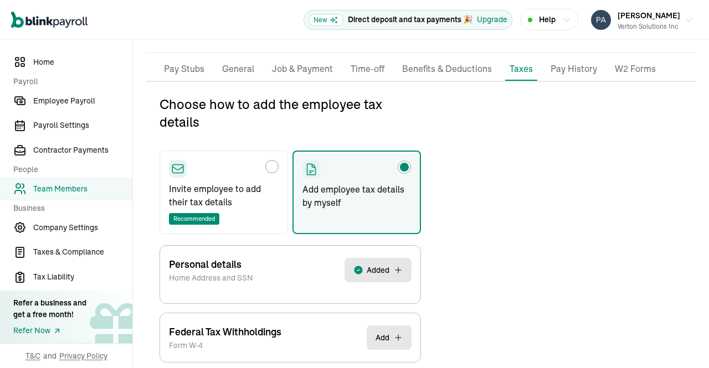
scroll to position [131, 0]
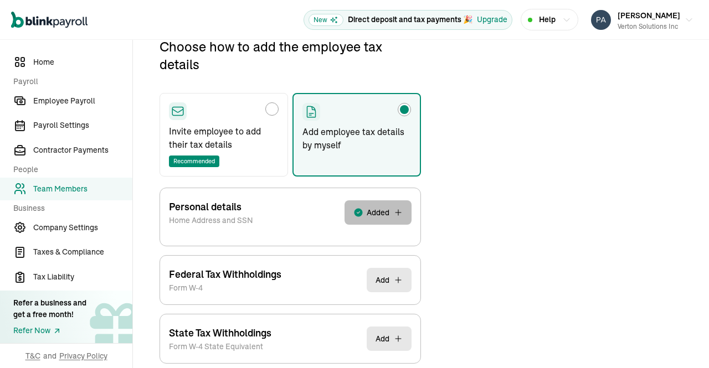
click at [380, 219] on button "Added" at bounding box center [378, 213] width 67 height 24
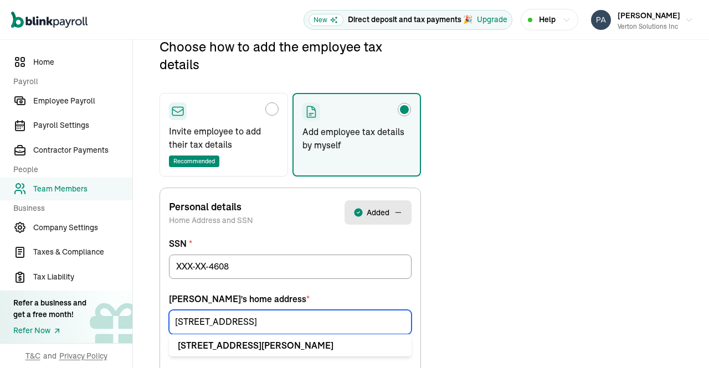
drag, startPoint x: 309, startPoint y: 323, endPoint x: 119, endPoint y: 315, distance: 190.2
click at [119, 315] on div "Home Payroll Employee Payroll Payroll Settings Contractor Payments People Team …" at bounding box center [354, 337] width 709 height 857
paste input "359 E Vista Ridge Mall Dr"
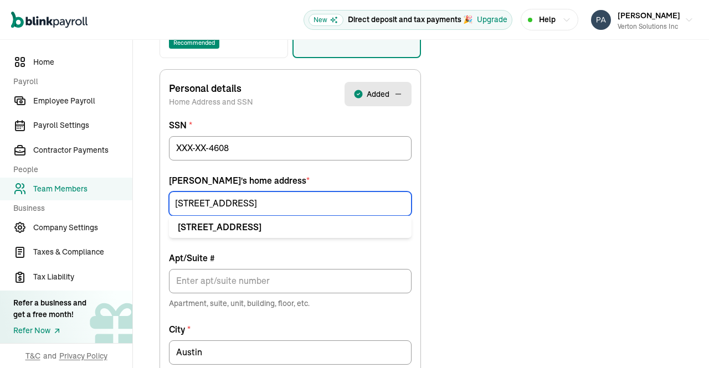
scroll to position [250, 0]
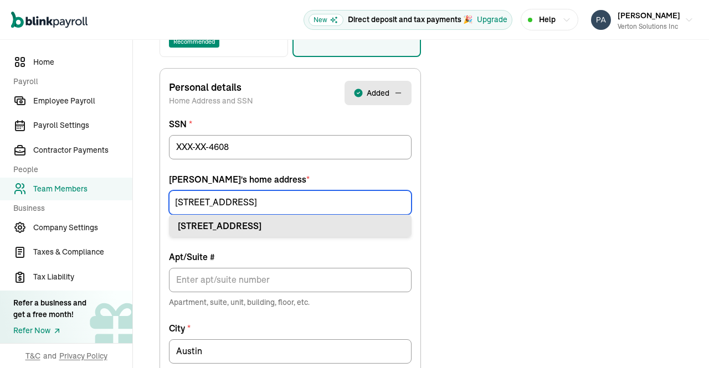
type input "359 E Vista Ridge Mall Dr"
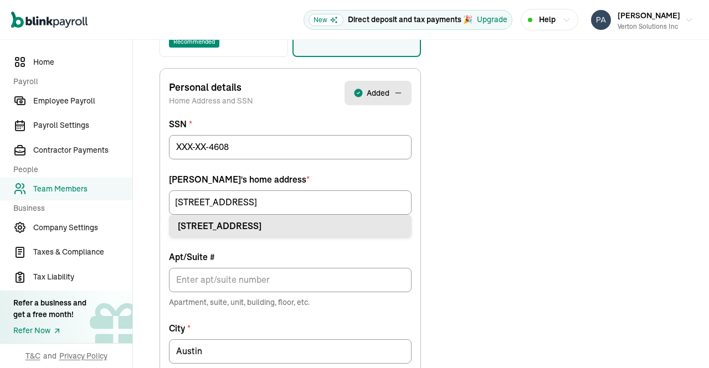
click at [260, 225] on div "359 E Vista Ridge Mall Dr Lewisville, TX 75067" at bounding box center [290, 225] width 225 height 13
type input "Lewisville"
type input "75067"
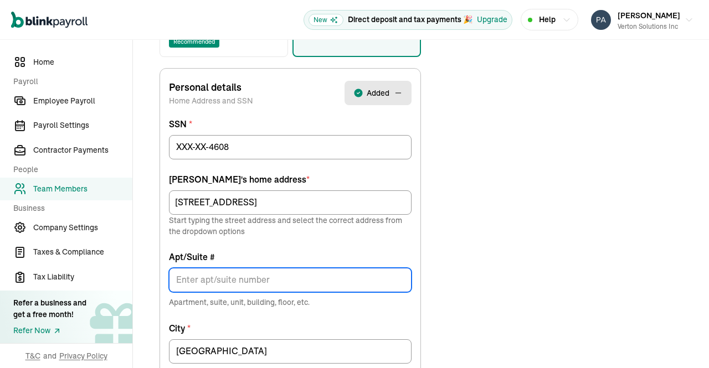
click at [234, 279] on input "Apt/Suite #" at bounding box center [290, 280] width 243 height 24
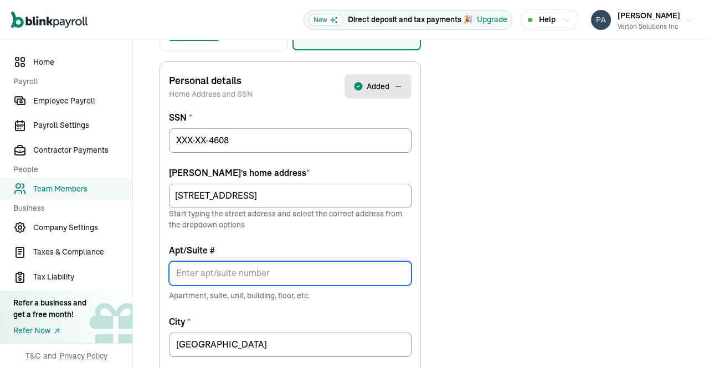
scroll to position [275, 0]
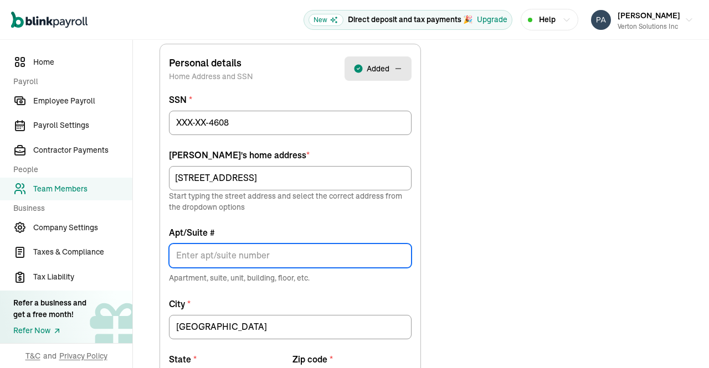
click at [321, 257] on input "Apt/Suite #" at bounding box center [290, 256] width 243 height 24
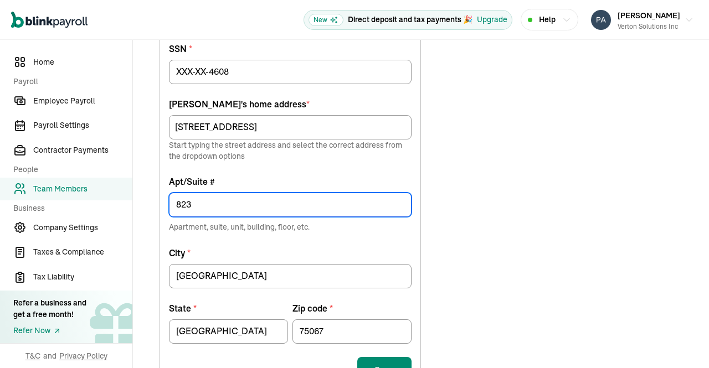
scroll to position [348, 0]
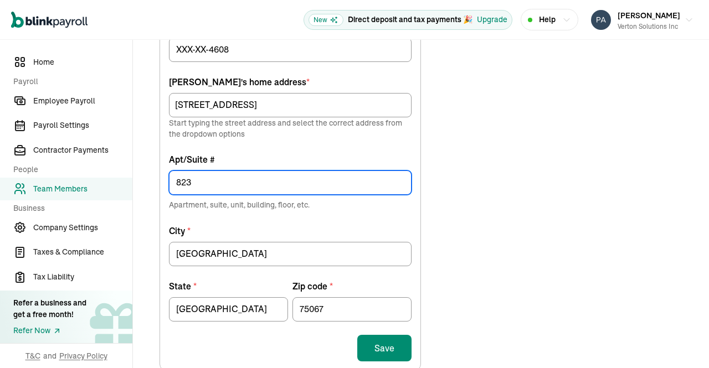
type input "823"
click at [461, 217] on div "Choose how to add the employee tax details Invite employee to add their tax det…" at bounding box center [421, 172] width 550 height 704
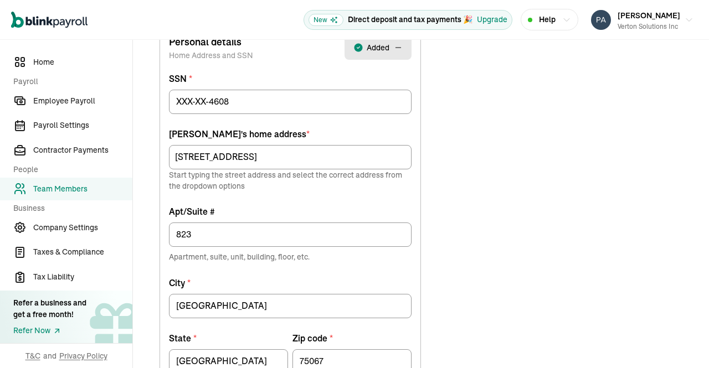
scroll to position [301, 0]
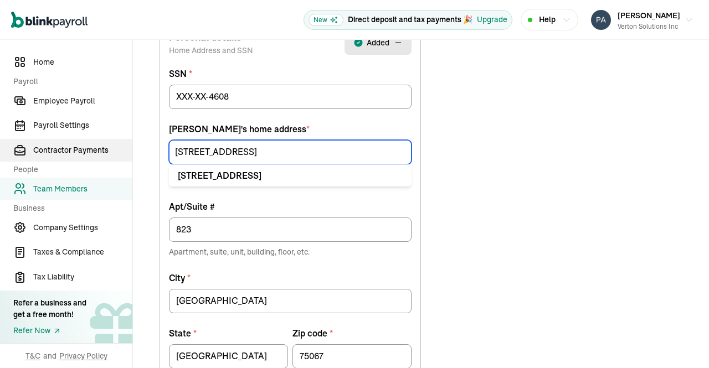
drag, startPoint x: 281, startPoint y: 155, endPoint x: 106, endPoint y: 156, distance: 175.1
click at [106, 156] on div "Home Payroll Employee Payroll Payroll Settings Contractor Payments People Team …" at bounding box center [354, 167] width 709 height 857
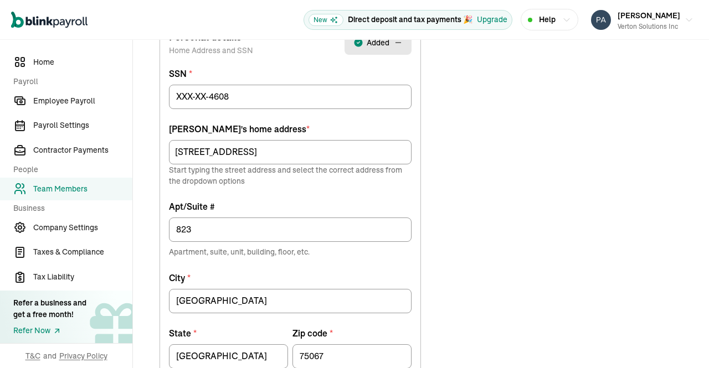
scroll to position [0, 0]
click at [432, 228] on div "Choose how to add the employee tax details Invite employee to add their tax det…" at bounding box center [290, 220] width 288 height 704
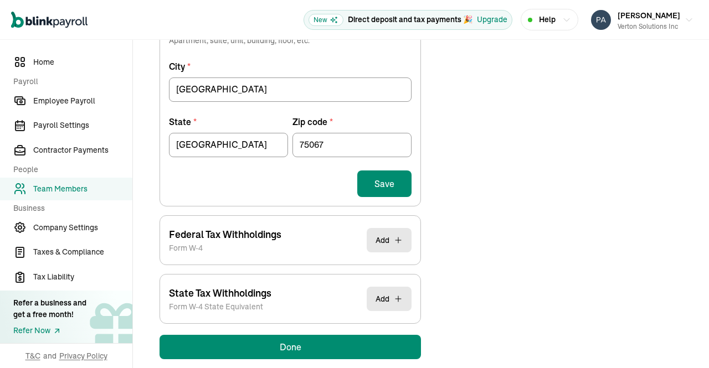
scroll to position [515, 0]
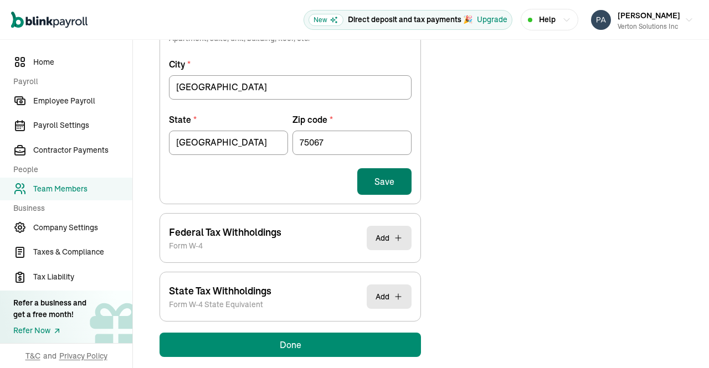
click at [402, 189] on button "Save" at bounding box center [384, 181] width 54 height 27
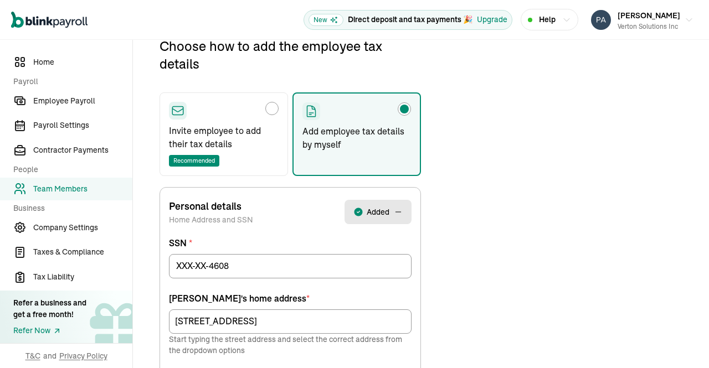
scroll to position [131, 0]
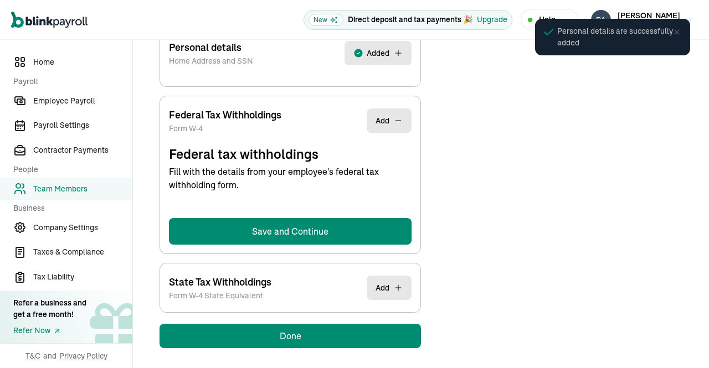
select select "S"
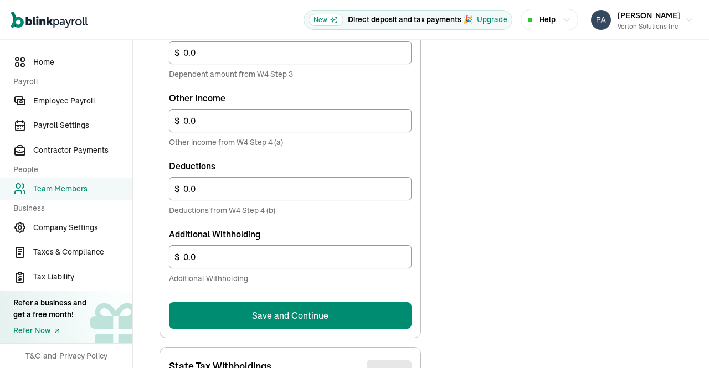
scroll to position [715, 0]
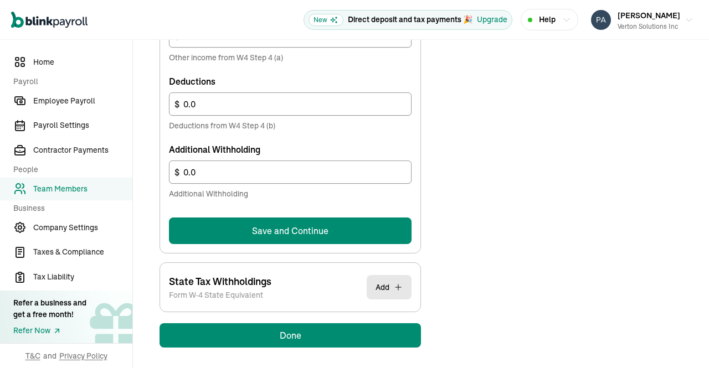
click at [321, 224] on button "Save and Continue" at bounding box center [290, 231] width 243 height 27
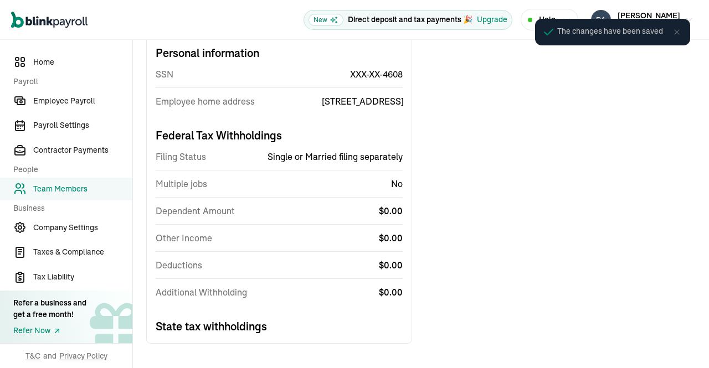
scroll to position [248, 0]
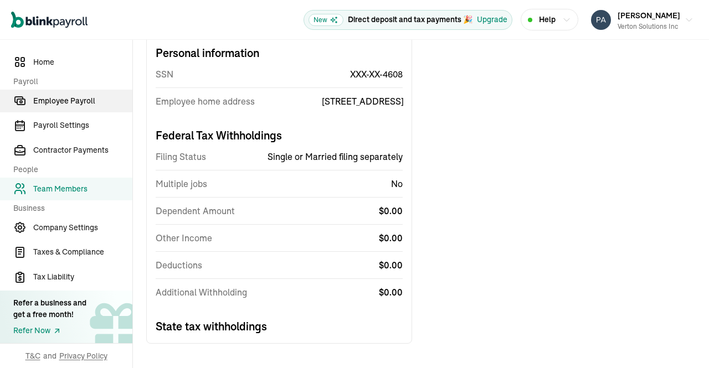
click at [79, 108] on link "Employee Payroll" at bounding box center [66, 101] width 132 height 23
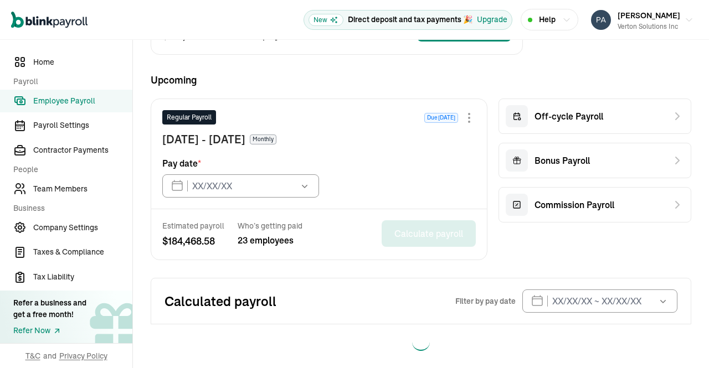
type input "[DATE]"
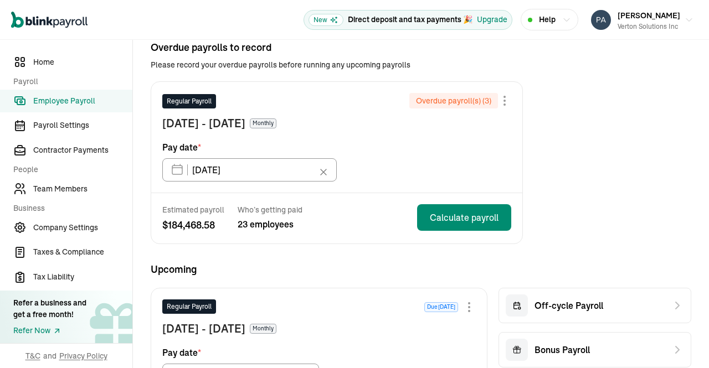
scroll to position [47, 0]
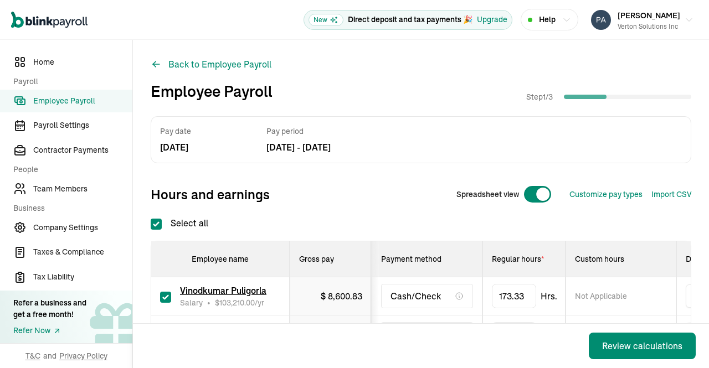
checkbox input "true"
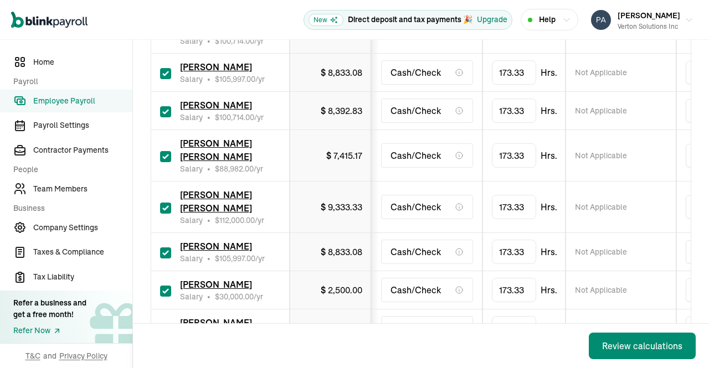
scroll to position [992, 0]
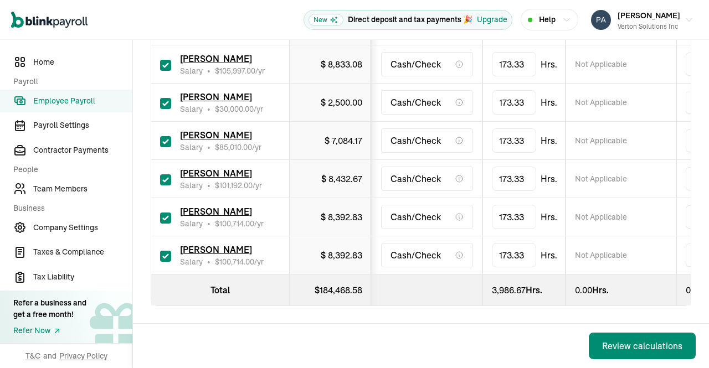
click at [162, 251] on input "checkbox" at bounding box center [165, 256] width 11 height 11
checkbox input "false"
type input "0.00"
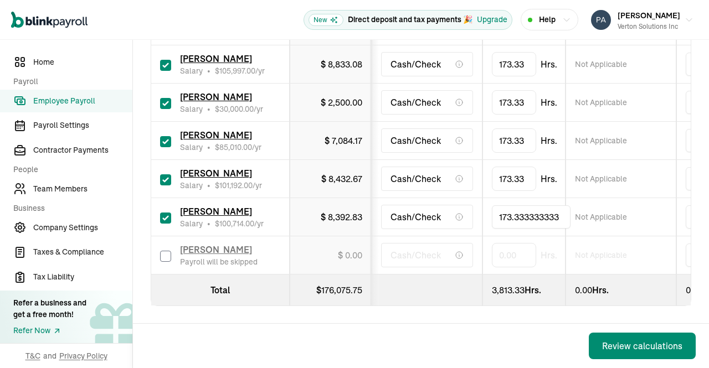
drag, startPoint x: 565, startPoint y: 200, endPoint x: 384, endPoint y: 198, distance: 181.2
click at [384, 198] on tr "Sreedhar Jutla Salary • $ 100,714.00 /yr $ 8,392.83 Cash/Check 173.333333333 No…" at bounding box center [718, 217] width 1135 height 38
type input "40"
click at [484, 160] on td "173.33 Hrs." at bounding box center [524, 179] width 83 height 38
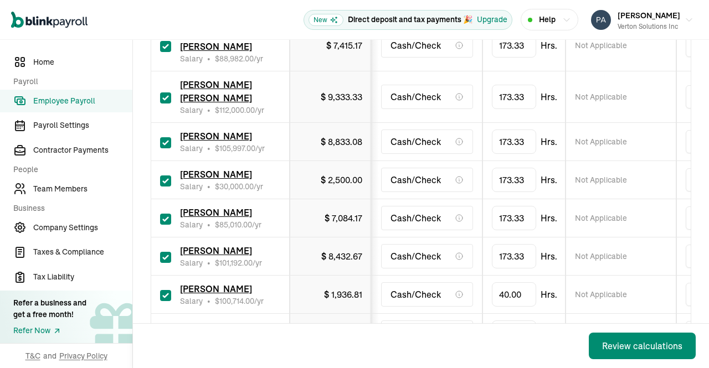
scroll to position [884, 0]
click at [164, 223] on input "checkbox" at bounding box center [165, 219] width 11 height 11
checkbox input "false"
type input "0.00"
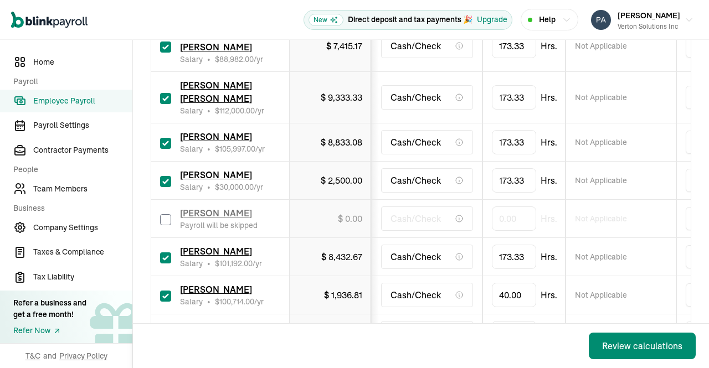
click at [163, 187] on input "checkbox" at bounding box center [165, 181] width 11 height 11
checkbox input "false"
type input "0.00"
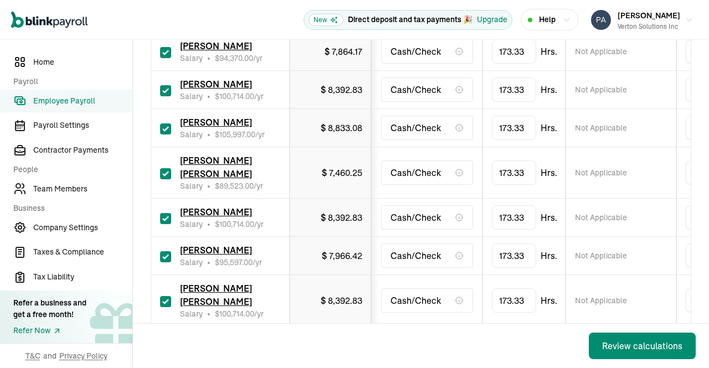
scroll to position [349, 0]
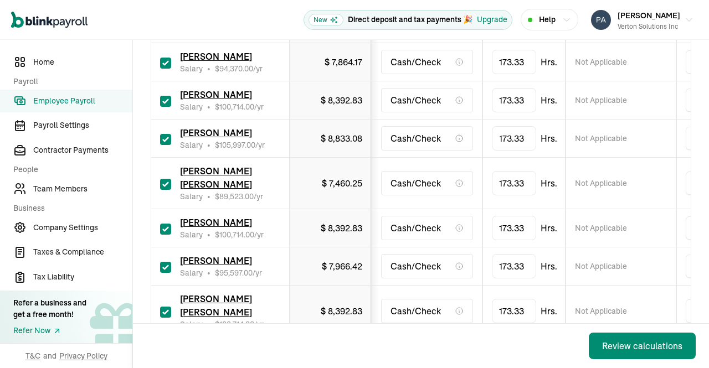
click at [165, 224] on input "checkbox" at bounding box center [165, 229] width 11 height 11
checkbox input "false"
type input "0.00"
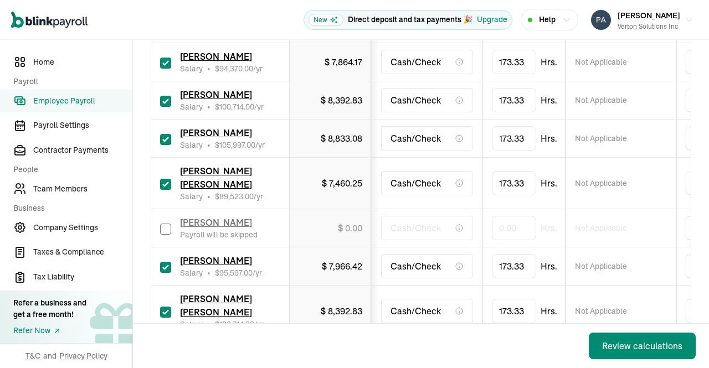
click at [164, 227] on input "checkbox" at bounding box center [165, 229] width 11 height 11
checkbox input "true"
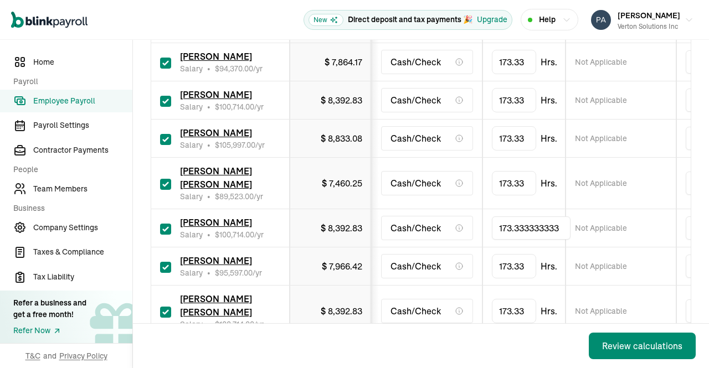
click at [504, 221] on input "173.333333333" at bounding box center [531, 228] width 79 height 23
type input "149.333333333"
click at [550, 183] on span "Hrs." at bounding box center [549, 183] width 17 height 13
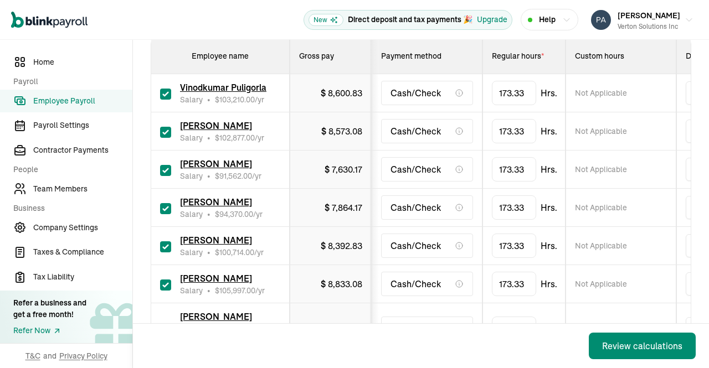
scroll to position [196, 0]
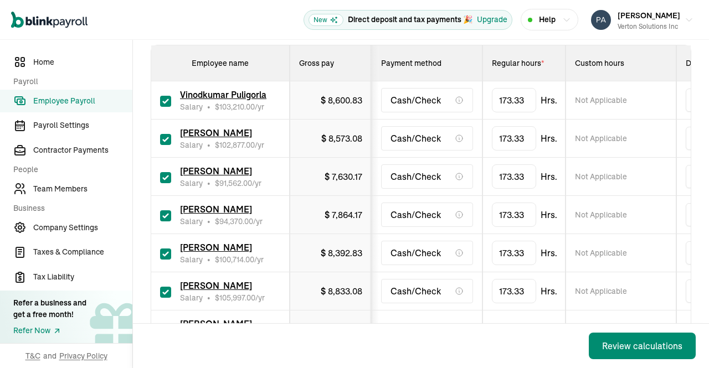
click at [166, 174] on input "checkbox" at bounding box center [165, 177] width 11 height 11
checkbox input "false"
type input "0.00"
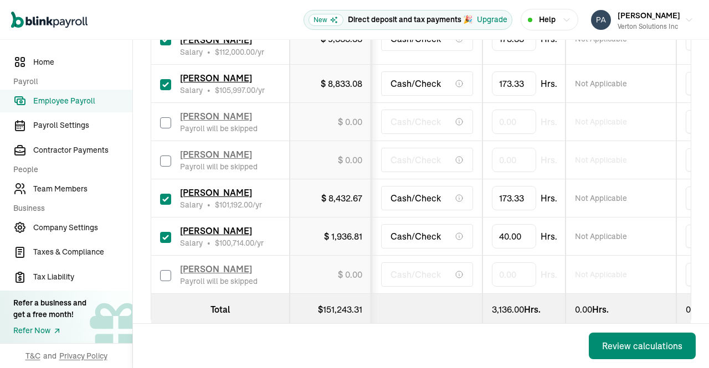
scroll to position [946, 0]
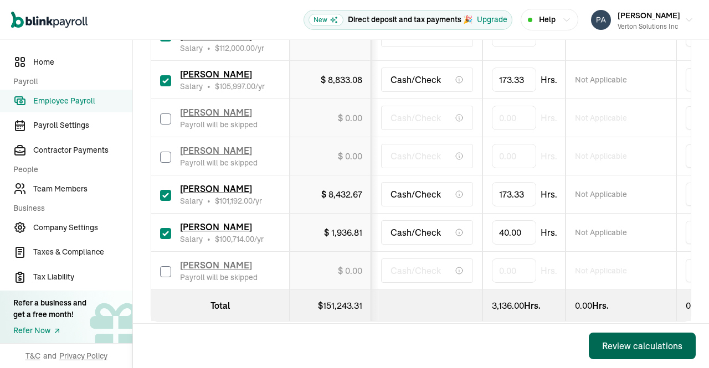
click at [637, 350] on div "Review calculations" at bounding box center [642, 346] width 80 height 13
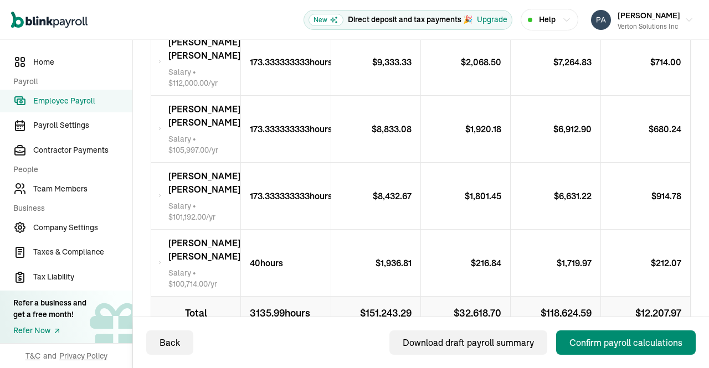
scroll to position [1367, 0]
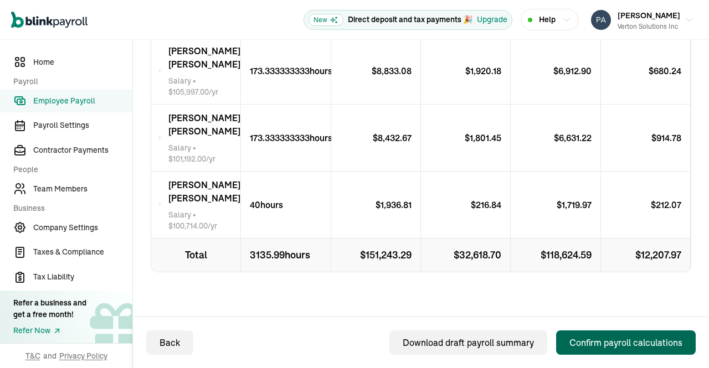
click at [611, 345] on div "Confirm payroll calculations" at bounding box center [626, 342] width 113 height 13
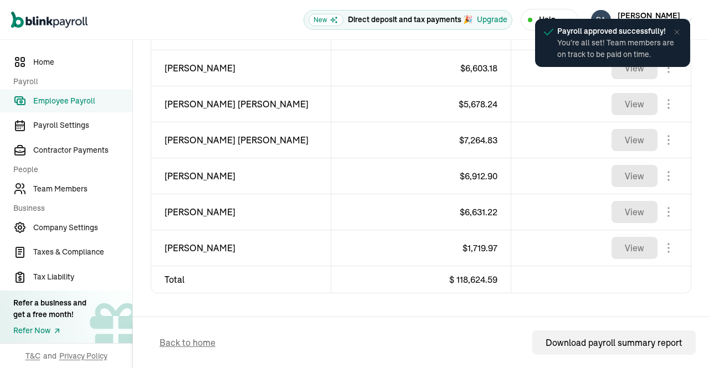
scroll to position [914, 0]
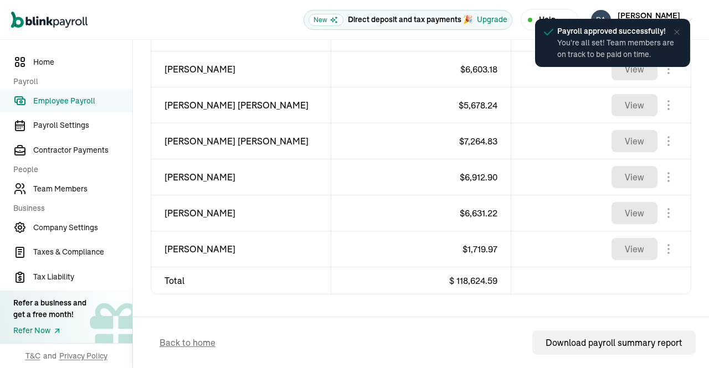
click at [94, 95] on span "Employee Payroll" at bounding box center [82, 101] width 99 height 12
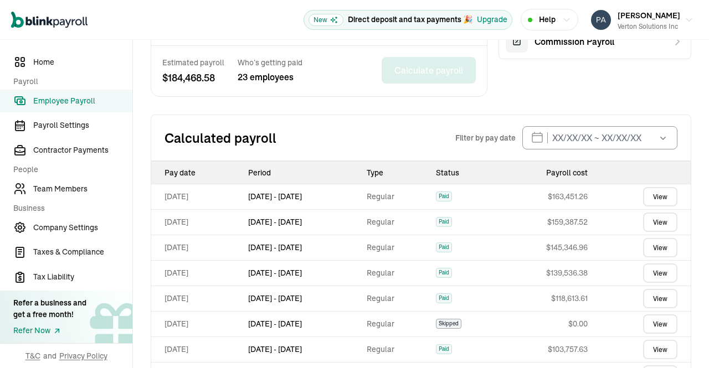
scroll to position [412, 0]
click at [648, 193] on link "View" at bounding box center [660, 196] width 34 height 19
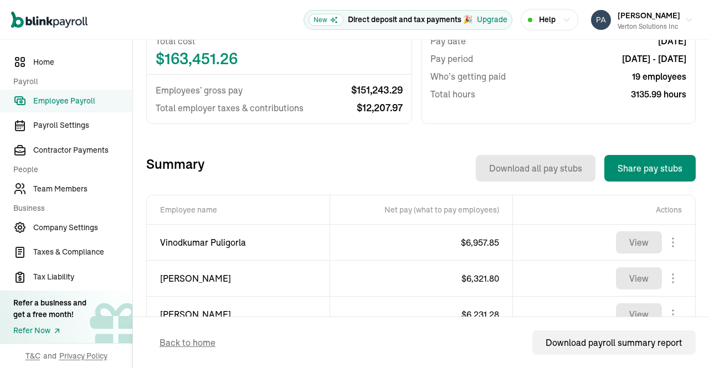
scroll to position [306, 0]
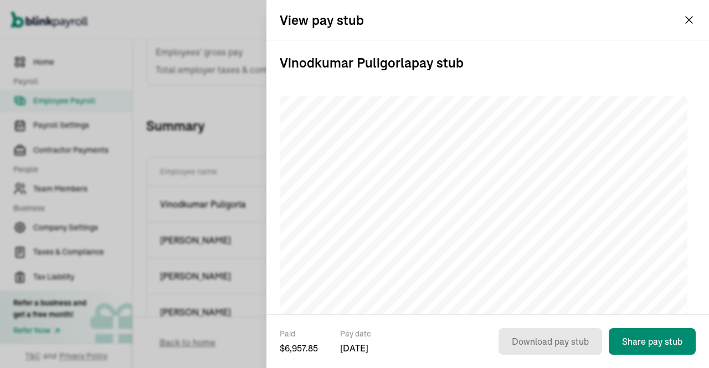
click at [689, 20] on button "Prasad Rao Verton Solutions Inc" at bounding box center [642, 20] width 111 height 28
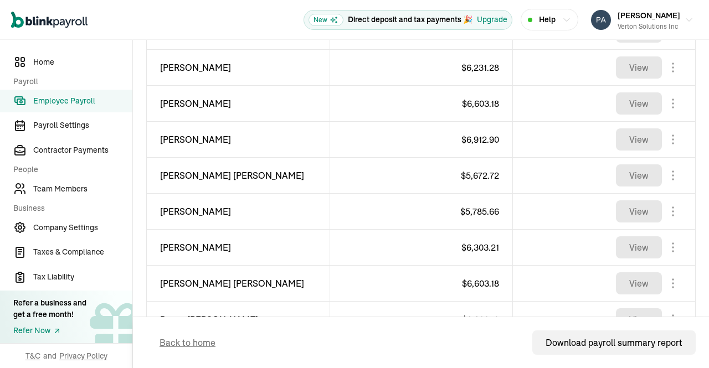
scroll to position [510, 0]
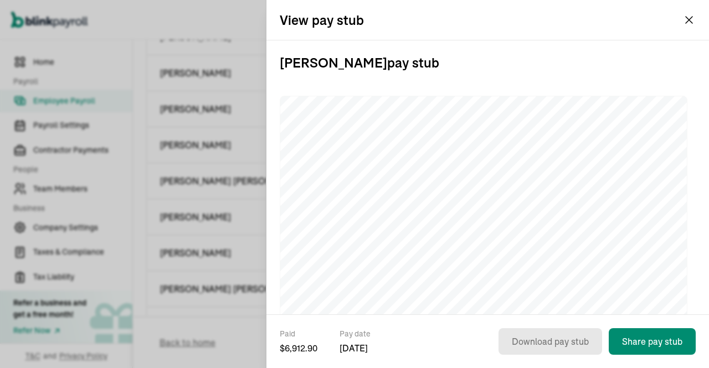
click at [689, 20] on button "Prasad Rao Verton Solutions Inc" at bounding box center [642, 20] width 111 height 28
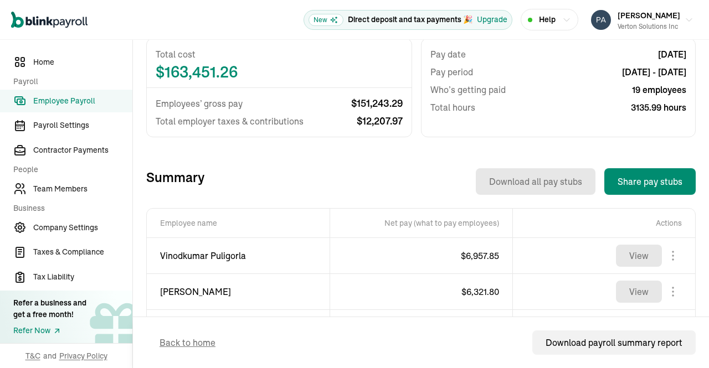
scroll to position [0, 0]
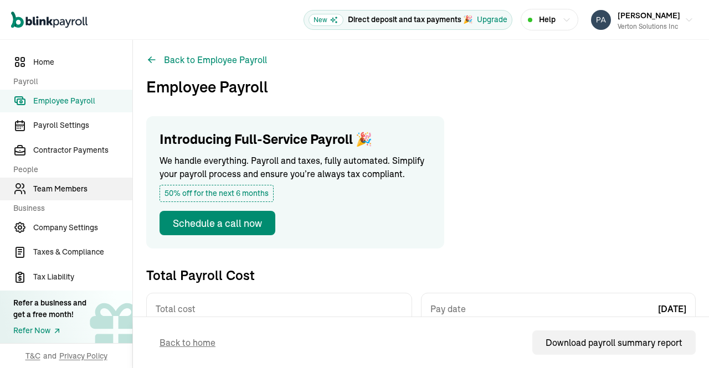
click at [80, 193] on span "Team Members" at bounding box center [82, 189] width 99 height 12
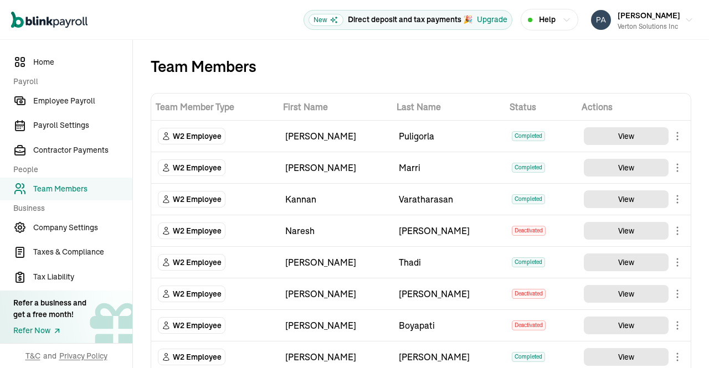
click at [503, 74] on div "Team Members" at bounding box center [421, 67] width 541 height 18
click at [85, 102] on span "Employee Payroll" at bounding box center [82, 101] width 99 height 12
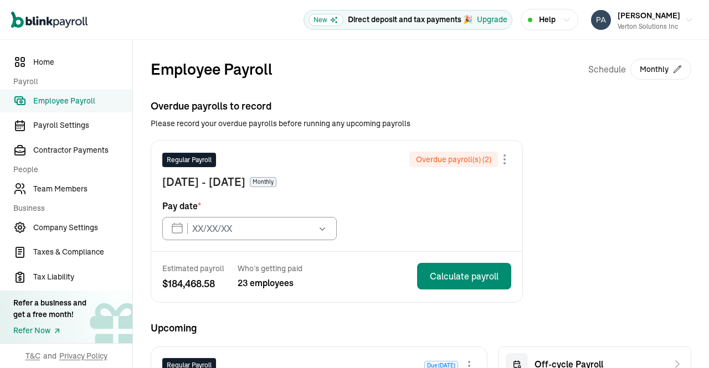
type input "07/15/2025"
type input "09/15/2025"
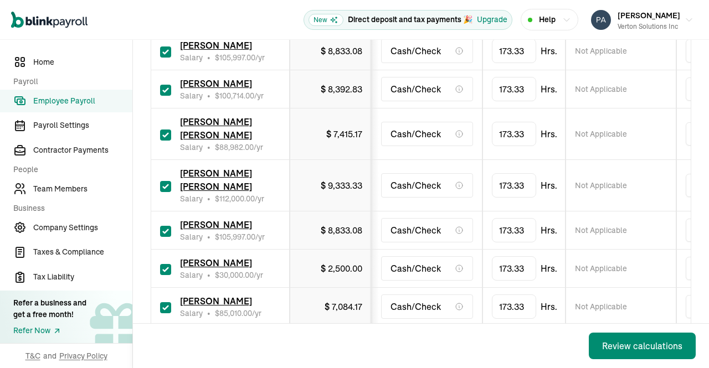
scroll to position [812, 0]
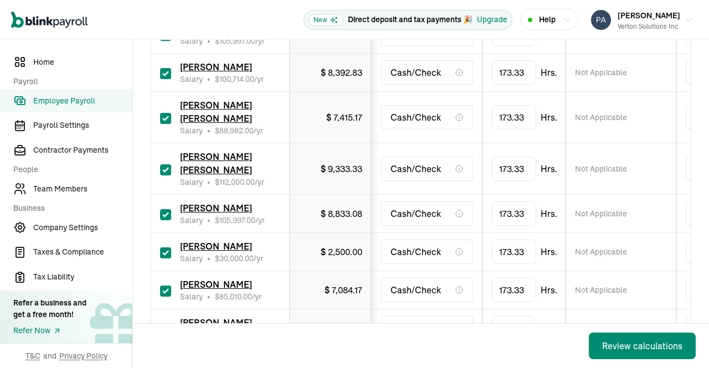
click at [242, 176] on span "[PERSON_NAME] [PERSON_NAME]" at bounding box center [216, 163] width 72 height 24
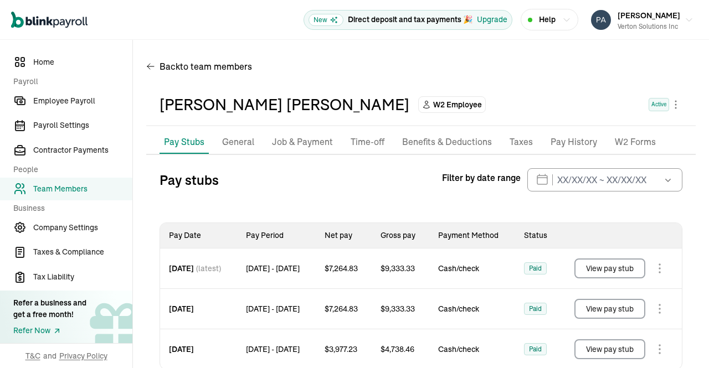
click at [519, 145] on p "Taxes" at bounding box center [521, 142] width 23 height 14
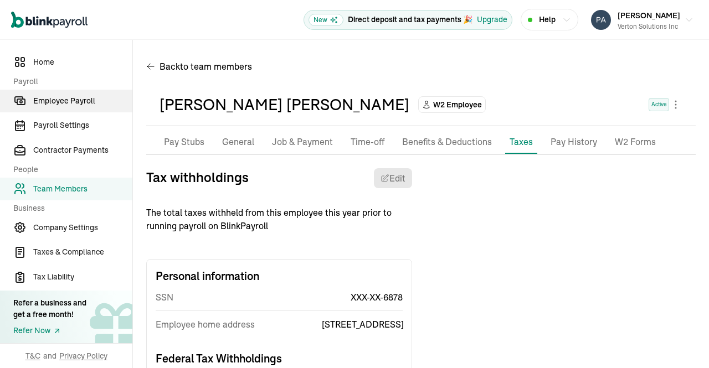
click at [85, 100] on span "Employee Payroll" at bounding box center [82, 101] width 99 height 12
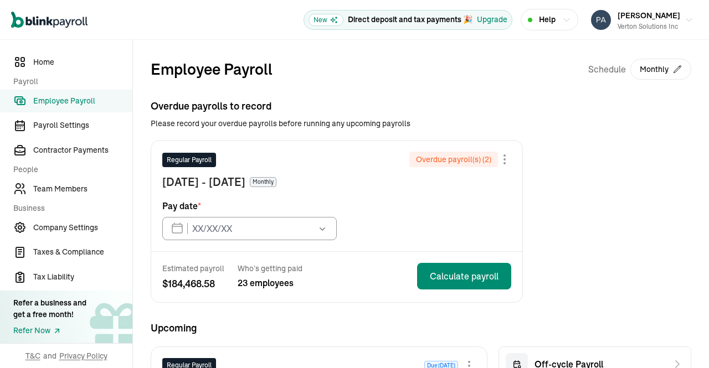
type input "07/15/2025"
type input "09/15/2025"
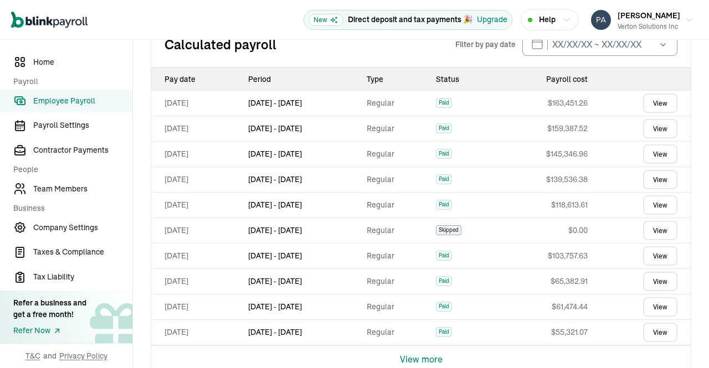
scroll to position [525, 0]
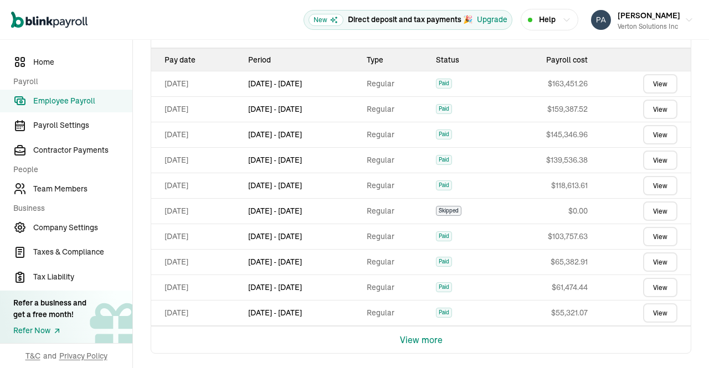
click at [96, 102] on span "Employee Payroll" at bounding box center [82, 101] width 99 height 12
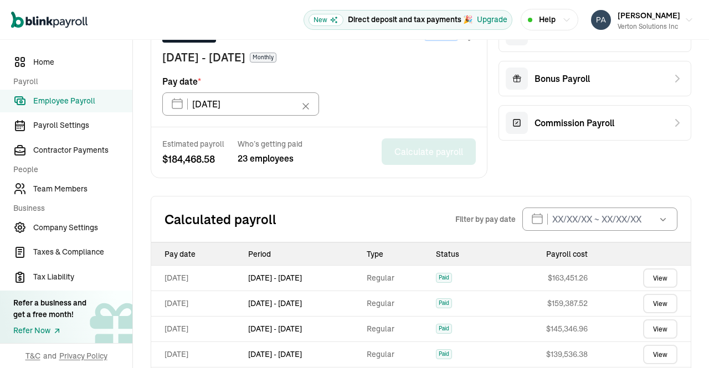
scroll to position [0, 0]
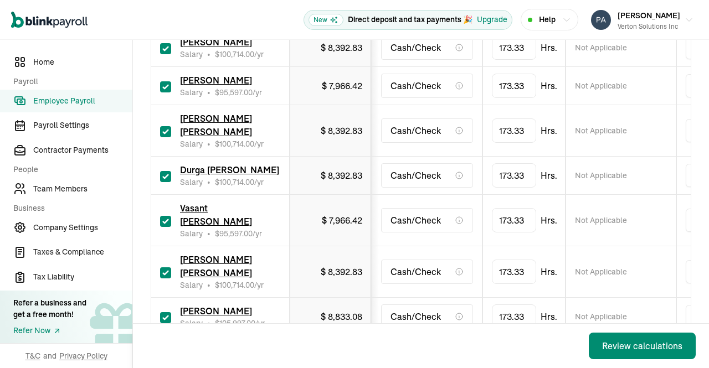
scroll to position [510, 0]
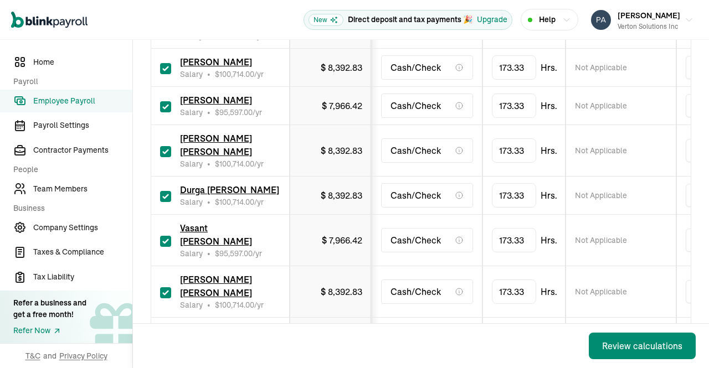
click at [224, 135] on span "[PERSON_NAME] [PERSON_NAME]" at bounding box center [216, 145] width 72 height 24
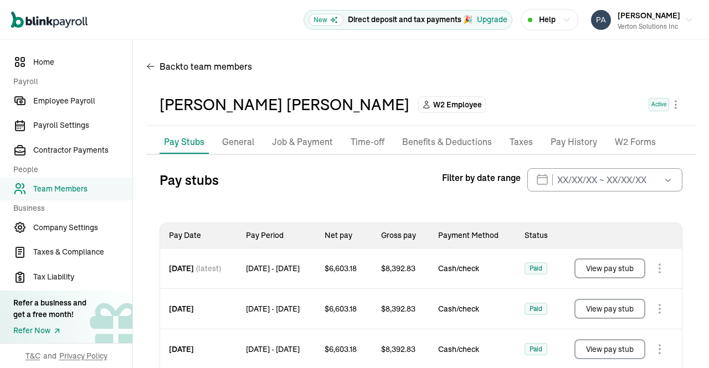
scroll to position [105, 0]
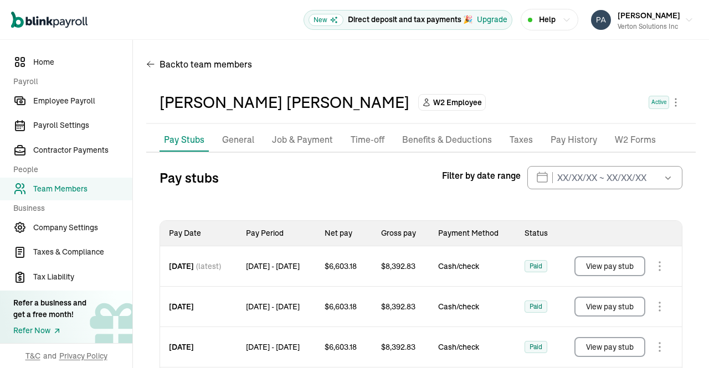
click at [514, 139] on p "Taxes" at bounding box center [521, 140] width 23 height 14
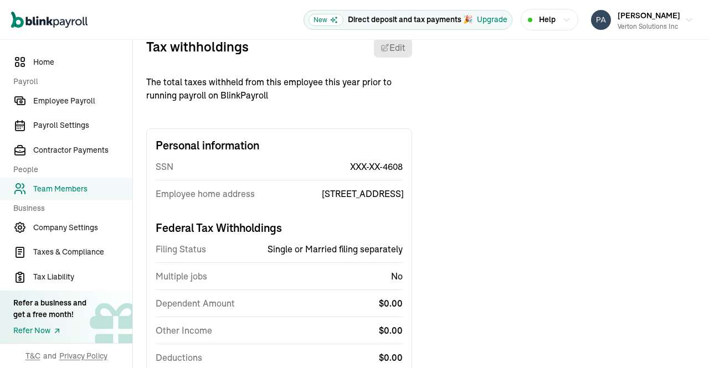
scroll to position [0, 0]
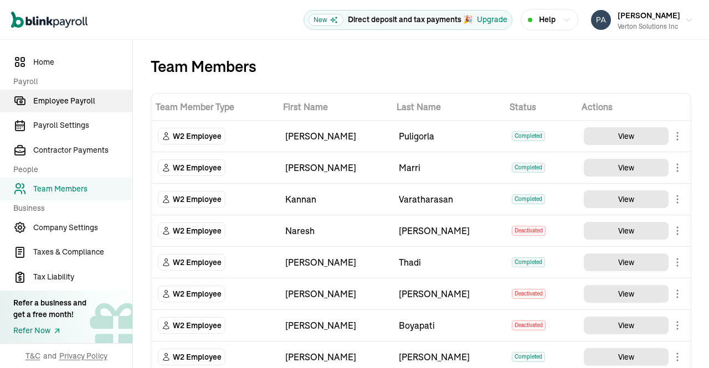
click at [78, 95] on span "Employee Payroll" at bounding box center [82, 101] width 99 height 12
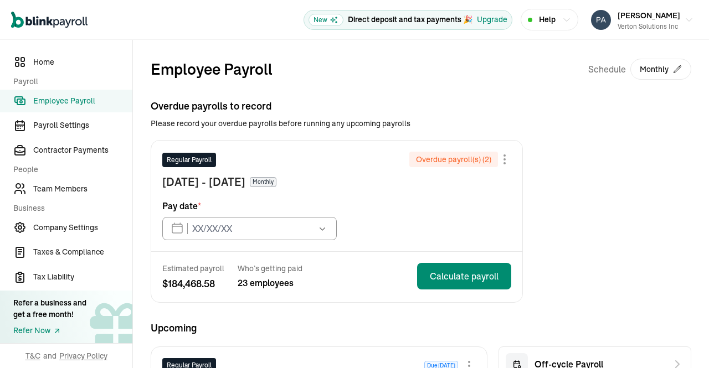
type input "07/15/2025"
type input "09/15/2025"
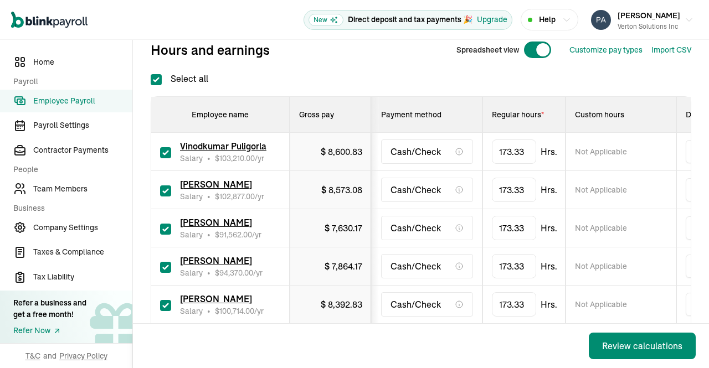
scroll to position [140, 0]
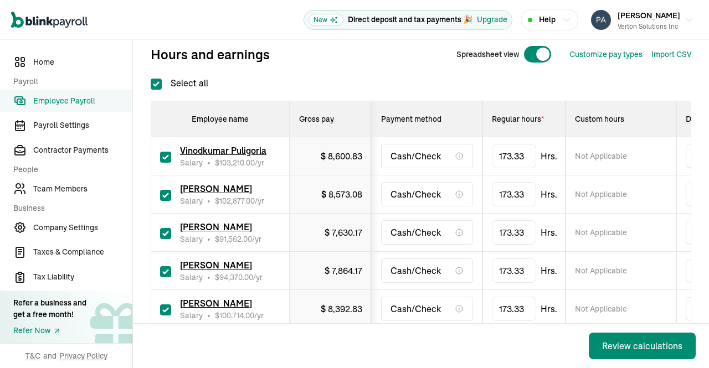
click at [163, 232] on input "checkbox" at bounding box center [165, 233] width 11 height 11
checkbox input "false"
type input "0.00"
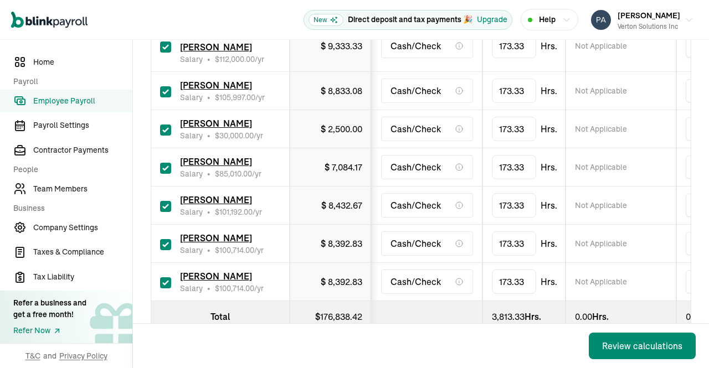
scroll to position [936, 0]
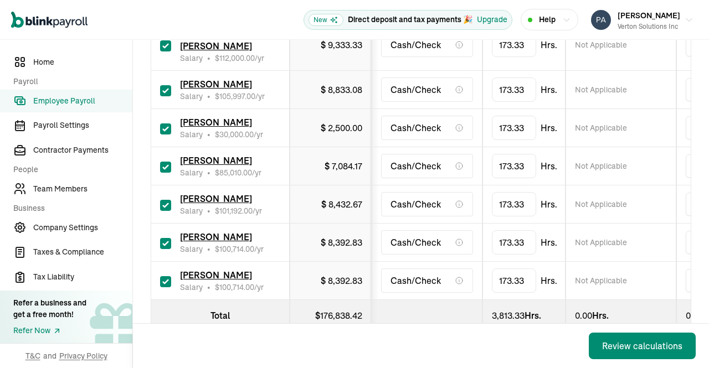
click at [166, 135] on input "checkbox" at bounding box center [165, 129] width 11 height 11
checkbox input "false"
type input "0.00"
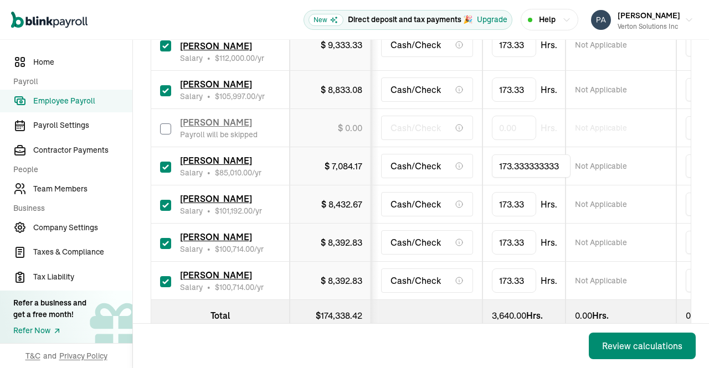
drag, startPoint x: 560, startPoint y: 175, endPoint x: 335, endPoint y: 171, distance: 225.6
click at [335, 171] on tr "Madhu Latha Bandaru Salary • $ 85,010.00 /yr $ 7,084.17 Cash/Check 173.33333333…" at bounding box center [718, 166] width 1135 height 38
type input "112"
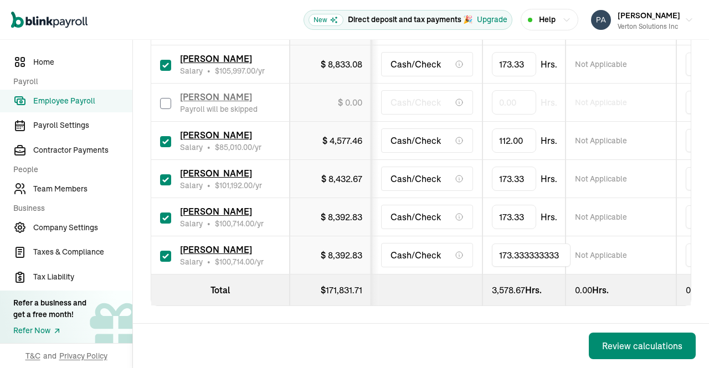
drag, startPoint x: 561, startPoint y: 242, endPoint x: 368, endPoint y: 224, distance: 194.1
click at [368, 237] on tr "Raghavendra Prasad Ganesna Salary • $ 100,714.00 /yr $ 8,392.83 Cash/Check 173.…" at bounding box center [718, 256] width 1135 height 38
type input "80"
click at [540, 214] on td "173.33 Hrs." at bounding box center [524, 217] width 83 height 38
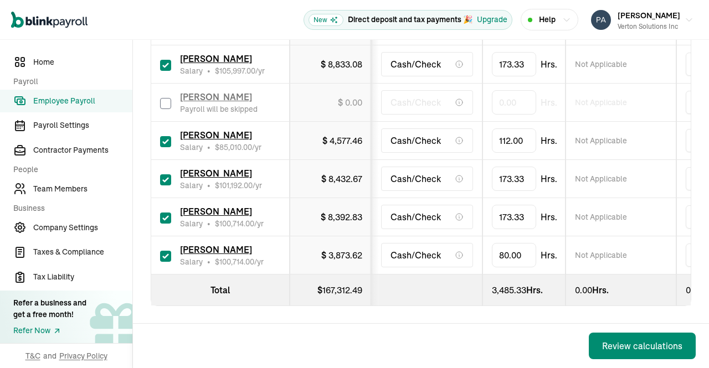
click at [620, 348] on div "Review calculations" at bounding box center [642, 346] width 80 height 13
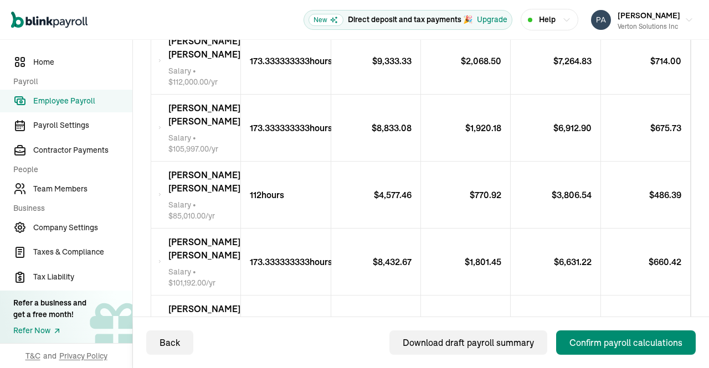
scroll to position [1501, 0]
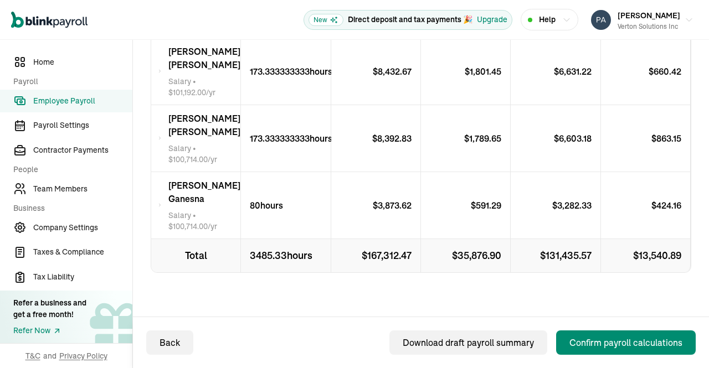
click at [623, 340] on div "Confirm payroll calculations" at bounding box center [626, 342] width 113 height 13
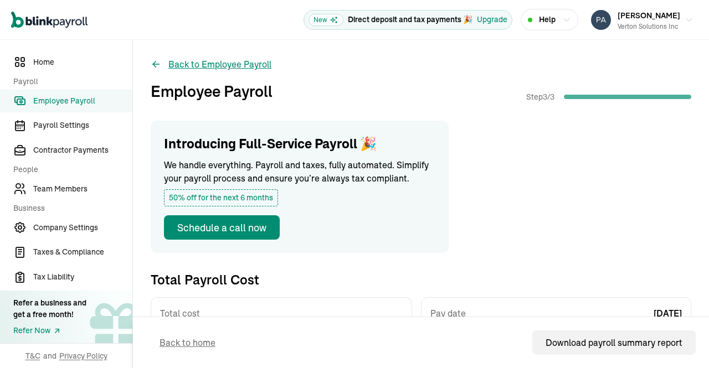
click at [235, 62] on button "Back to Employee Payroll" at bounding box center [211, 64] width 121 height 13
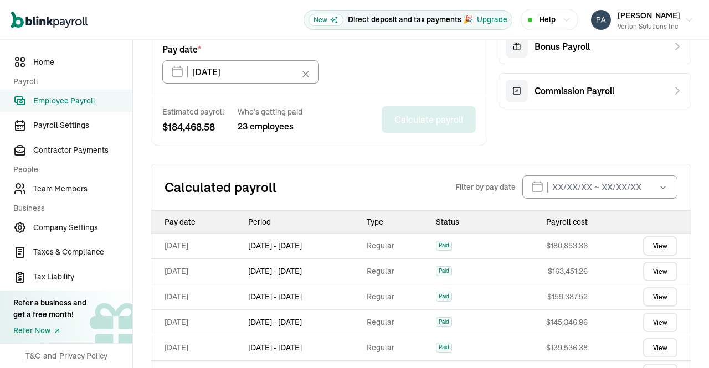
scroll to position [366, 0]
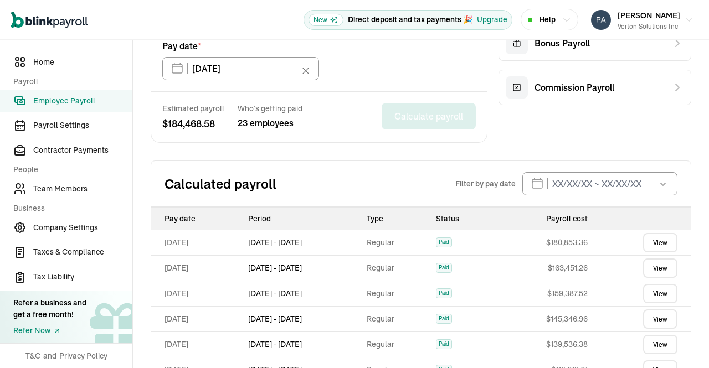
click at [656, 242] on link "View" at bounding box center [660, 242] width 34 height 19
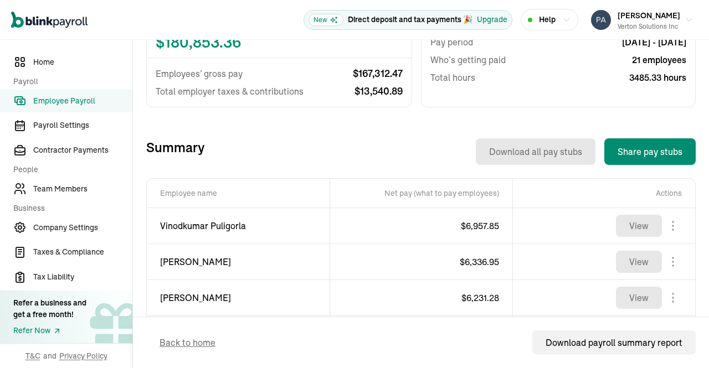
scroll to position [330, 0]
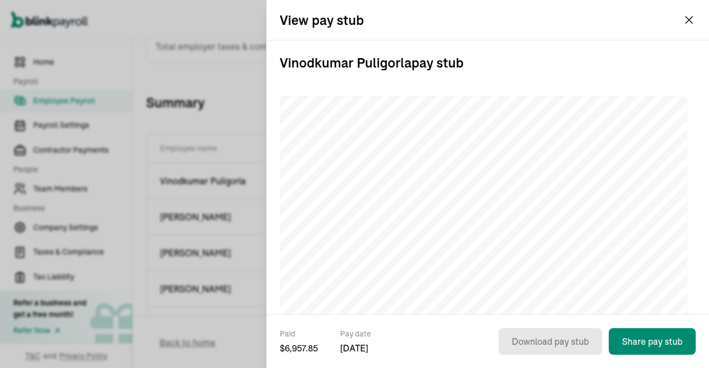
click at [689, 20] on button "Prasad Rao Verton Solutions Inc" at bounding box center [642, 20] width 111 height 28
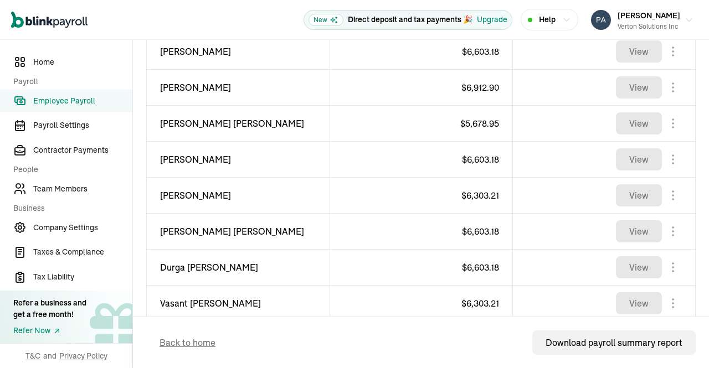
scroll to position [567, 0]
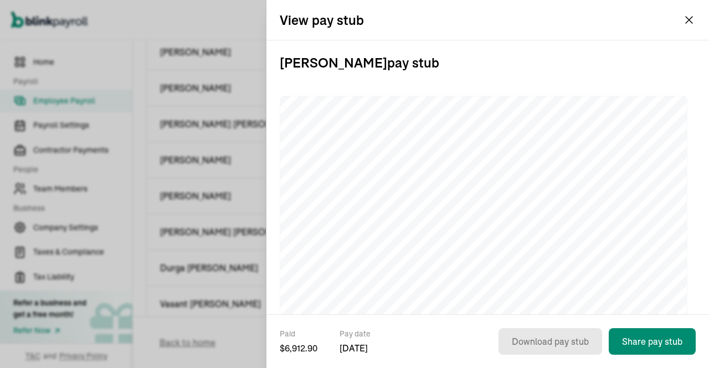
click at [686, 21] on button "Prasad Rao Verton Solutions Inc" at bounding box center [642, 20] width 111 height 28
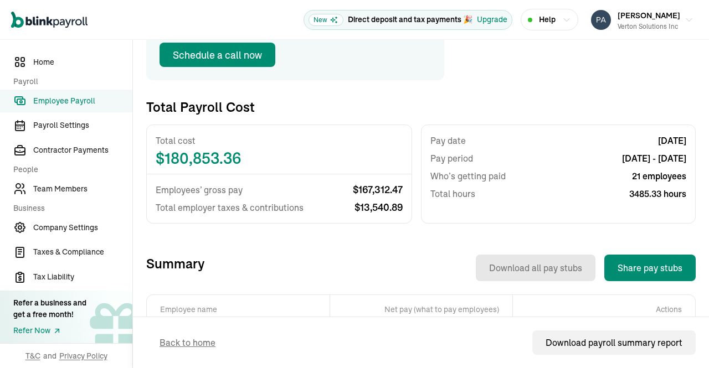
scroll to position [0, 0]
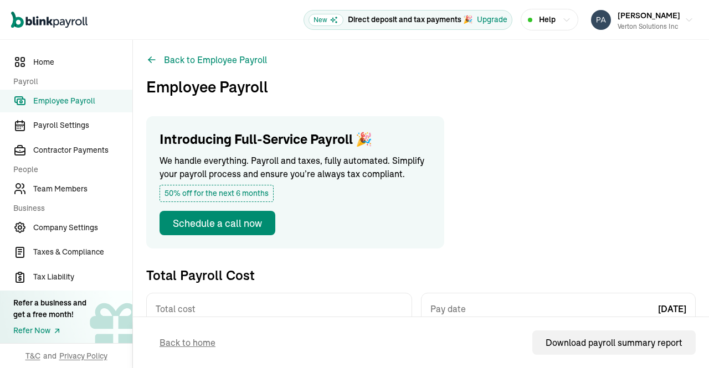
click at [80, 101] on span "Employee Payroll" at bounding box center [82, 101] width 99 height 12
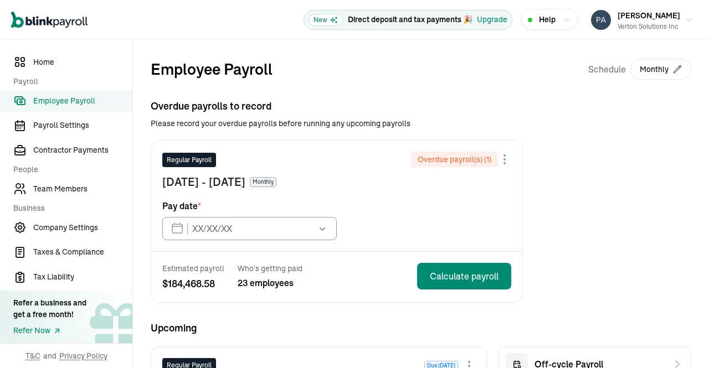
type input "08/15/2025"
type input "09/15/2025"
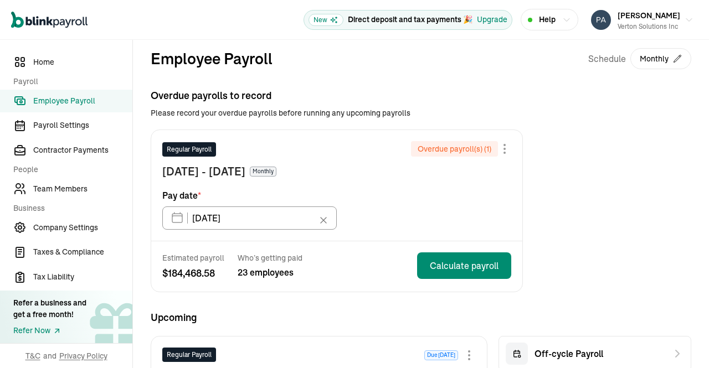
scroll to position [9, 0]
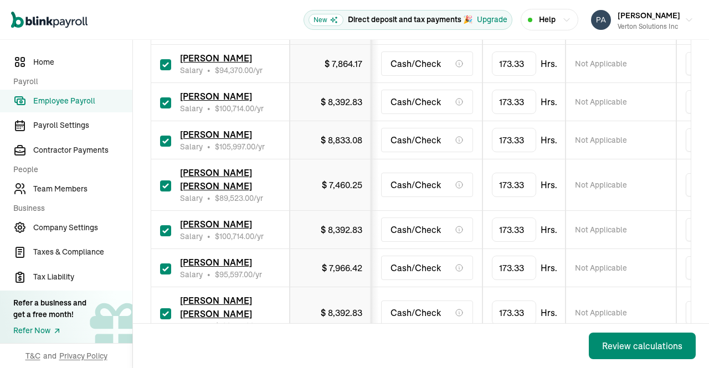
click at [218, 133] on span "[PERSON_NAME]" at bounding box center [216, 134] width 72 height 11
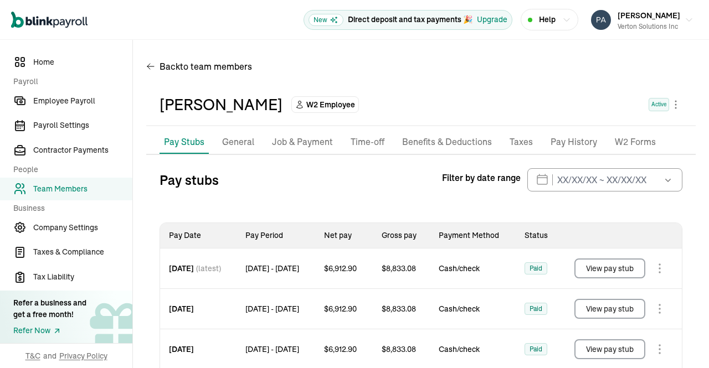
click at [525, 145] on p "Taxes" at bounding box center [521, 142] width 23 height 14
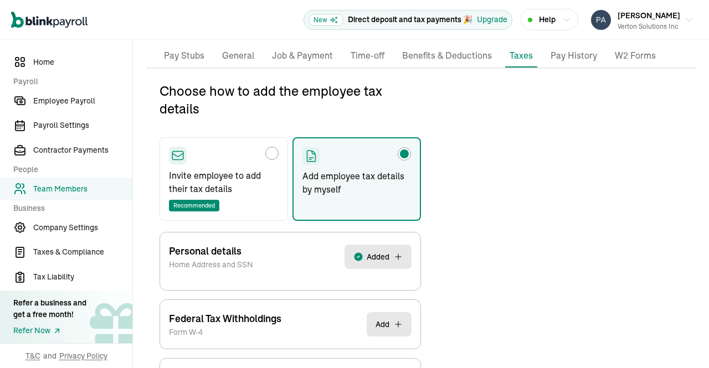
scroll to position [131, 0]
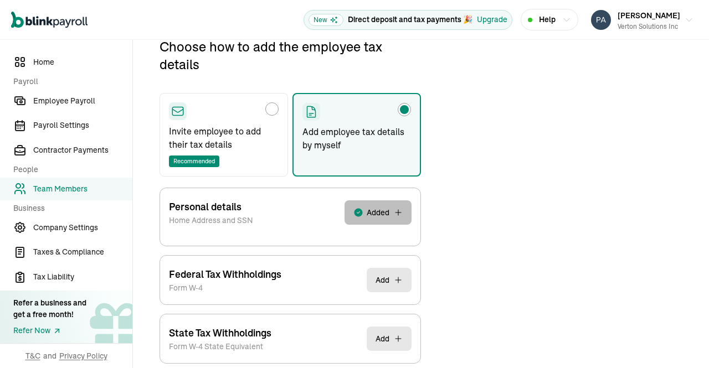
click at [374, 221] on button "Added" at bounding box center [378, 213] width 67 height 24
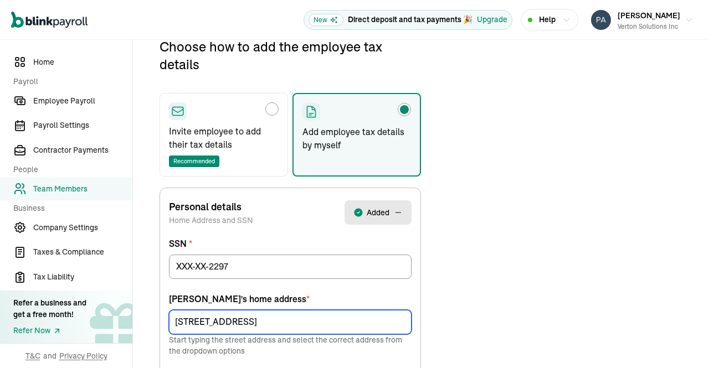
drag, startPoint x: 282, startPoint y: 325, endPoint x: 31, endPoint y: 313, distance: 251.3
click at [31, 313] on div "Home Payroll Employee Payroll Payroll Settings Contractor Payments People Team …" at bounding box center [354, 337] width 709 height 857
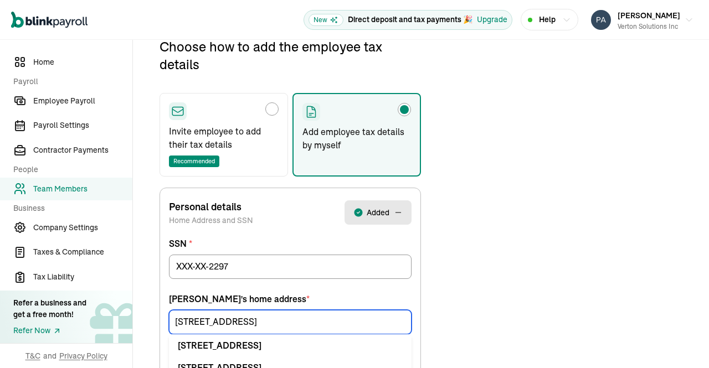
paste input "1266 Hidden Ridge"
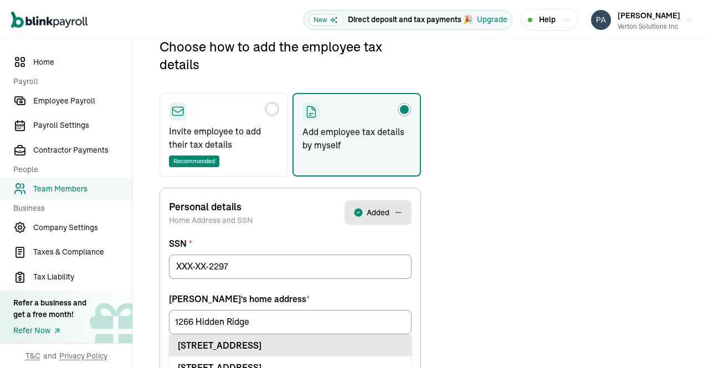
click at [227, 341] on div "1266 Hidden Rdg Apt Irving, TX 75038" at bounding box center [290, 345] width 225 height 13
type input "1266 Hidden Rdg"
type input "Apt"
type input "Irving"
type input "75038"
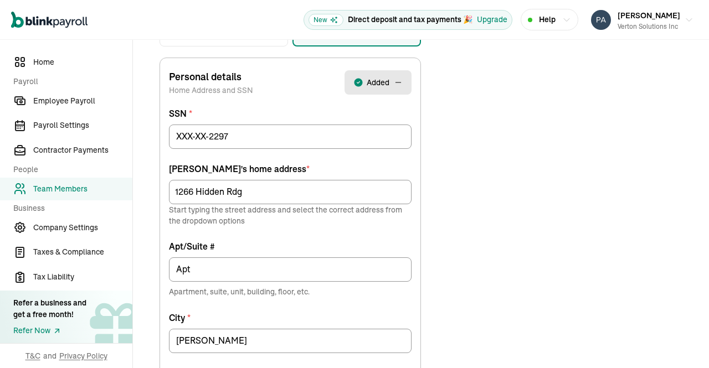
scroll to position [268, 0]
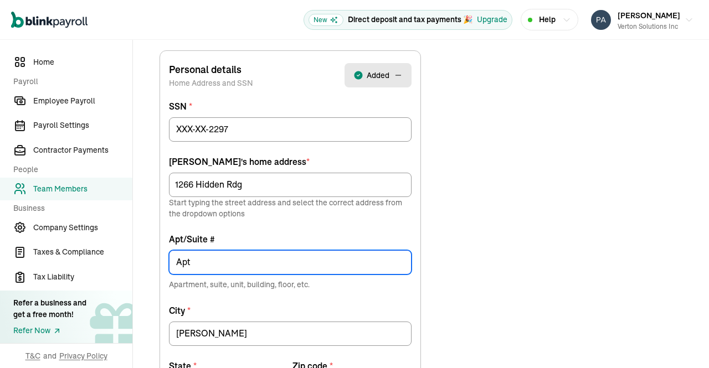
click at [212, 258] on input "Apt" at bounding box center [290, 262] width 243 height 24
type input "Apt 3029"
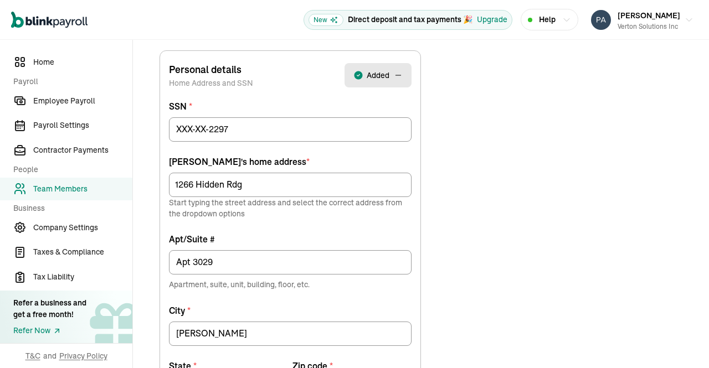
click at [463, 295] on div "Choose how to add the employee tax details Invite employee to add their tax det…" at bounding box center [421, 252] width 550 height 704
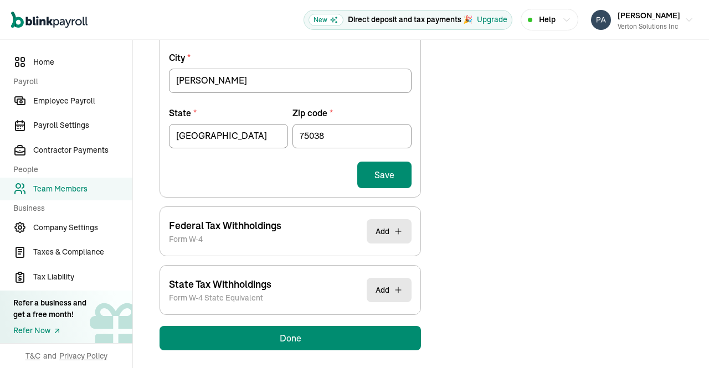
scroll to position [526, 0]
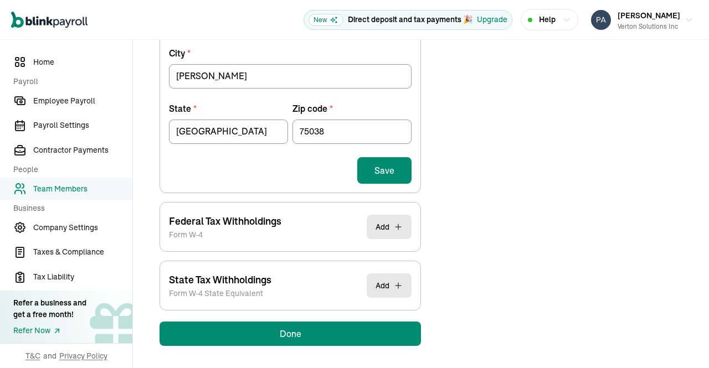
click at [385, 168] on button "Save" at bounding box center [384, 170] width 54 height 27
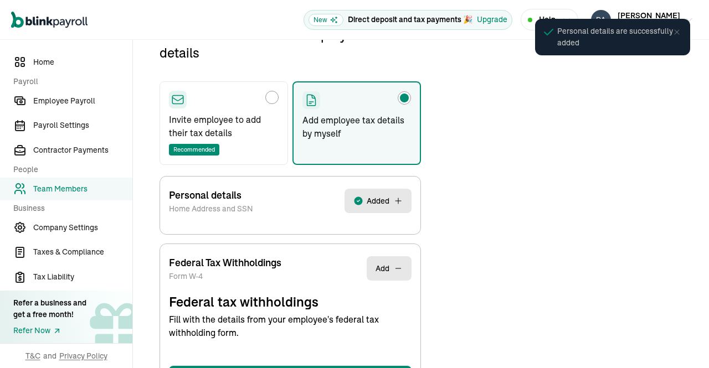
select select "S"
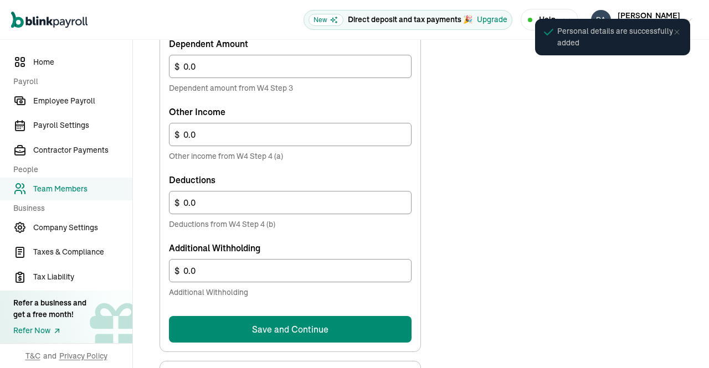
scroll to position [715, 0]
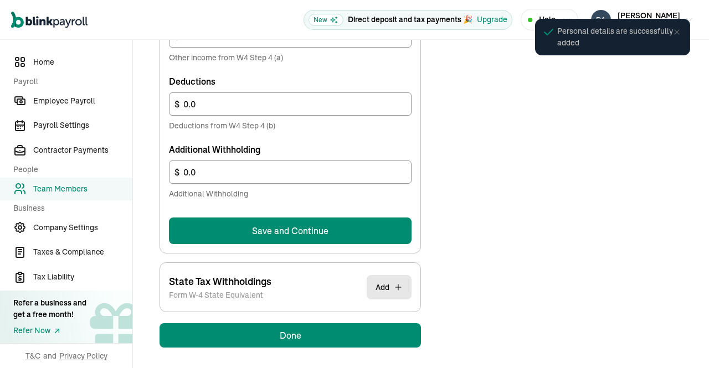
click at [332, 227] on button "Save and Continue" at bounding box center [290, 231] width 243 height 27
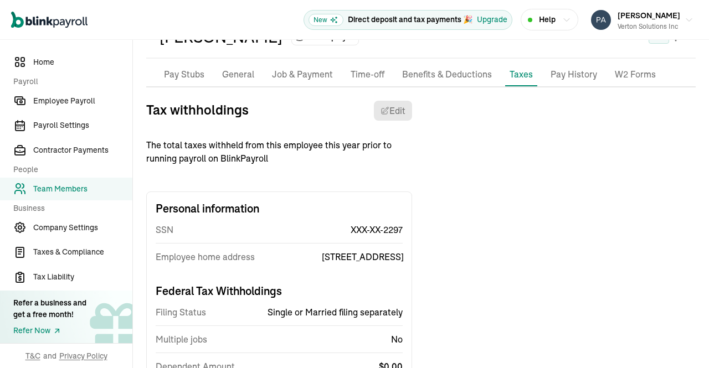
scroll to position [0, 0]
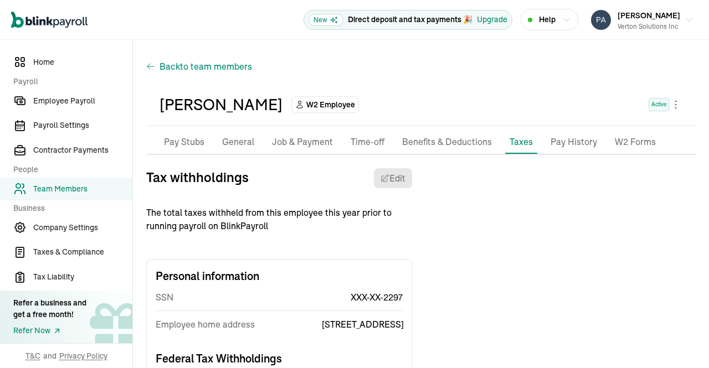
click at [213, 65] on span "to team members" at bounding box center [216, 66] width 72 height 13
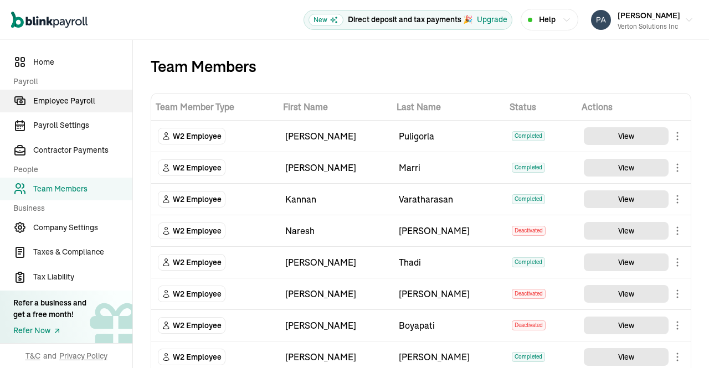
click at [75, 103] on span "Employee Payroll" at bounding box center [82, 101] width 99 height 12
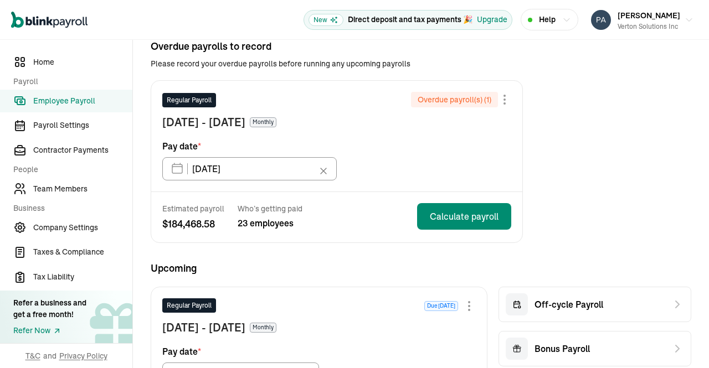
scroll to position [59, 0]
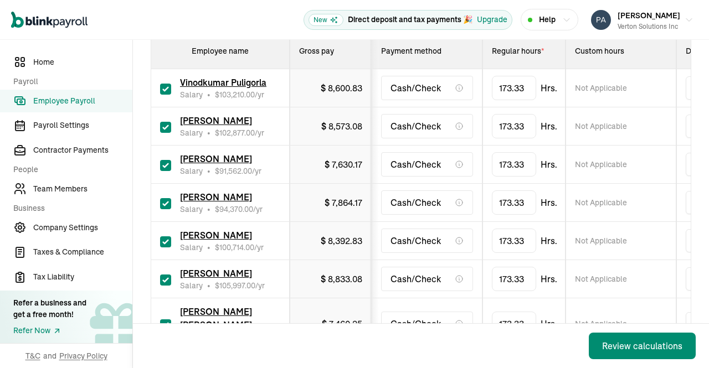
scroll to position [244, 0]
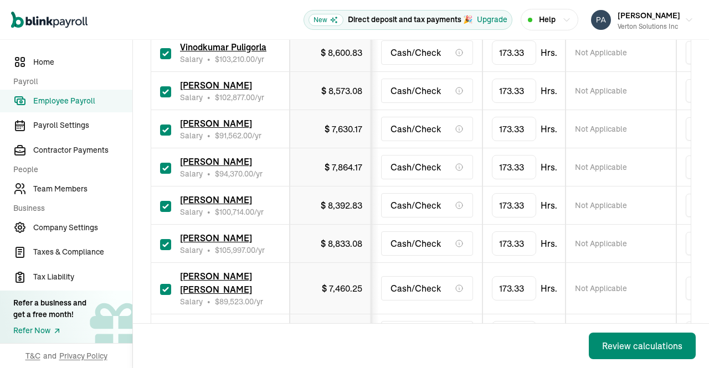
click at [162, 132] on input "checkbox" at bounding box center [165, 130] width 11 height 11
checkbox input "false"
type input "0.00"
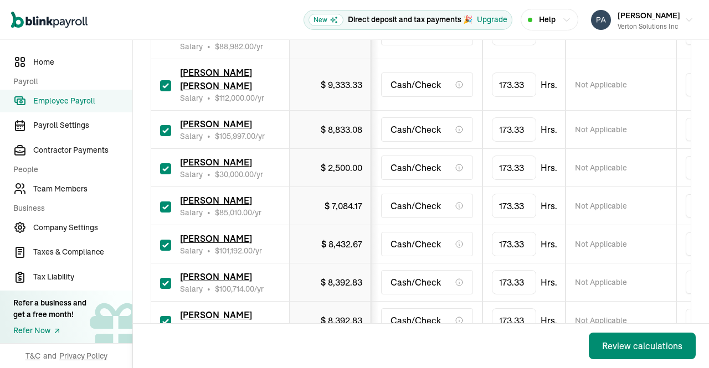
scroll to position [915, 0]
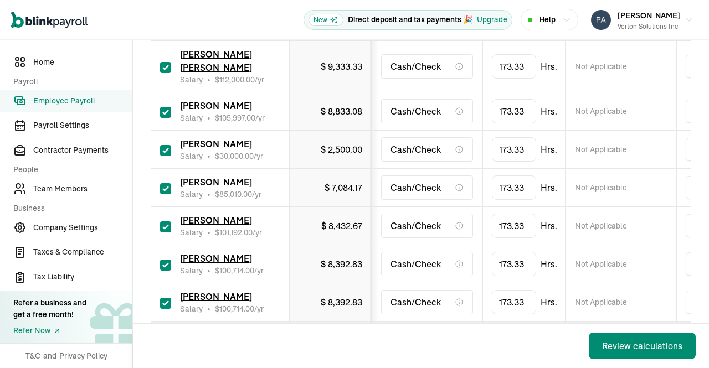
click at [161, 156] on input "checkbox" at bounding box center [165, 150] width 11 height 11
checkbox input "false"
type input "0.00"
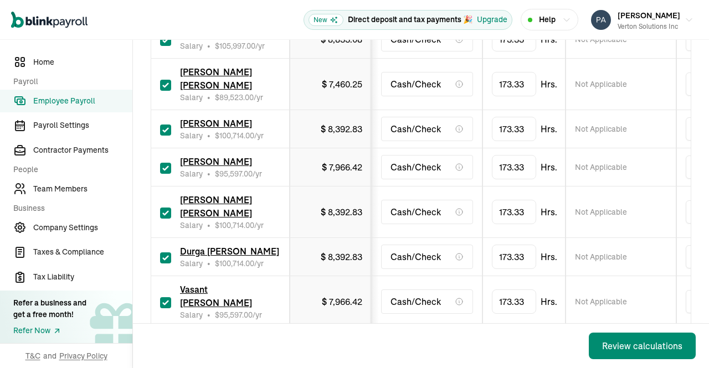
scroll to position [440, 0]
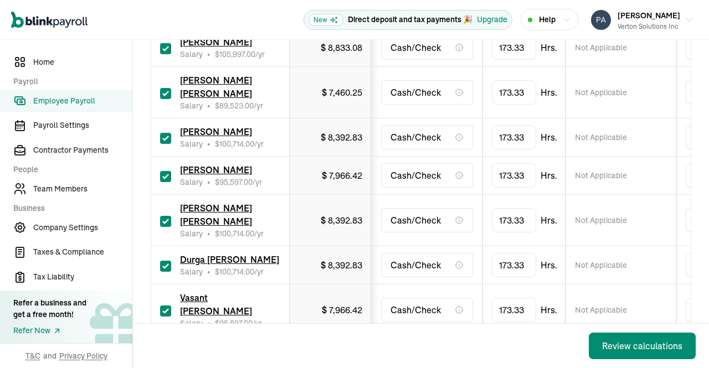
click at [164, 136] on input "checkbox" at bounding box center [165, 138] width 11 height 11
checkbox input "false"
type input "0.00"
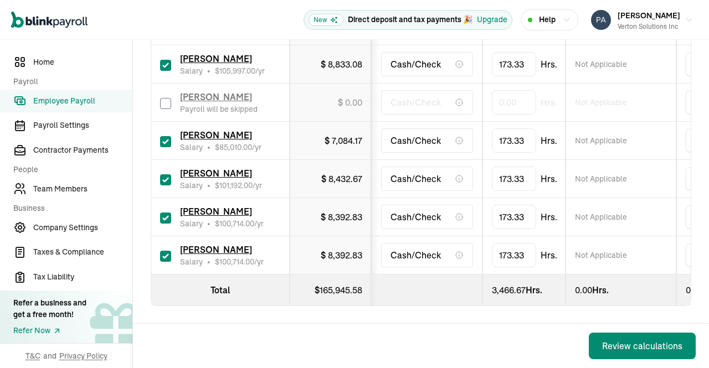
scroll to position [0, 0]
click at [628, 350] on div "Review calculations" at bounding box center [642, 346] width 80 height 13
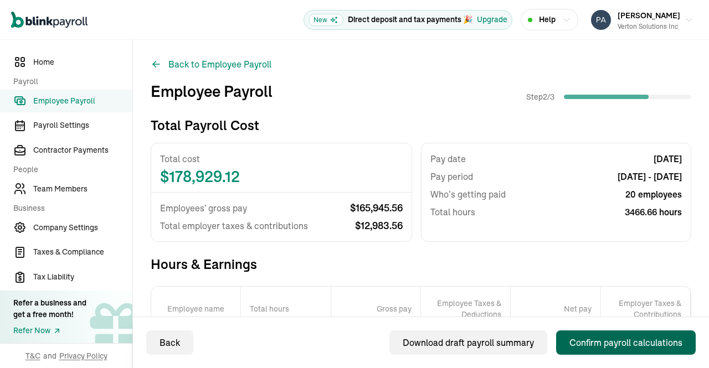
click at [622, 332] on button "Confirm payroll calculations" at bounding box center [626, 343] width 140 height 24
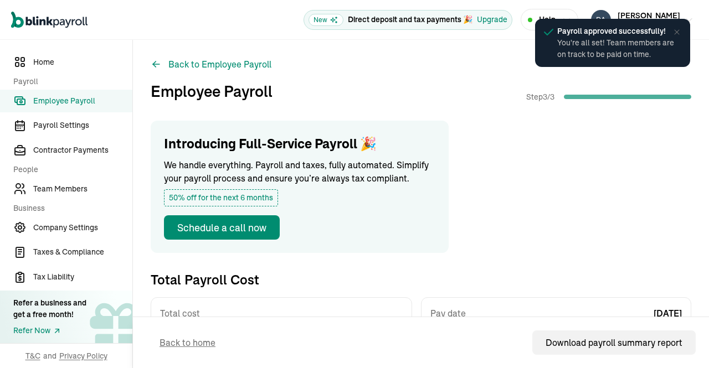
click at [63, 99] on span "Employee Payroll" at bounding box center [82, 101] width 99 height 12
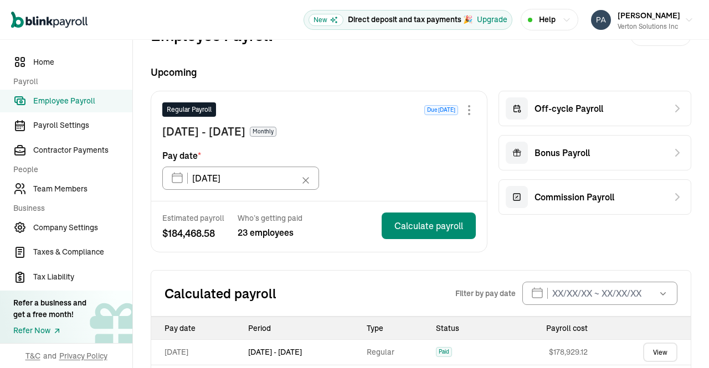
scroll to position [231, 0]
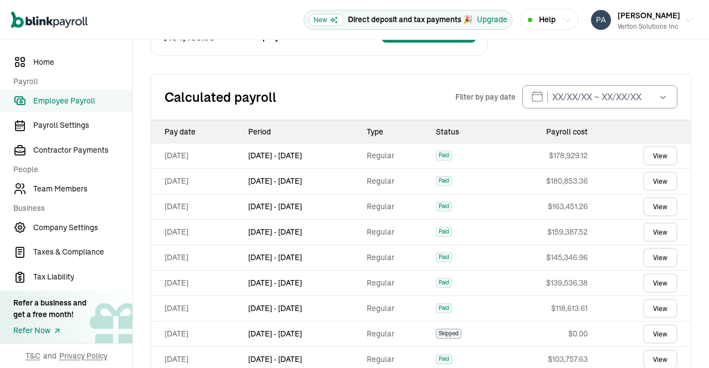
click at [653, 149] on link "View" at bounding box center [660, 155] width 34 height 19
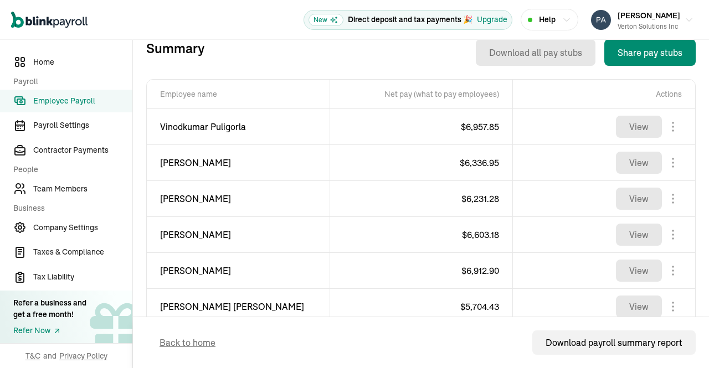
scroll to position [385, 0]
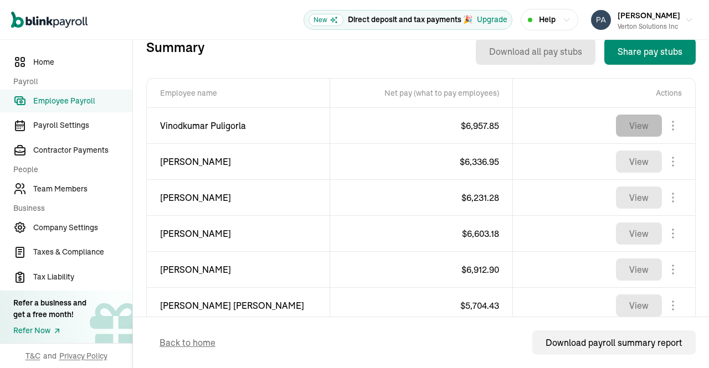
click at [631, 124] on button "View" at bounding box center [639, 126] width 46 height 22
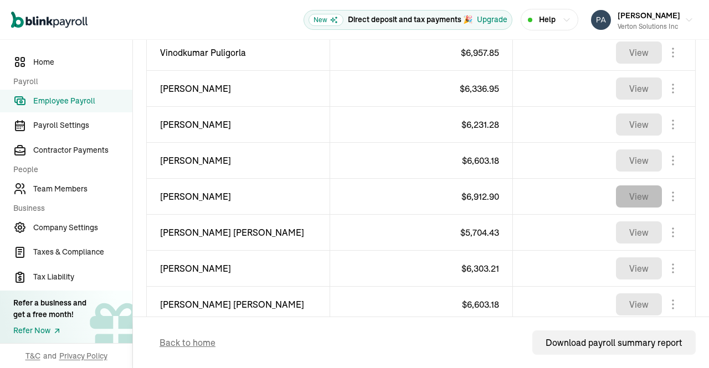
click at [632, 192] on button "View" at bounding box center [639, 197] width 46 height 22
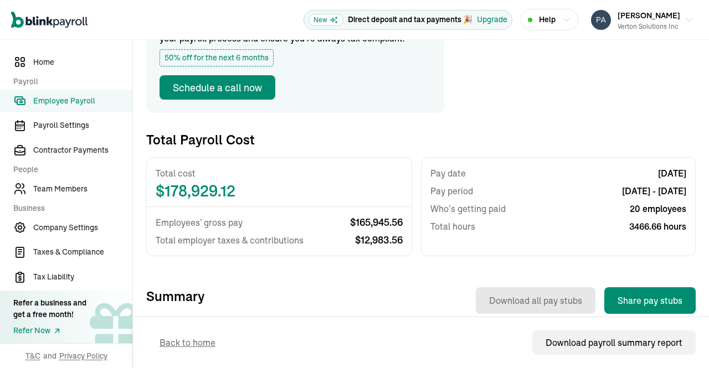
scroll to position [0, 0]
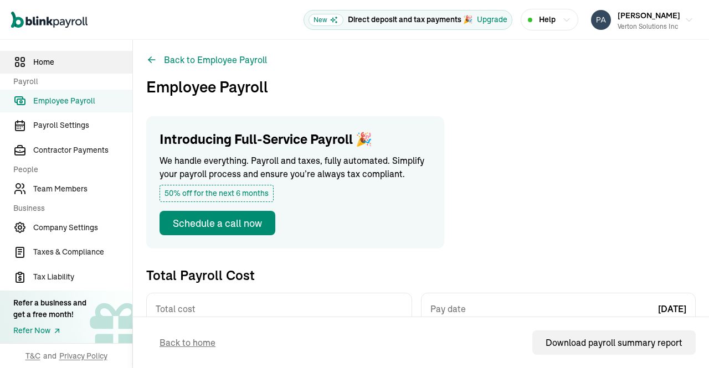
click at [43, 59] on span "Home" at bounding box center [82, 63] width 99 height 12
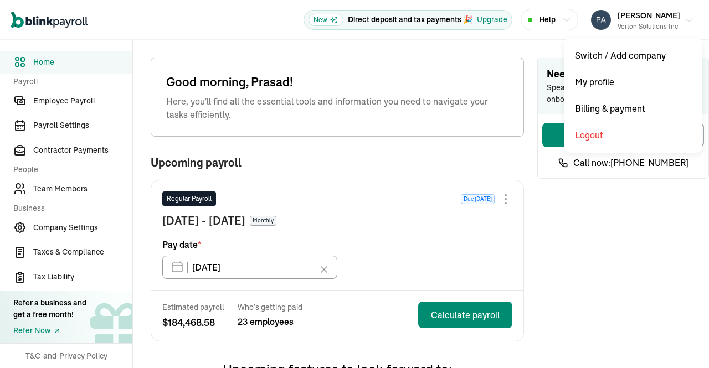
click at [685, 16] on icon "button" at bounding box center [689, 20] width 9 height 9
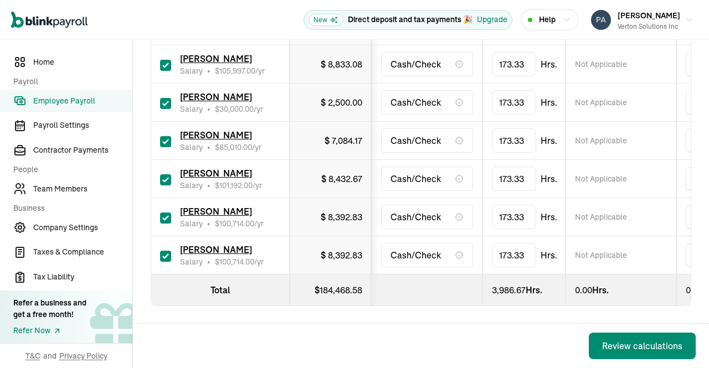
click at [169, 251] on input "checkbox" at bounding box center [165, 256] width 11 height 11
checkbox input "false"
type input "0.00"
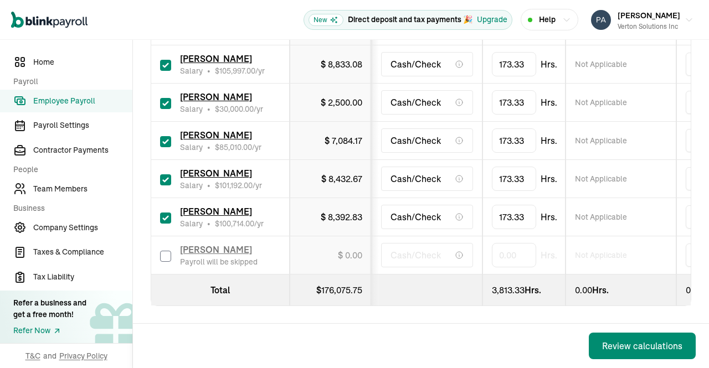
click at [168, 136] on input "checkbox" at bounding box center [165, 141] width 11 height 11
checkbox input "false"
type input "0.00"
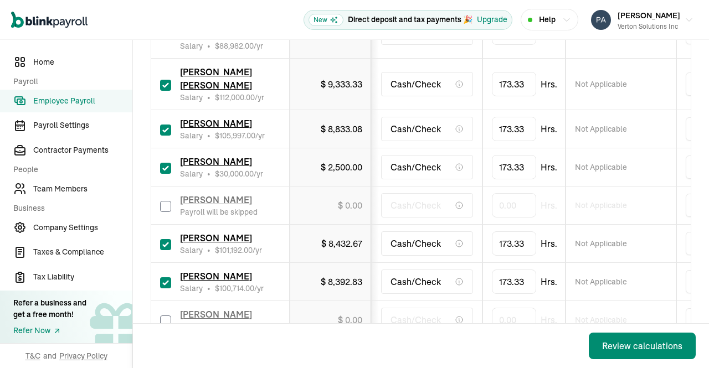
click at [165, 174] on input "checkbox" at bounding box center [165, 168] width 11 height 11
checkbox input "false"
type input "0.00"
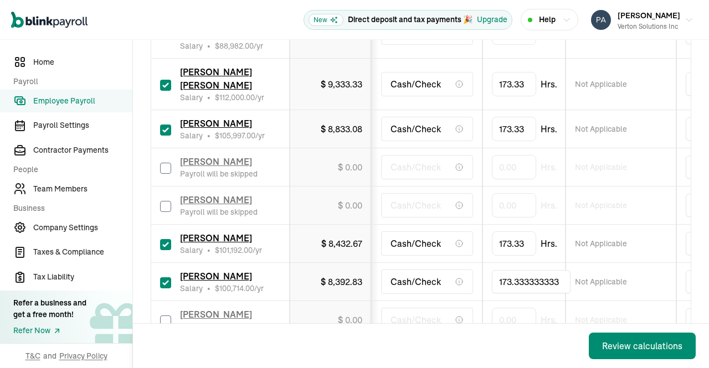
drag, startPoint x: 526, startPoint y: 292, endPoint x: 498, endPoint y: 284, distance: 29.5
drag, startPoint x: 562, startPoint y: 289, endPoint x: 391, endPoint y: 288, distance: 170.7
click at [391, 288] on tr "[PERSON_NAME] Salary • $ 100,714.00 /yr $ 8,392.83 Cash/Check 173.333333333 Not…" at bounding box center [718, 282] width 1135 height 38
type input "40"
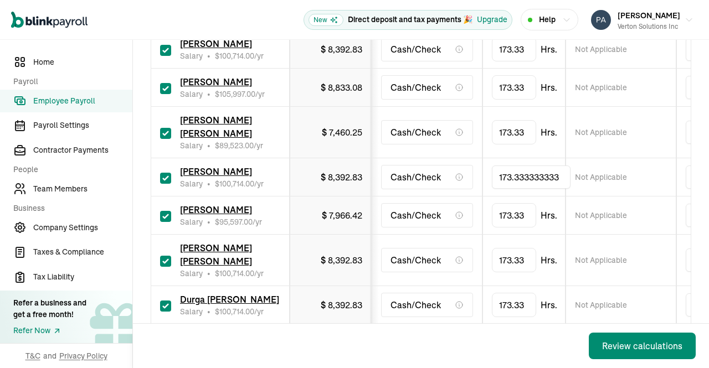
drag, startPoint x: 510, startPoint y: 175, endPoint x: 472, endPoint y: 176, distance: 38.3
click at [472, 176] on tr "[PERSON_NAME] Salary • $ 100,714.00 /yr $ 8,392.83 Cash/Check 173.333333333 Not…" at bounding box center [718, 177] width 1135 height 38
type input "149.333333333"
click at [208, 247] on span "[PERSON_NAME] [PERSON_NAME]" at bounding box center [216, 255] width 72 height 24
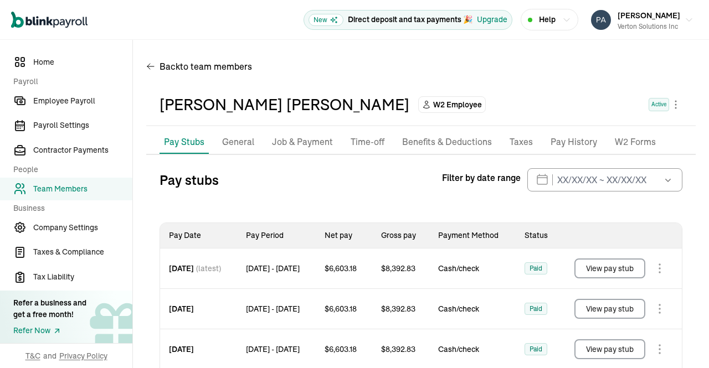
click at [526, 143] on p "Taxes" at bounding box center [521, 142] width 23 height 14
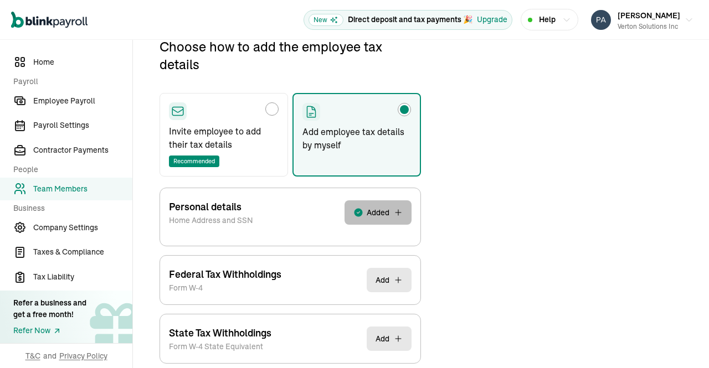
click at [380, 219] on button "Added" at bounding box center [378, 213] width 67 height 24
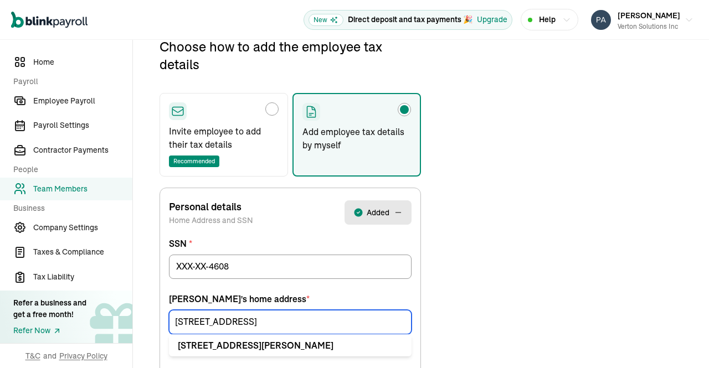
drag, startPoint x: 309, startPoint y: 323, endPoint x: 119, endPoint y: 315, distance: 190.2
click at [119, 315] on div "Home Payroll Employee Payroll Payroll Settings Contractor Payments People Team …" at bounding box center [354, 337] width 709 height 857
paste input "[STREET_ADDRESS]"
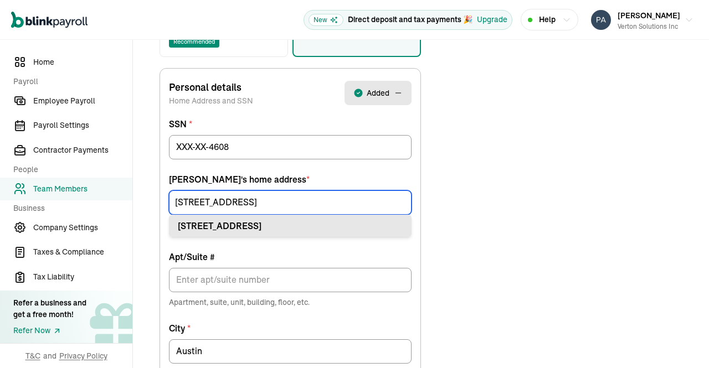
type input "[STREET_ADDRESS]"
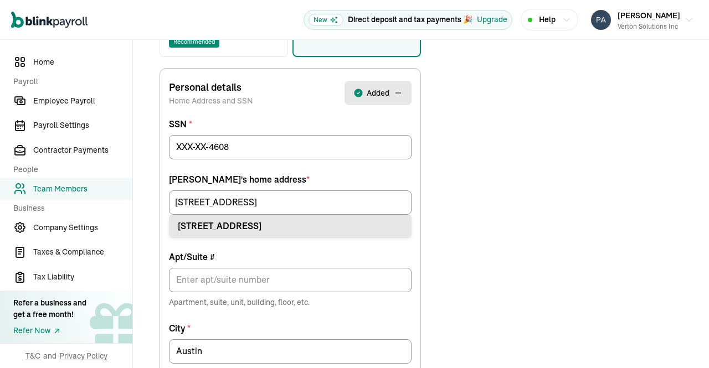
click at [260, 225] on div "[STREET_ADDRESS]" at bounding box center [290, 225] width 225 height 13
type input "[GEOGRAPHIC_DATA]"
type input "75067"
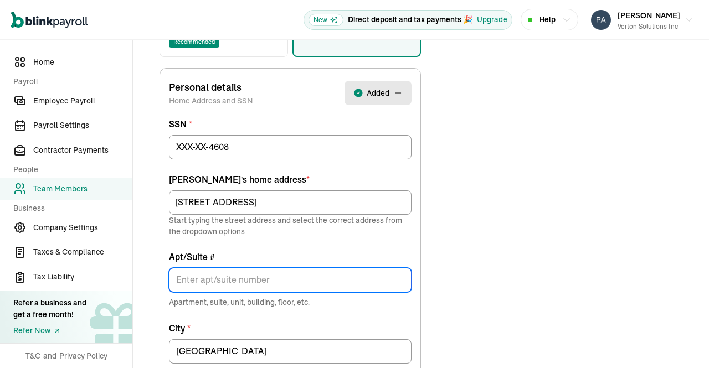
click at [234, 279] on input "Apt/Suite #" at bounding box center [290, 280] width 243 height 24
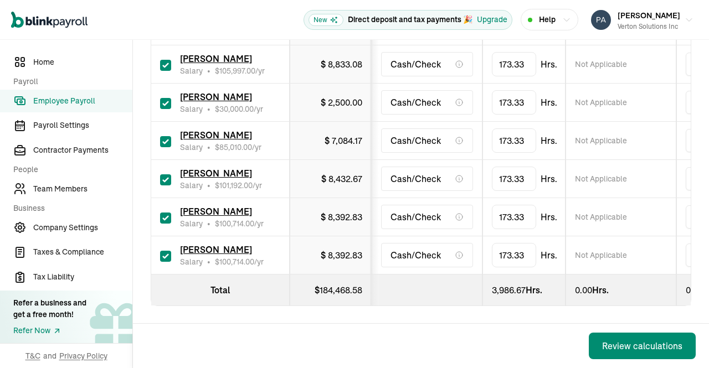
click at [162, 251] on input "checkbox" at bounding box center [165, 256] width 11 height 11
checkbox input "false"
type input "0.00"
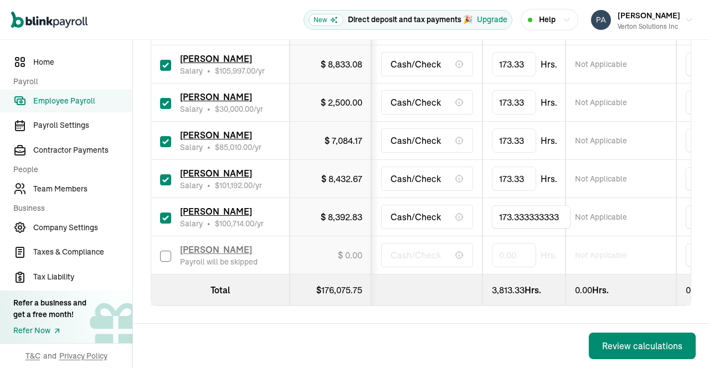
drag, startPoint x: 565, startPoint y: 200, endPoint x: 384, endPoint y: 198, distance: 181.2
click at [384, 198] on tr "[PERSON_NAME] Salary • $ 100,714.00 /yr $ 8,392.83 Cash/Check 173.333333333 Not…" at bounding box center [718, 217] width 1135 height 38
type input "40"
click at [484, 160] on td "173.33 Hrs." at bounding box center [524, 179] width 83 height 38
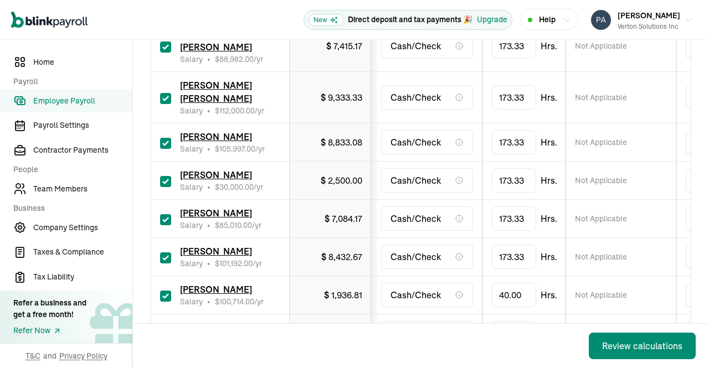
click at [164, 223] on input "checkbox" at bounding box center [165, 219] width 11 height 11
checkbox input "false"
type input "0.00"
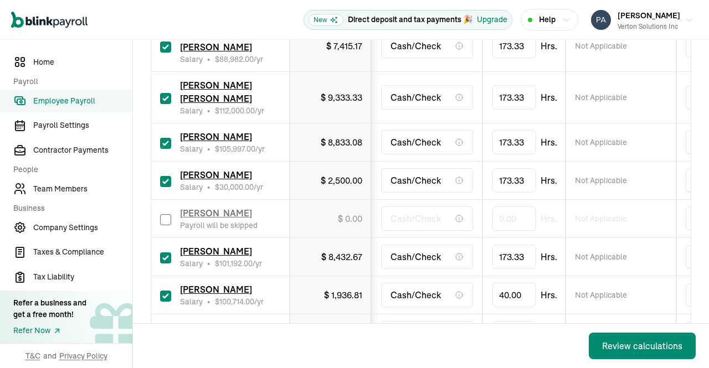
click at [163, 187] on input "checkbox" at bounding box center [165, 181] width 11 height 11
checkbox input "false"
type input "0.00"
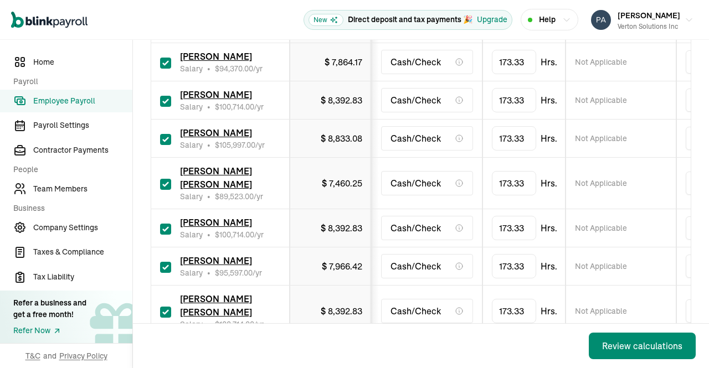
click at [165, 224] on input "checkbox" at bounding box center [165, 229] width 11 height 11
checkbox input "false"
type input "0.00"
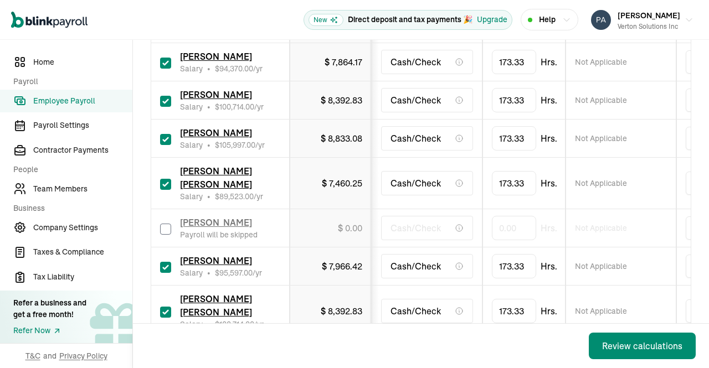
click at [164, 227] on input "checkbox" at bounding box center [165, 229] width 11 height 11
checkbox input "true"
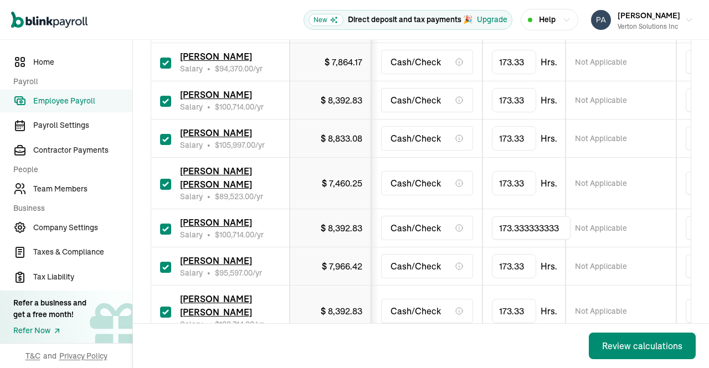
click at [504, 221] on input "173.333333333" at bounding box center [531, 228] width 79 height 23
type input "149.333333333"
click at [550, 183] on span "Hrs." at bounding box center [549, 183] width 17 height 13
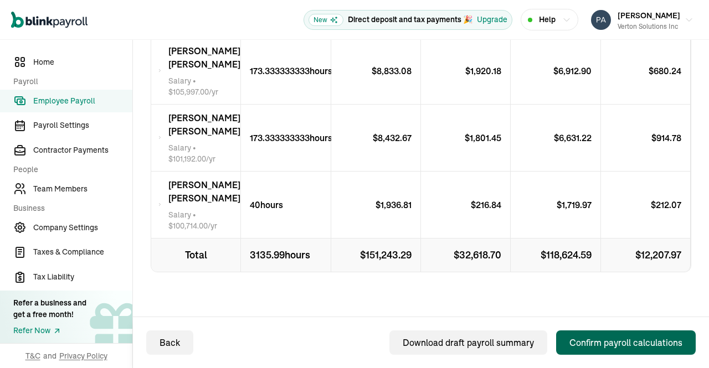
click at [611, 345] on div "Confirm payroll calculations" at bounding box center [626, 342] width 113 height 13
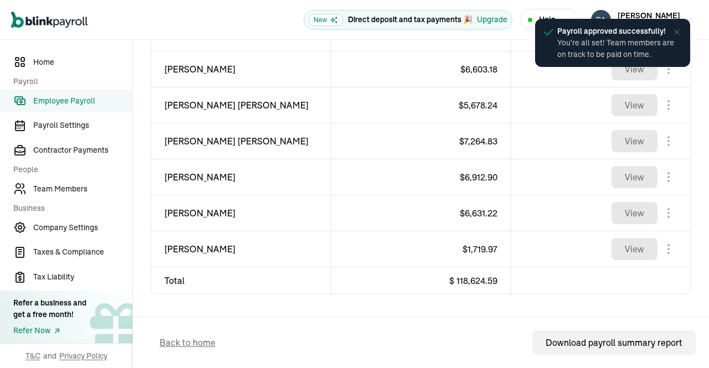
click at [94, 95] on span "Employee Payroll" at bounding box center [82, 101] width 99 height 12
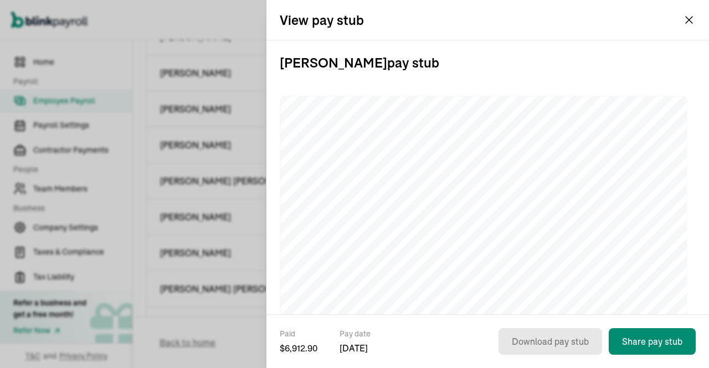
click at [689, 20] on button "[PERSON_NAME] Solutions Inc" at bounding box center [642, 20] width 111 height 28
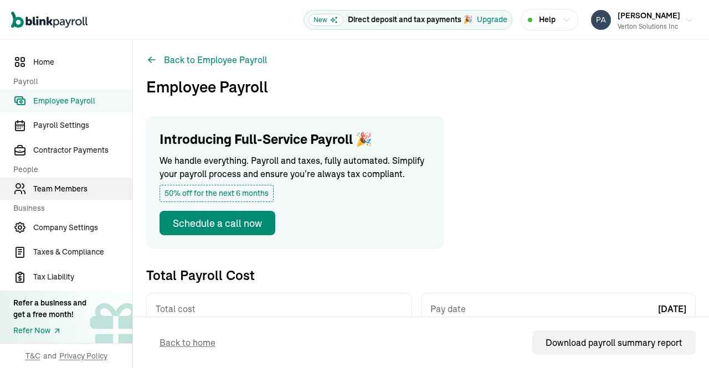
click at [80, 193] on span "Team Members" at bounding box center [82, 189] width 99 height 12
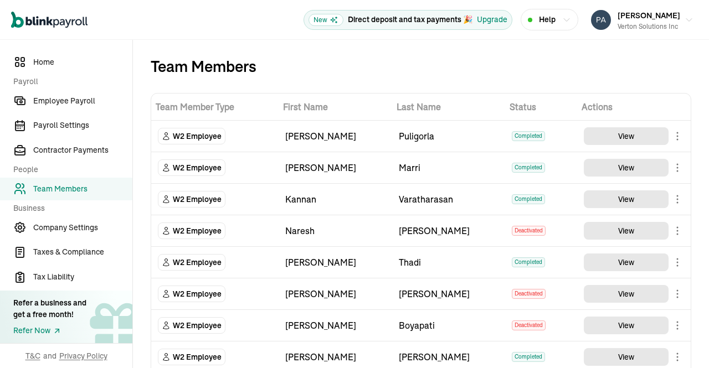
click at [503, 74] on div "Team Members" at bounding box center [421, 67] width 541 height 18
click at [85, 102] on span "Employee Payroll" at bounding box center [82, 101] width 99 height 12
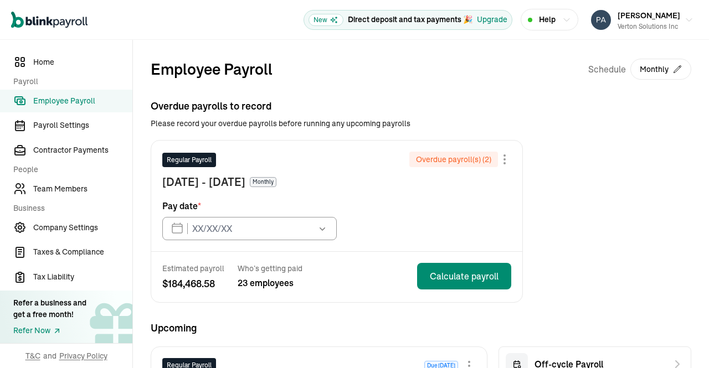
type input "07/15/2025"
type input "09/15/2025"
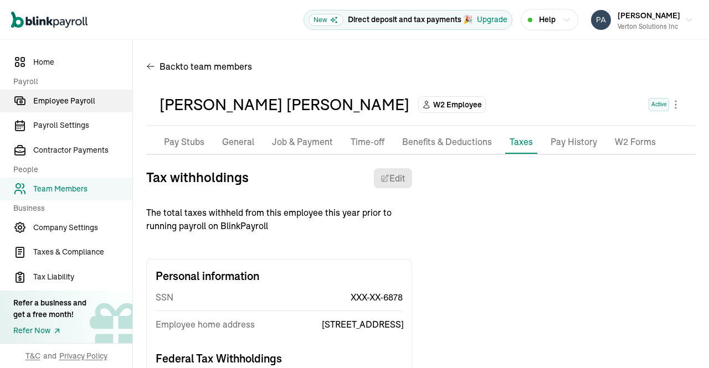
click at [85, 100] on span "Employee Payroll" at bounding box center [82, 101] width 99 height 12
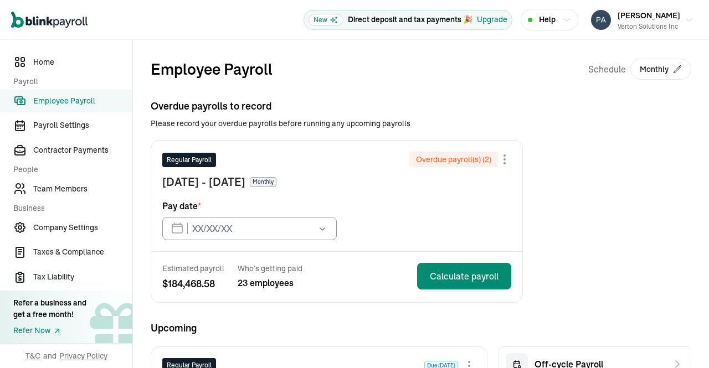
type input "[DATE]"
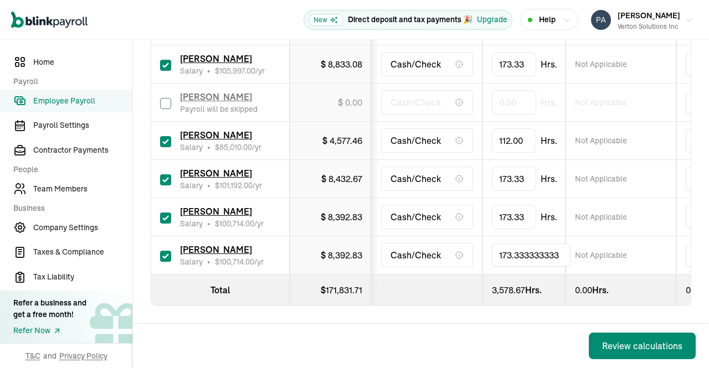
drag, startPoint x: 561, startPoint y: 242, endPoint x: 368, endPoint y: 224, distance: 194.1
click at [368, 237] on tr "[PERSON_NAME] Ganesna Salary • $ 100,714.00 /yr $ 8,392.83 Cash/Check 173.33333…" at bounding box center [718, 256] width 1135 height 38
type input "80"
click at [540, 214] on td "173.33 Hrs." at bounding box center [524, 217] width 83 height 38
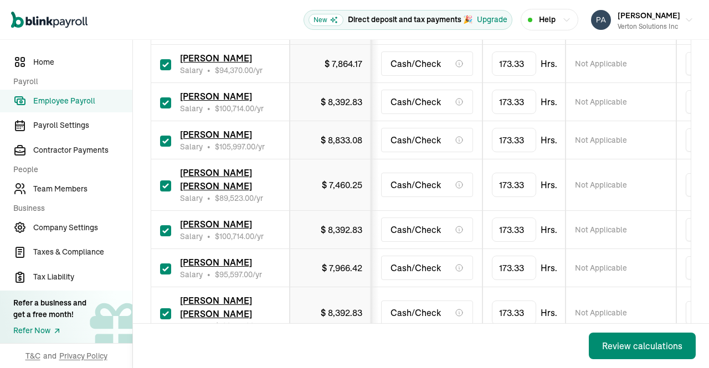
click at [218, 133] on span "Srikanth Sure" at bounding box center [216, 134] width 72 height 11
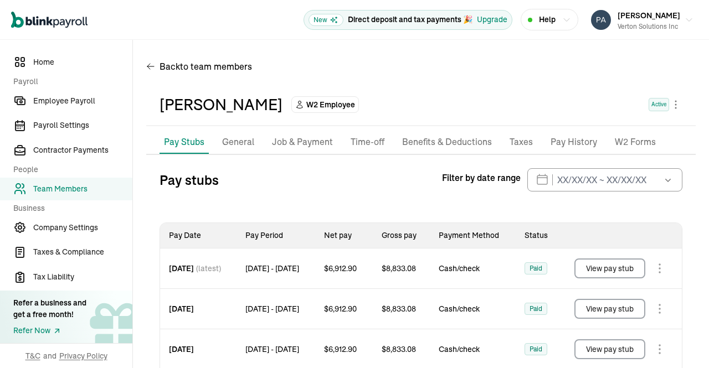
click at [525, 145] on p "Taxes" at bounding box center [521, 142] width 23 height 14
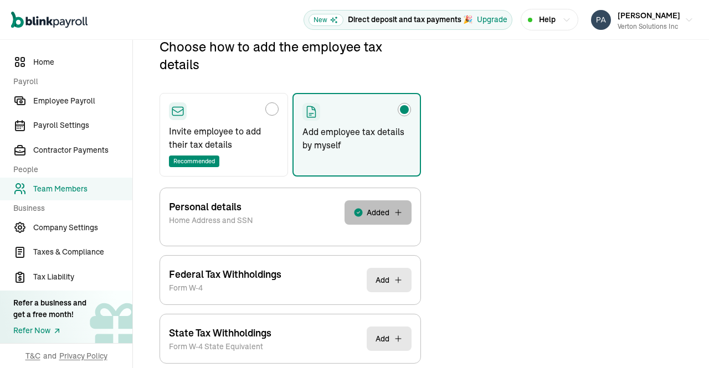
click at [374, 221] on button "Added" at bounding box center [378, 213] width 67 height 24
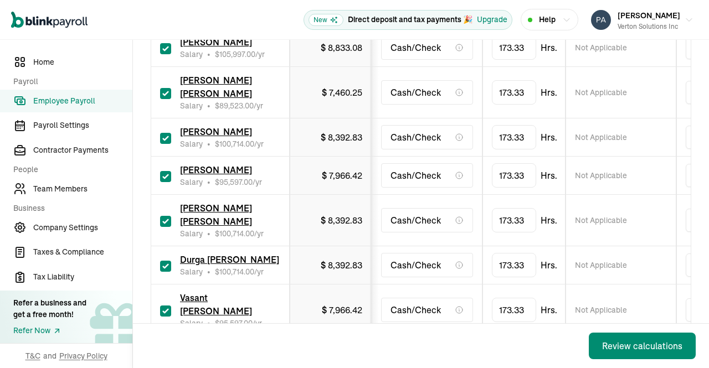
click at [164, 136] on input "checkbox" at bounding box center [165, 138] width 11 height 11
checkbox input "false"
type input "0.00"
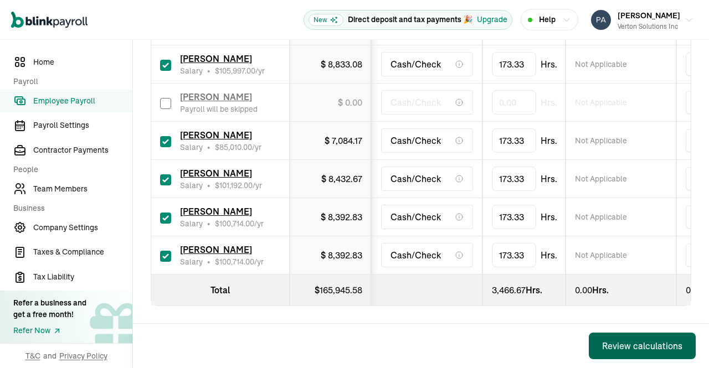
click at [628, 350] on div "Review calculations" at bounding box center [642, 346] width 80 height 13
